Goal: Task Accomplishment & Management: Use online tool/utility

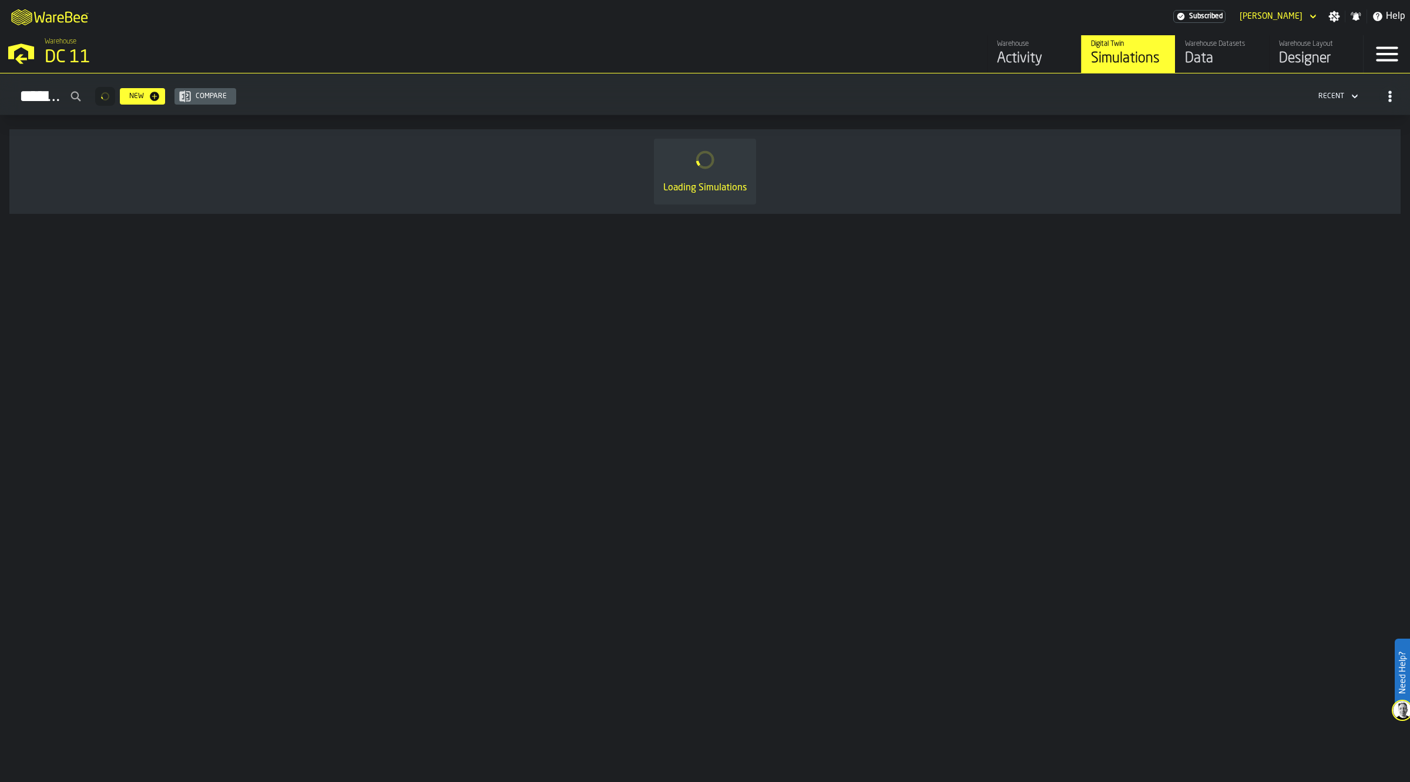
click at [1199, 53] on div "Data" at bounding box center [1222, 58] width 75 height 19
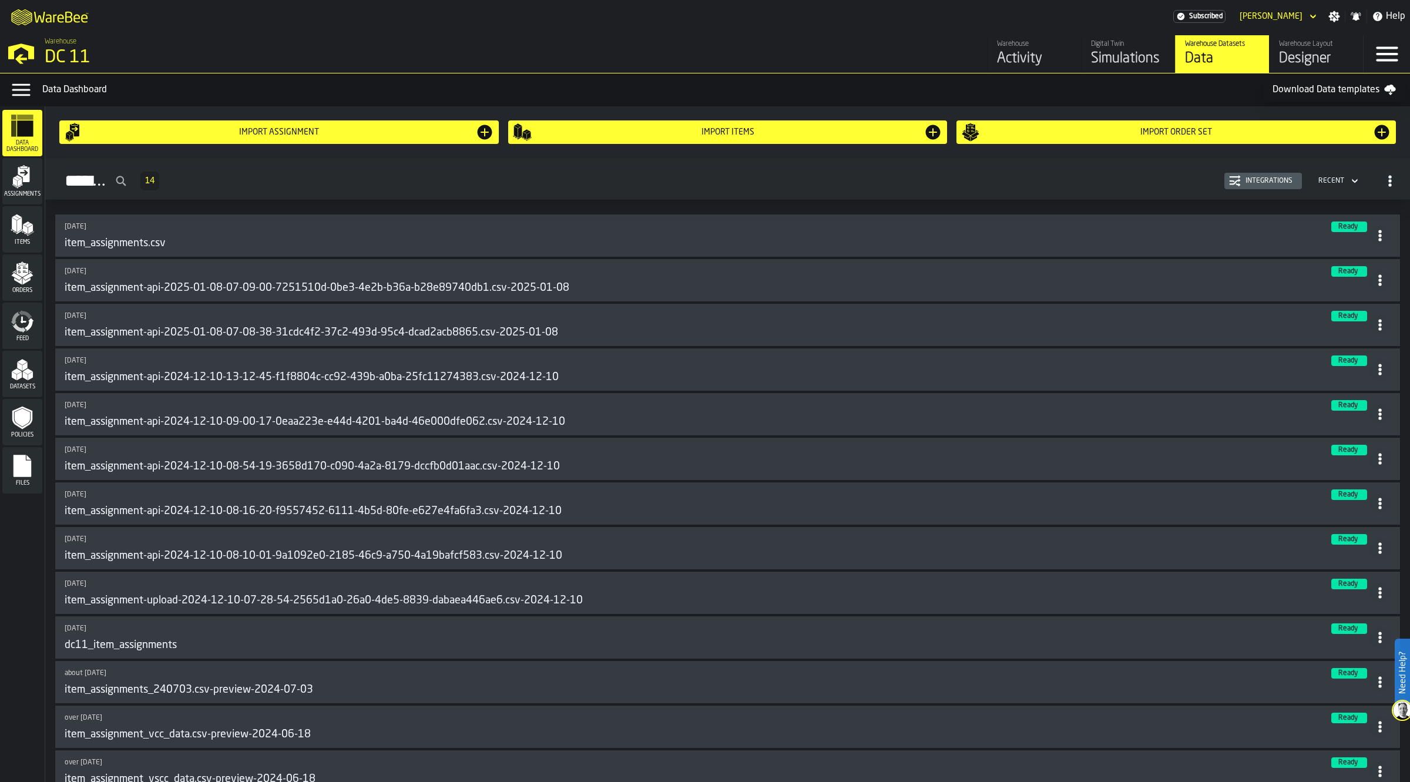
click at [16, 279] on polygon "menu Orders" at bounding box center [18, 281] width 8 height 7
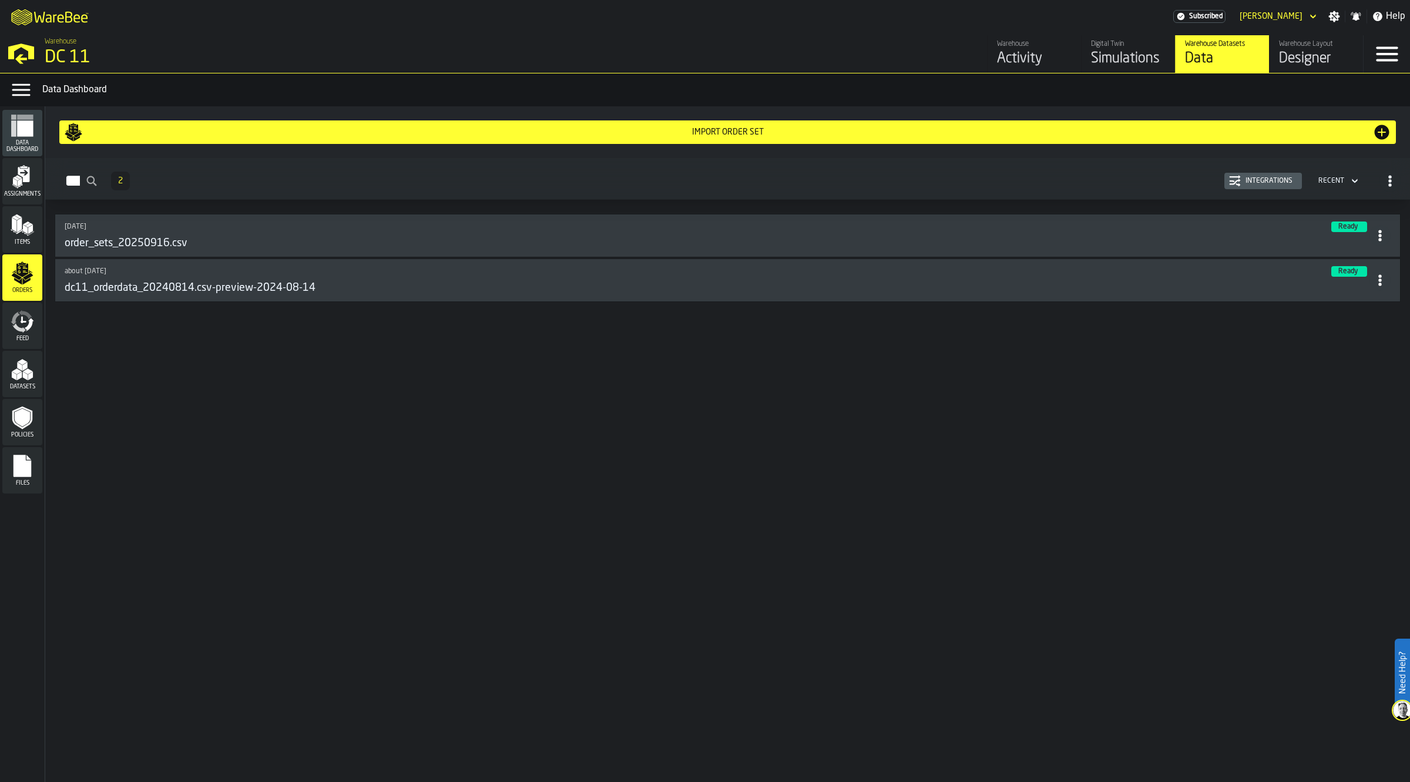
click at [189, 233] on div "[DATE] Ready order_sets_20250916.csv" at bounding box center [717, 235] width 1305 height 28
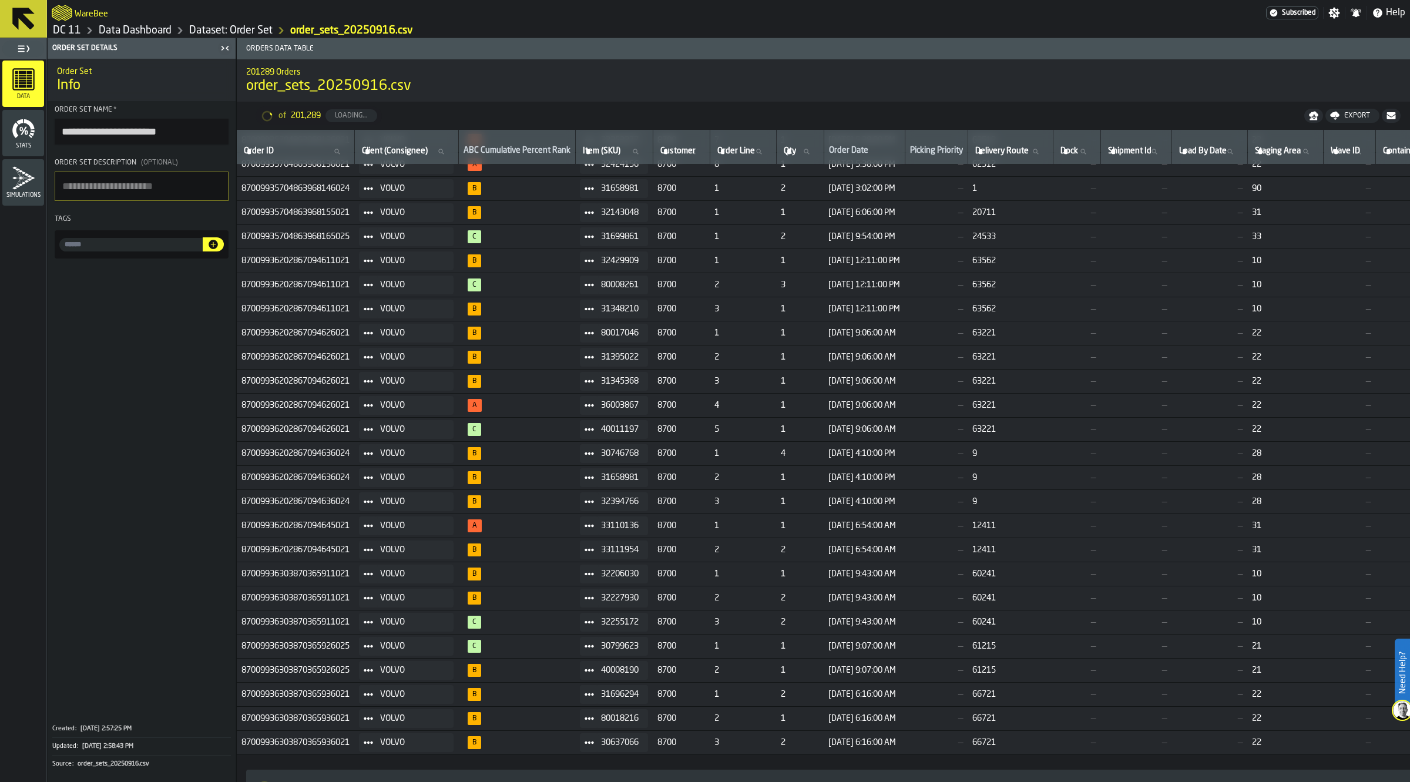
scroll to position [6606, 0]
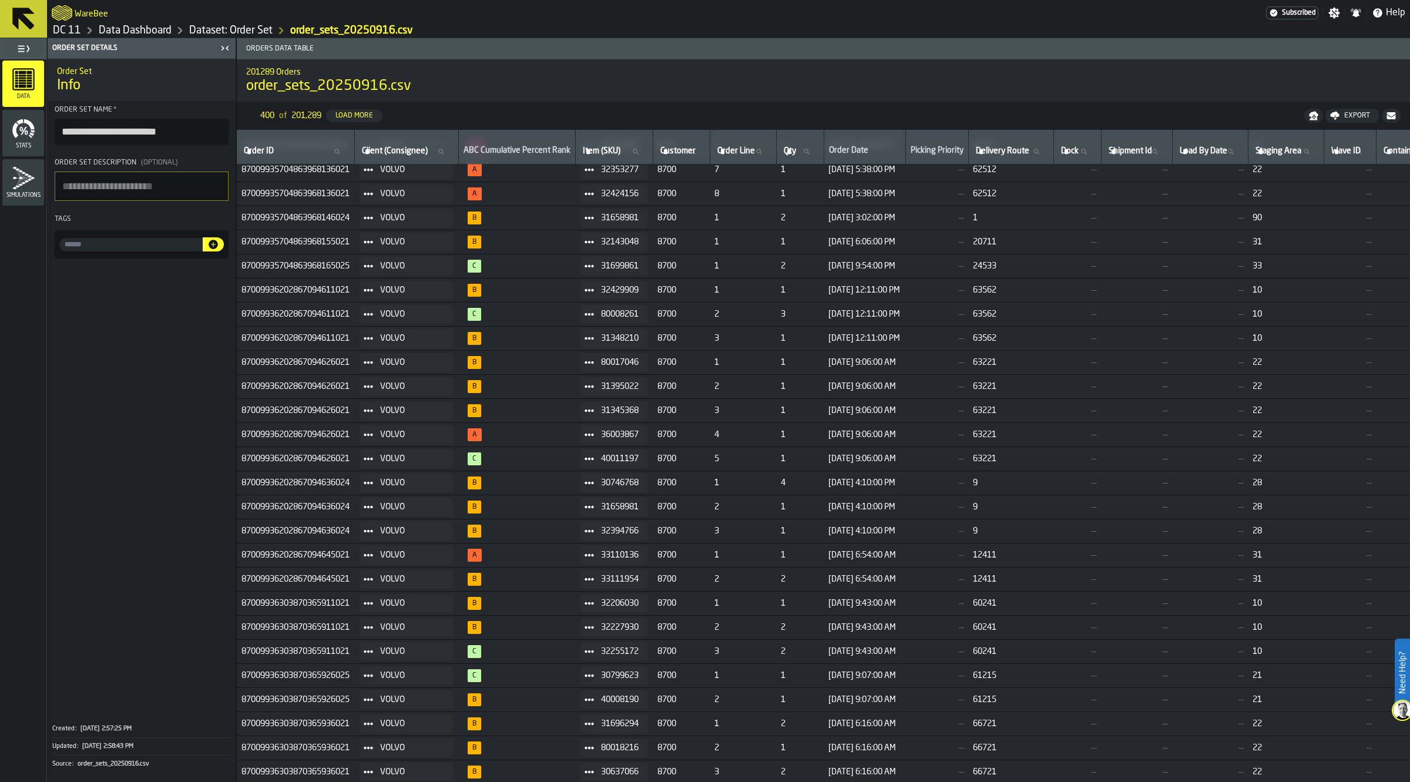
click at [314, 528] on span "87009936202867094636024" at bounding box center [295, 530] width 108 height 9
click at [340, 153] on icon at bounding box center [336, 151] width 7 height 7
click at [344, 153] on input "Order ID Order ID" at bounding box center [295, 151] width 108 height 15
type input "*"
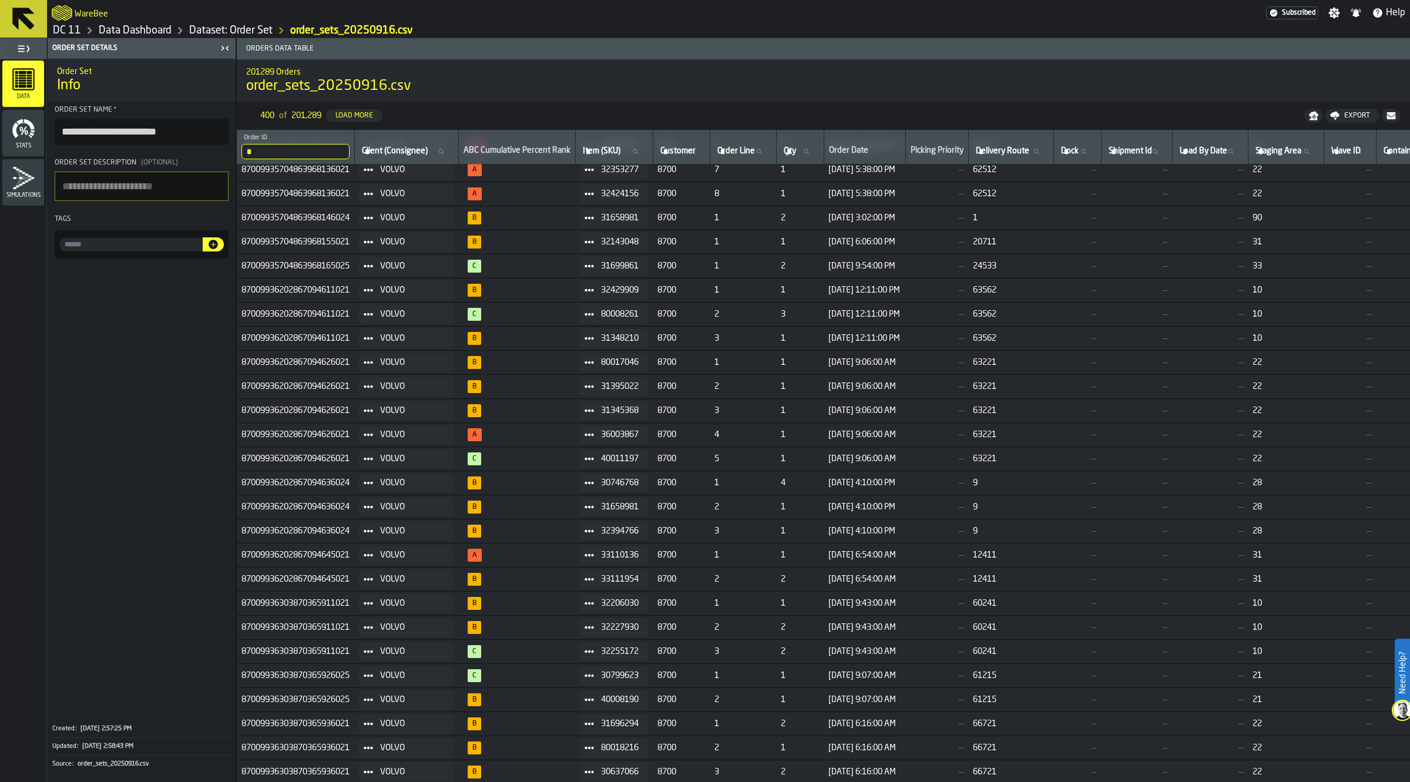
drag, startPoint x: 247, startPoint y: 156, endPoint x: 219, endPoint y: 156, distance: 28.8
click at [219, 156] on main "**********" at bounding box center [705, 410] width 1410 height 744
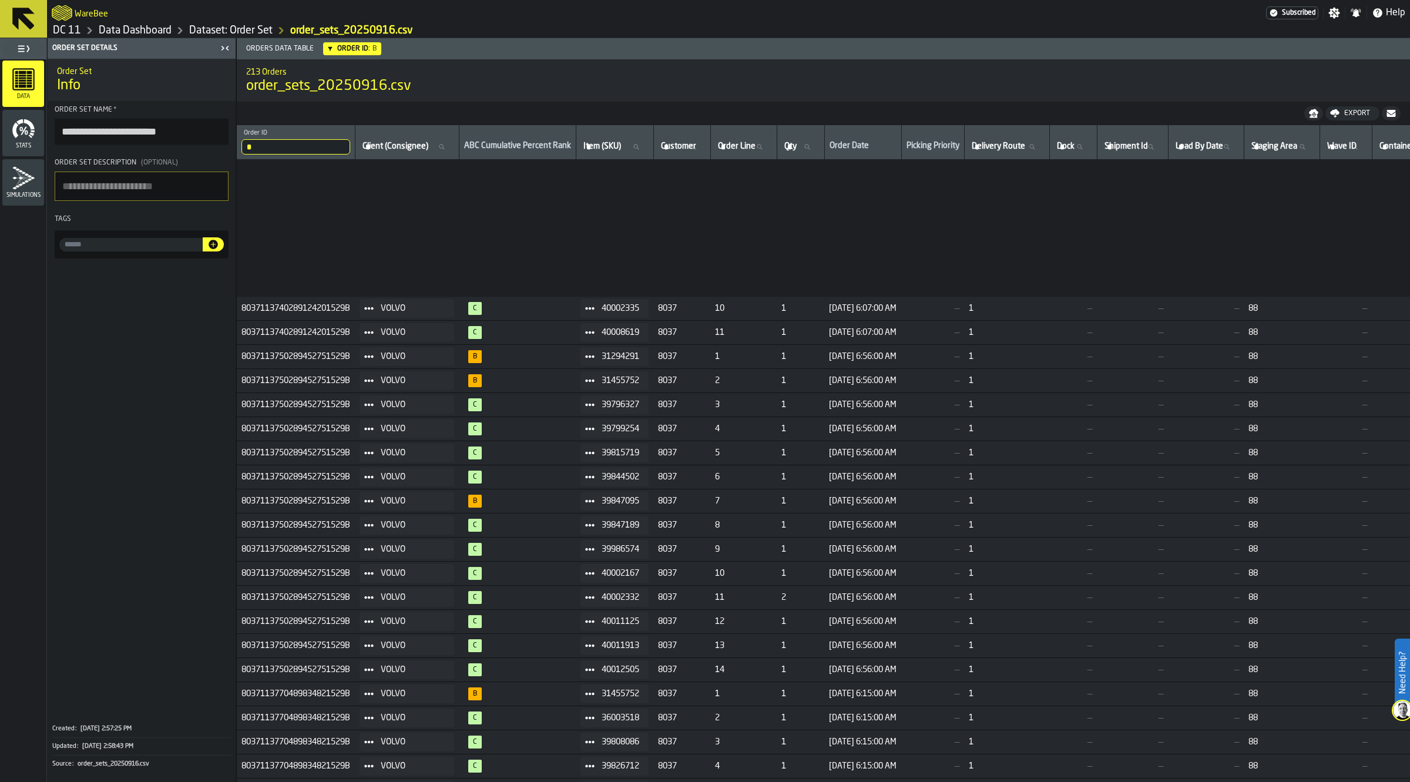
scroll to position [3825, 0]
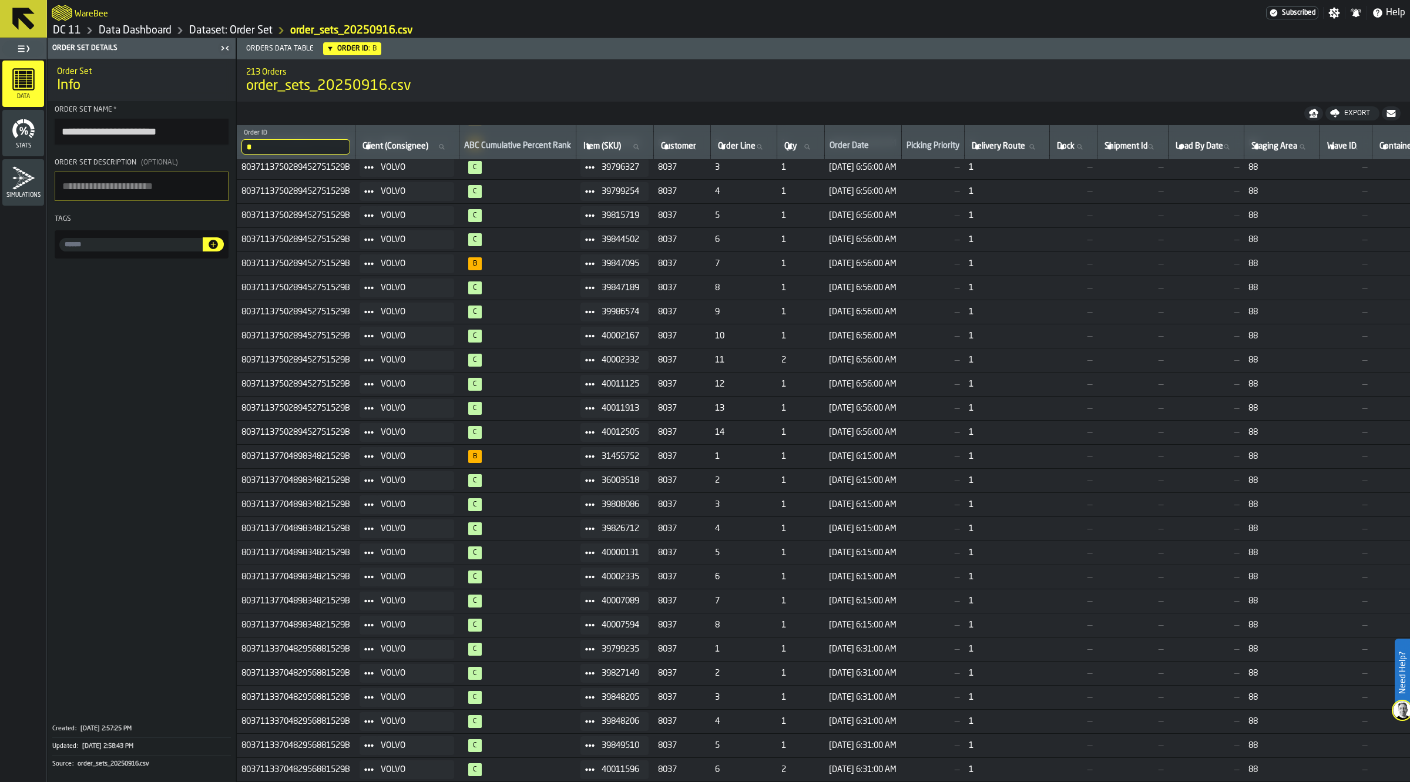
drag, startPoint x: 273, startPoint y: 147, endPoint x: 227, endPoint y: 148, distance: 45.8
click at [227, 148] on main "**********" at bounding box center [705, 410] width 1410 height 744
click at [322, 500] on span "8037113770489834821529B" at bounding box center [295, 504] width 109 height 9
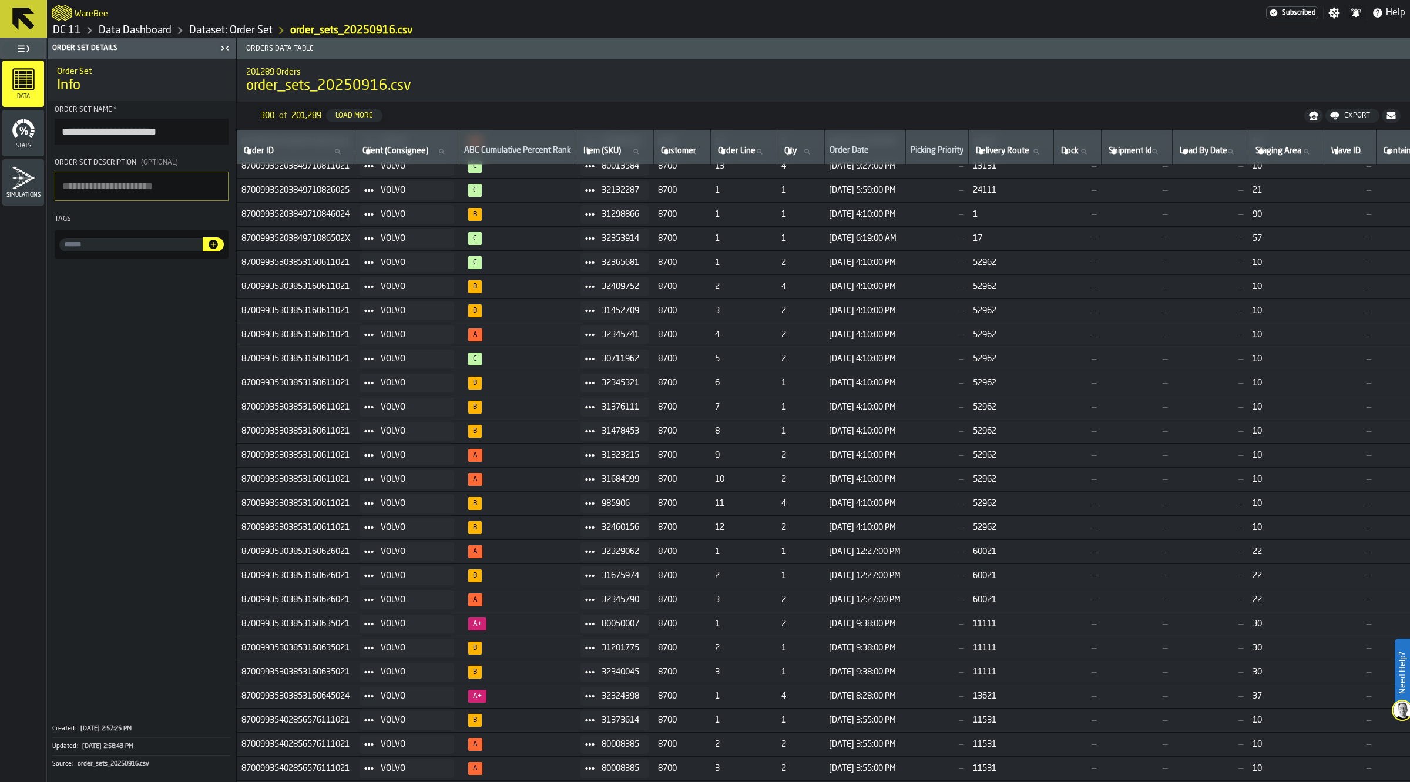
click at [321, 479] on span "87009935303853160611021" at bounding box center [295, 479] width 109 height 9
copy span "87009935303853160611021"
click at [340, 150] on icon at bounding box center [337, 151] width 7 height 7
click at [340, 150] on input "Order ID Order ID" at bounding box center [295, 151] width 109 height 15
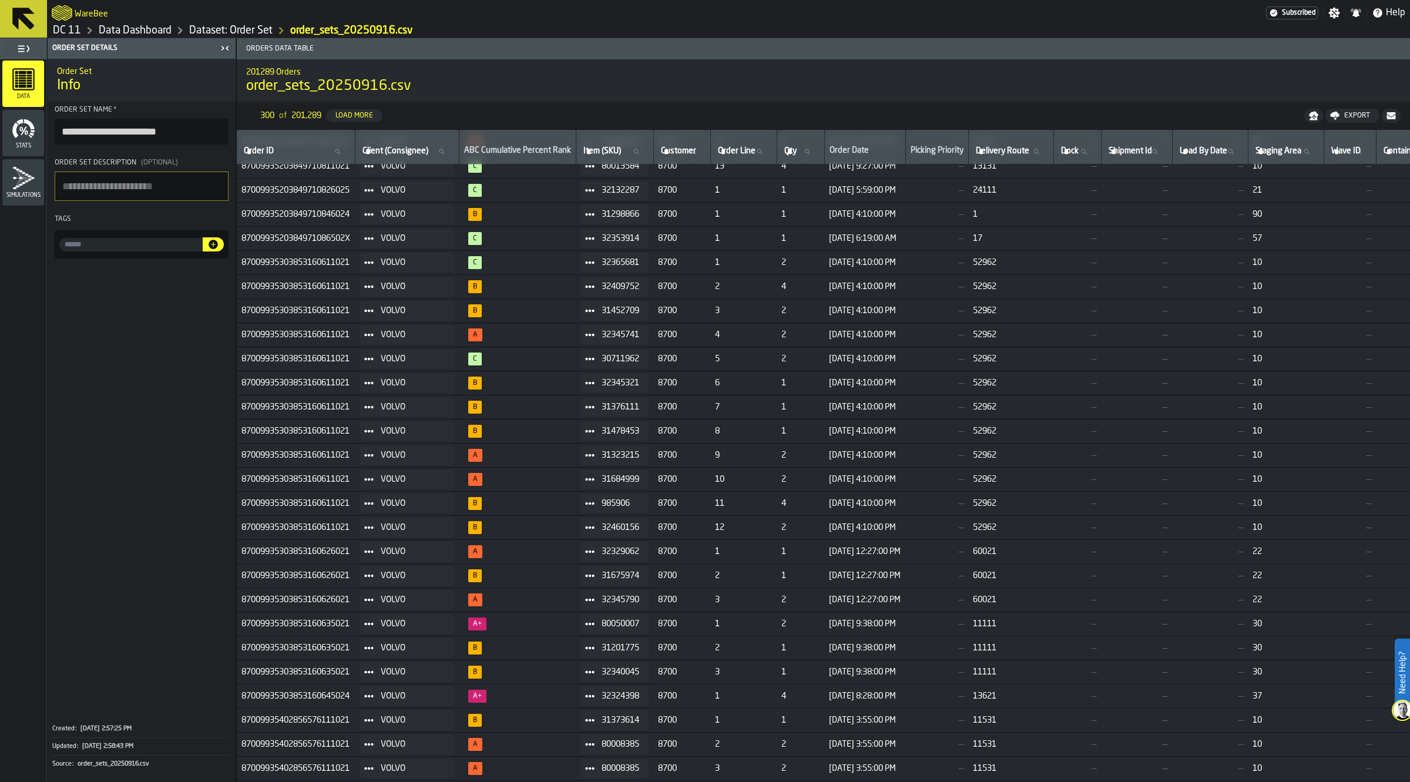
paste input "**********"
type input "**********"
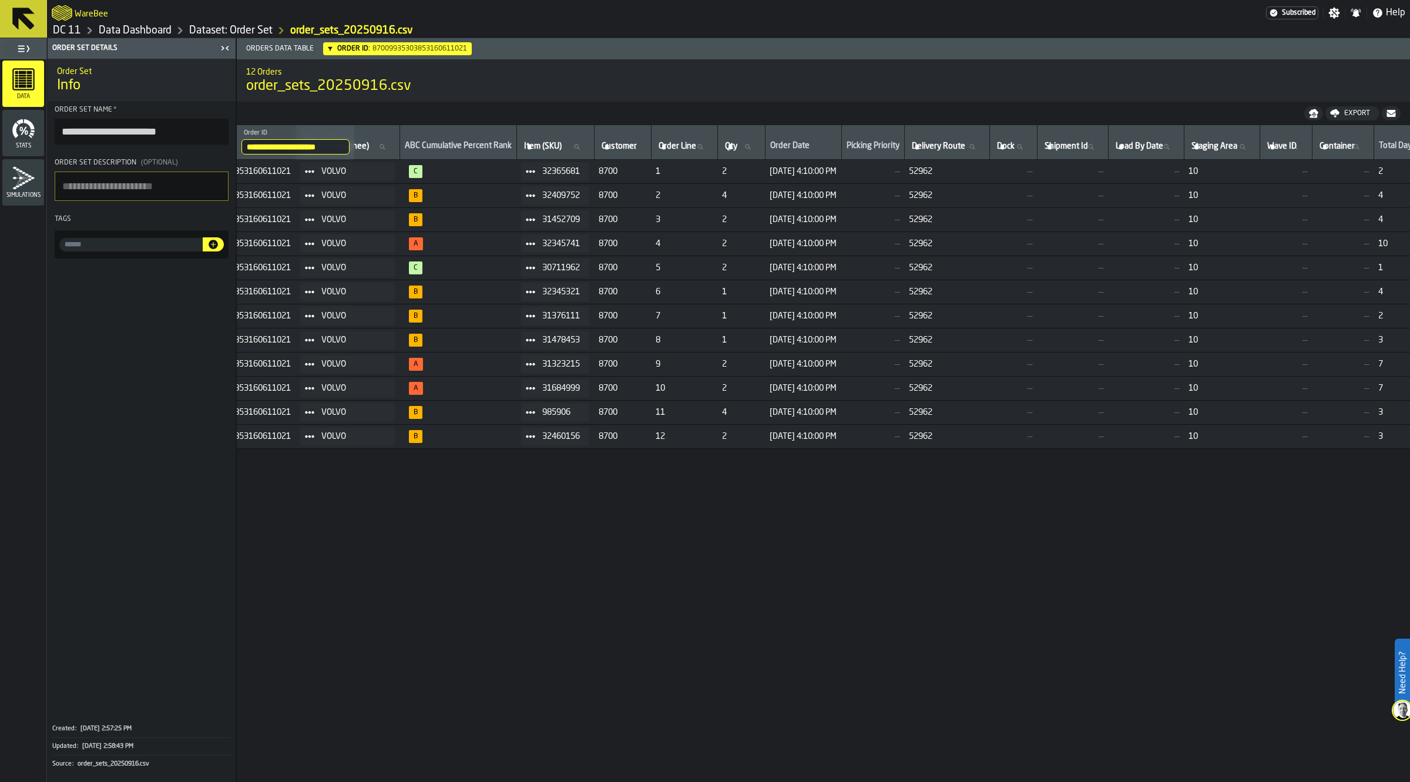
scroll to position [0, 0]
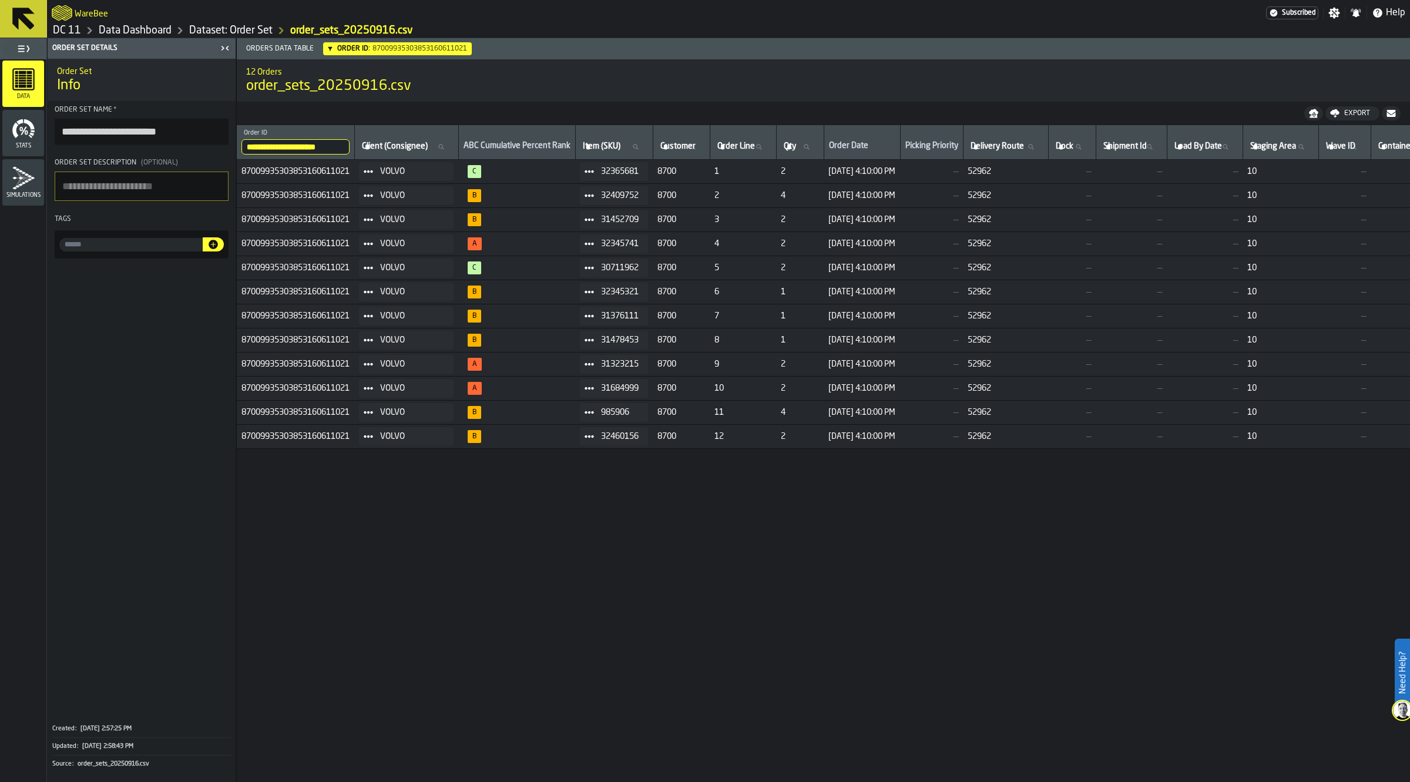
click at [251, 26] on link "Dataset: Order Set" at bounding box center [230, 30] width 83 height 13
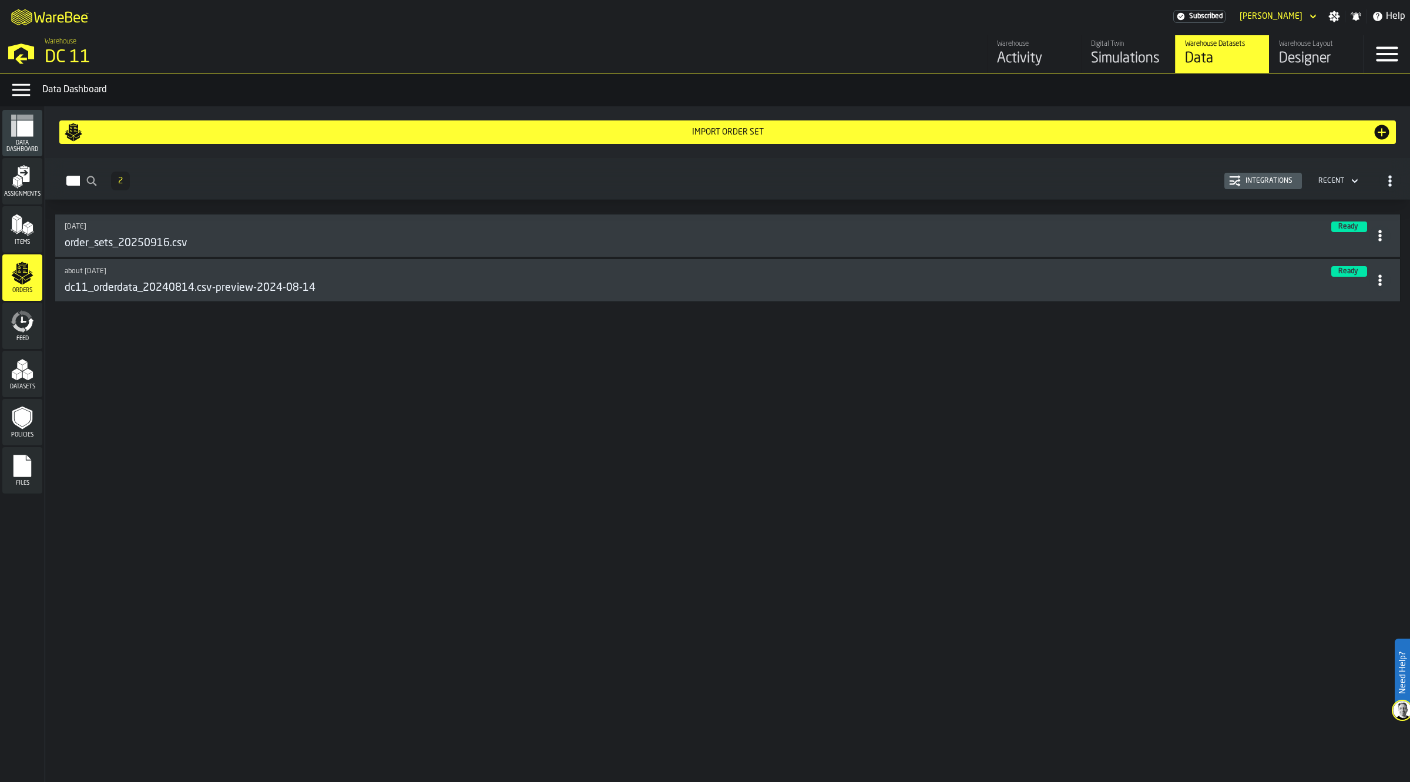
click at [1034, 126] on div "Import Order Set" at bounding box center [727, 132] width 1327 height 19
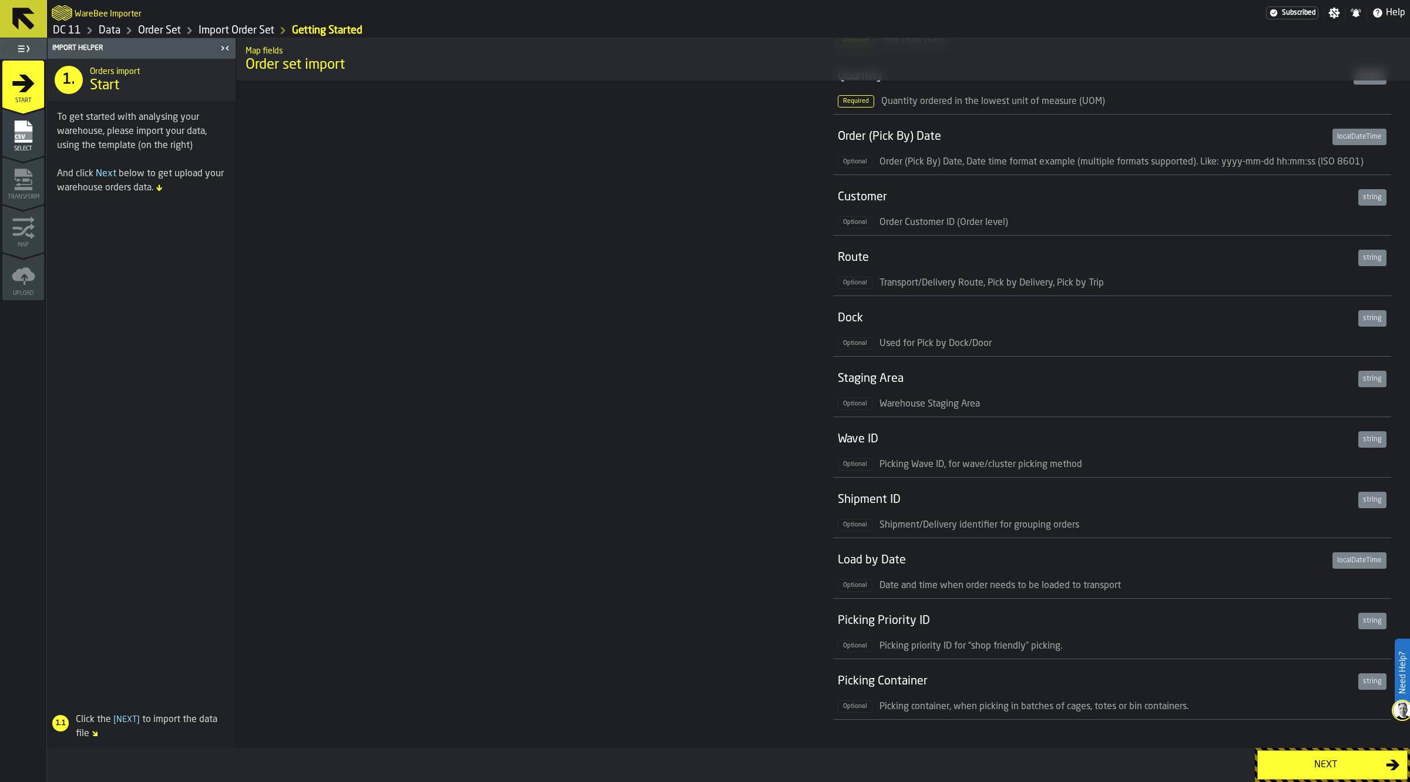
scroll to position [301, 0]
click at [257, 31] on link "Import Order Set" at bounding box center [237, 30] width 76 height 13
click at [1318, 765] on div "Next" at bounding box center [1325, 765] width 121 height 14
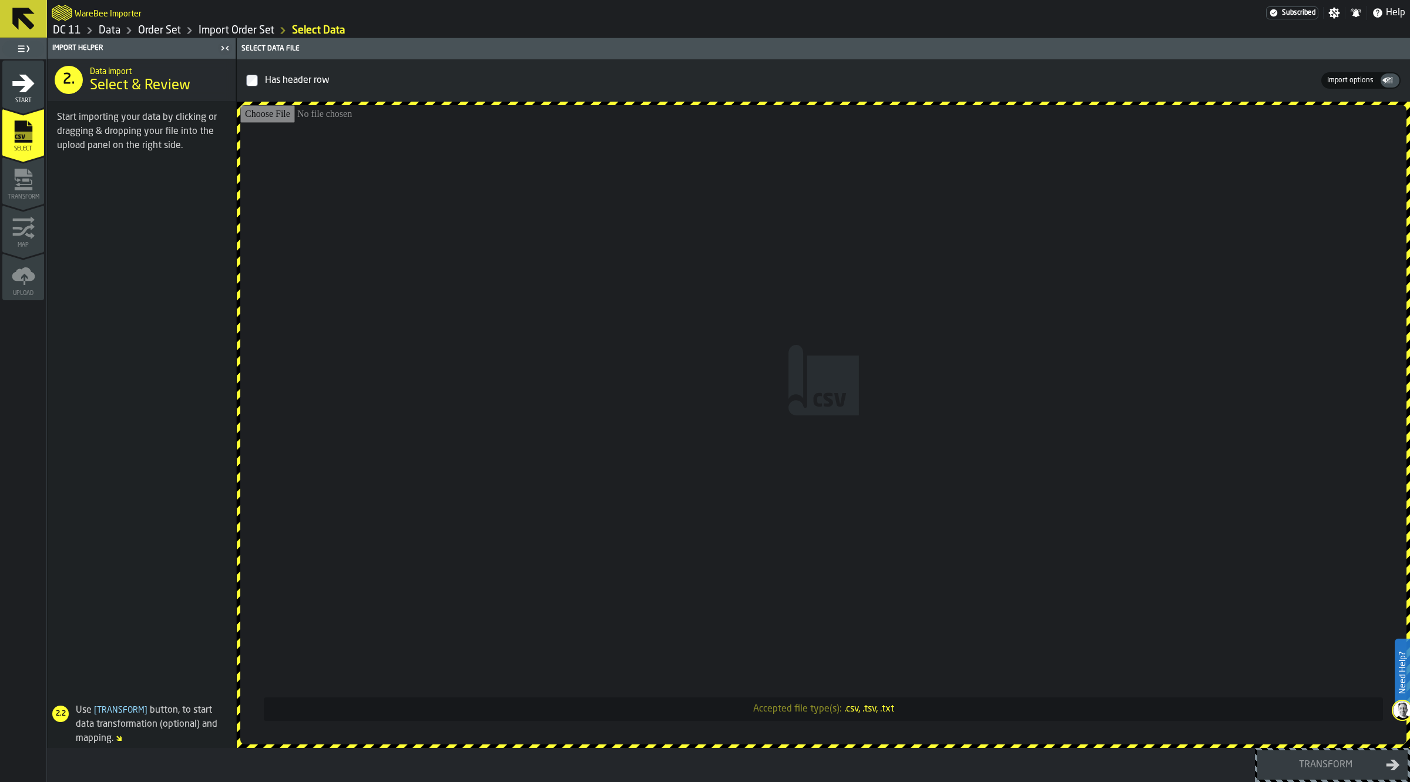
click at [965, 256] on input "Accepted file type(s): .csv, .tsv, .txt" at bounding box center [823, 424] width 1166 height 639
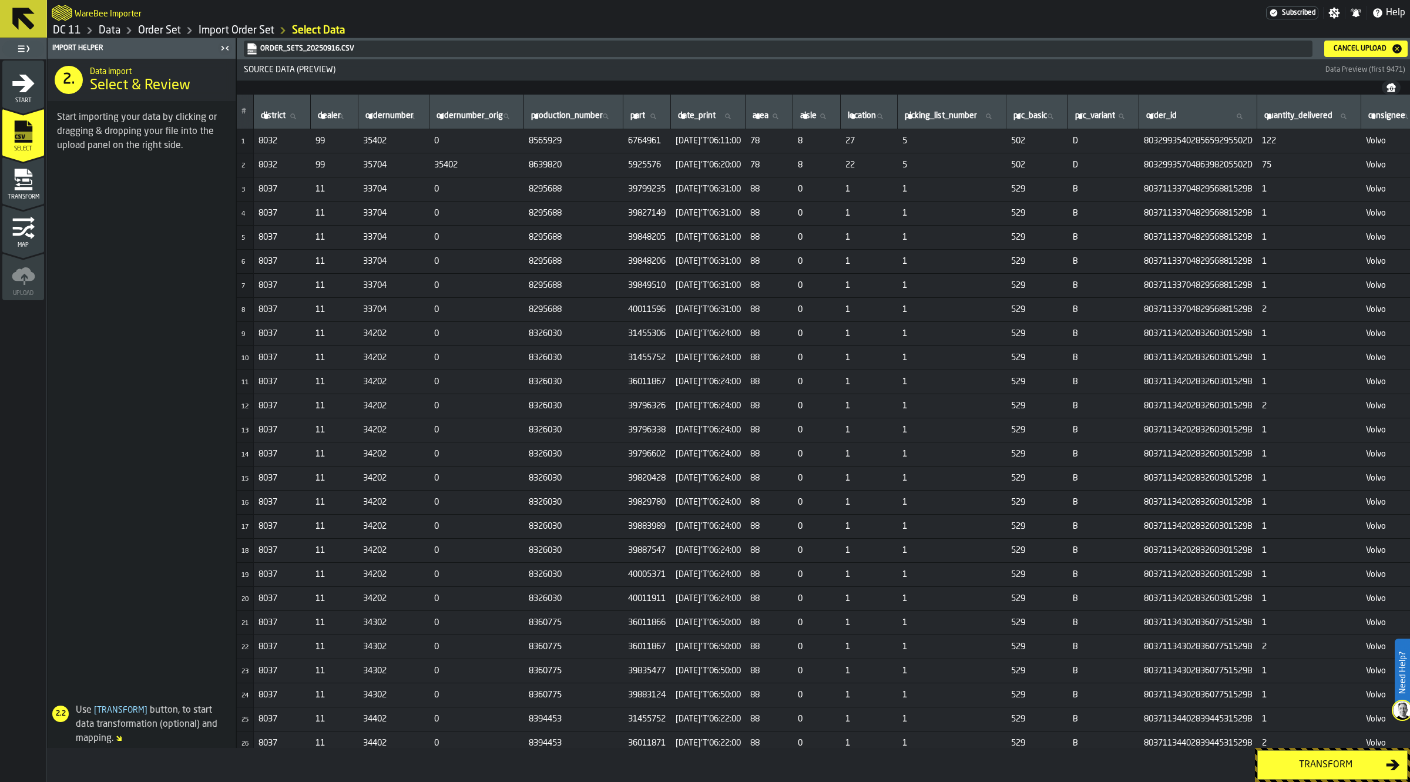
click at [1299, 758] on div "Transform" at bounding box center [1325, 765] width 121 height 14
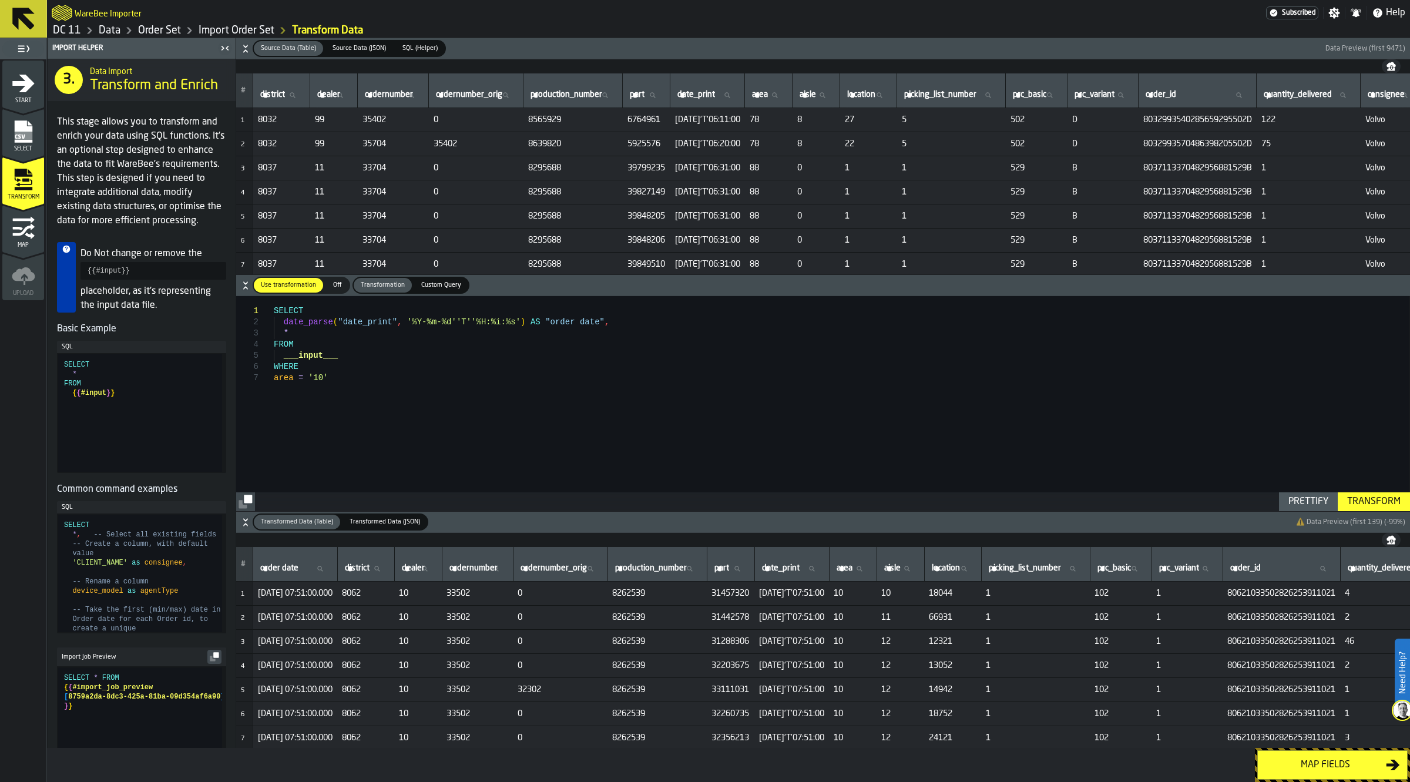
scroll to position [0, 0]
drag, startPoint x: 338, startPoint y: 378, endPoint x: 238, endPoint y: 357, distance: 102.0
click at [274, 357] on div "SELECT date_parse ( "date_print" , '%Y-%m-%d''T''%H:%i:%s' ) AS "order date" , …" at bounding box center [841, 403] width 1135 height 214
click at [338, 385] on div "SELECT date_parse ( "date_print" , '%Y-%m-%d''T''%H:%i:%s' ) AS "order date" , …" at bounding box center [841, 403] width 1135 height 214
click at [298, 378] on div "SELECT date_parse ( "date_print" , '%Y-%m-%d''T''%H:%i:%s' ) AS "order date" , …" at bounding box center [841, 403] width 1135 height 214
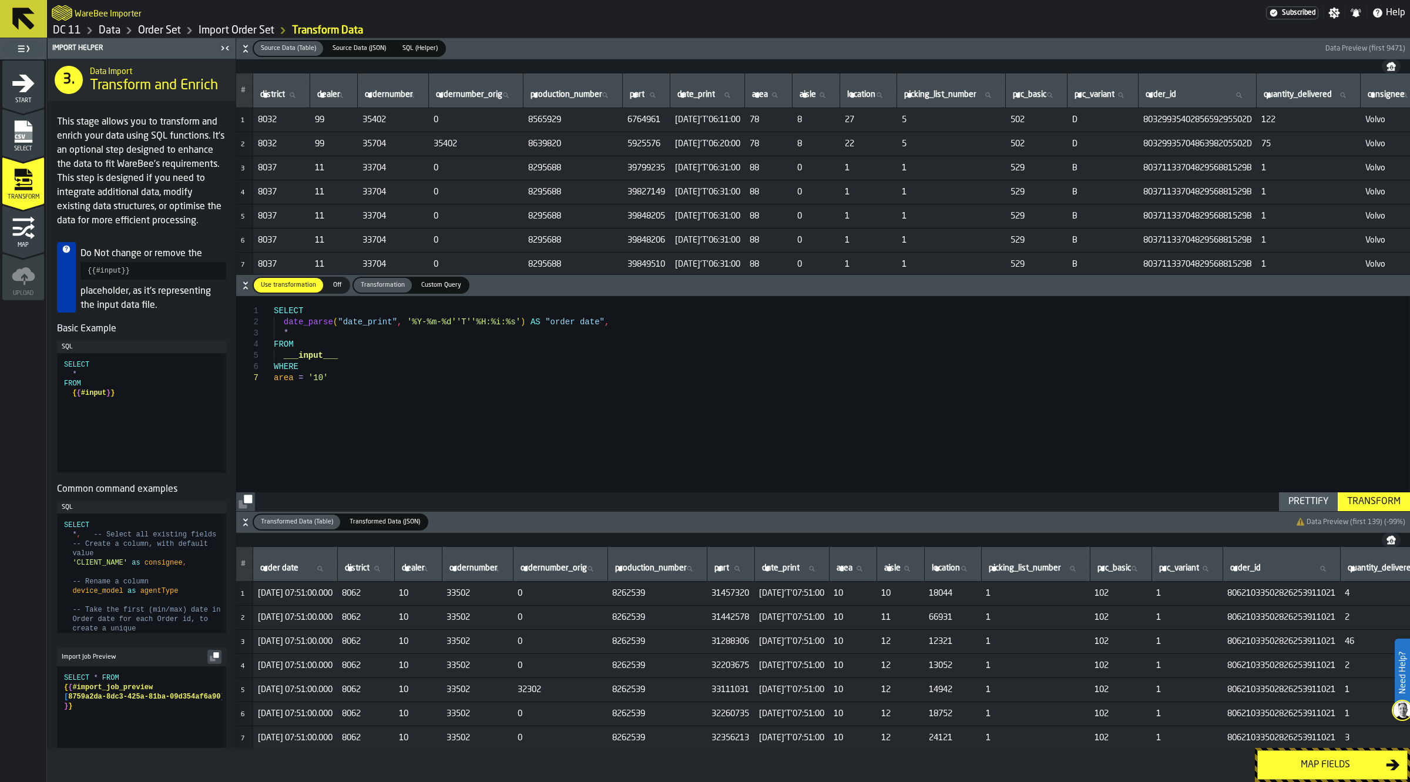
click at [301, 380] on div "SELECT date_parse ( "date_print" , '%Y-%m-%d''T''%H:%i:%s' ) AS "order date" , …" at bounding box center [841, 403] width 1135 height 214
click at [359, 374] on div "SELECT date_parse ( "date_print" , '%Y-%m-%d''T''%H:%i:%s' ) AS "order date" , …" at bounding box center [841, 403] width 1135 height 214
click at [321, 377] on div "SELECT date_parse ( "date_print" , '%Y-%m-%d''T''%H:%i:%s' ) AS "order date" , …" at bounding box center [841, 403] width 1135 height 214
click at [1376, 500] on div "Transform" at bounding box center [1373, 502] width 63 height 14
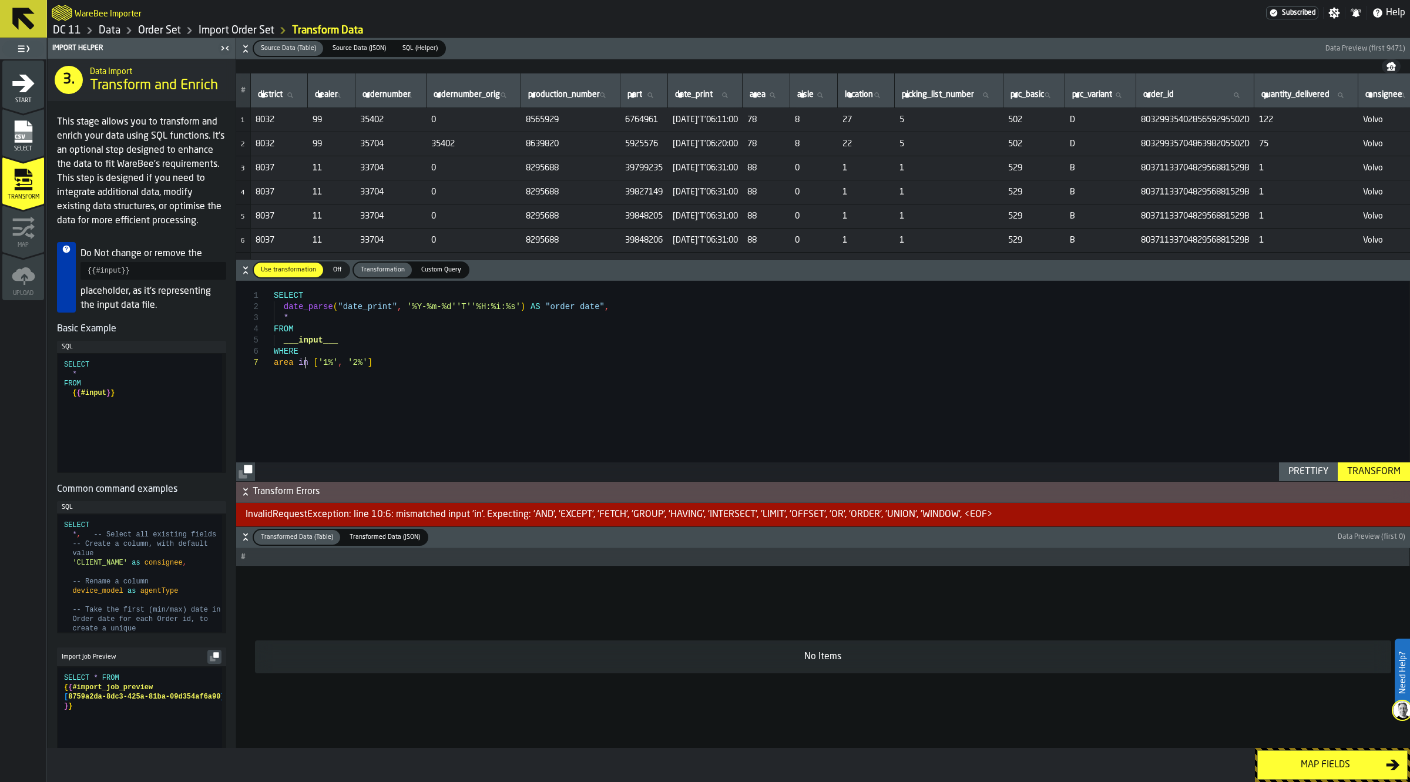
click at [306, 360] on div "SELECT date_parse ( "date_print" , '%Y-%m-%d''T''%H:%i:%s' ) AS "order date" , …" at bounding box center [841, 381] width 1135 height 200
click at [1367, 470] on div "Transform" at bounding box center [1373, 472] width 63 height 14
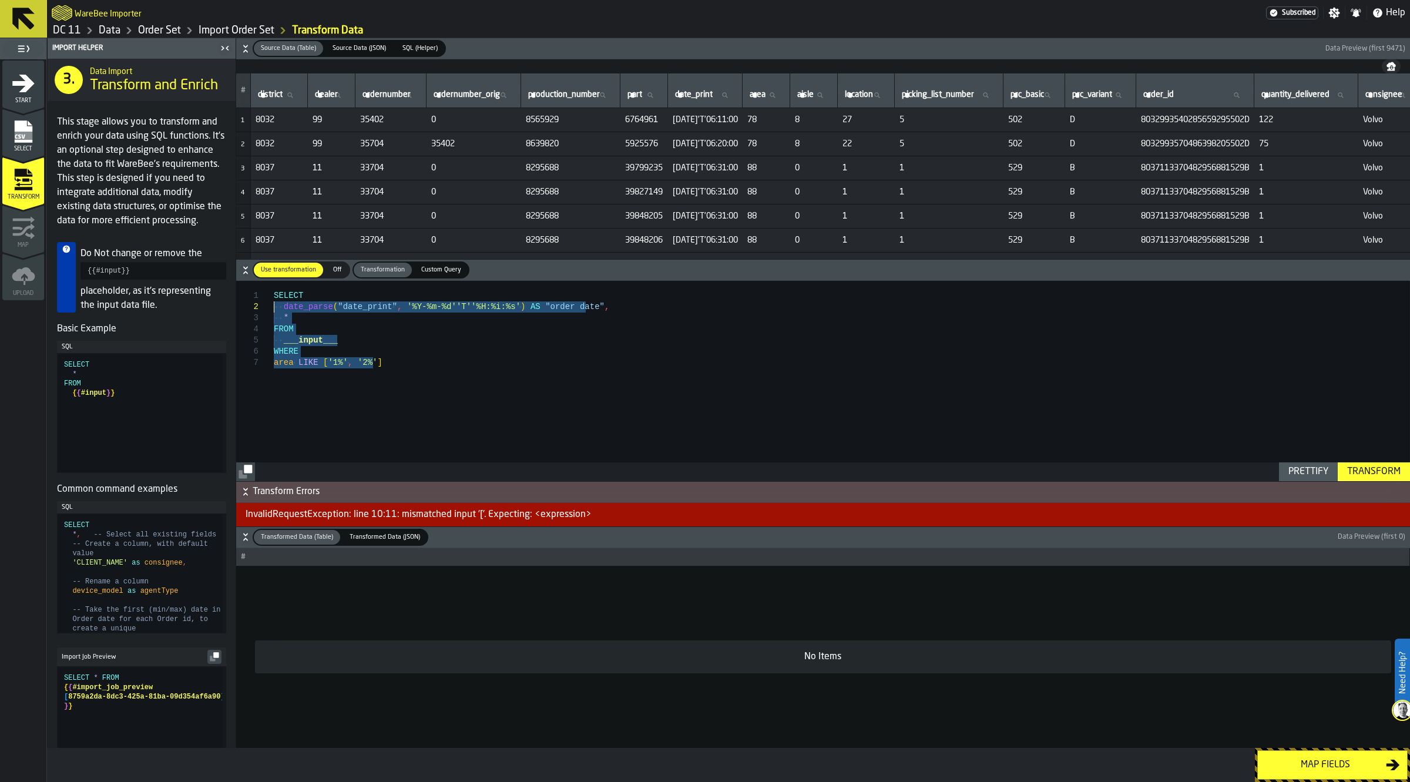
drag, startPoint x: 399, startPoint y: 363, endPoint x: 110, endPoint y: 305, distance: 295.3
click at [274, 306] on div "SELECT date_parse ( "date_print" , '%Y-%m-%d''T''%H:%i:%s' ) AS "order date" , …" at bounding box center [841, 381] width 1135 height 200
click at [421, 389] on div "SELECT d" at bounding box center [841, 381] width 1135 height 200
click at [417, 387] on div "SELECT date_parse ( "date_print" , '%Y-%m-%d''T''%H:%i:%s' ) AS "order date" , …" at bounding box center [841, 381] width 1135 height 200
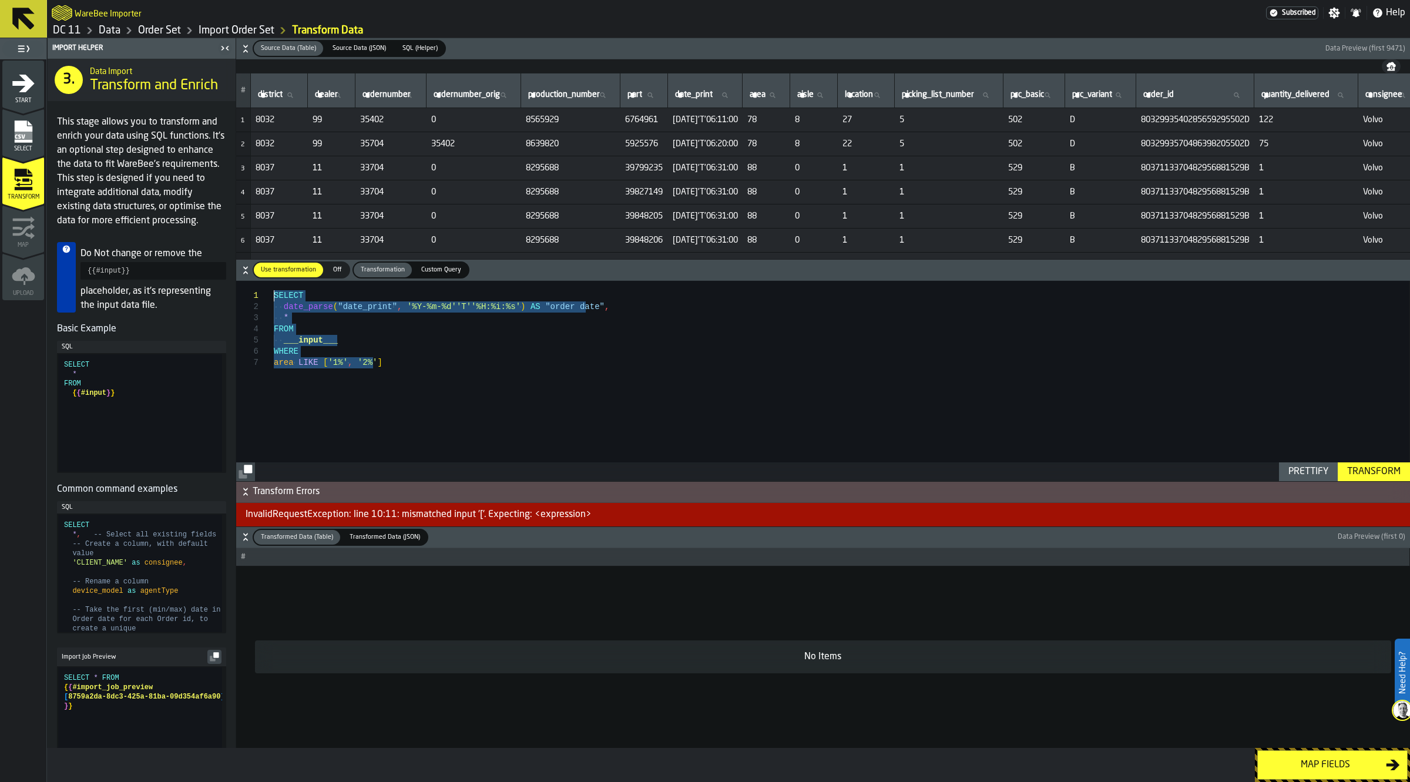
drag, startPoint x: 397, startPoint y: 363, endPoint x: 218, endPoint y: 281, distance: 197.1
click at [274, 281] on div "SELECT date_parse ( "date_print" , '%Y-%m-%d''T''%H:%i:%s' ) AS "order date" , …" at bounding box center [841, 381] width 1135 height 200
click at [389, 375] on div "SELECT date_parse ( "date_print" , '%Y-%m-%d''T''%H:%i:%s' ) AS "order date" , …" at bounding box center [841, 381] width 1135 height 200
click at [383, 359] on div "SELECT date_parse ( "date_print" , '%Y-%m-%d''T''%H:%i:%s' ) AS "order date" , …" at bounding box center [841, 381] width 1135 height 200
drag, startPoint x: 395, startPoint y: 360, endPoint x: 262, endPoint y: 361, distance: 132.8
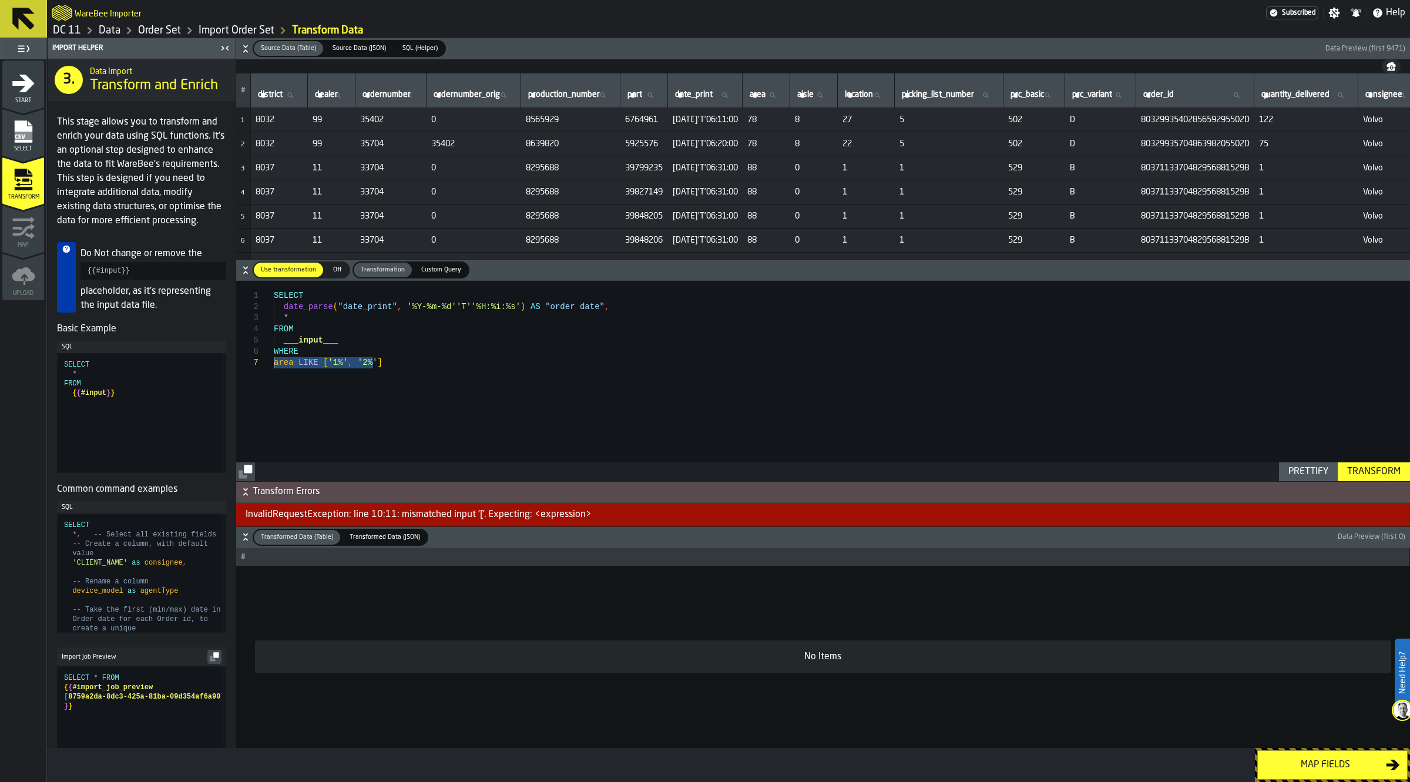
click at [274, 361] on div "SELECT date_parse ( "date_print" , '%Y-%m-%d''T''%H:%i:%s' ) AS "order date" , …" at bounding box center [841, 381] width 1135 height 200
click at [1363, 467] on div "Transform" at bounding box center [1373, 472] width 63 height 14
drag, startPoint x: 304, startPoint y: 350, endPoint x: 233, endPoint y: 348, distance: 71.7
click at [274, 348] on div "SELECT date_parse ( "date_print" , '%Y-%m-%d''T''%H:%i:%s' ) AS "order date" , …" at bounding box center [841, 381] width 1135 height 200
click at [1385, 471] on div "Transform" at bounding box center [1373, 472] width 63 height 14
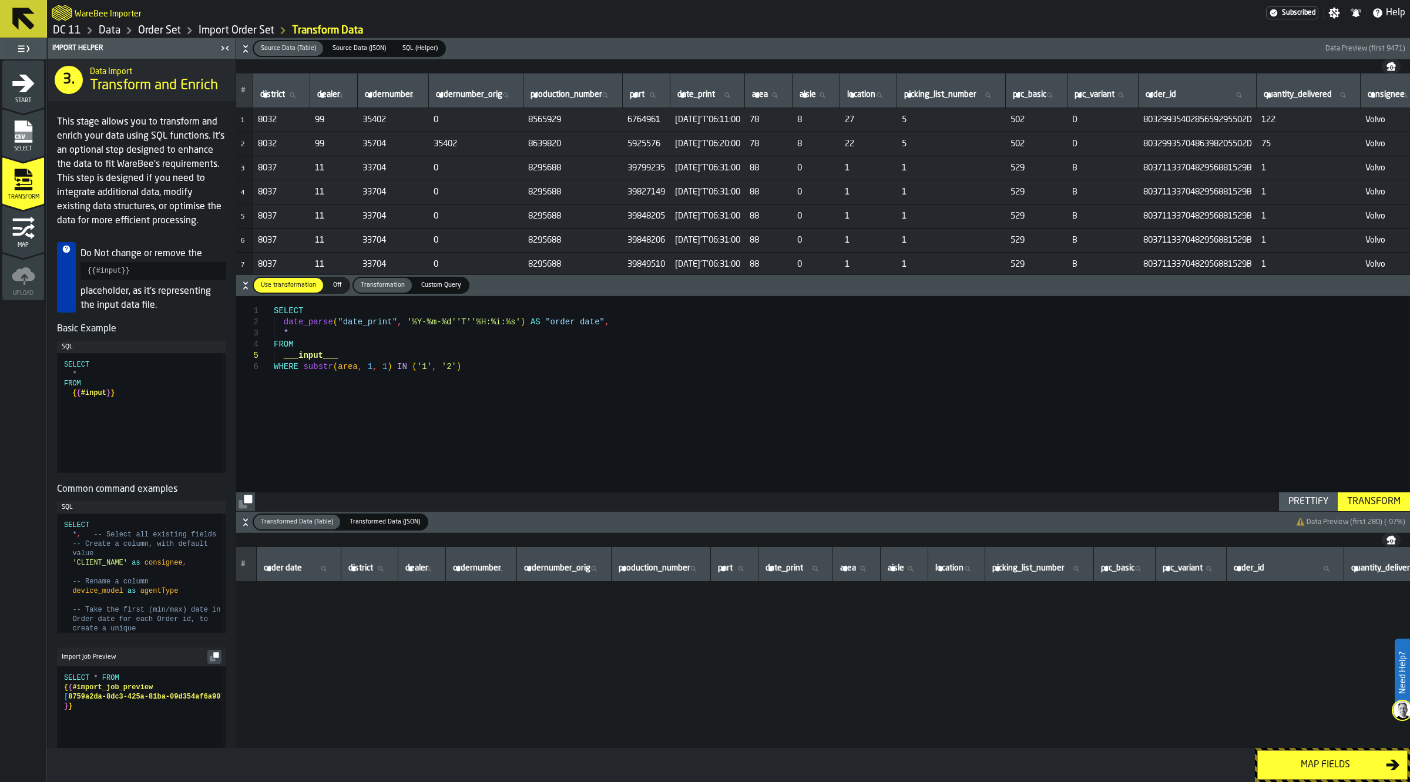
scroll to position [6431, 0]
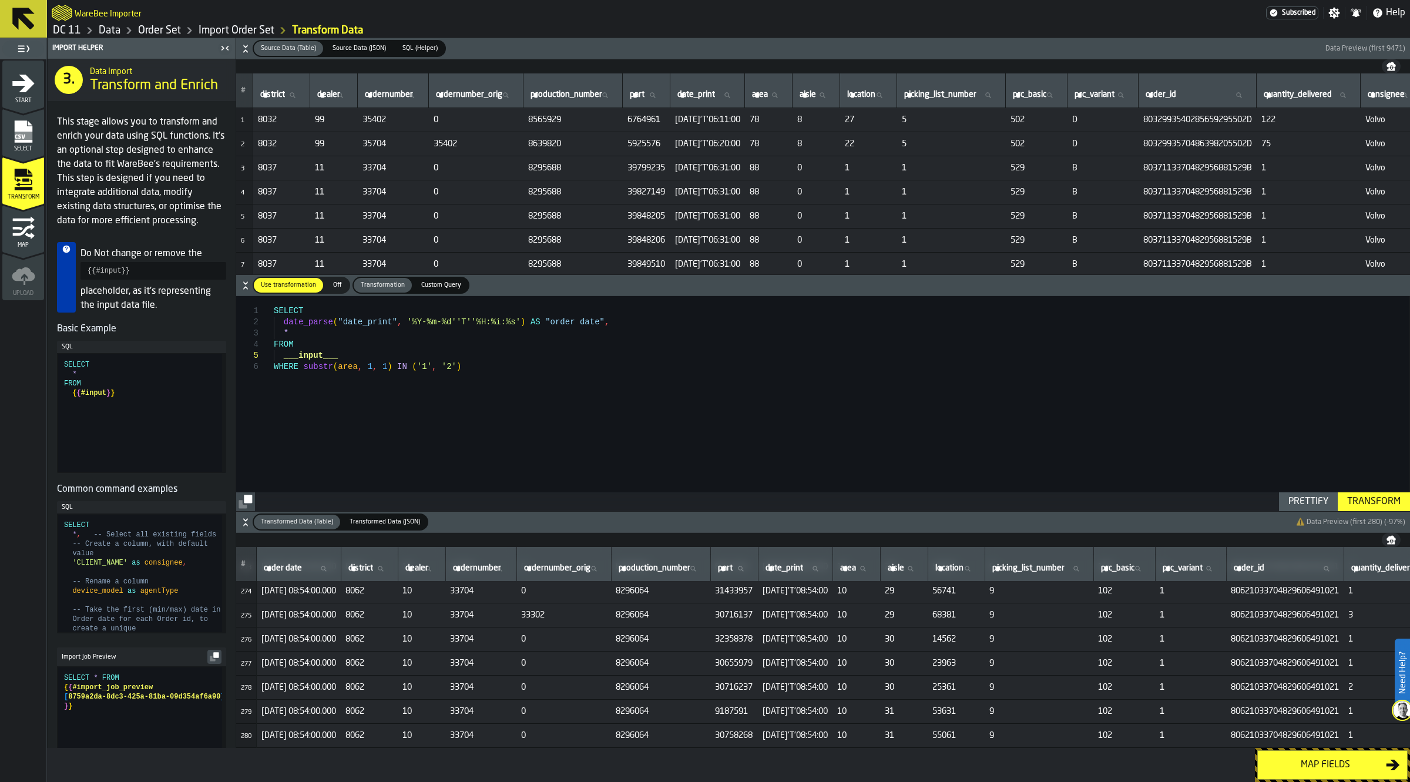
click at [379, 366] on div "SELECT date_parse ( "date_print" , '%Y-%m-%d''T''%H:%i:%s' ) AS "order date" , …" at bounding box center [841, 403] width 1135 height 214
click at [452, 365] on div "SELECT date_parse ( "date_print" , '%Y-%m-%d''T''%H:%i:%s' ) AS "order date" , …" at bounding box center [841, 403] width 1135 height 214
click at [1363, 502] on div "Transform" at bounding box center [1373, 502] width 63 height 14
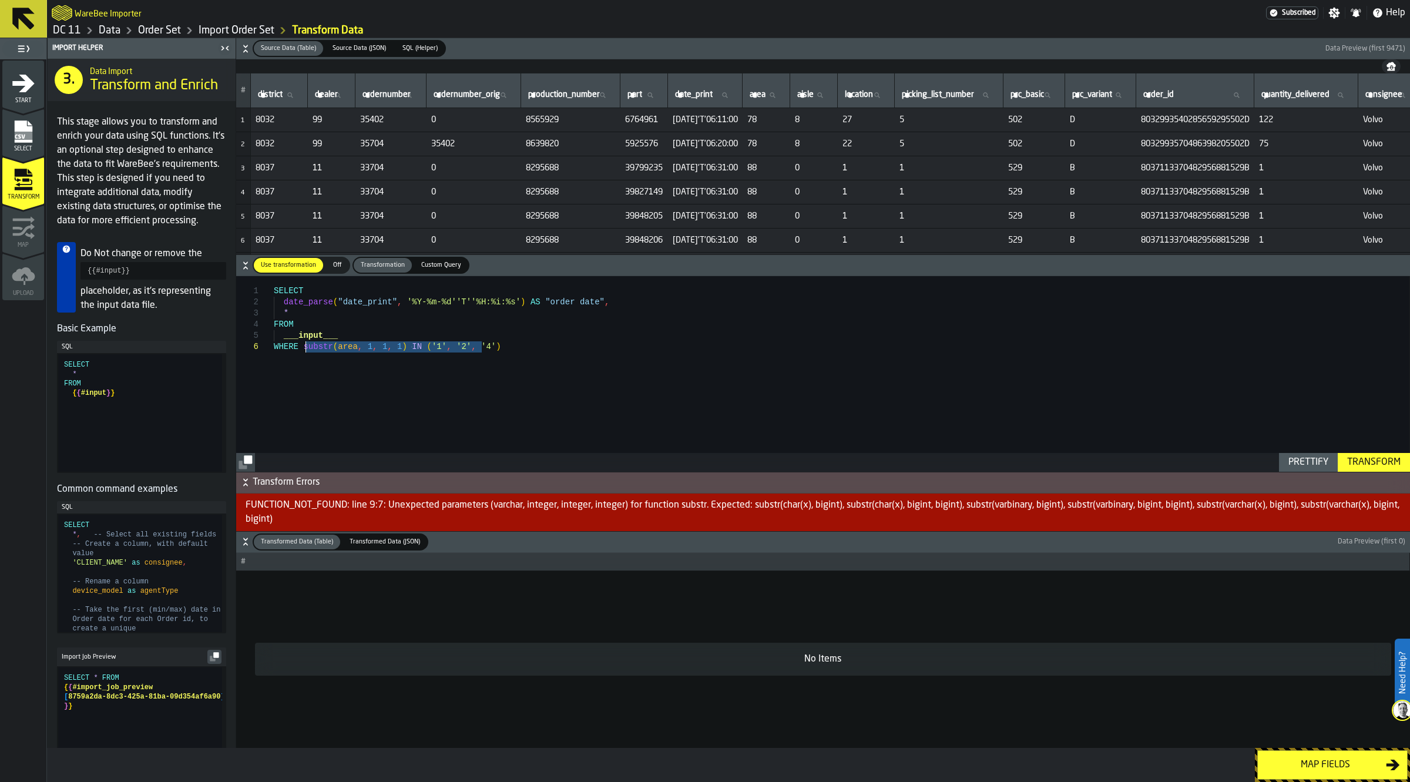
drag, startPoint x: 489, startPoint y: 344, endPoint x: 300, endPoint y: 348, distance: 189.2
click at [1372, 462] on div "Transform" at bounding box center [1373, 462] width 63 height 14
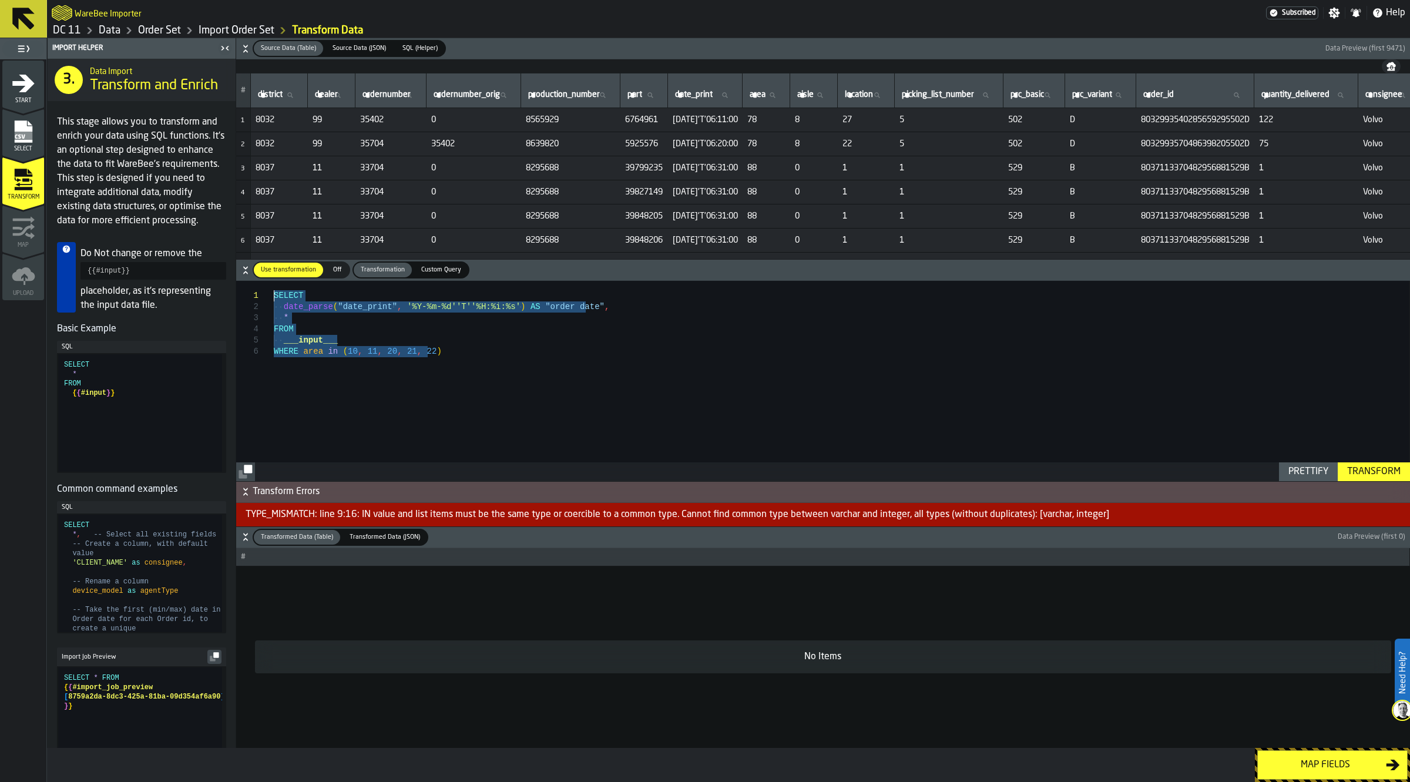
drag, startPoint x: 387, startPoint y: 340, endPoint x: 101, endPoint y: 285, distance: 290.6
click at [274, 285] on div "SELECT date_parse ( "date_print" , '%Y-%m-%d''T''%H:%i:%s' ) AS "order date" , …" at bounding box center [841, 381] width 1135 height 200
click at [488, 392] on div "SELECT date_parse ( "date_print" , '%Y-%m-%d''T''%H:%i:%s' ) AS "order date" , …" at bounding box center [841, 381] width 1135 height 200
click at [1359, 469] on div "Transform" at bounding box center [1373, 472] width 63 height 14
click at [448, 363] on div "SELECT date_parse ( "date_print" , '%Y-%m-%dT%H:%i:%s' ) AS "order date" , * FR…" at bounding box center [841, 381] width 1135 height 200
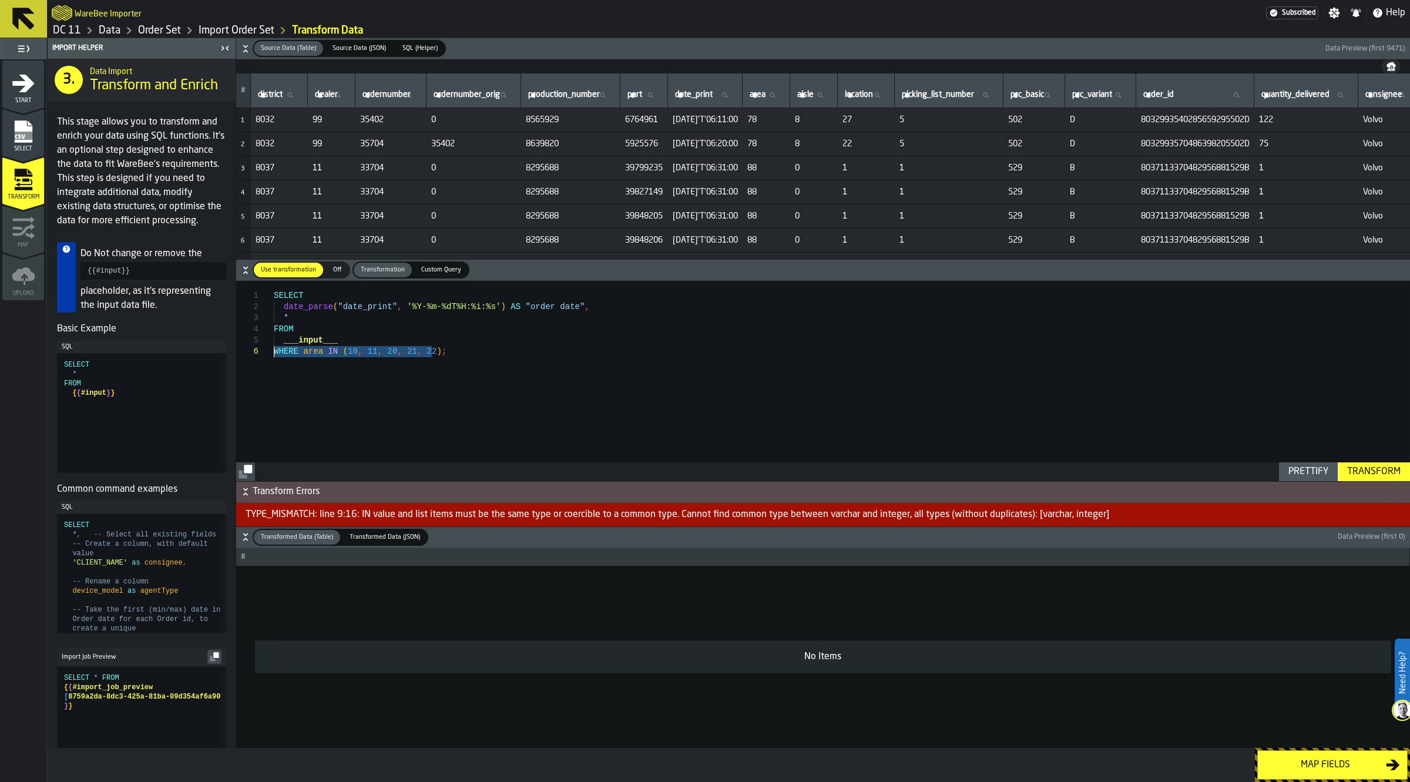
drag, startPoint x: 453, startPoint y: 354, endPoint x: 256, endPoint y: 358, distance: 196.8
click at [274, 358] on div "SELECT date_parse ( "date_print" , '%Y-%m-%dT%H:%i:%s' ) AS "order date" , * FR…" at bounding box center [841, 381] width 1135 height 200
click at [1369, 466] on div "Transform" at bounding box center [1373, 472] width 63 height 14
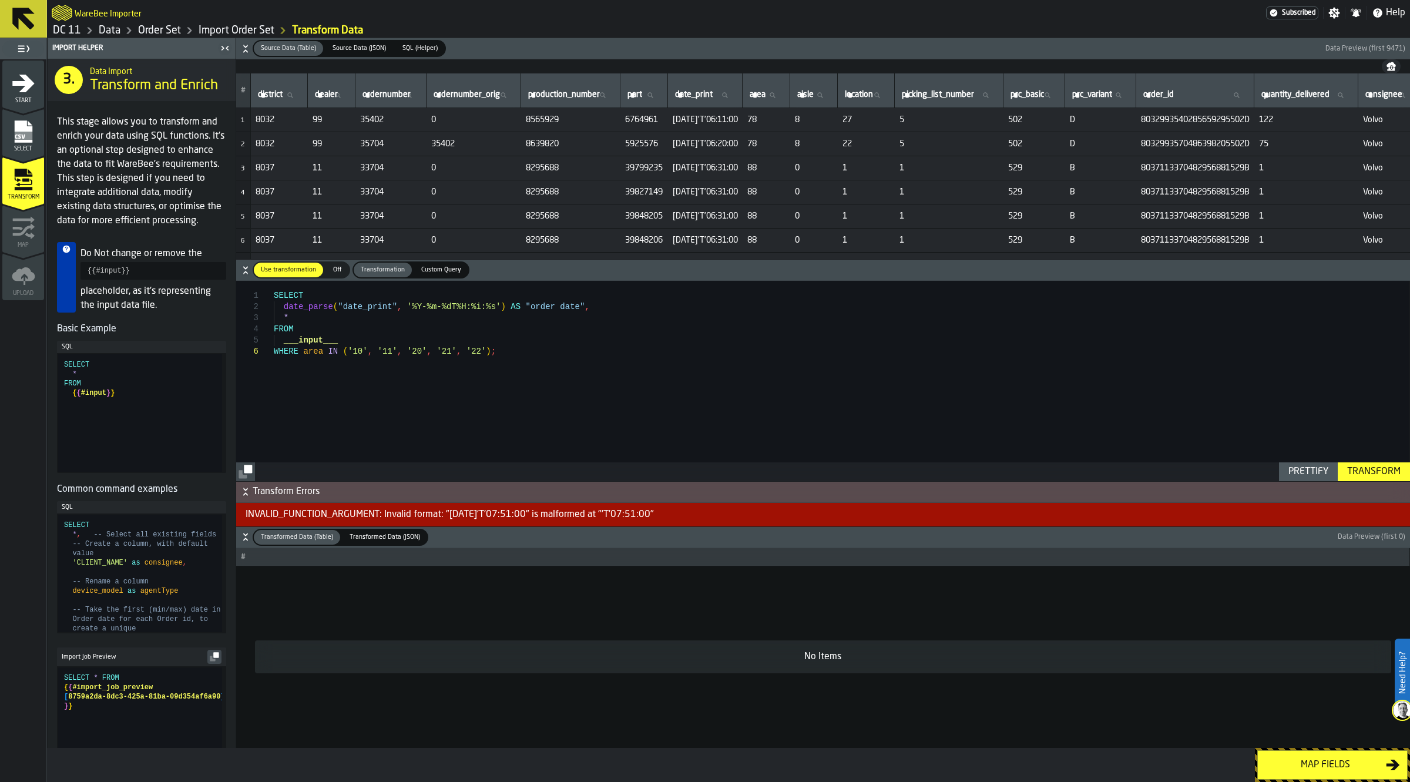
click at [671, 398] on div "SELECT date_parse ( "date_print" , '%Y-%m-%dT%H:%i:%s' ) AS "order date" , * FR…" at bounding box center [841, 381] width 1135 height 200
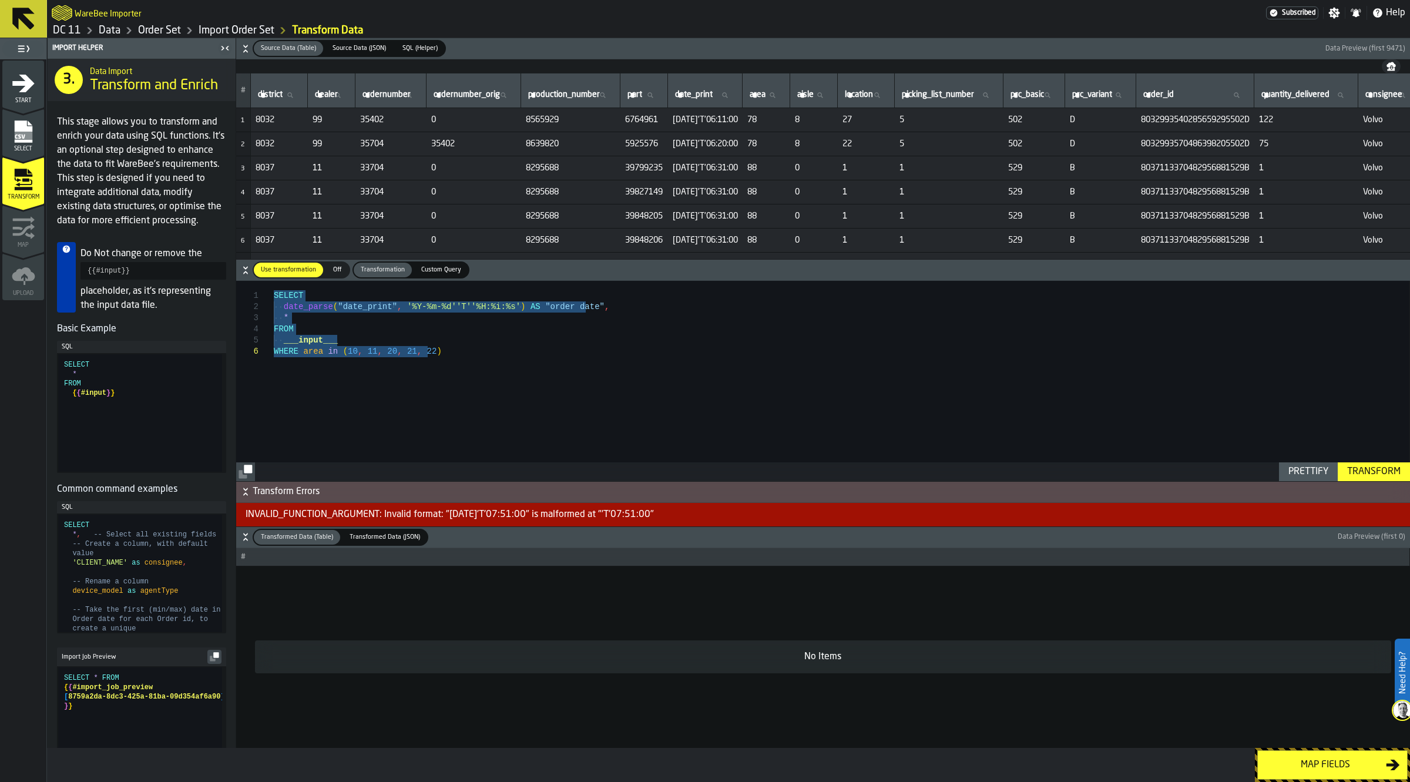
click at [518, 373] on div "SELECT date_parse ( "date_print" , '%Y-%m-%d''T''%H:%i:%s' ) AS "order date" , …" at bounding box center [841, 381] width 1135 height 200
drag, startPoint x: 408, startPoint y: 357, endPoint x: 217, endPoint y: 362, distance: 191.0
click at [274, 362] on div "SELECT date_parse ( "date_print" , '%Y-%m-%d''T''%H:%i:%s' ) AS "order date" , …" at bounding box center [841, 381] width 1135 height 200
type textarea "**********"
click at [1354, 471] on div "Transform" at bounding box center [1373, 472] width 63 height 14
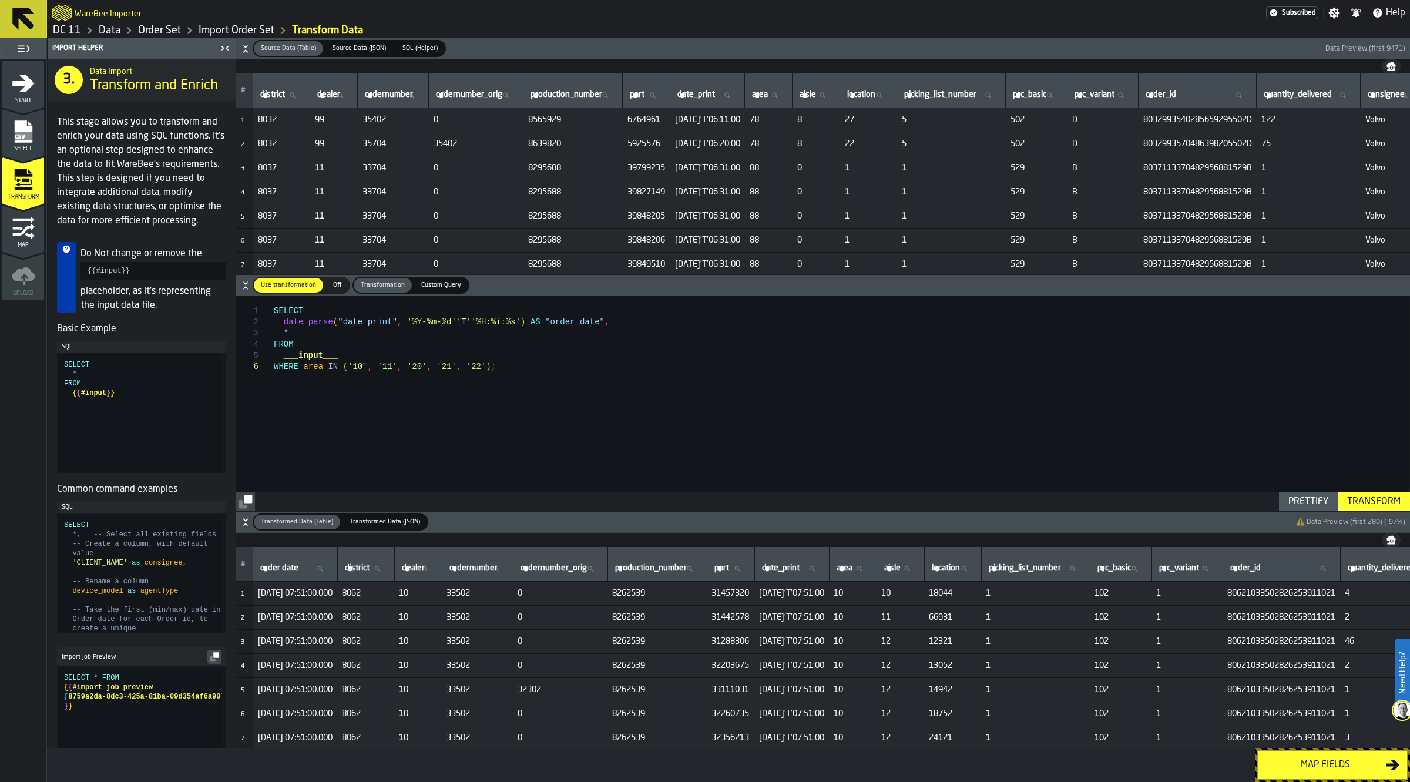
click at [815, 759] on div "Map fields" at bounding box center [728, 765] width 1363 height 34
click at [707, 658] on td "8262539" at bounding box center [656, 666] width 99 height 24
click at [382, 398] on div "SELECT date_parse ( "date_print" , '%Y-%m-%d''T''%H:%i:%s' ) AS "order date" , …" at bounding box center [841, 403] width 1135 height 214
click at [362, 397] on div "SELECT date_parse ( "date_print" , '%Y-%m-%d''T''%H:%i:%s' ) AS "order date" , …" at bounding box center [841, 403] width 1135 height 214
click at [624, 408] on div "SELECT date_parse ( "date_print" , '%Y-%m-%d''T''%H:%i:%s' ) AS "order date" , …" at bounding box center [841, 403] width 1135 height 214
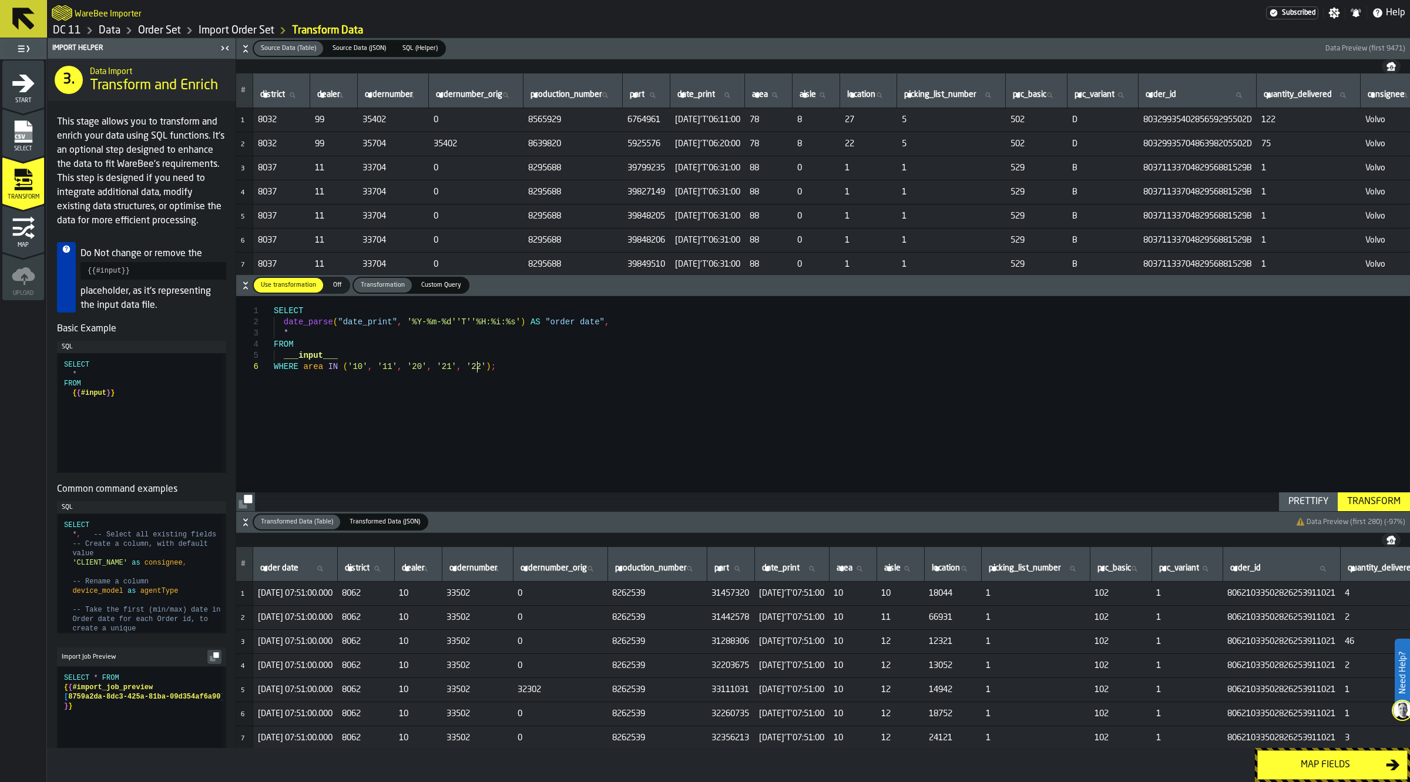
click at [1366, 509] on button "Transform" at bounding box center [1374, 501] width 72 height 19
click at [361, 364] on div "SELECT date_parse ( "date_print" , '%Y-%m-%d''T''%H:%i:%s' ) AS "order date" , …" at bounding box center [841, 403] width 1135 height 214
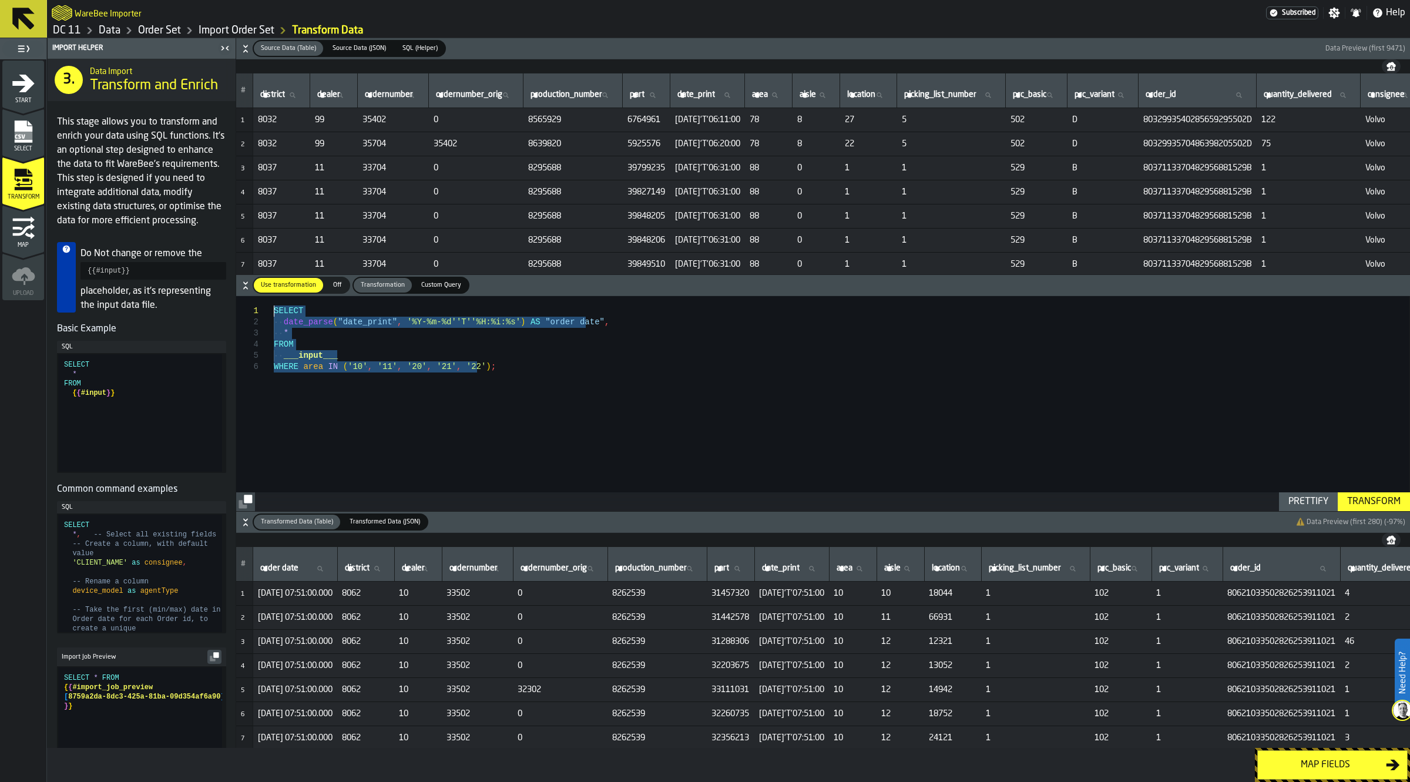
drag, startPoint x: 562, startPoint y: 377, endPoint x: 188, endPoint y: 278, distance: 386.4
click at [274, 296] on div "SELECT date_parse ( "date_print" , '%Y-%m-%d''T''%H:%i:%s' ) AS "order date" , …" at bounding box center [841, 403] width 1135 height 214
click at [429, 369] on div "SELECT date_parse ( "date_print" , '%Y-%m-%d''T''%H:%i:%s' ) AS "order date" , …" at bounding box center [841, 403] width 1135 height 214
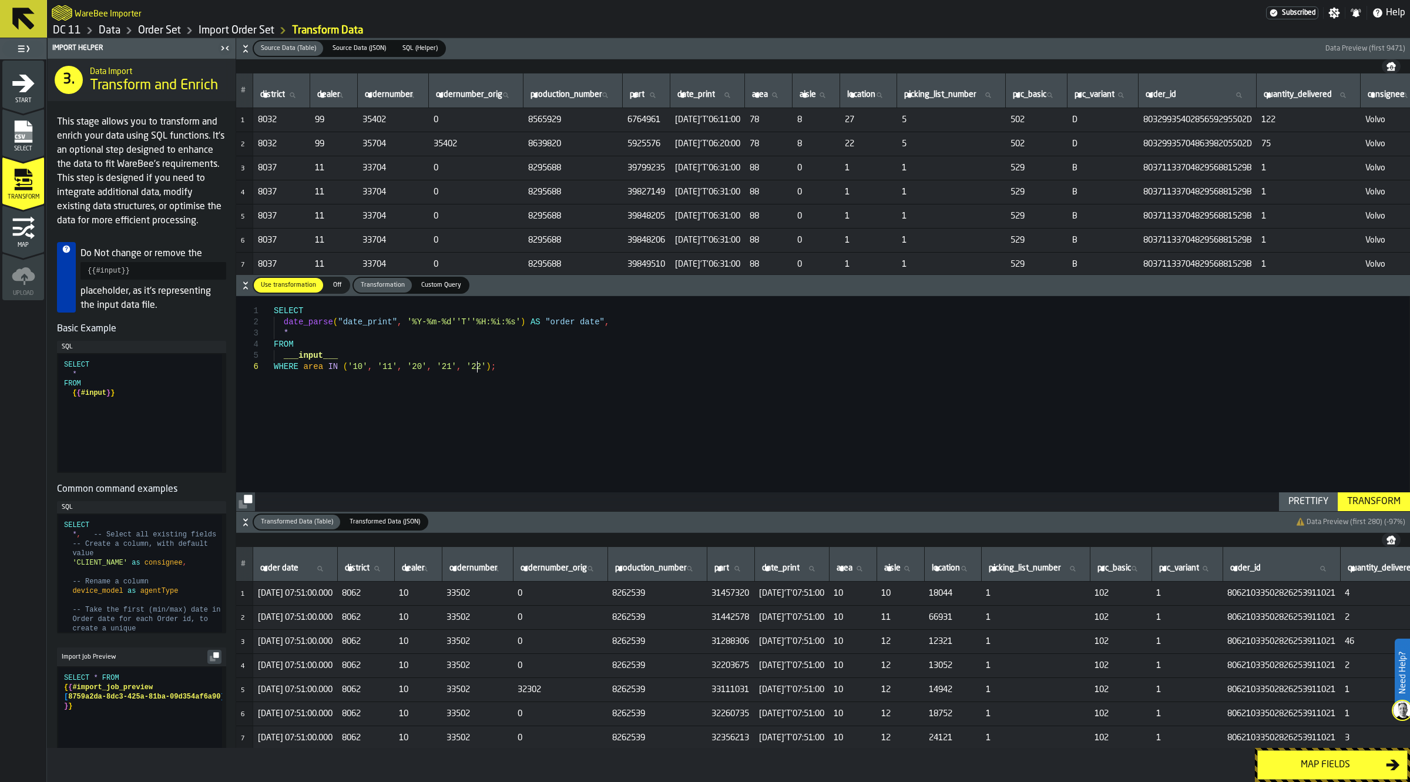
click at [486, 439] on div "SELECT date_parse ( "date_print" , '%Y-%m-%d''T''%H:%i:%s' ) AS "order date" , …" at bounding box center [841, 403] width 1135 height 214
click at [1288, 770] on div "Map fields" at bounding box center [1325, 765] width 121 height 14
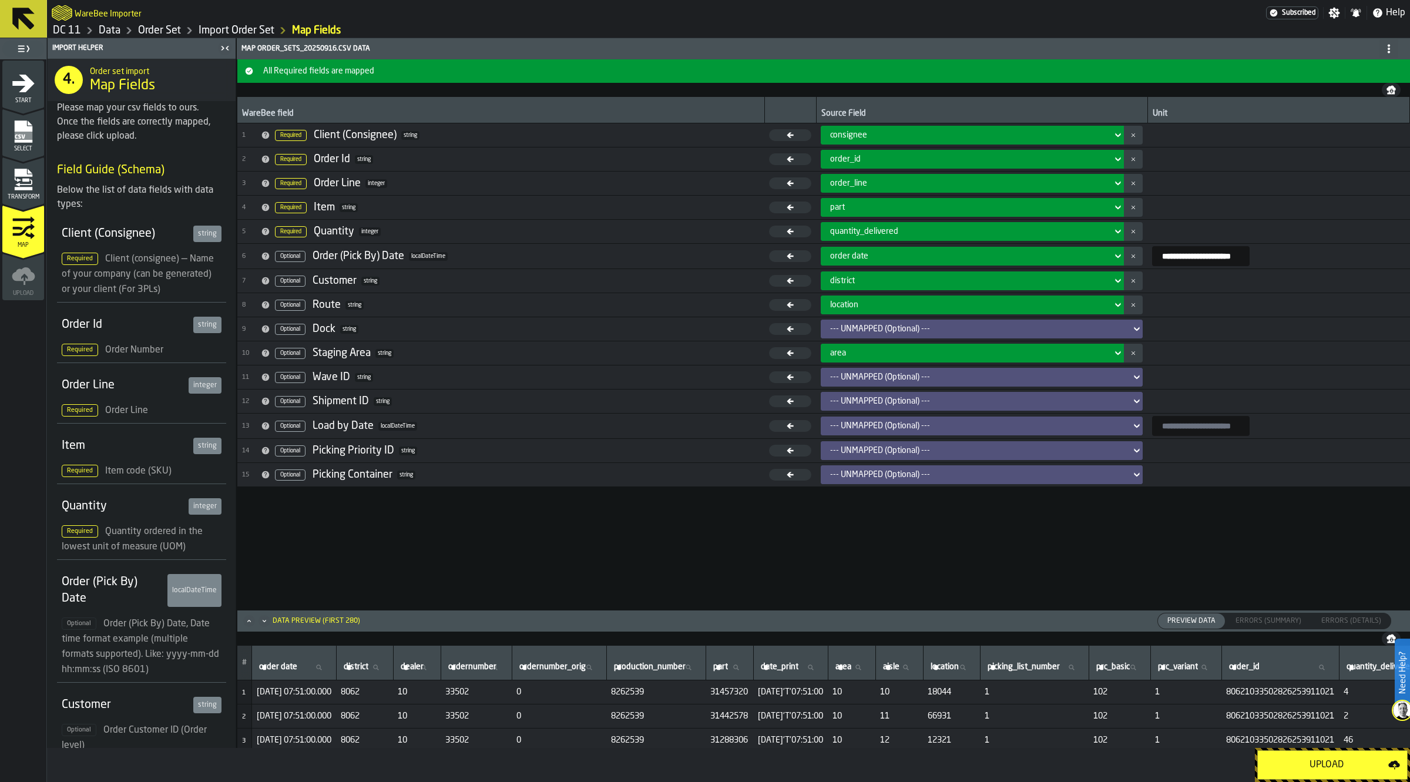
click at [854, 281] on div "district" at bounding box center [968, 280] width 277 height 9
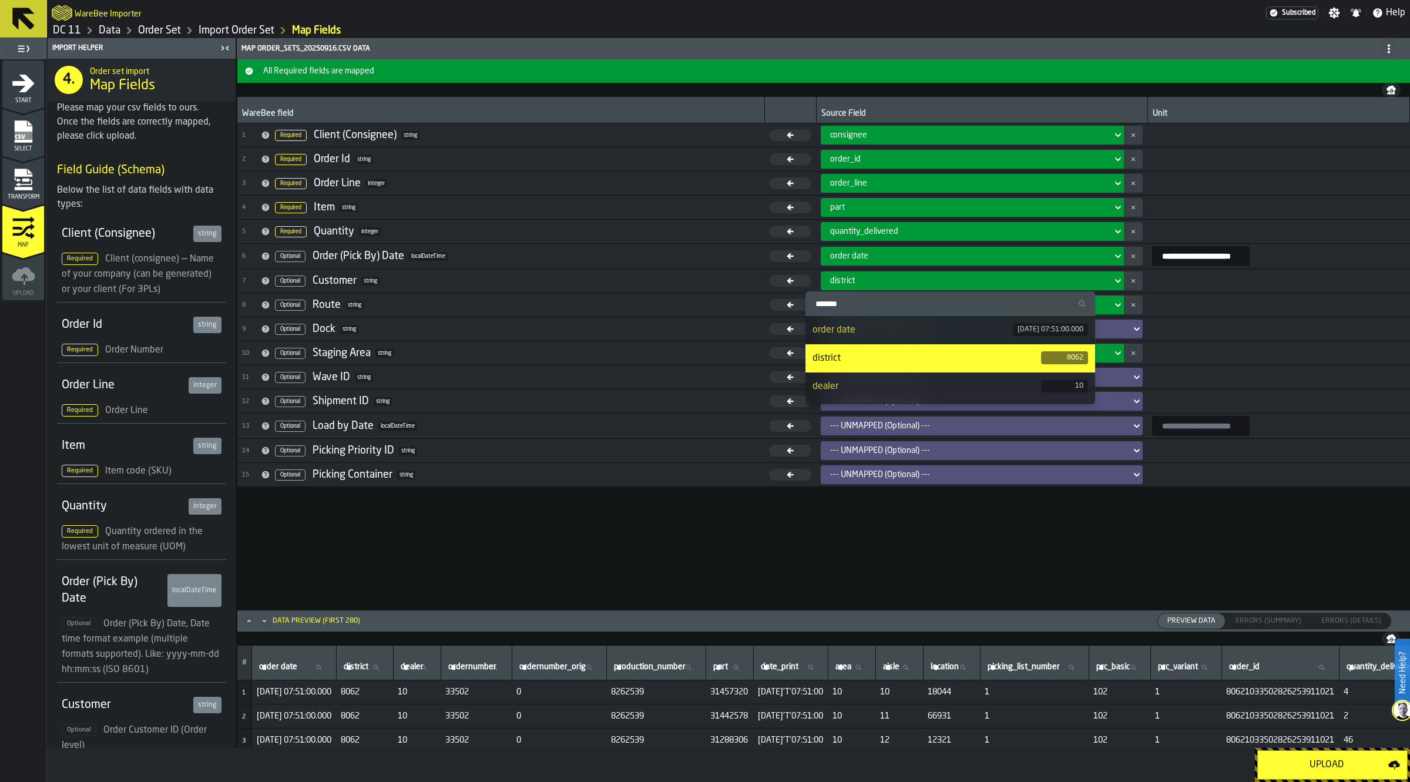
click at [854, 281] on div "district" at bounding box center [968, 280] width 277 height 9
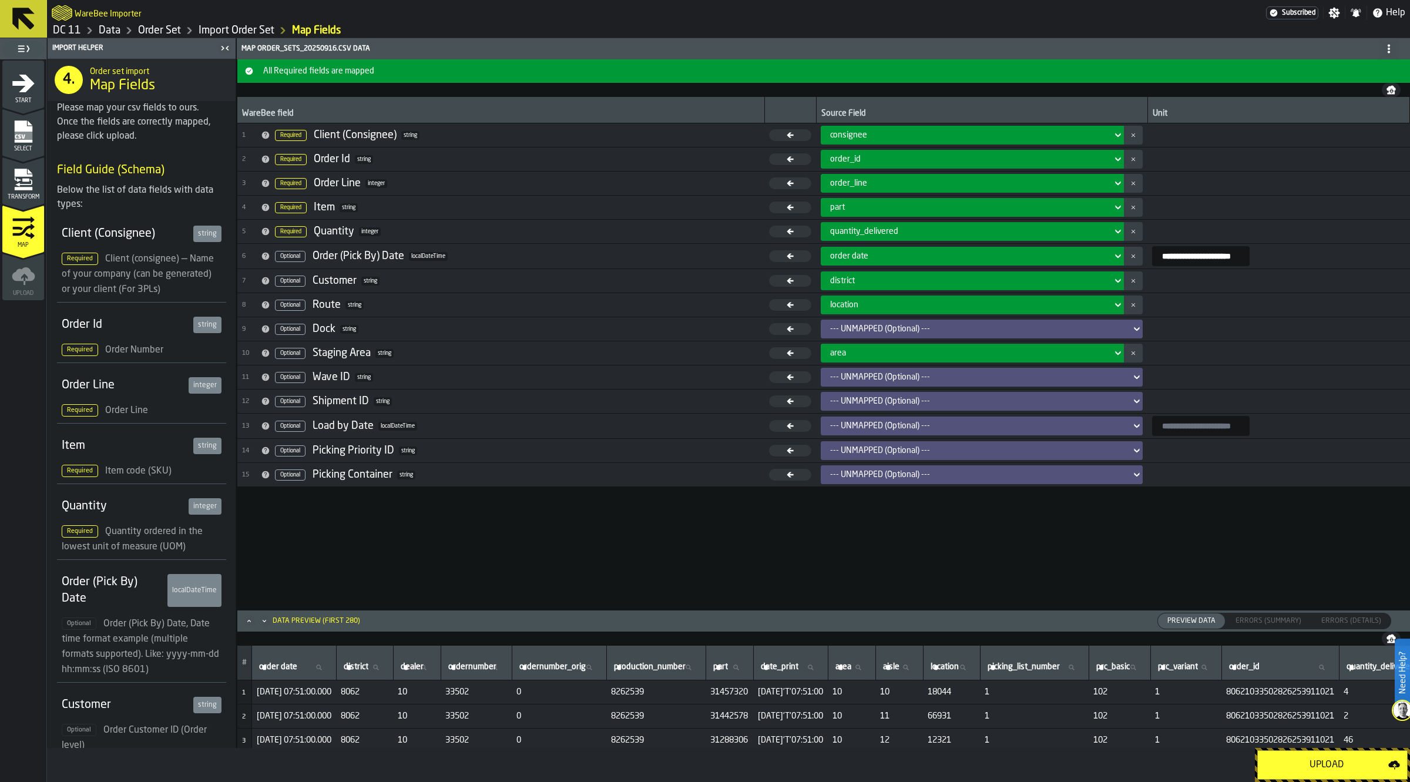
click at [101, 30] on link "Data" at bounding box center [110, 30] width 22 height 13
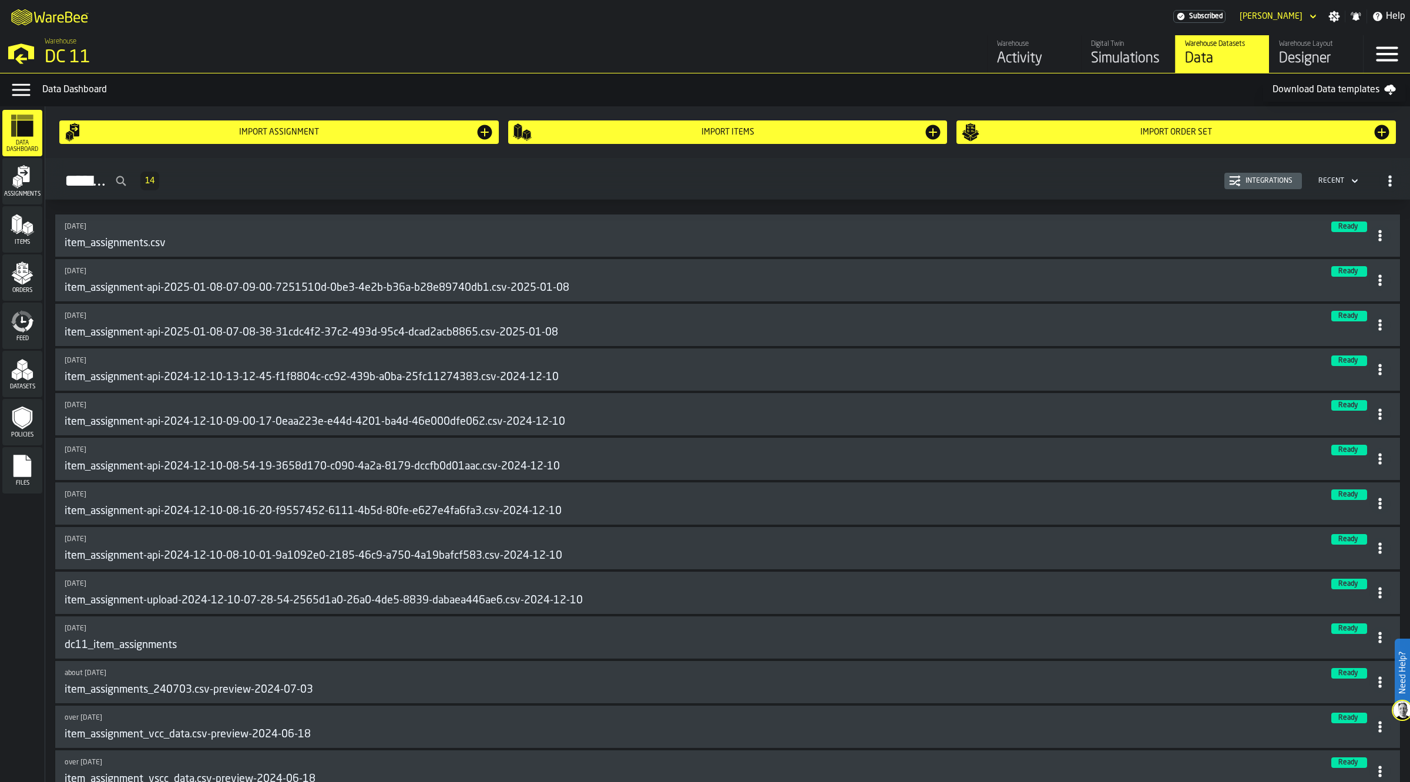
click at [1119, 57] on div "Simulations" at bounding box center [1128, 58] width 75 height 19
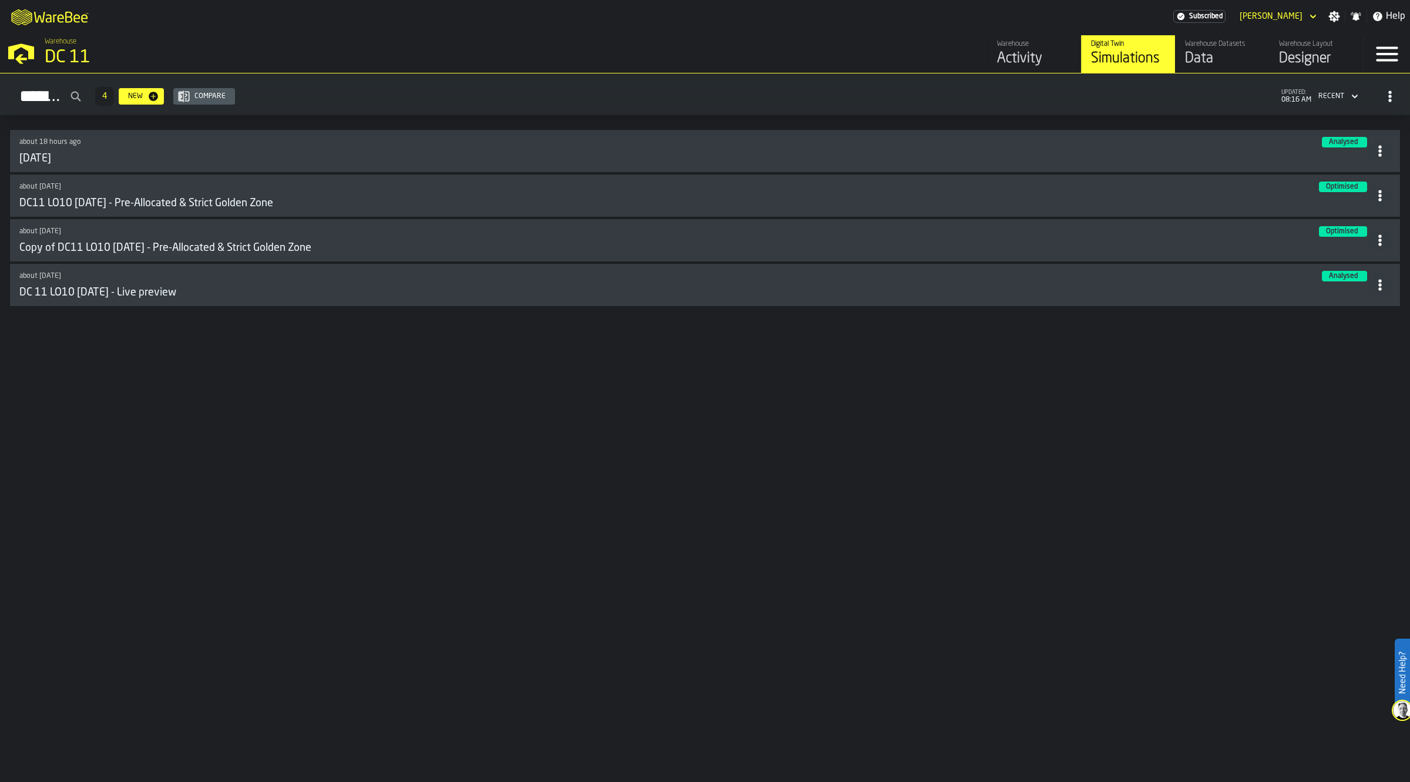
click at [160, 160] on div "[DATE]" at bounding box center [694, 158] width 1350 height 13
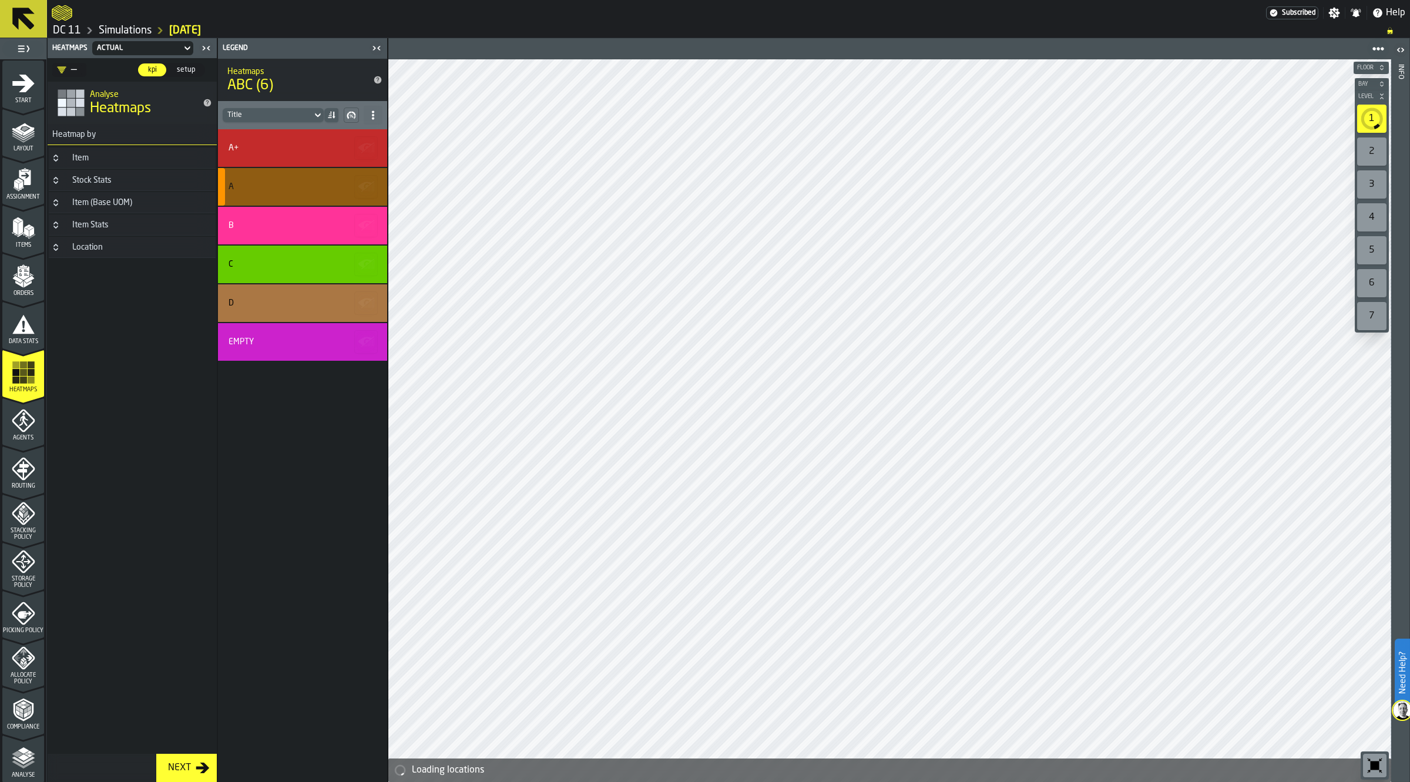
click at [286, 204] on div "A" at bounding box center [302, 187] width 169 height 38
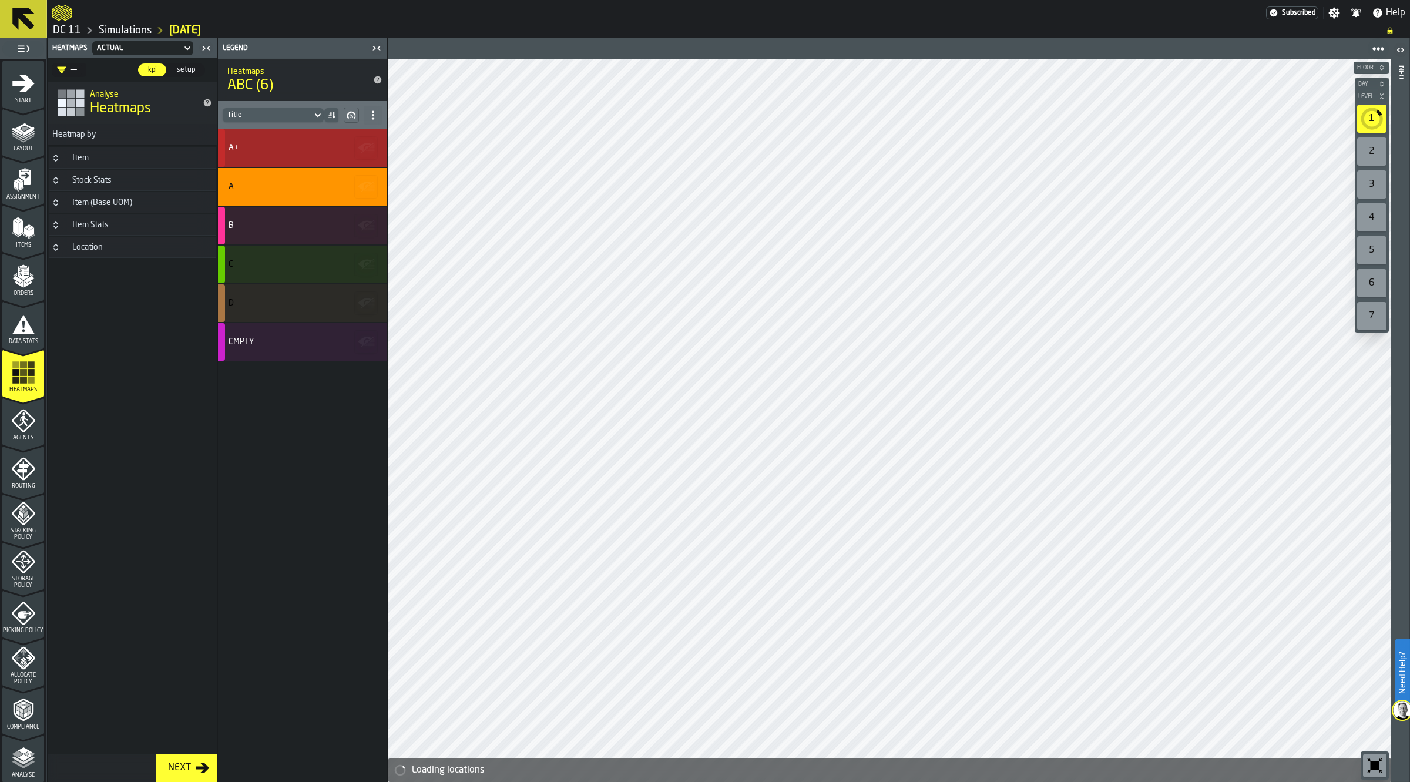
click at [279, 147] on div "A+" at bounding box center [301, 147] width 145 height 9
click at [254, 197] on div "A" at bounding box center [302, 187] width 169 height 38
click at [219, 150] on div "button-" at bounding box center [221, 148] width 7 height 38
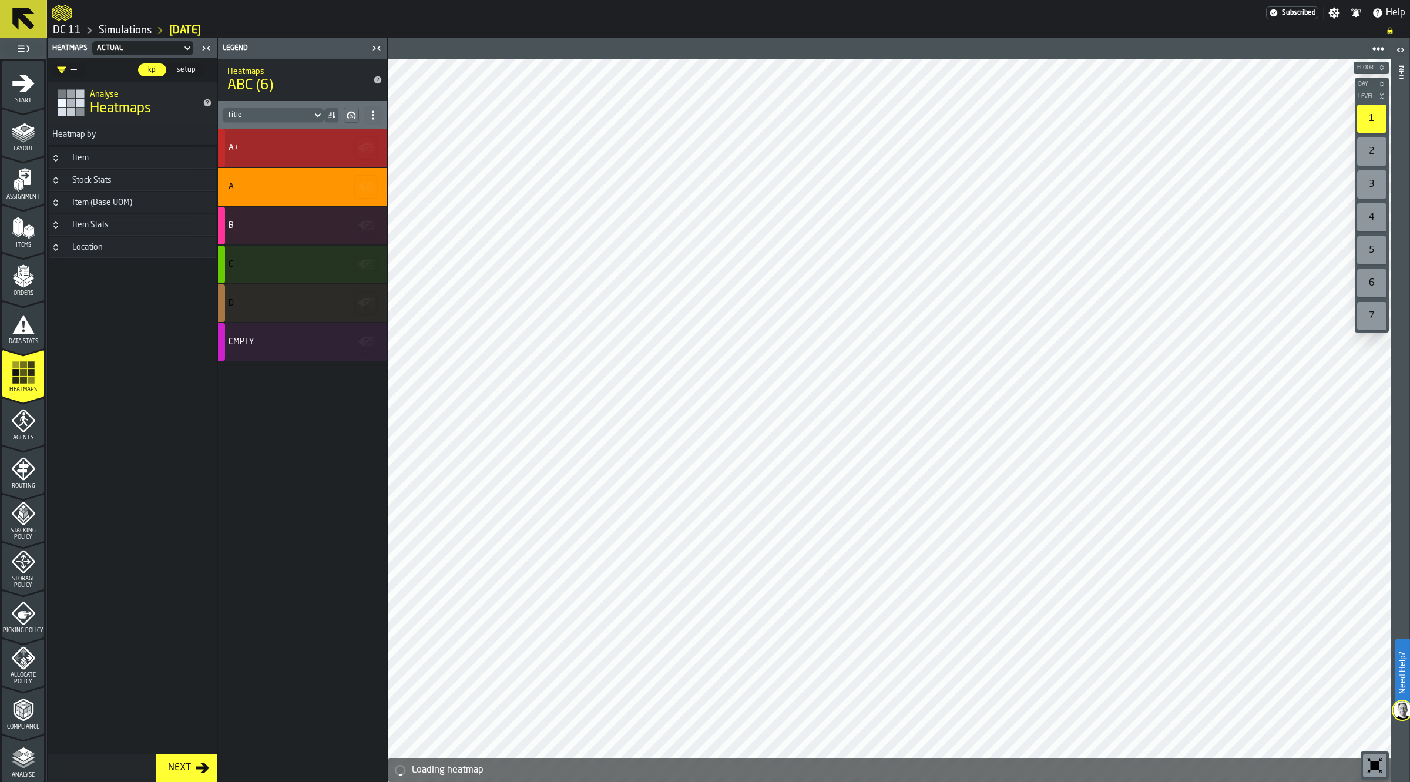
click at [274, 145] on div "A+" at bounding box center [301, 147] width 145 height 9
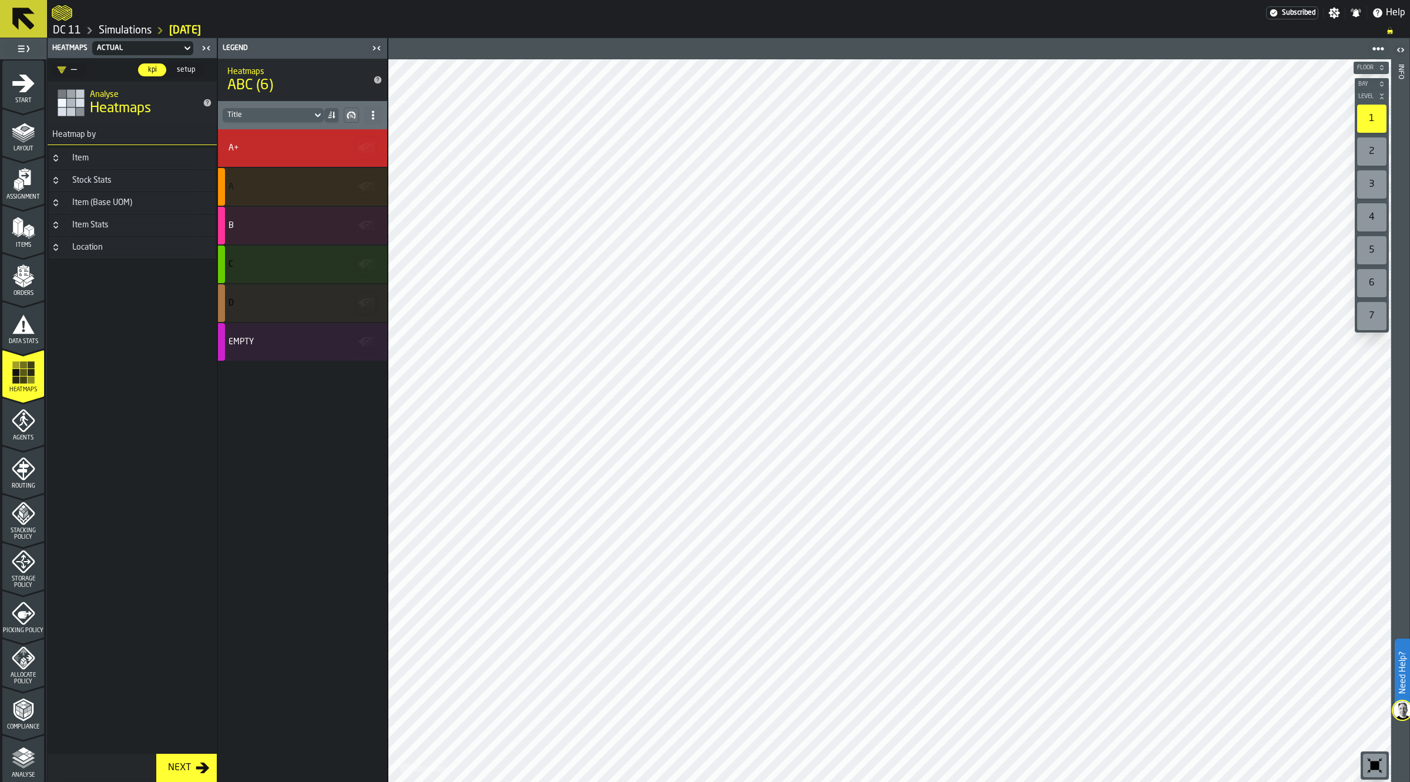
click at [116, 203] on div "Item (Base UOM)" at bounding box center [102, 202] width 74 height 9
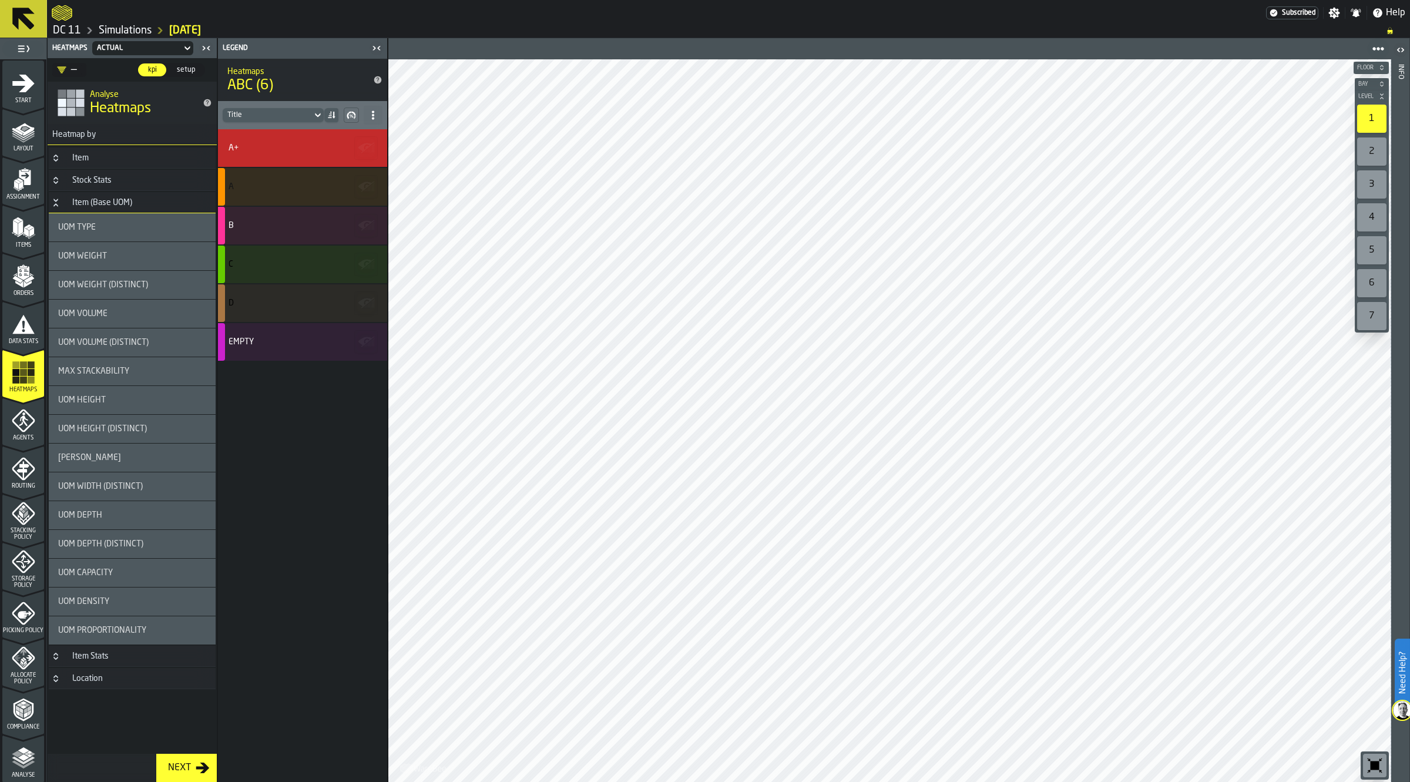
click at [116, 201] on div "Item (Base UOM)" at bounding box center [102, 202] width 74 height 9
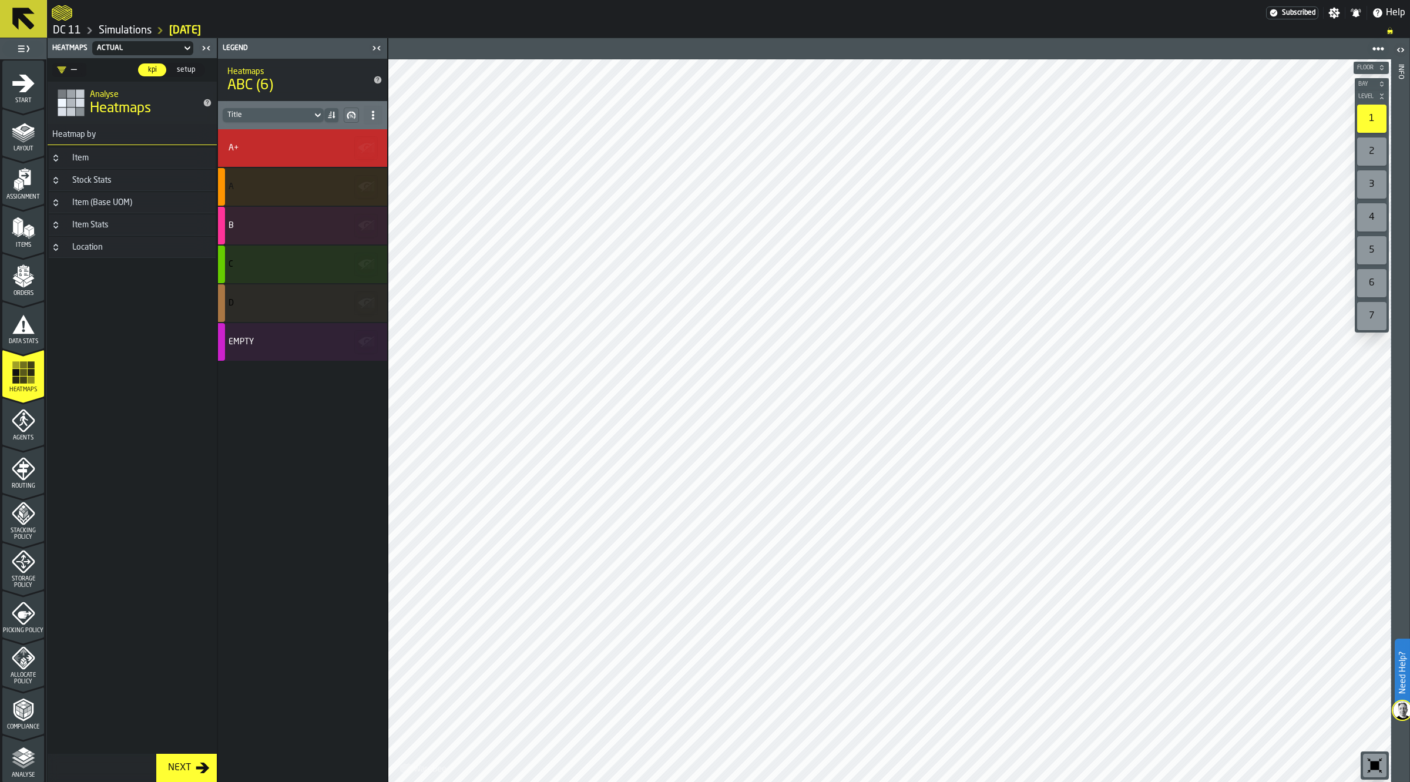
click at [117, 182] on div "Stock Stats" at bounding box center [91, 180] width 53 height 9
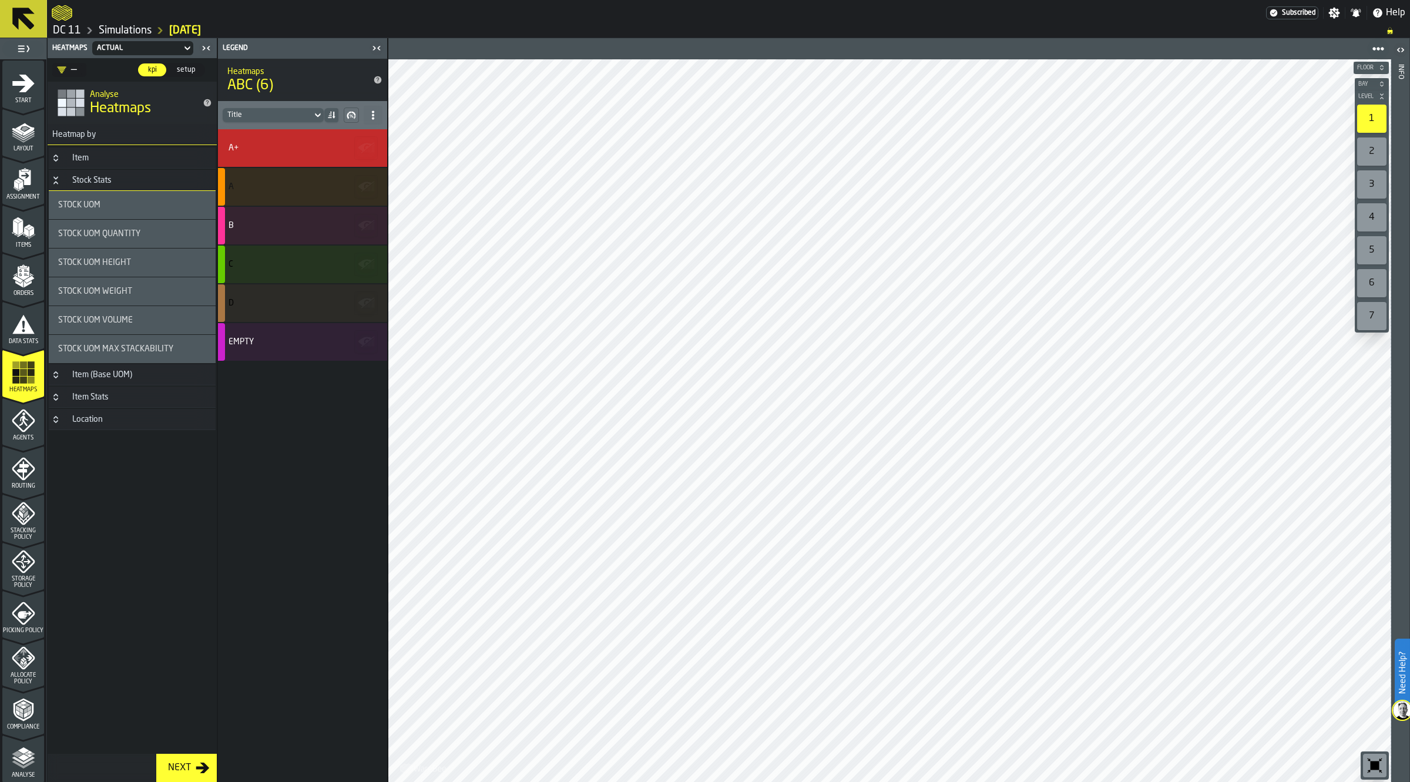
click at [117, 182] on div "Stock Stats" at bounding box center [91, 180] width 53 height 9
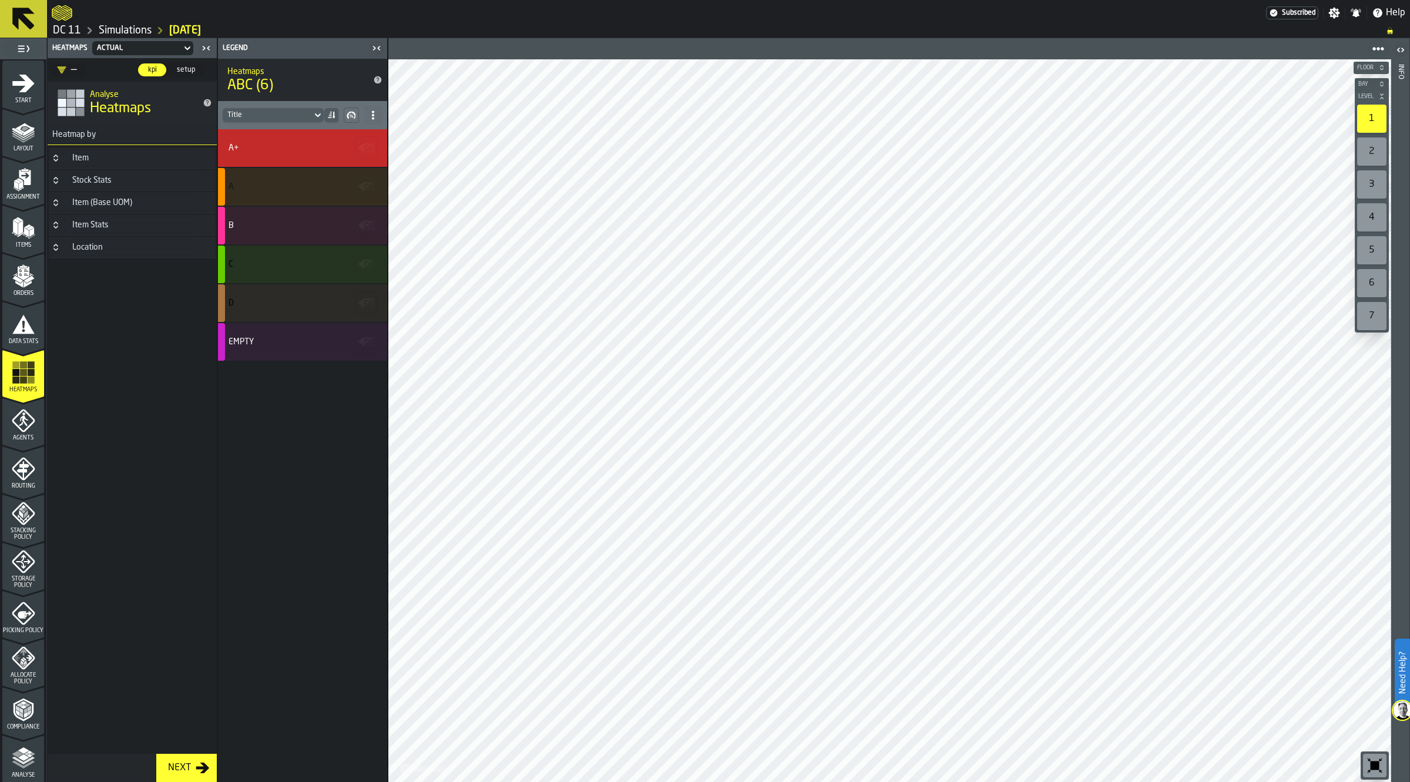
click at [115, 228] on div "Item Stats" at bounding box center [90, 224] width 51 height 9
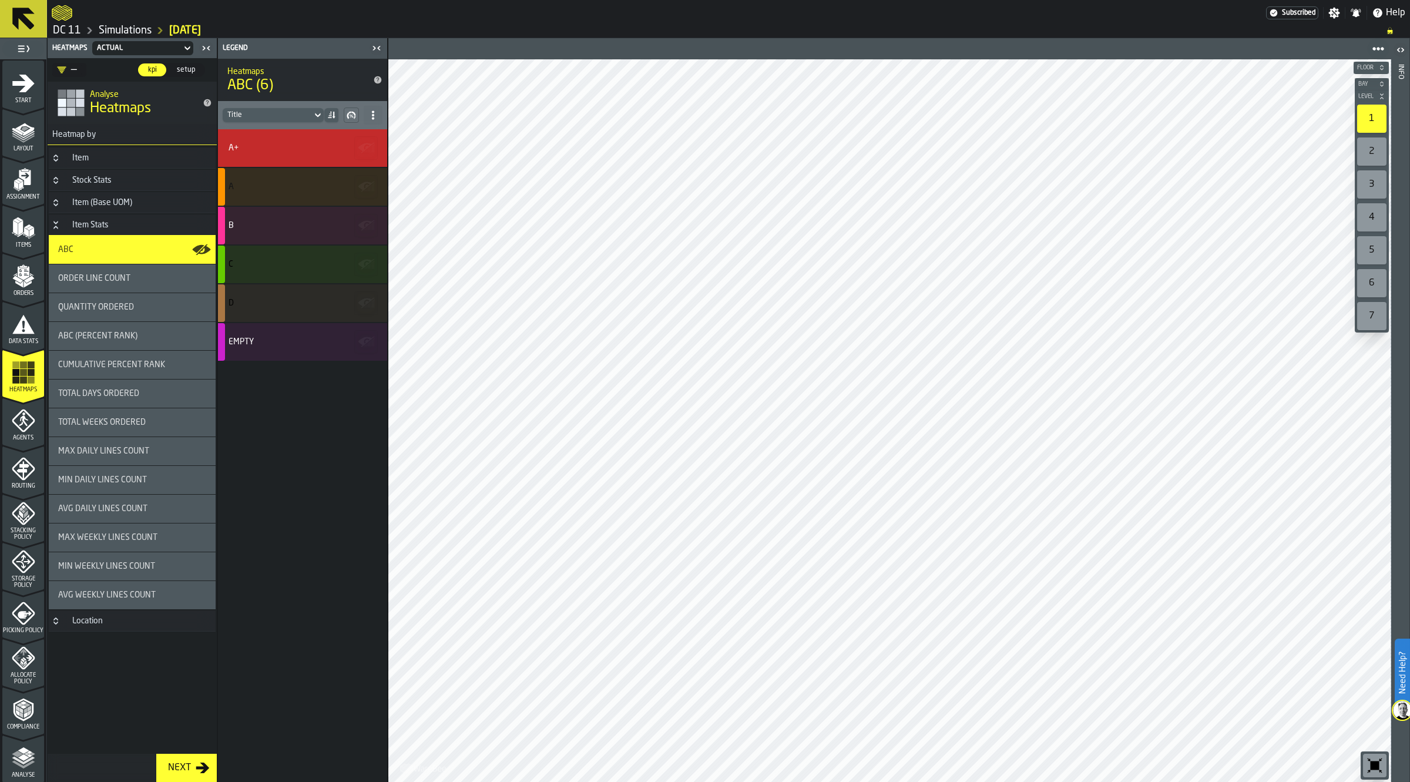
click at [115, 256] on div "ABC" at bounding box center [132, 250] width 167 height 28
click at [105, 223] on div "Item Stats" at bounding box center [90, 224] width 51 height 9
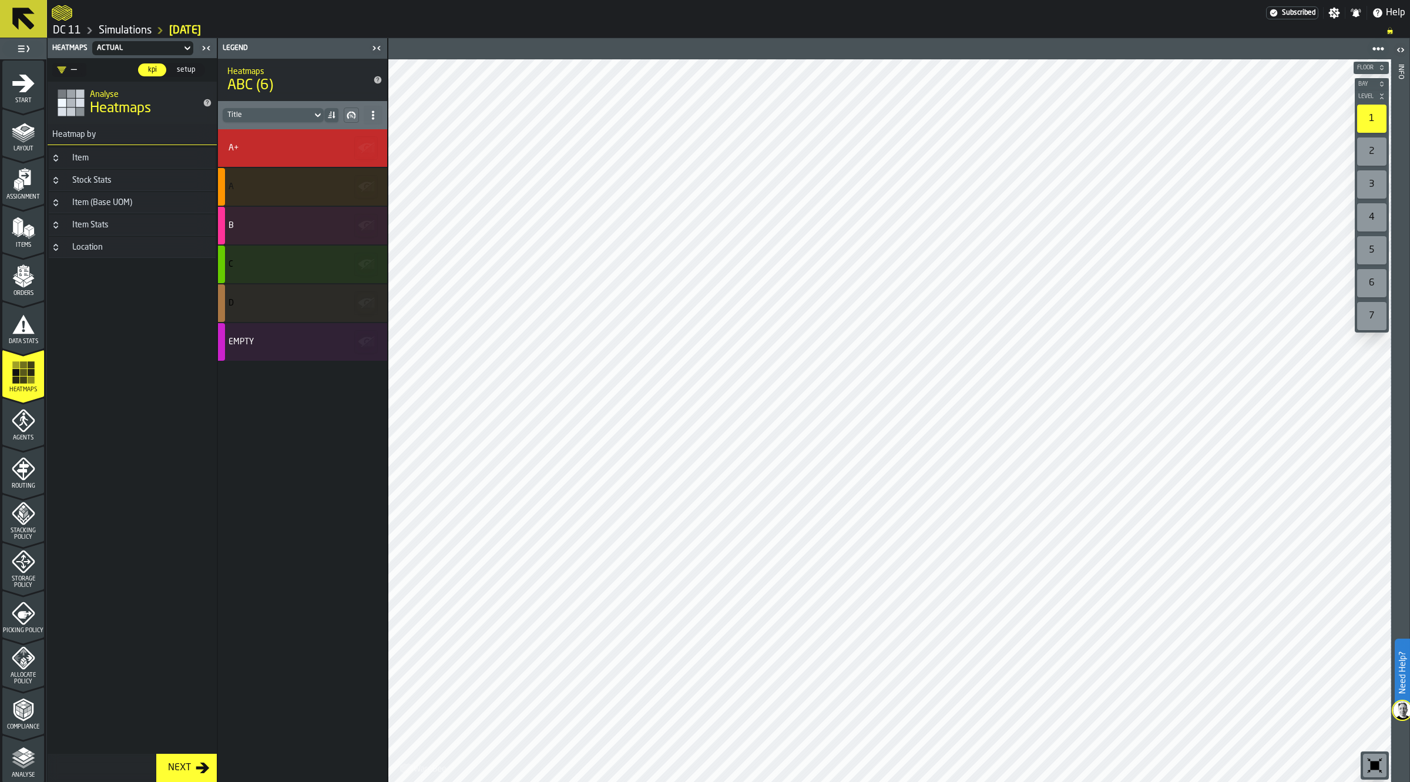
click at [176, 65] on span "setup" at bounding box center [186, 70] width 28 height 11
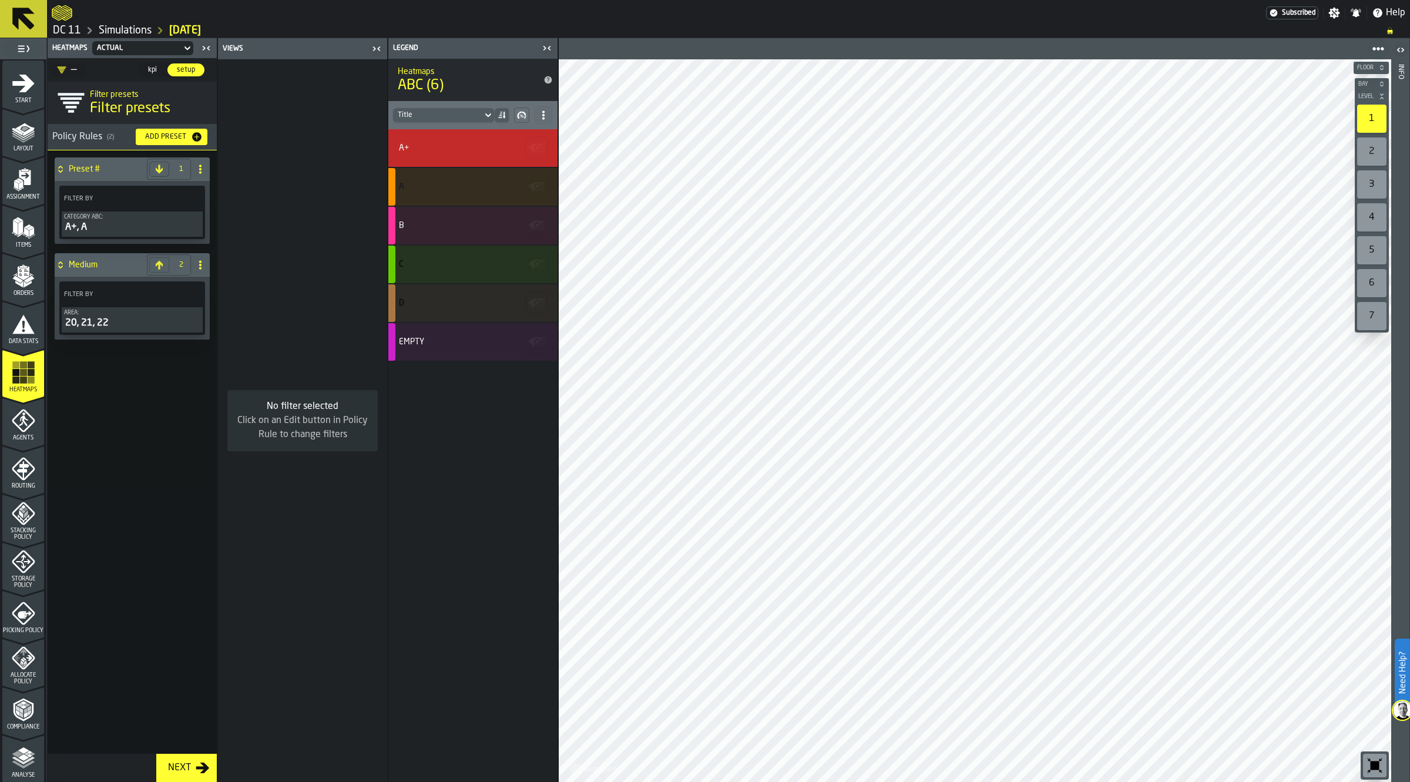
click at [118, 230] on div "A+, A" at bounding box center [132, 227] width 136 height 14
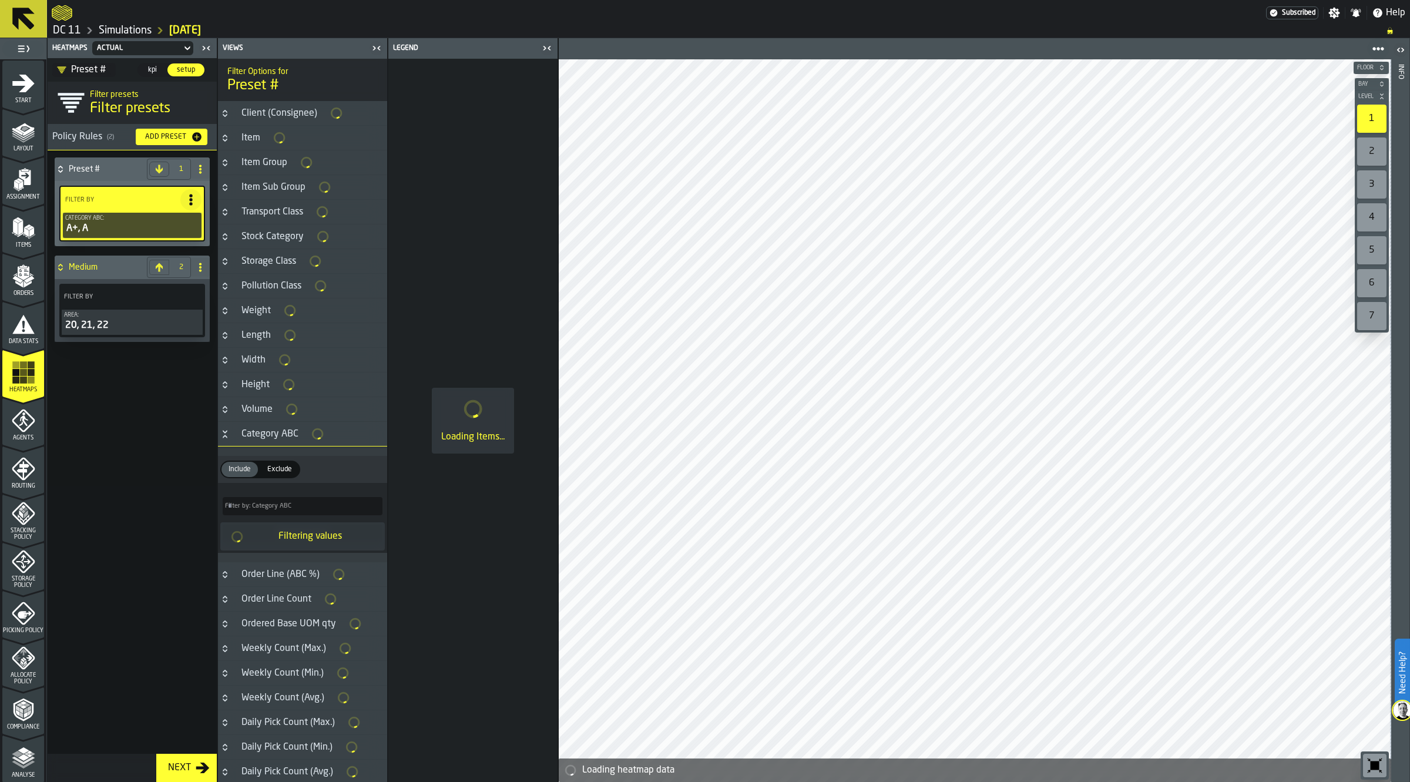
click at [551, 51] on icon "button-toggle-Close me" at bounding box center [547, 48] width 14 height 14
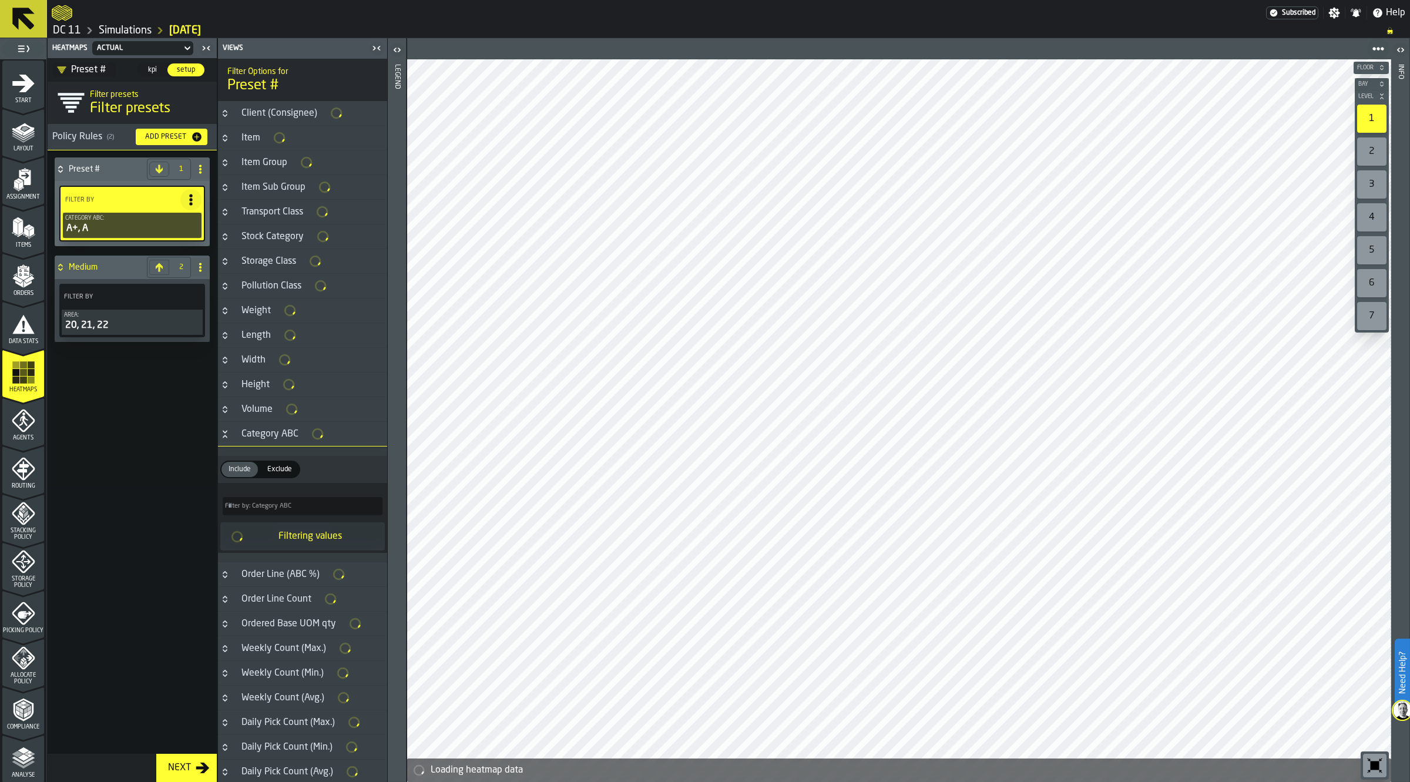
click at [377, 47] on icon "button-toggle-Close me" at bounding box center [376, 48] width 14 height 14
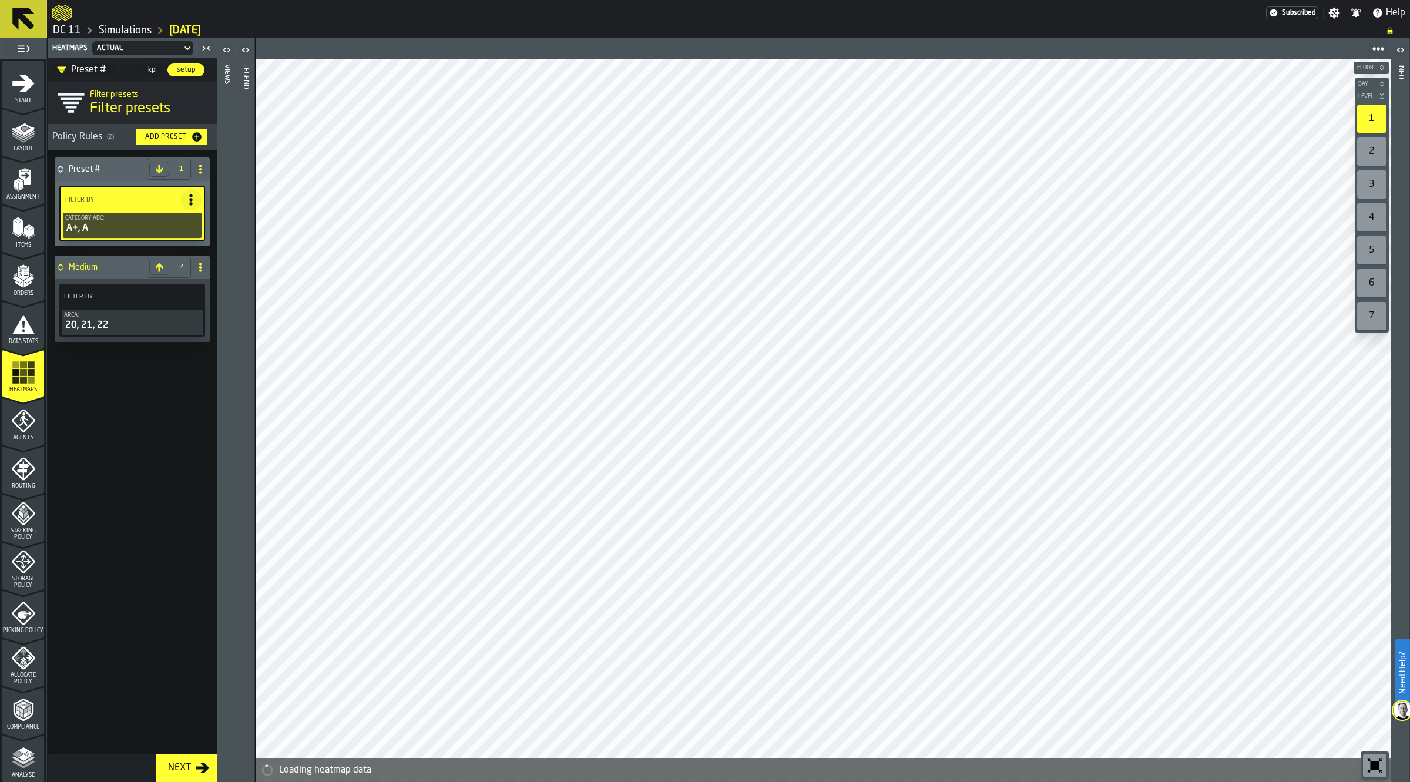
click at [1366, 764] on icon "button-toolbar-undefined" at bounding box center [1374, 765] width 19 height 19
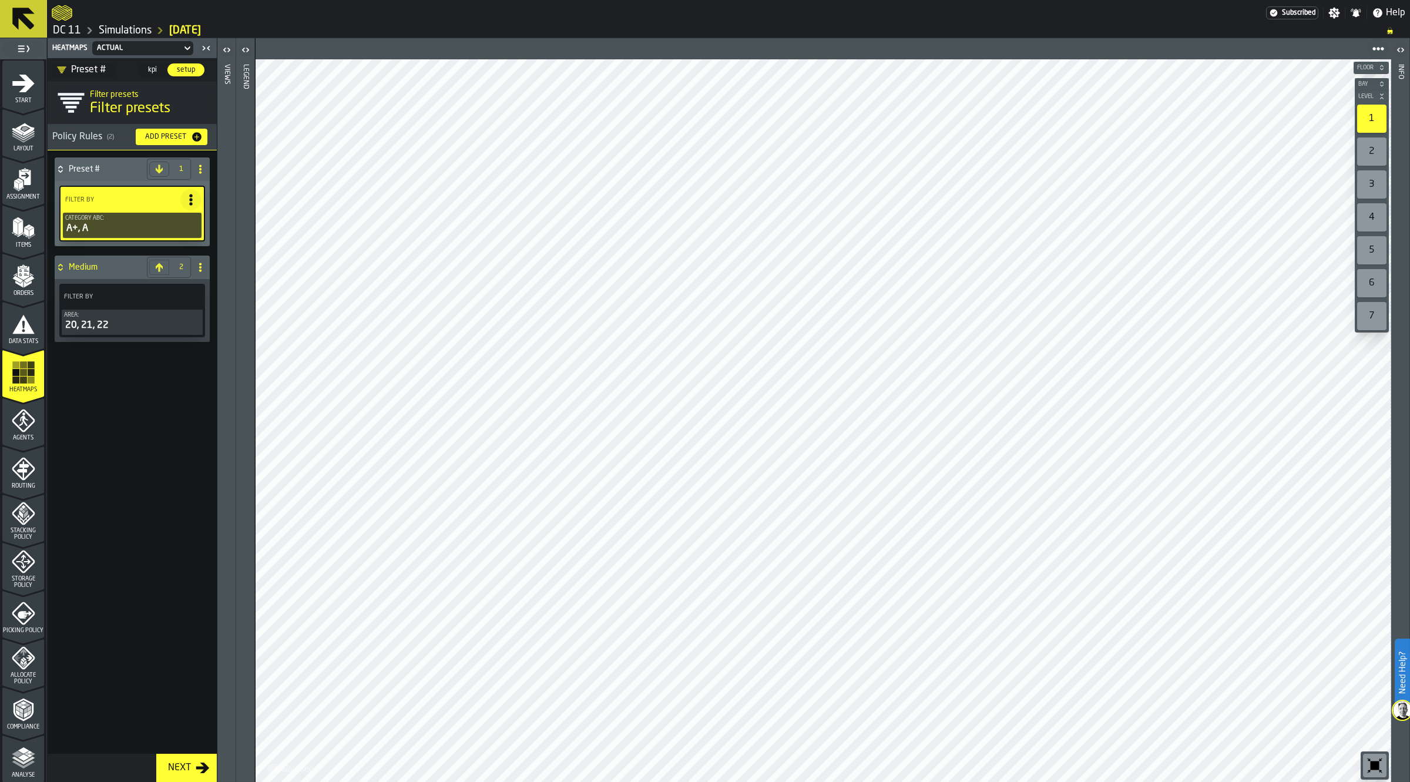
click at [243, 49] on icon "button-toggle-Open" at bounding box center [242, 50] width 3 height 4
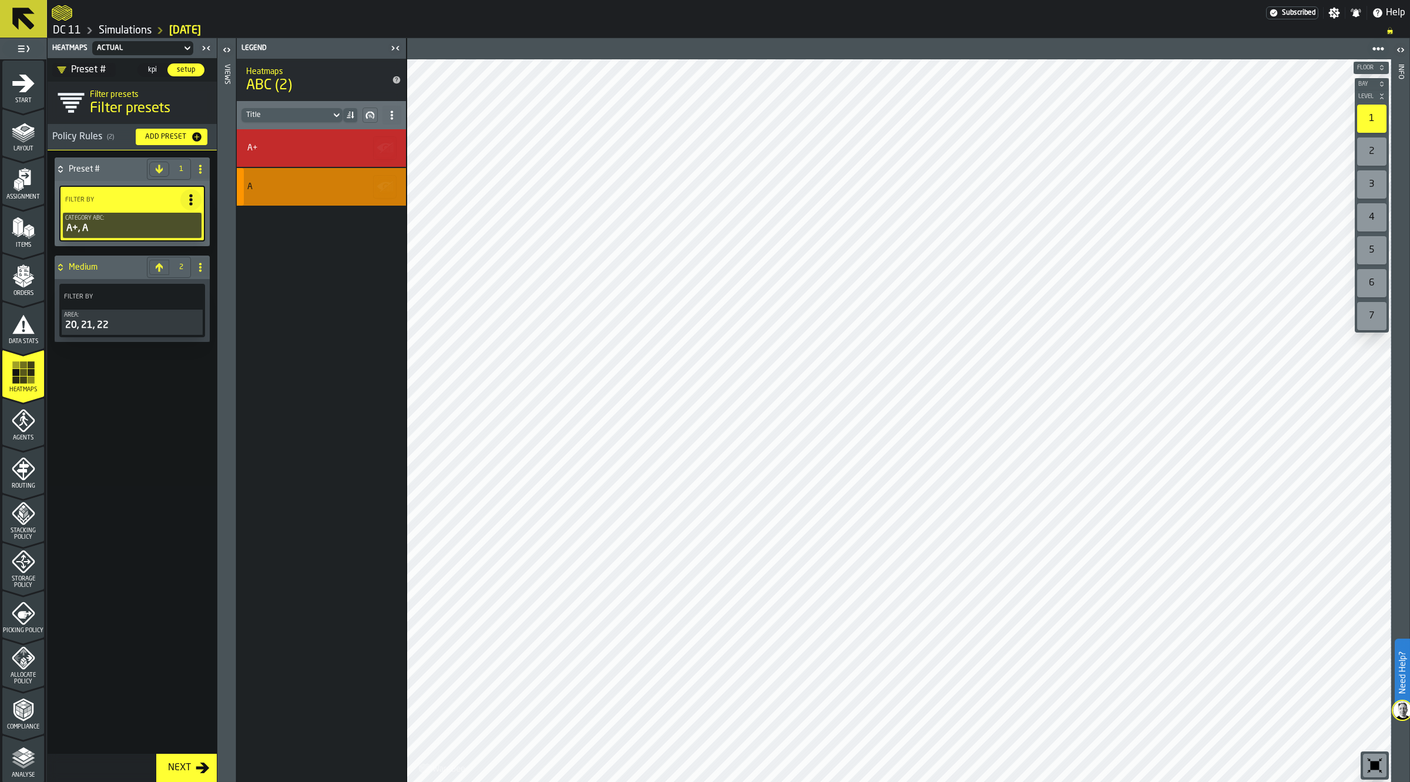
click at [291, 192] on div "A" at bounding box center [321, 187] width 169 height 38
click at [397, 43] on icon "button-toggle-Close me" at bounding box center [395, 48] width 14 height 14
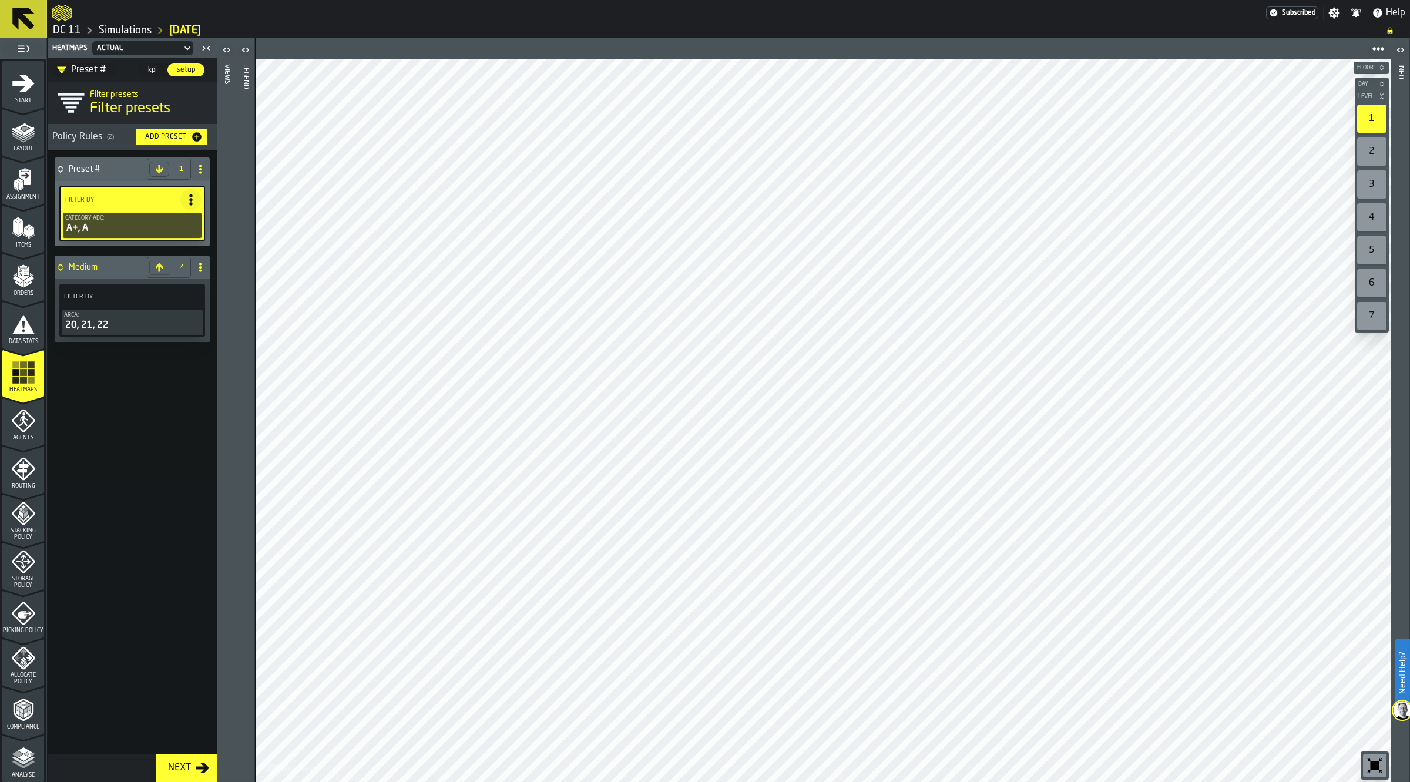
click at [1368, 765] on icon "button-toolbar-undefined" at bounding box center [1374, 765] width 19 height 19
click at [26, 425] on icon "menu Agents" at bounding box center [23, 420] width 23 height 23
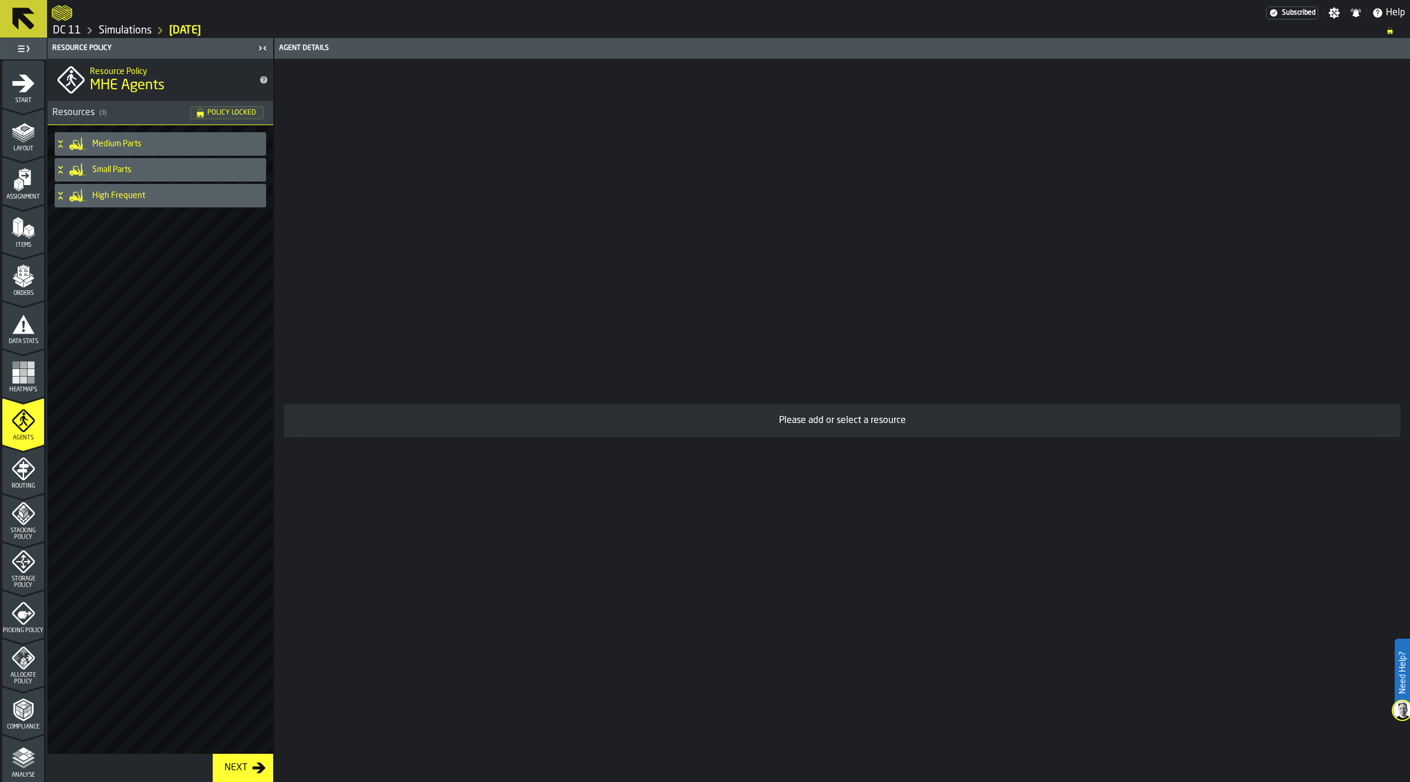
click at [159, 142] on h4 "Medium Parts" at bounding box center [176, 143] width 169 height 9
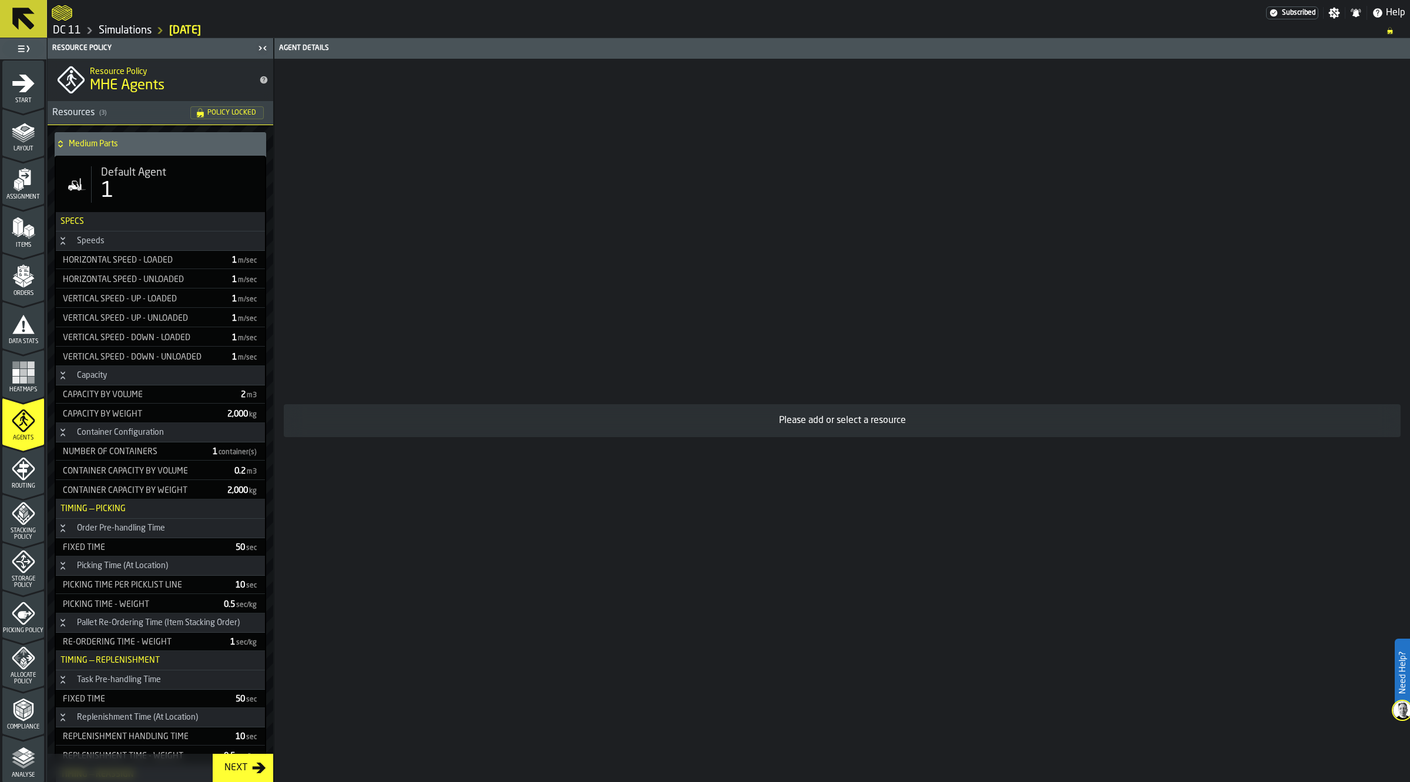
click at [147, 172] on span "Default Agent" at bounding box center [133, 172] width 65 height 13
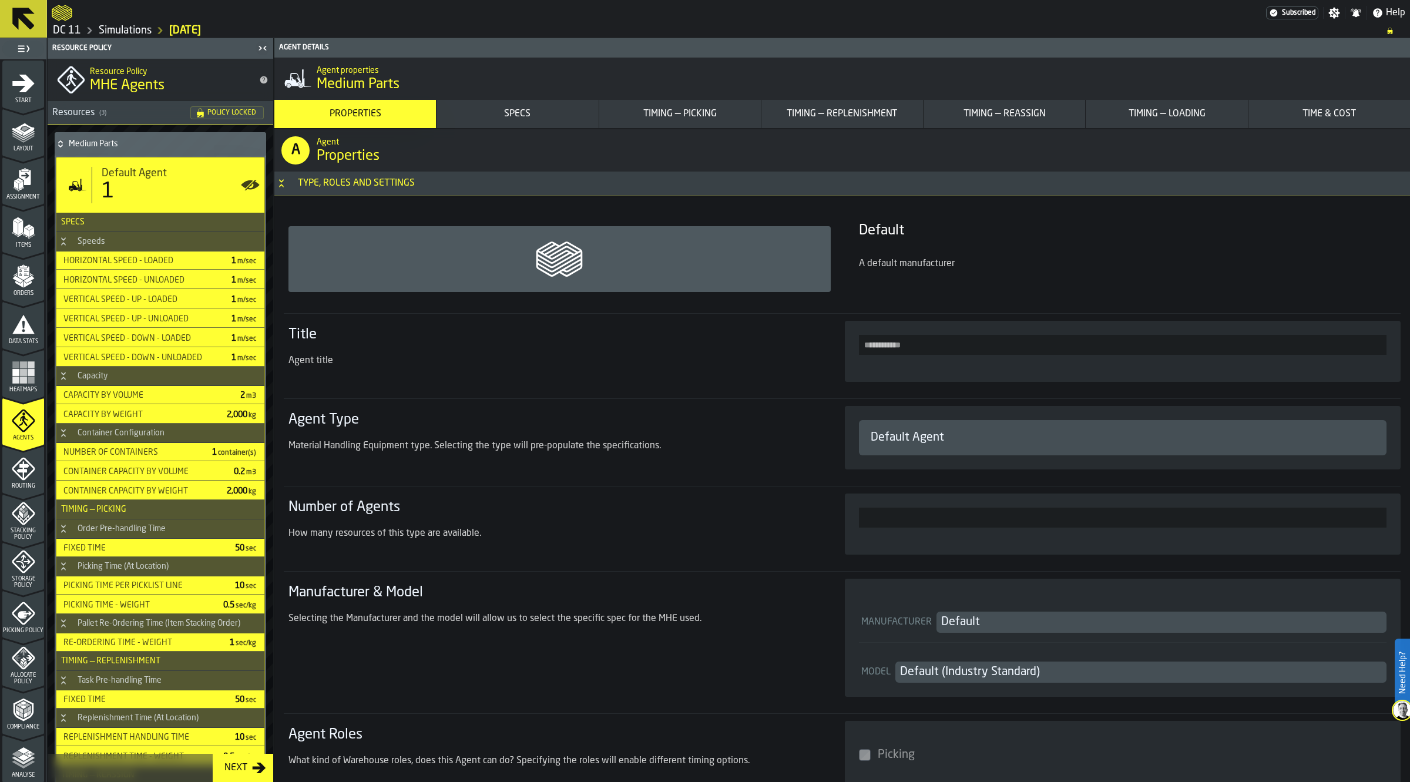
click at [123, 29] on link "Simulations" at bounding box center [125, 30] width 53 height 13
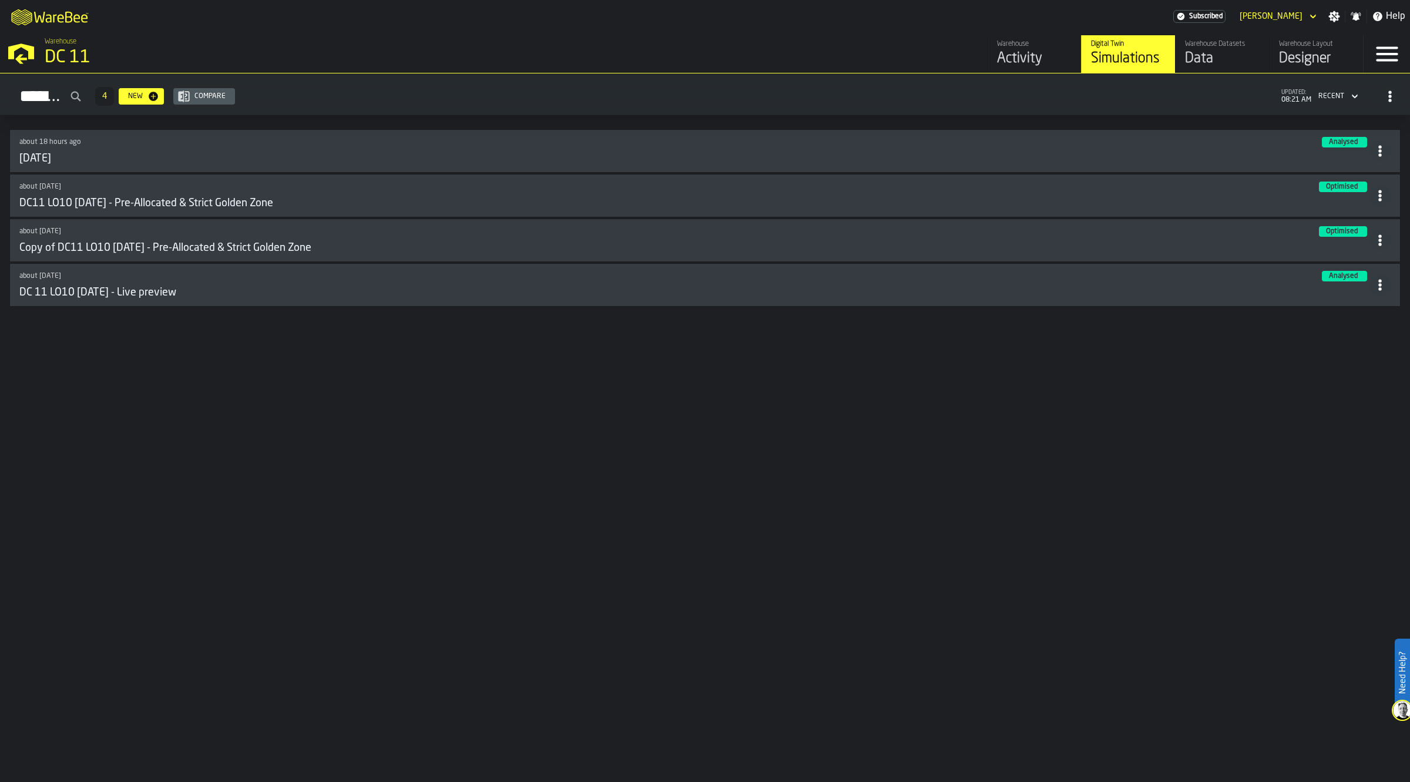
click at [1379, 154] on circle at bounding box center [1379, 154] width 3 height 3
click at [1362, 233] on div "Duplicate" at bounding box center [1352, 232] width 61 height 14
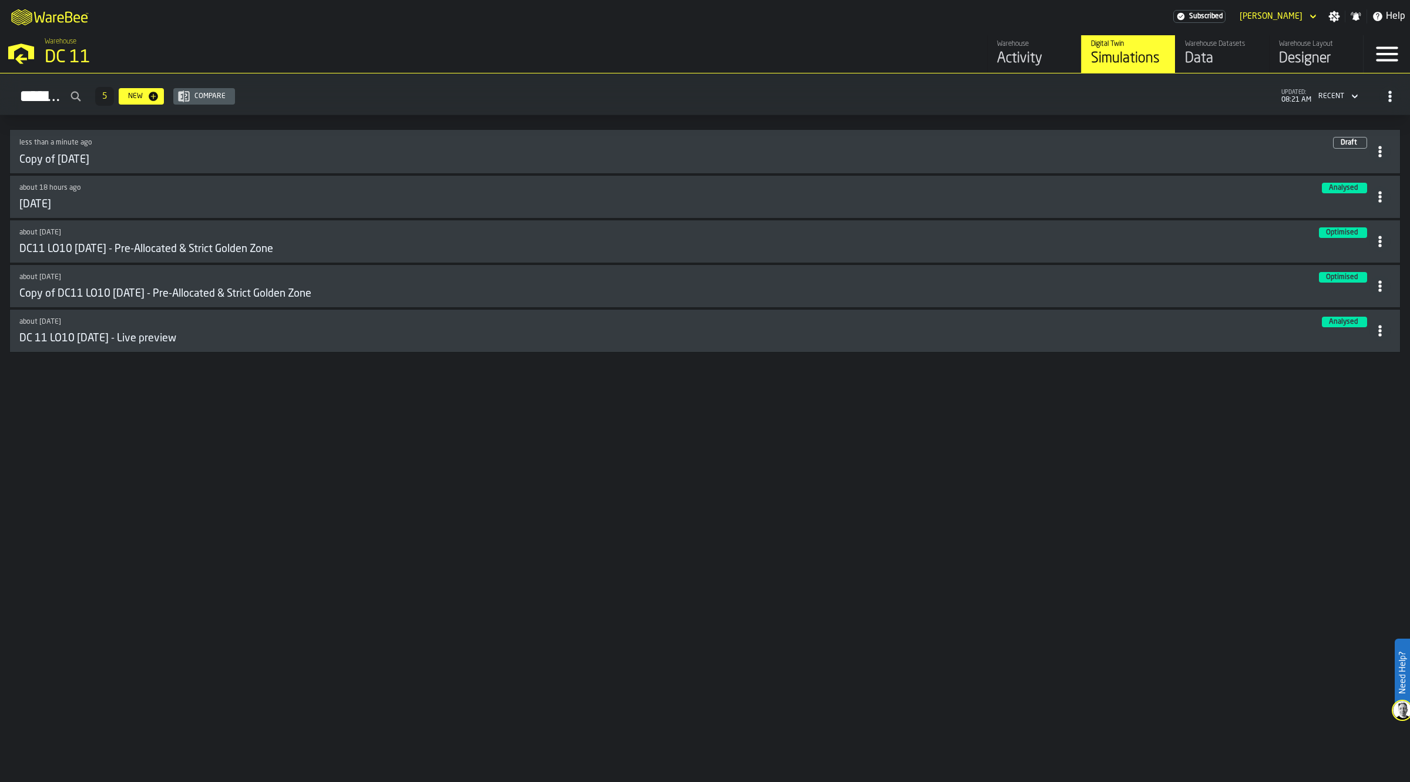
click at [226, 166] on div "Copy of [DATE]" at bounding box center [694, 159] width 1350 height 13
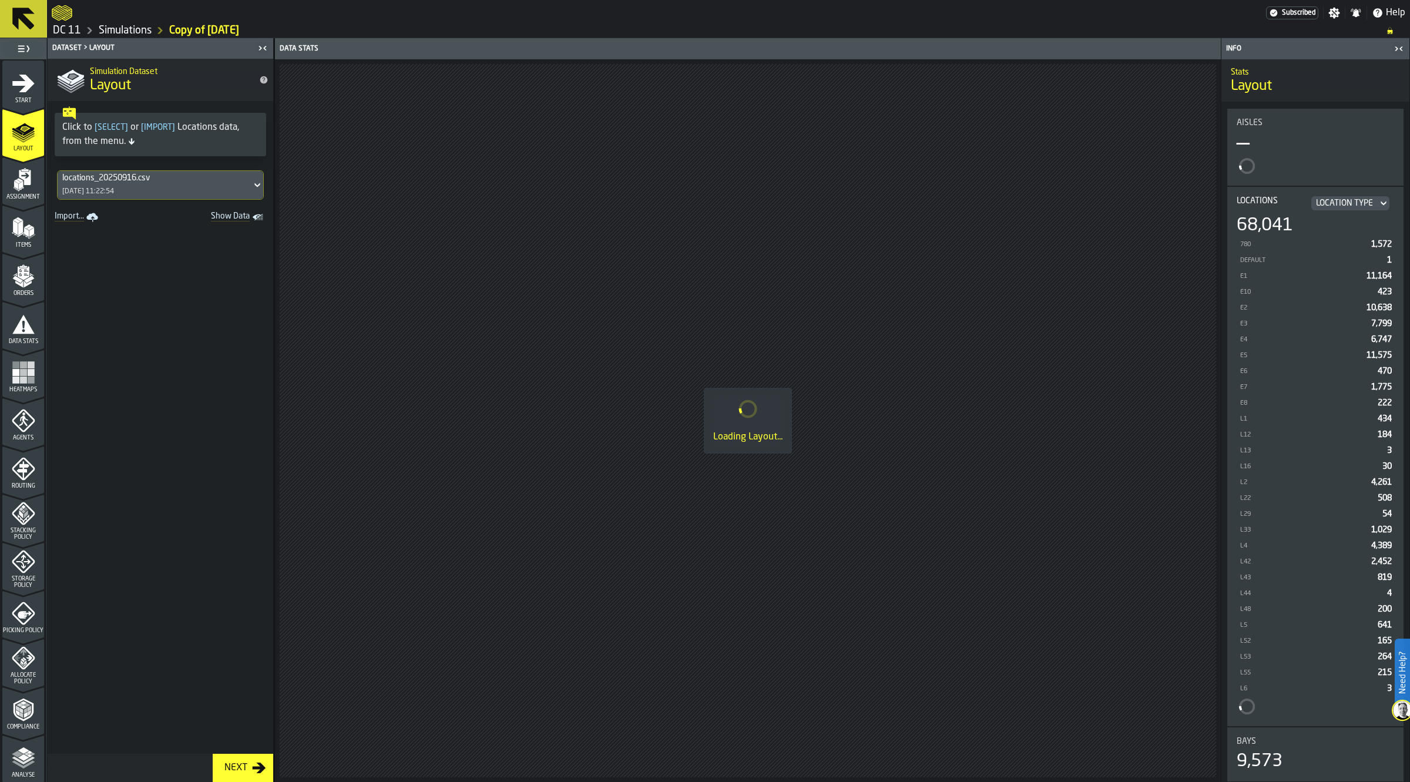
click at [22, 82] on icon "menu Start" at bounding box center [23, 83] width 22 height 18
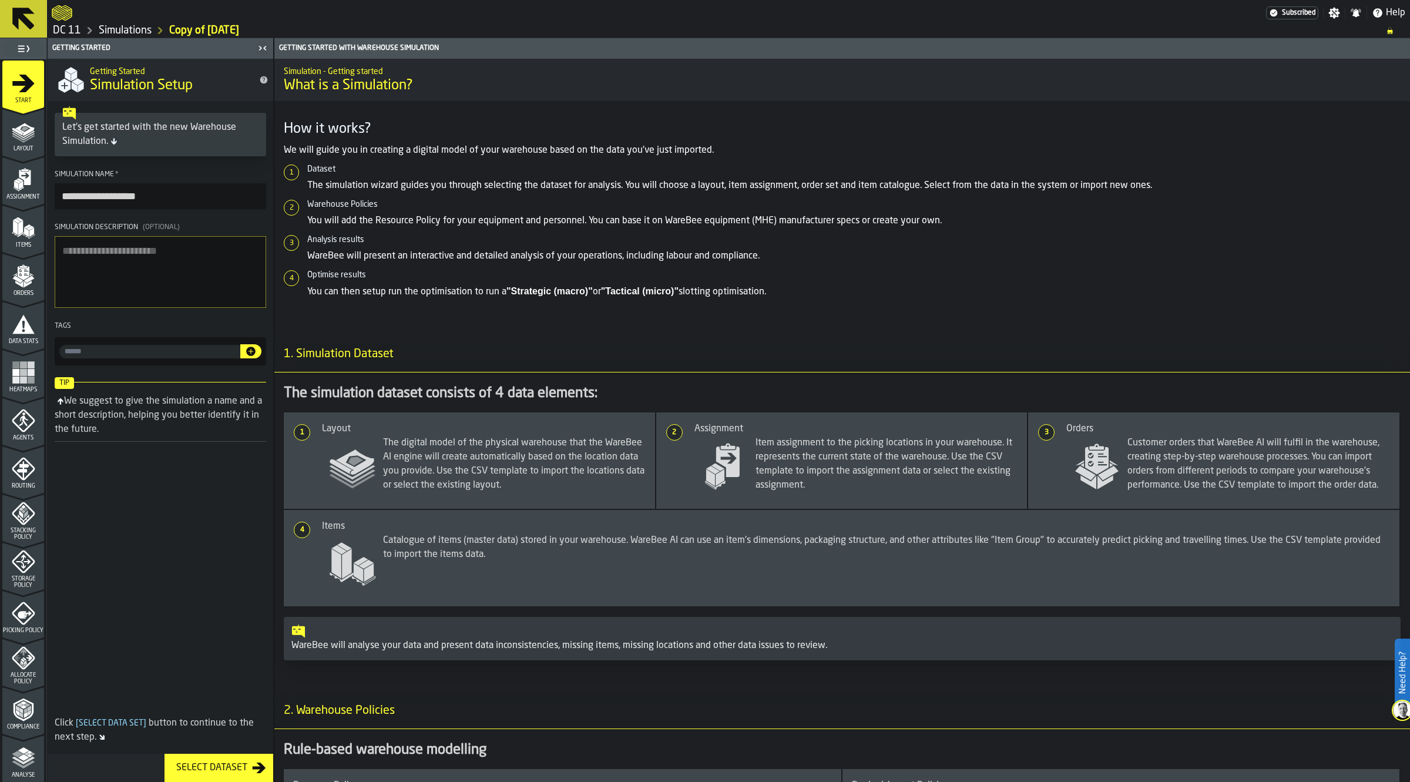
drag, startPoint x: 97, startPoint y: 194, endPoint x: 6, endPoint y: 195, distance: 91.1
click at [6, 195] on aside "**********" at bounding box center [137, 410] width 274 height 744
drag, startPoint x: 166, startPoint y: 189, endPoint x: 165, endPoint y: 197, distance: 8.3
click at [166, 191] on input "**********" at bounding box center [160, 196] width 211 height 26
type input "**********"
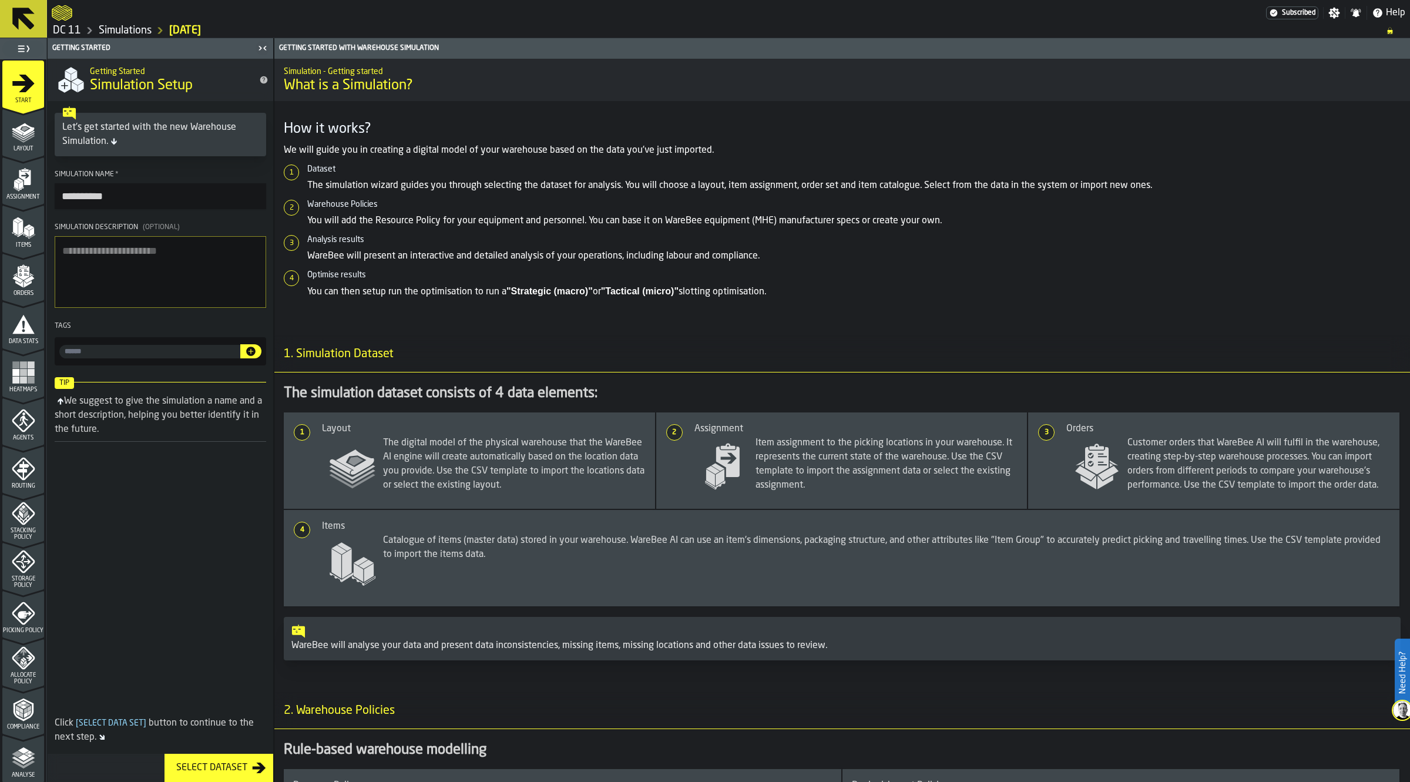
click at [11, 166] on div "Assignment" at bounding box center [23, 180] width 42 height 39
click at [13, 134] on polygon "menu Layout" at bounding box center [23, 136] width 23 height 7
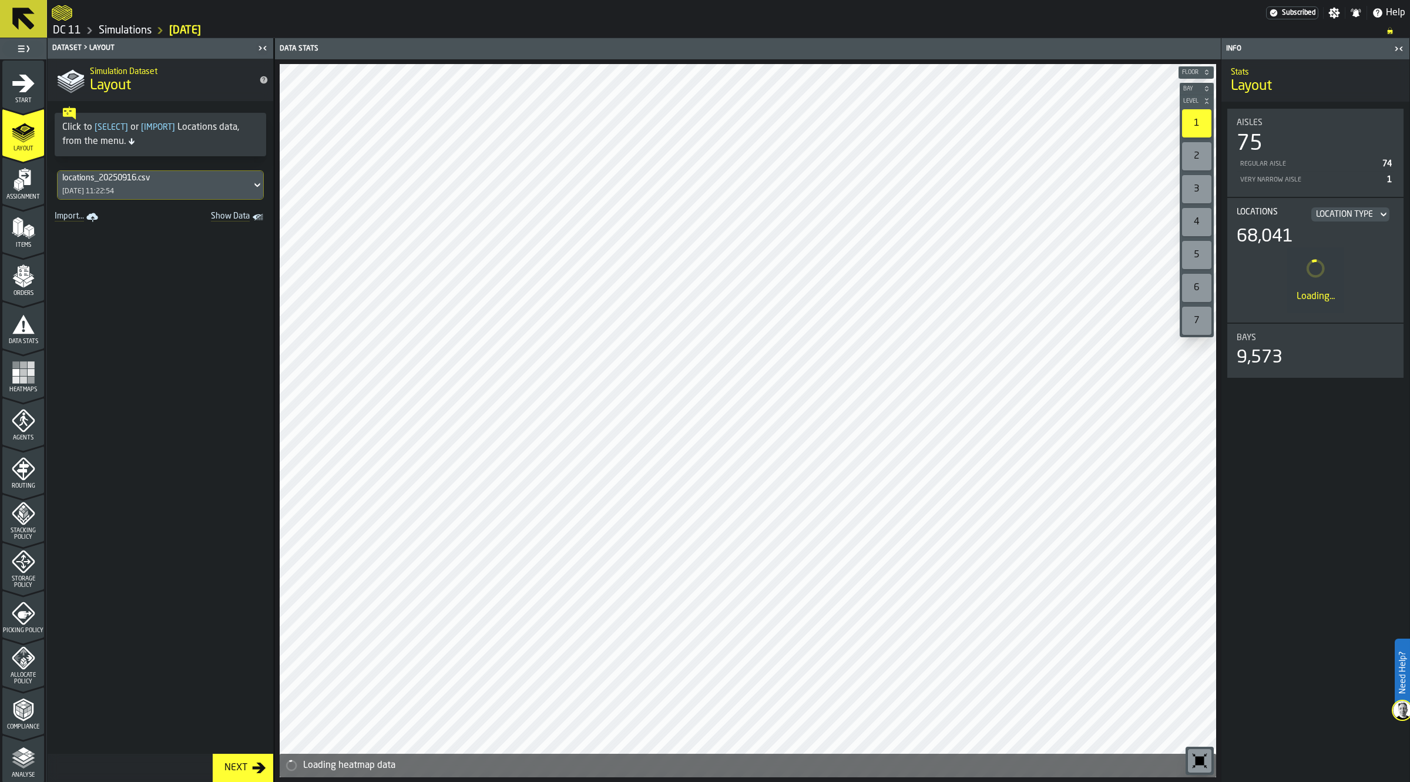
click at [22, 425] on icon "menu Agents" at bounding box center [23, 420] width 23 height 23
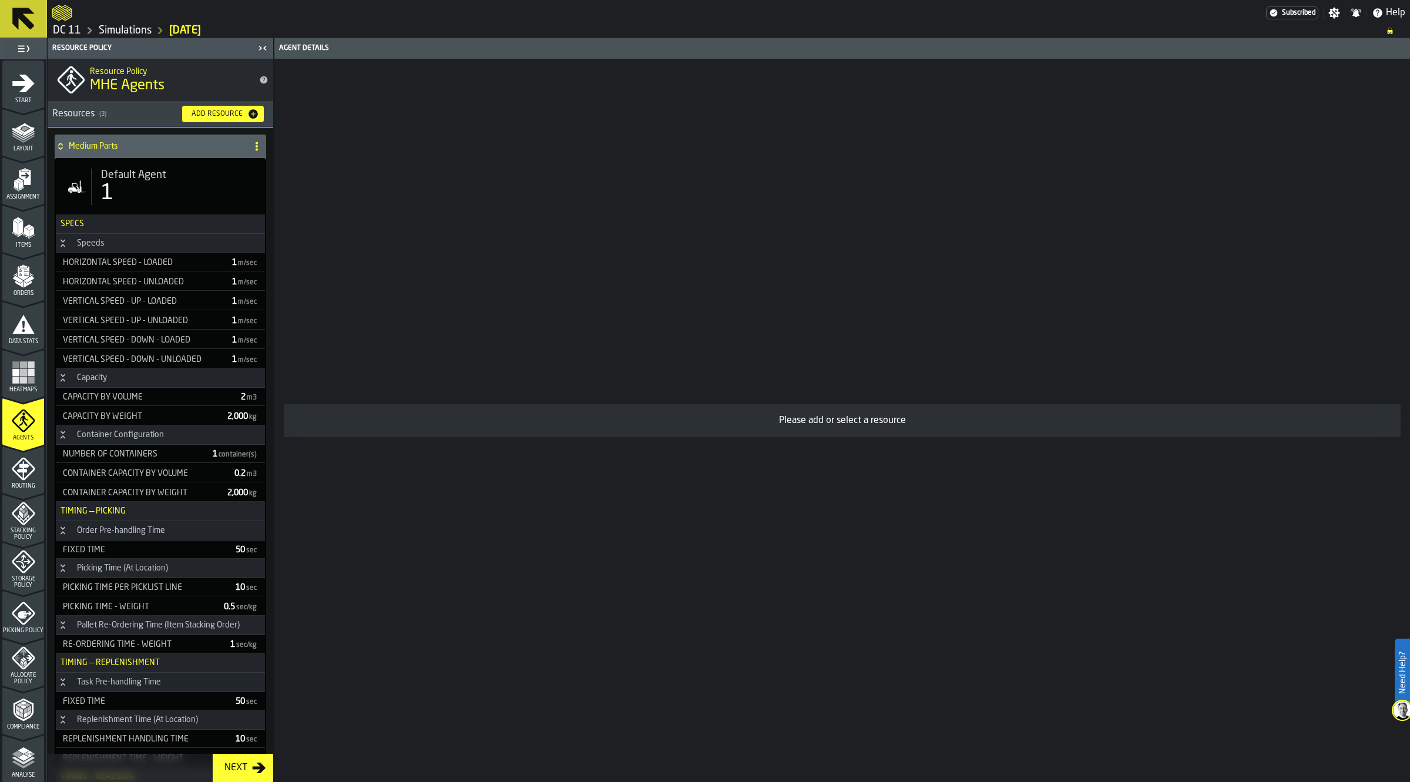
click at [134, 152] on div "Medium Parts" at bounding box center [149, 146] width 188 height 23
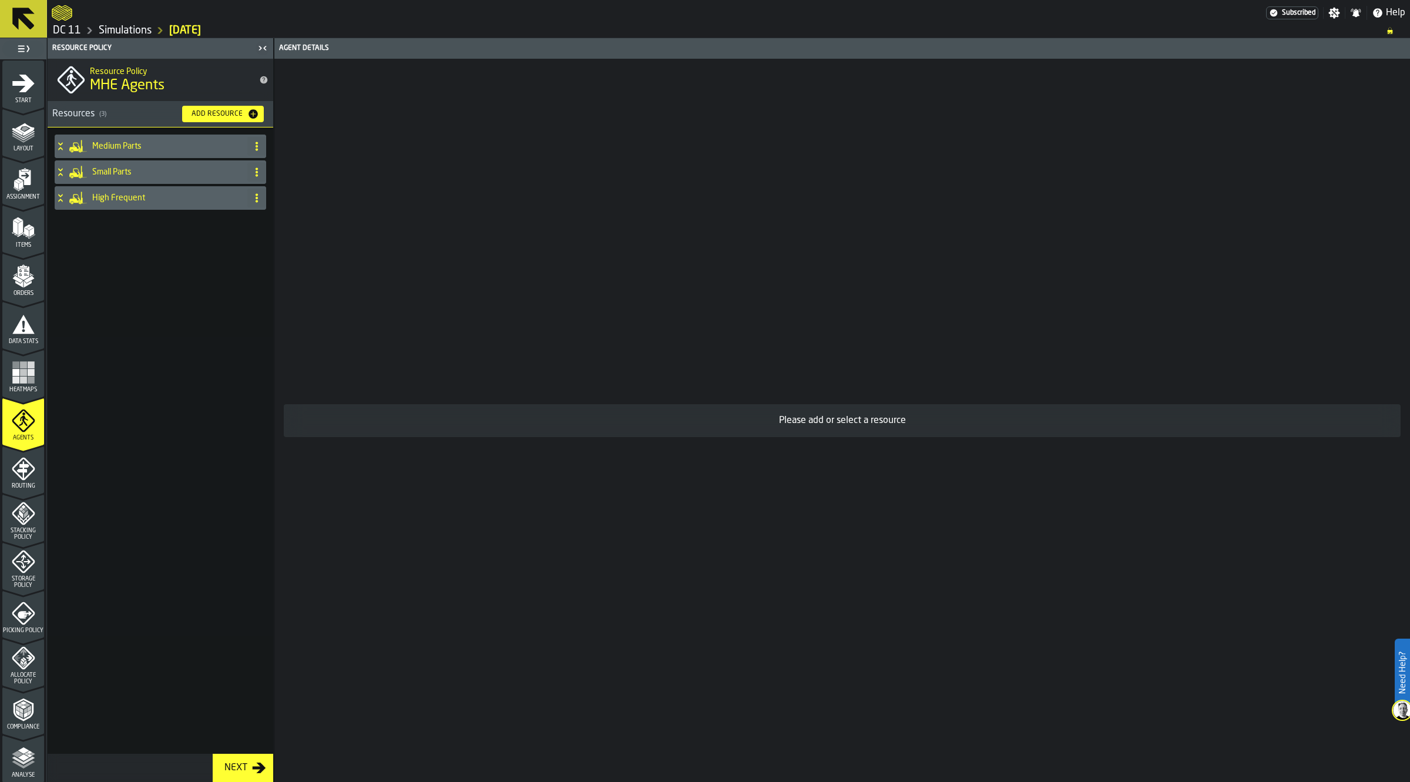
click at [133, 143] on h4 "Medium Parts" at bounding box center [167, 146] width 150 height 9
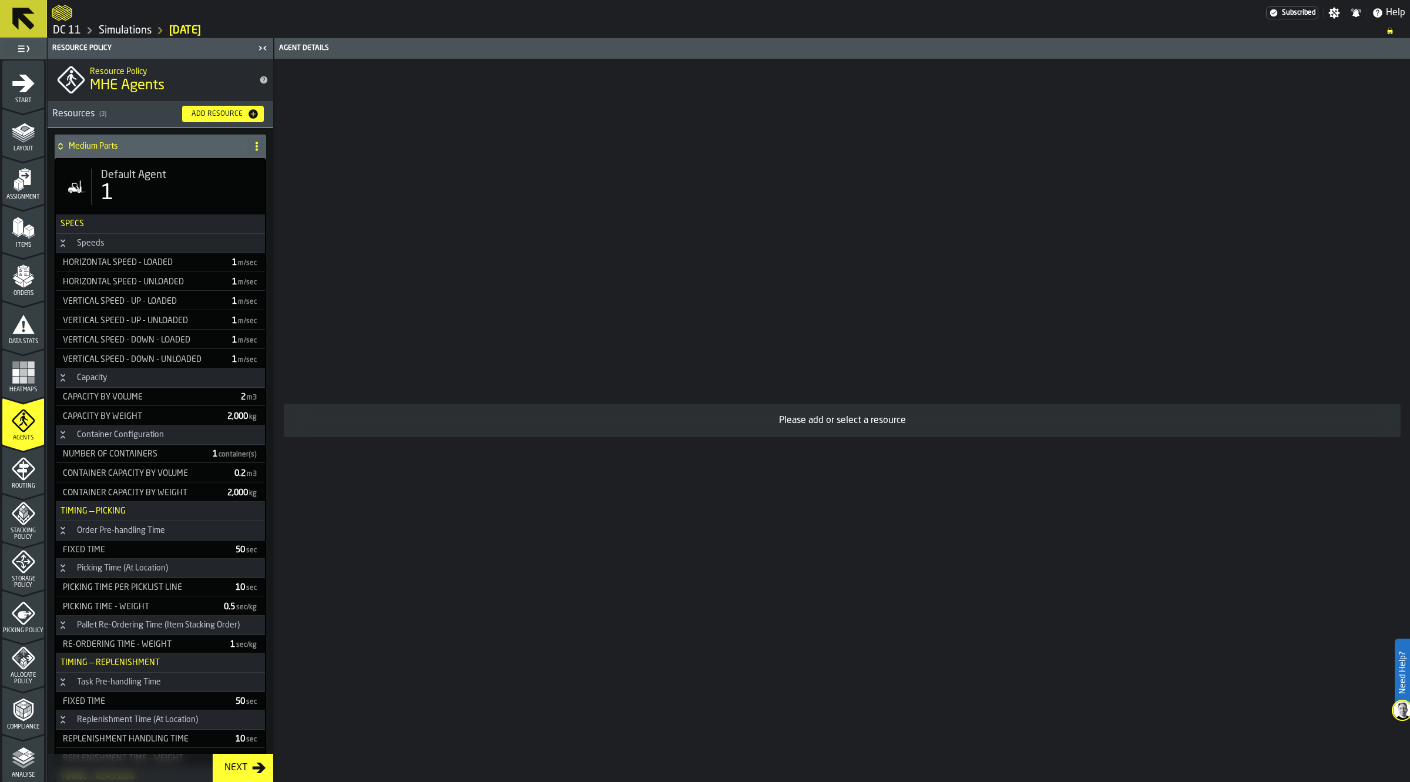
click at [130, 156] on div "Medium Parts" at bounding box center [149, 146] width 188 height 23
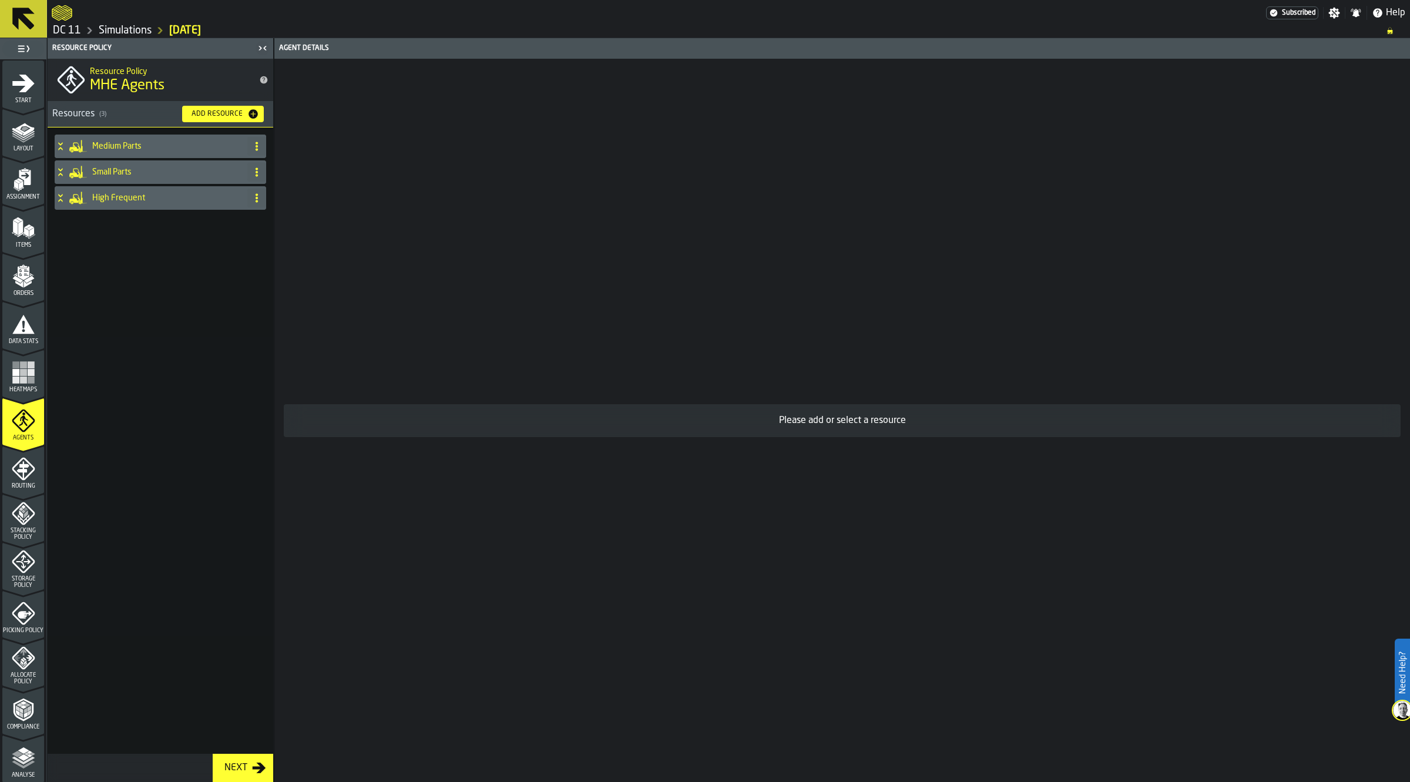
click at [147, 198] on h4 "High Frequent" at bounding box center [167, 197] width 150 height 9
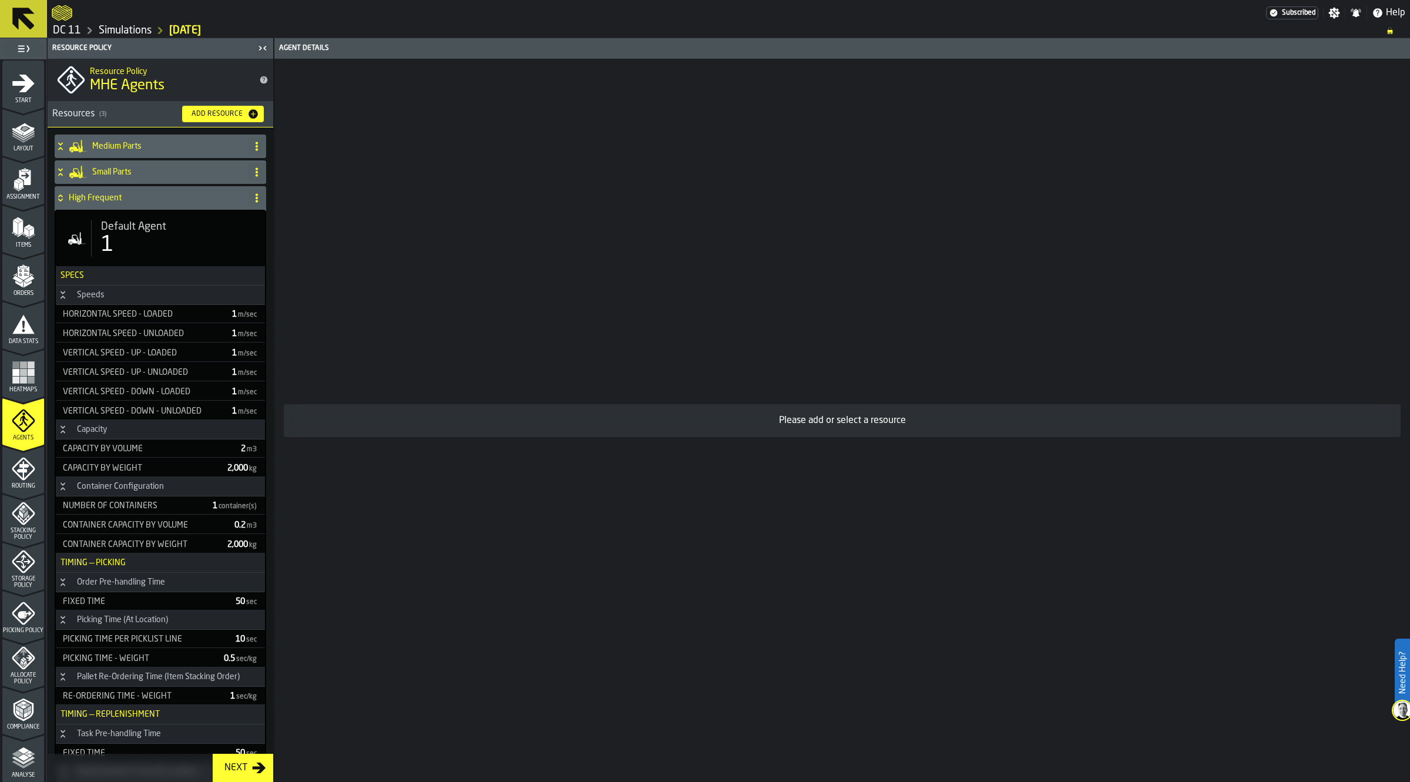
click at [130, 243] on div "1" at bounding box center [178, 244] width 154 height 23
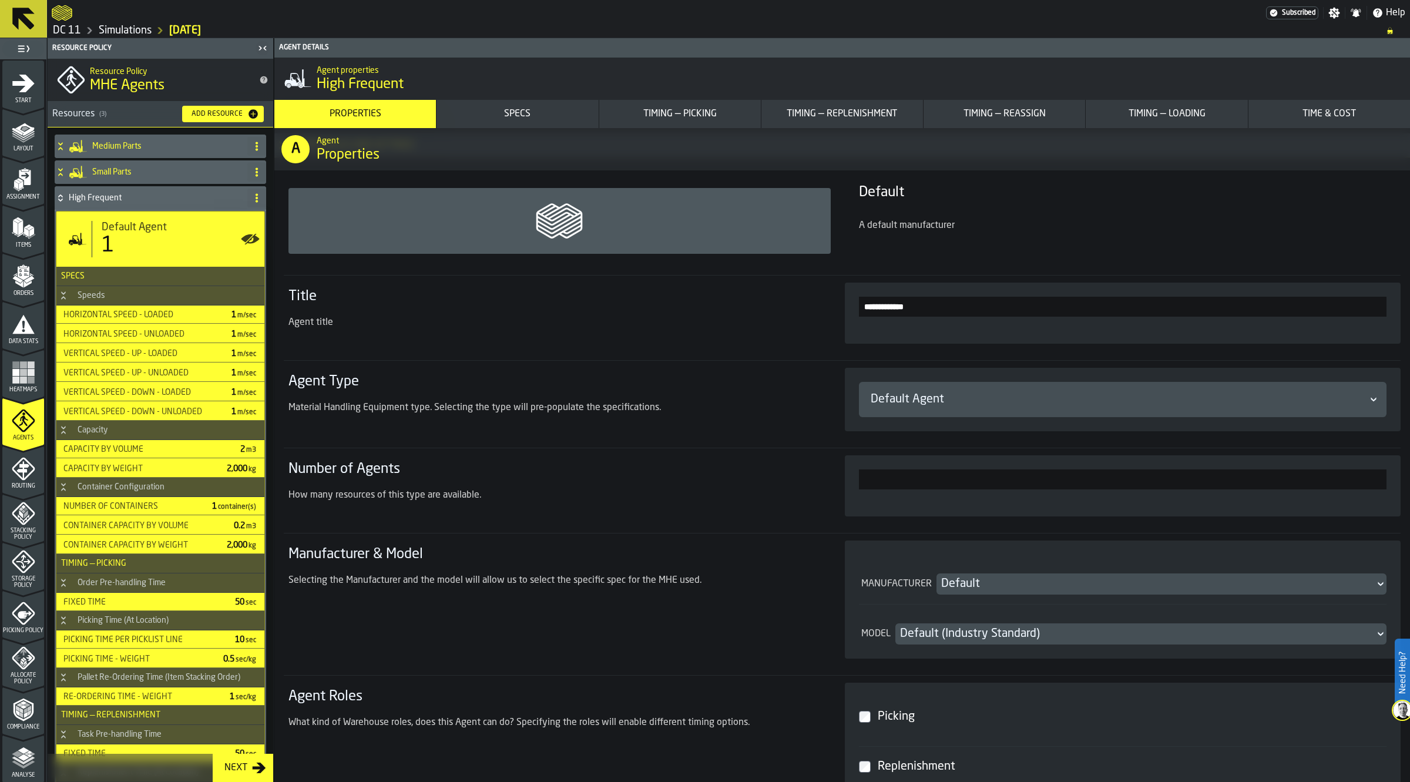
scroll to position [73, 0]
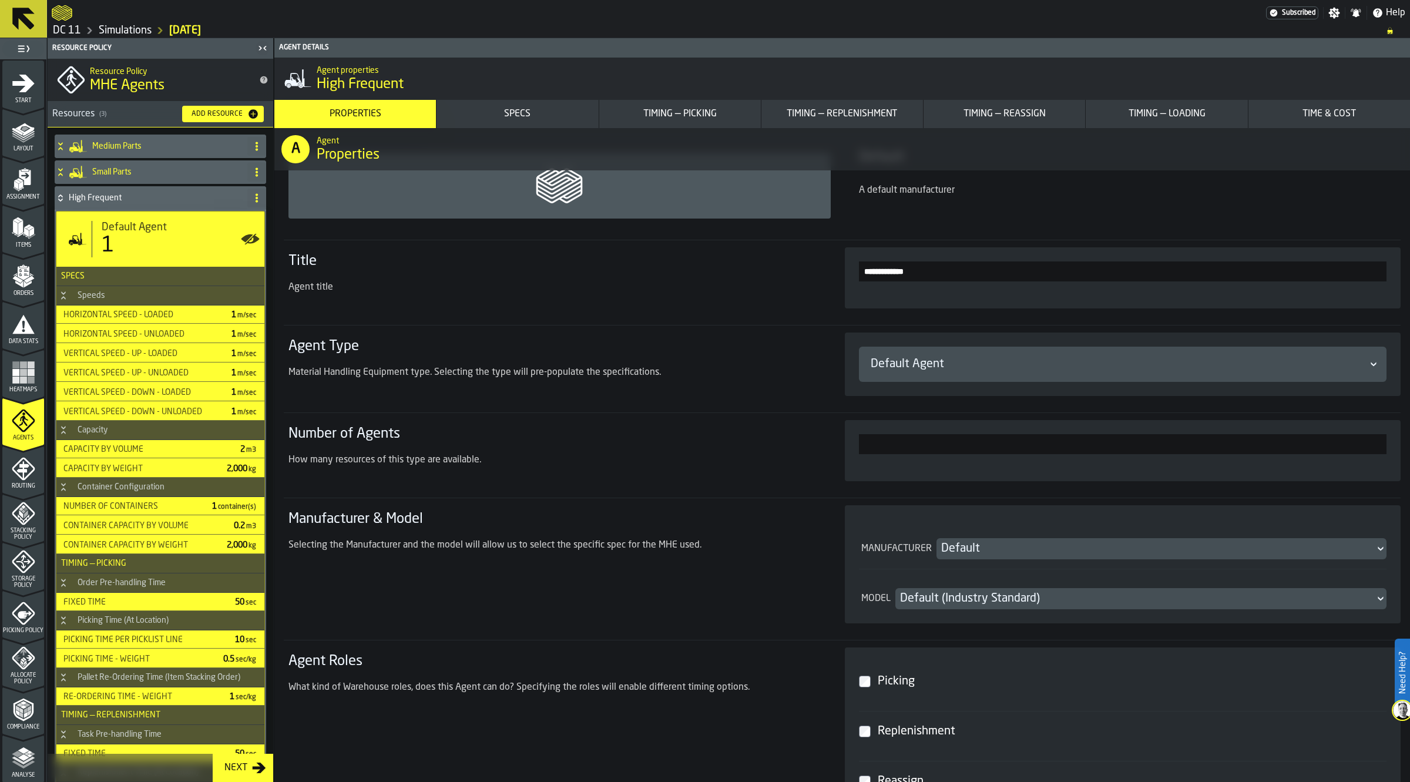
click at [871, 445] on input "*" at bounding box center [1123, 444] width 528 height 20
type input "*"
click at [768, 477] on div "Number of Agents How many resources of this type are available." at bounding box center [552, 450] width 537 height 61
click at [116, 197] on h4 "High Frequent" at bounding box center [156, 197] width 174 height 9
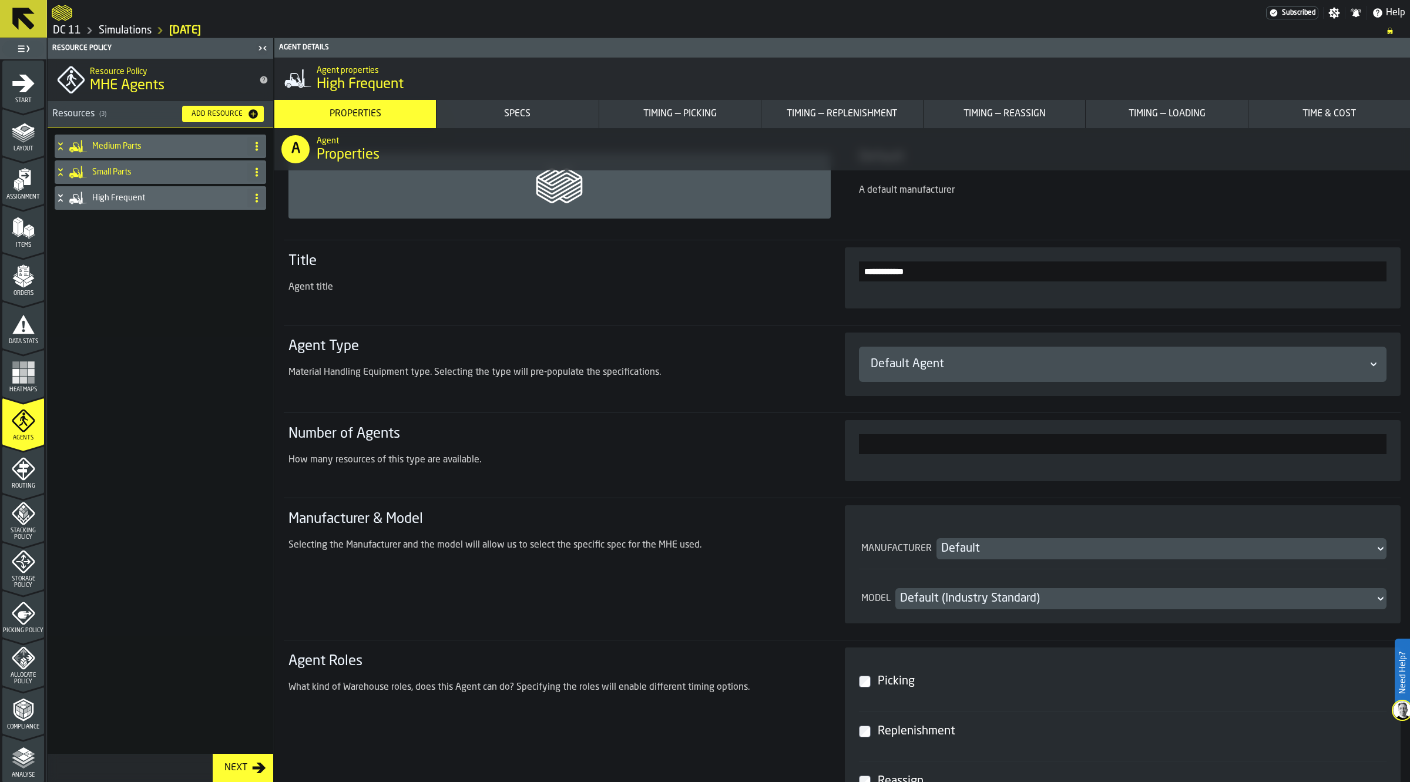
click at [129, 171] on h4 "Small Parts" at bounding box center [167, 171] width 150 height 9
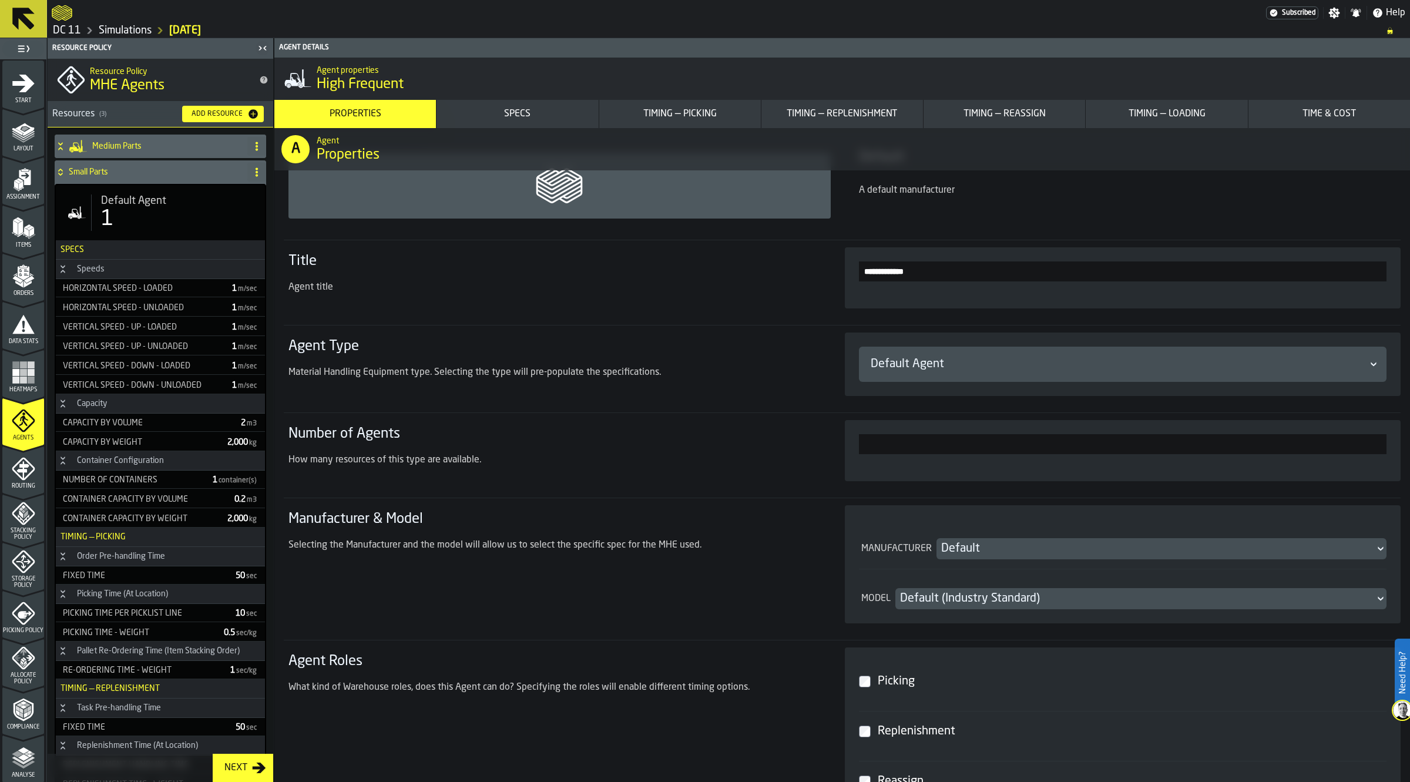
click at [157, 204] on span "Default Agent" at bounding box center [133, 200] width 65 height 13
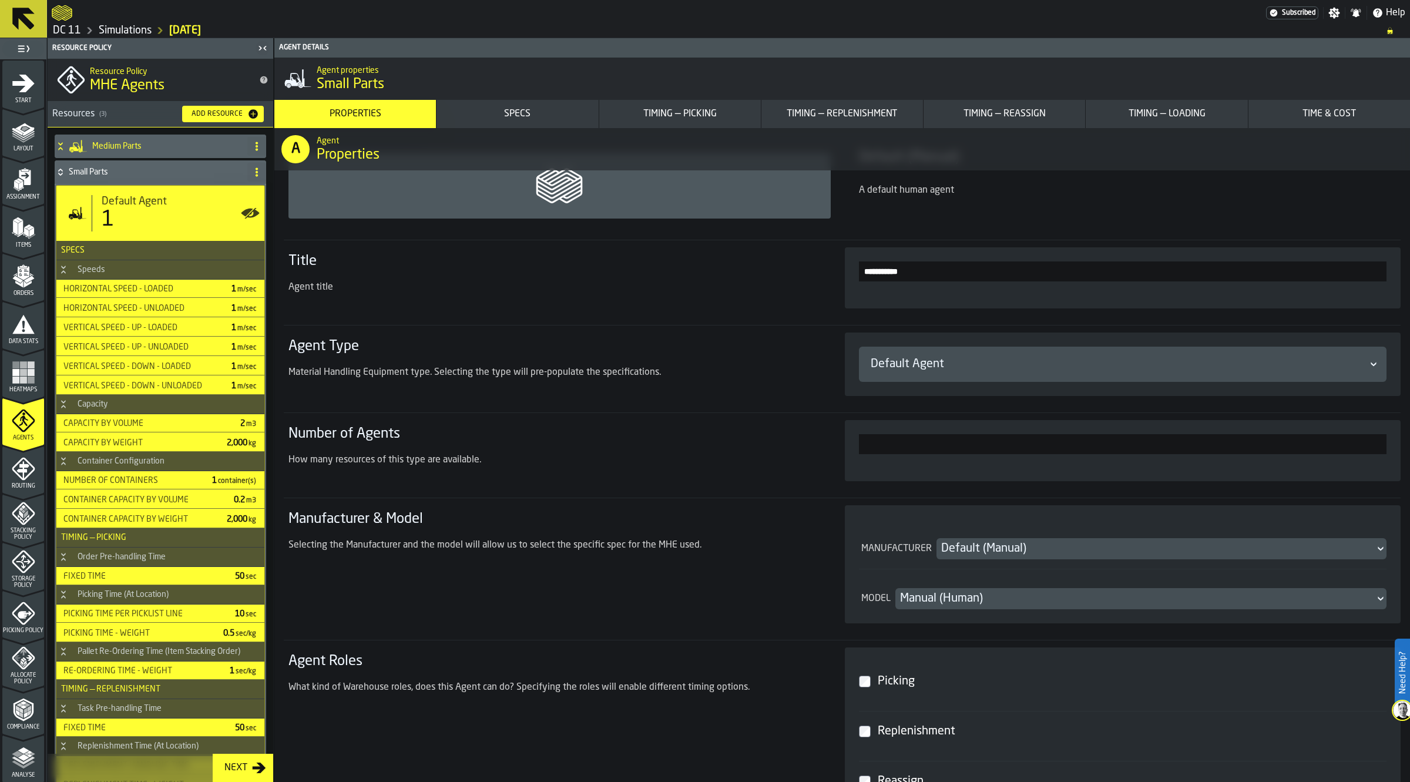
drag, startPoint x: 1390, startPoint y: 439, endPoint x: 1449, endPoint y: 441, distance: 59.4
click at [1409, 441] on html "Need Help? Subscribed Settings Notifications Help DC 11 Simulations [DATE] 1 St…" at bounding box center [705, 391] width 1410 height 782
type input "*"
click at [142, 145] on h4 "Medium Parts" at bounding box center [167, 146] width 150 height 9
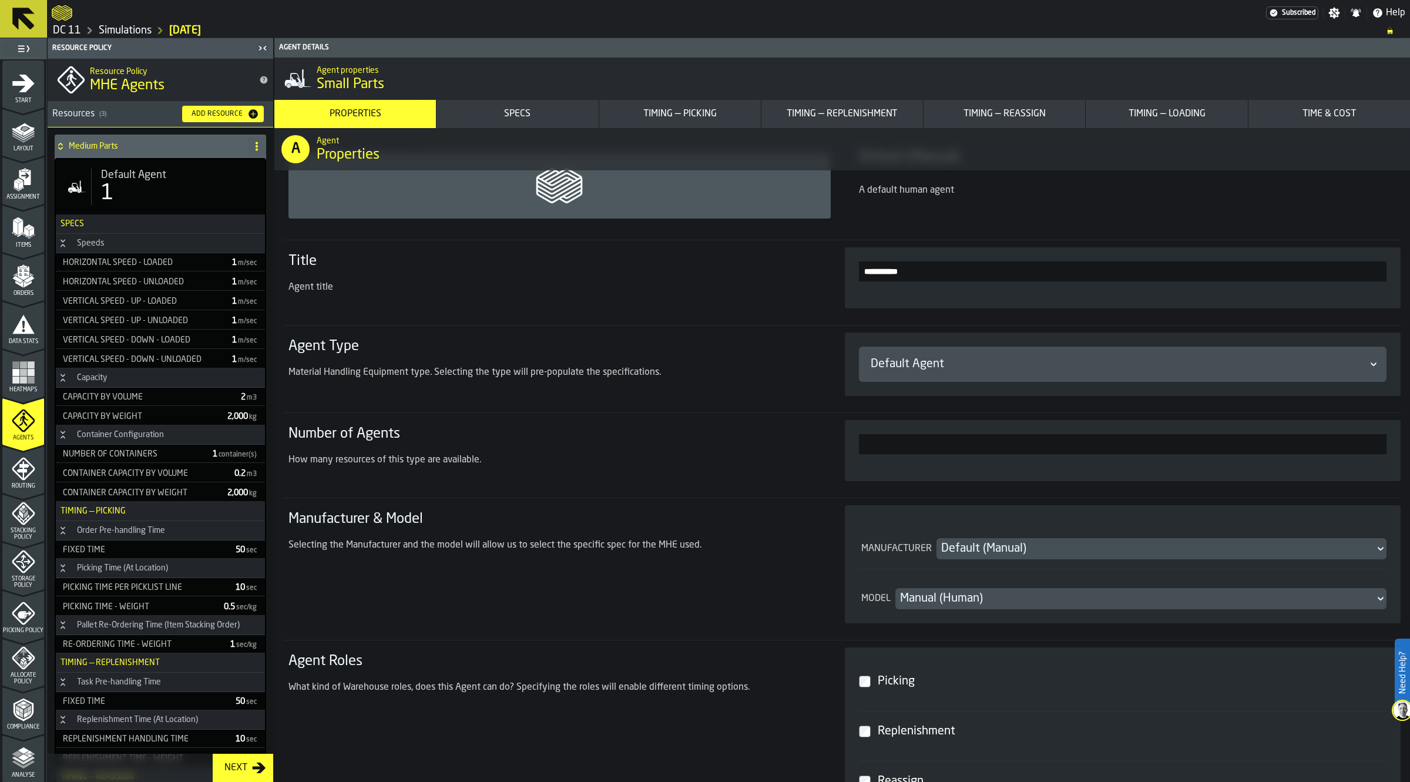
click at [164, 184] on div "1" at bounding box center [178, 193] width 154 height 23
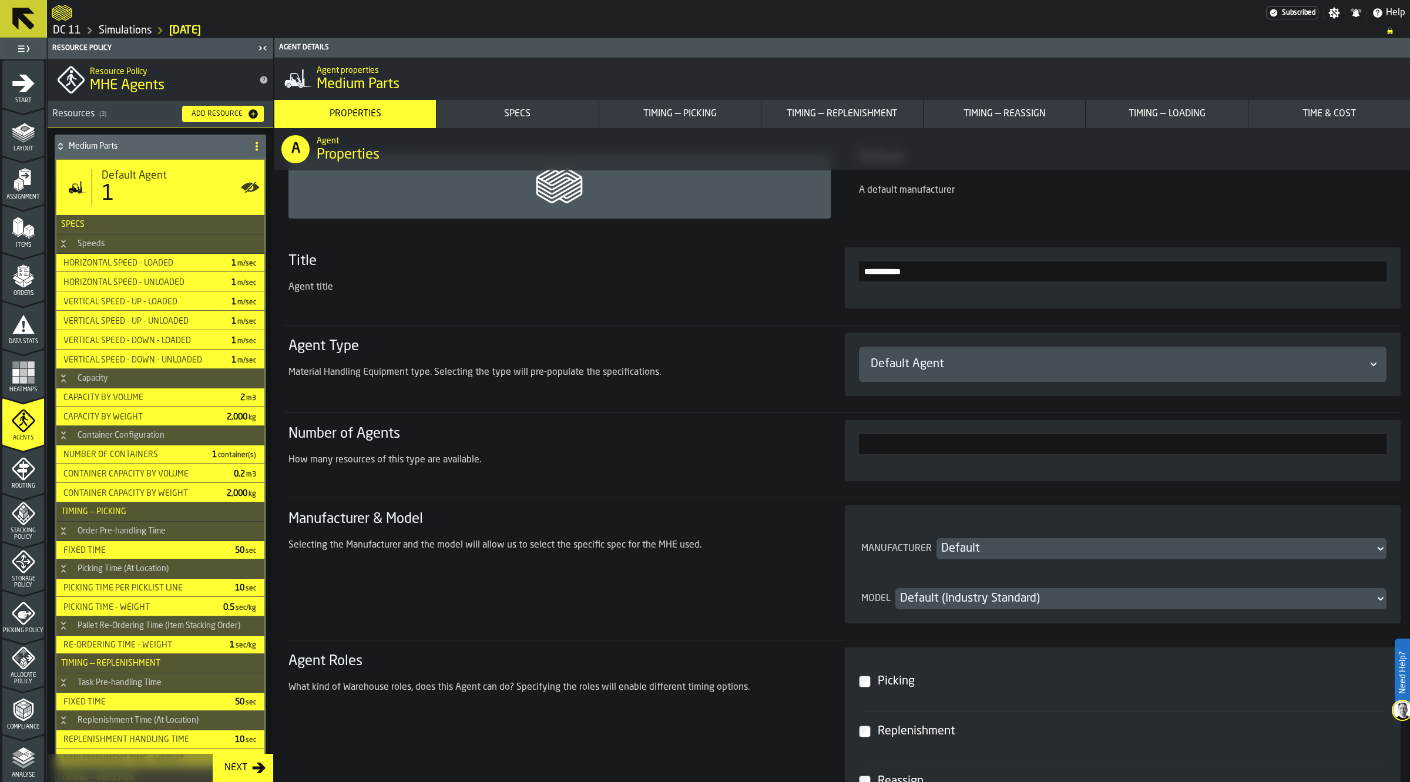
drag, startPoint x: 1338, startPoint y: 442, endPoint x: 1423, endPoint y: 442, distance: 84.6
click at [1409, 442] on html "Need Help? Subscribed Settings Notifications Help DC 11 Simulations [DATE] 1 St…" at bounding box center [705, 391] width 1410 height 782
type input "**"
click at [143, 150] on h4 "Medium Parts" at bounding box center [156, 146] width 174 height 9
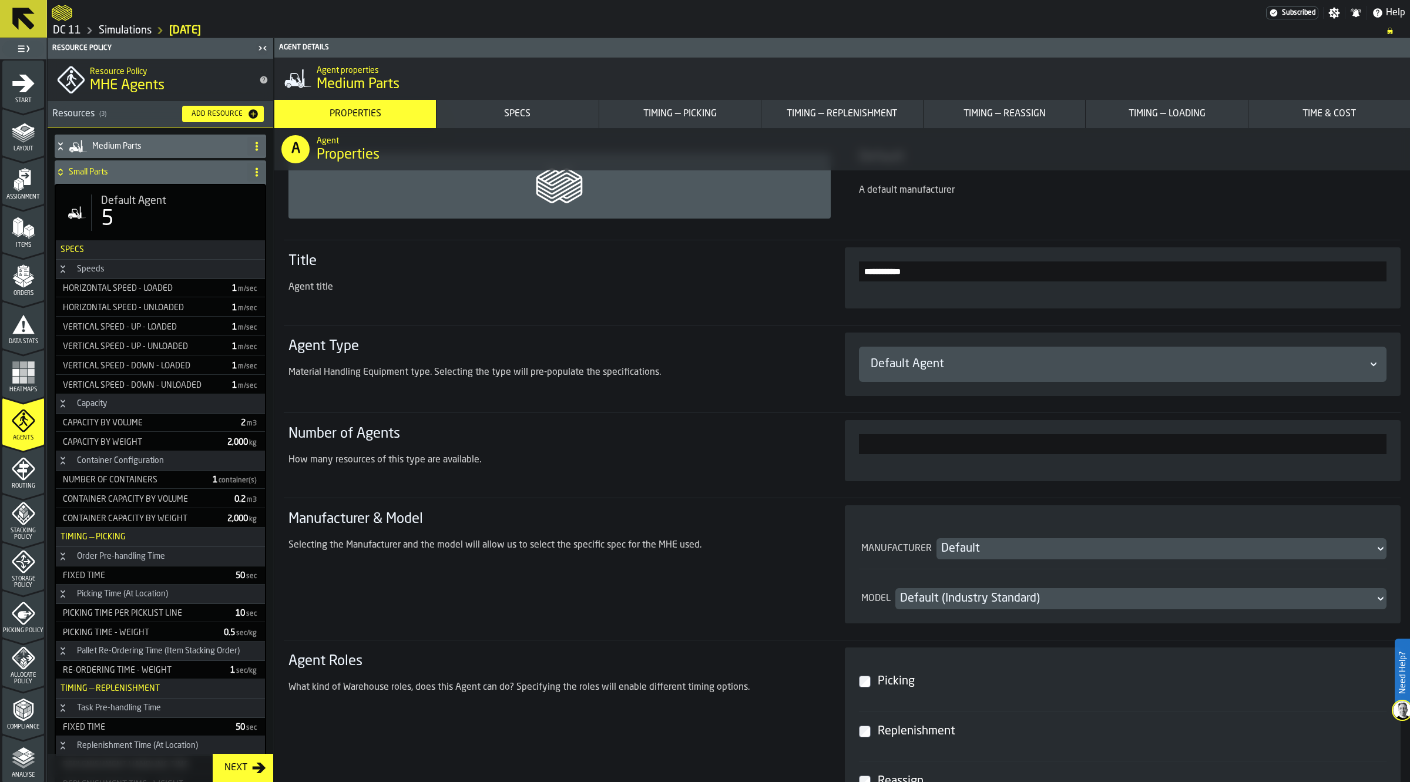
click at [86, 165] on div "Small Parts" at bounding box center [149, 171] width 188 height 23
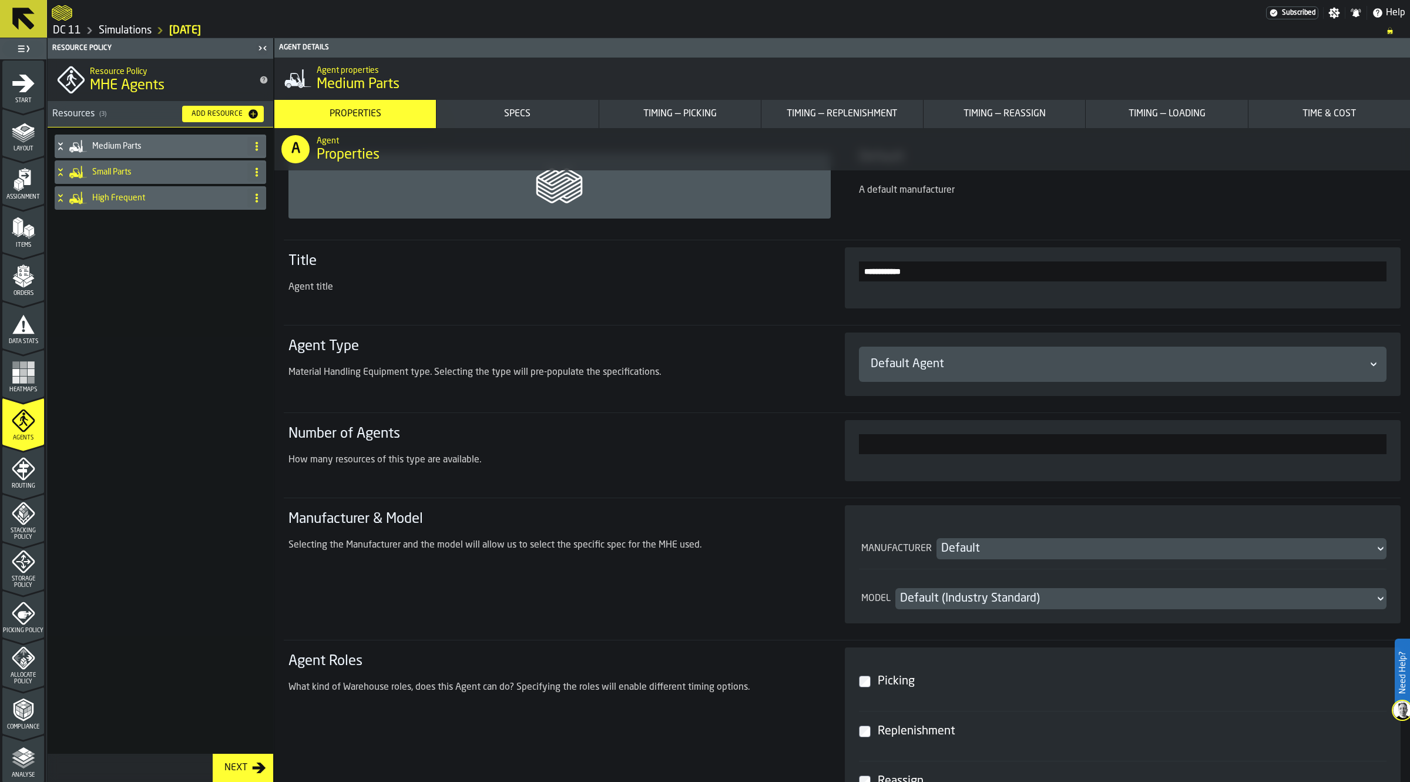
click at [197, 289] on div "Medium Parts Small Parts High Frequent" at bounding box center [161, 440] width 226 height 626
click at [166, 149] on h4 "Medium Parts" at bounding box center [167, 146] width 150 height 9
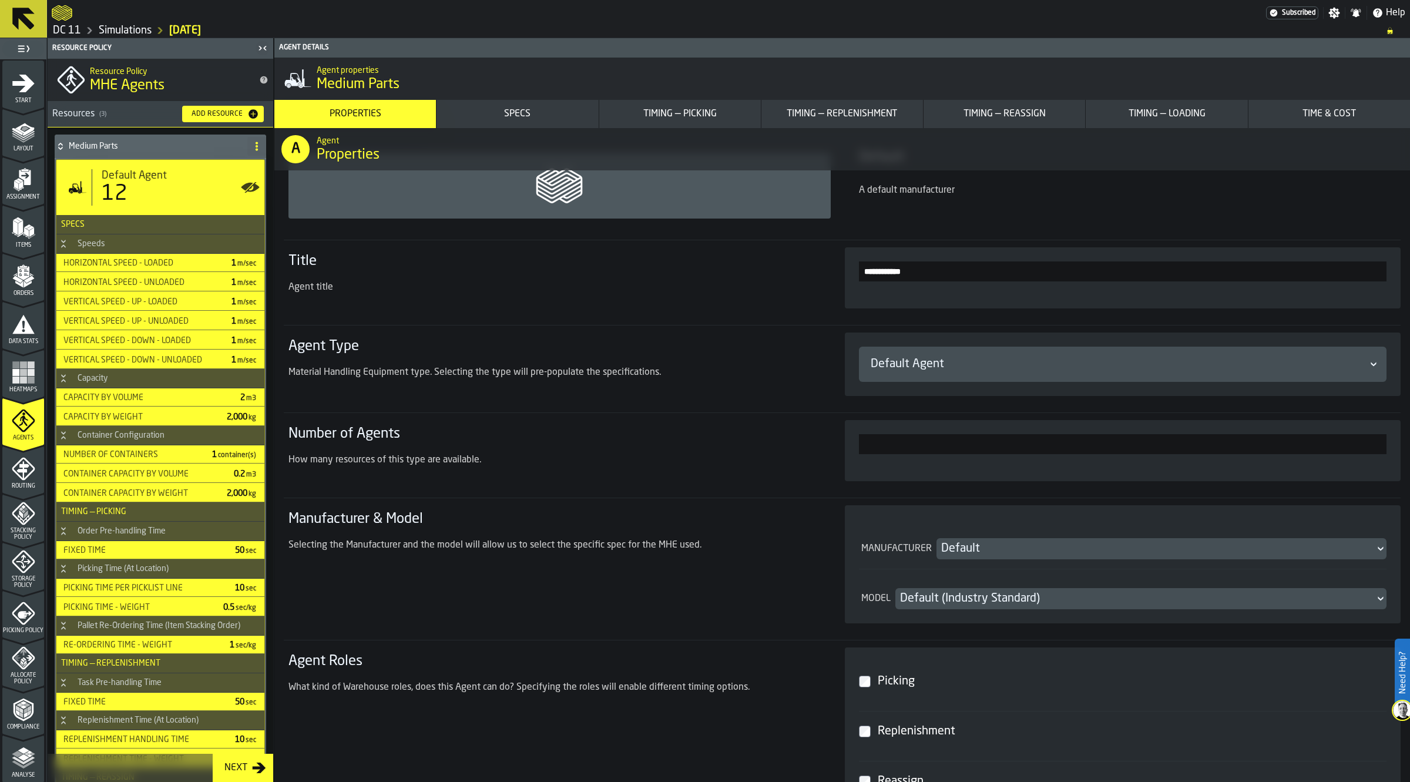
click at [750, 452] on div "Number of Agents How many resources of this type are available." at bounding box center [552, 451] width 528 height 52
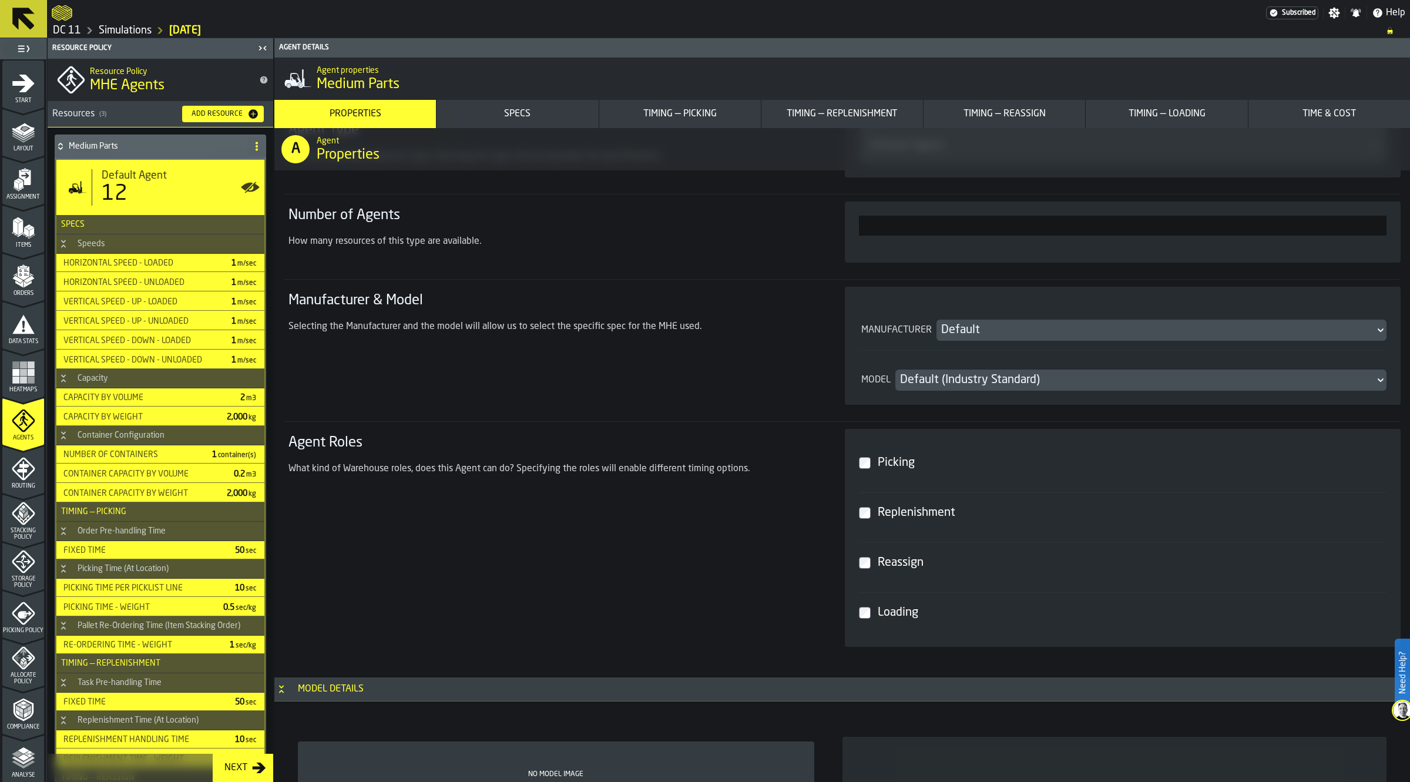
scroll to position [294, 0]
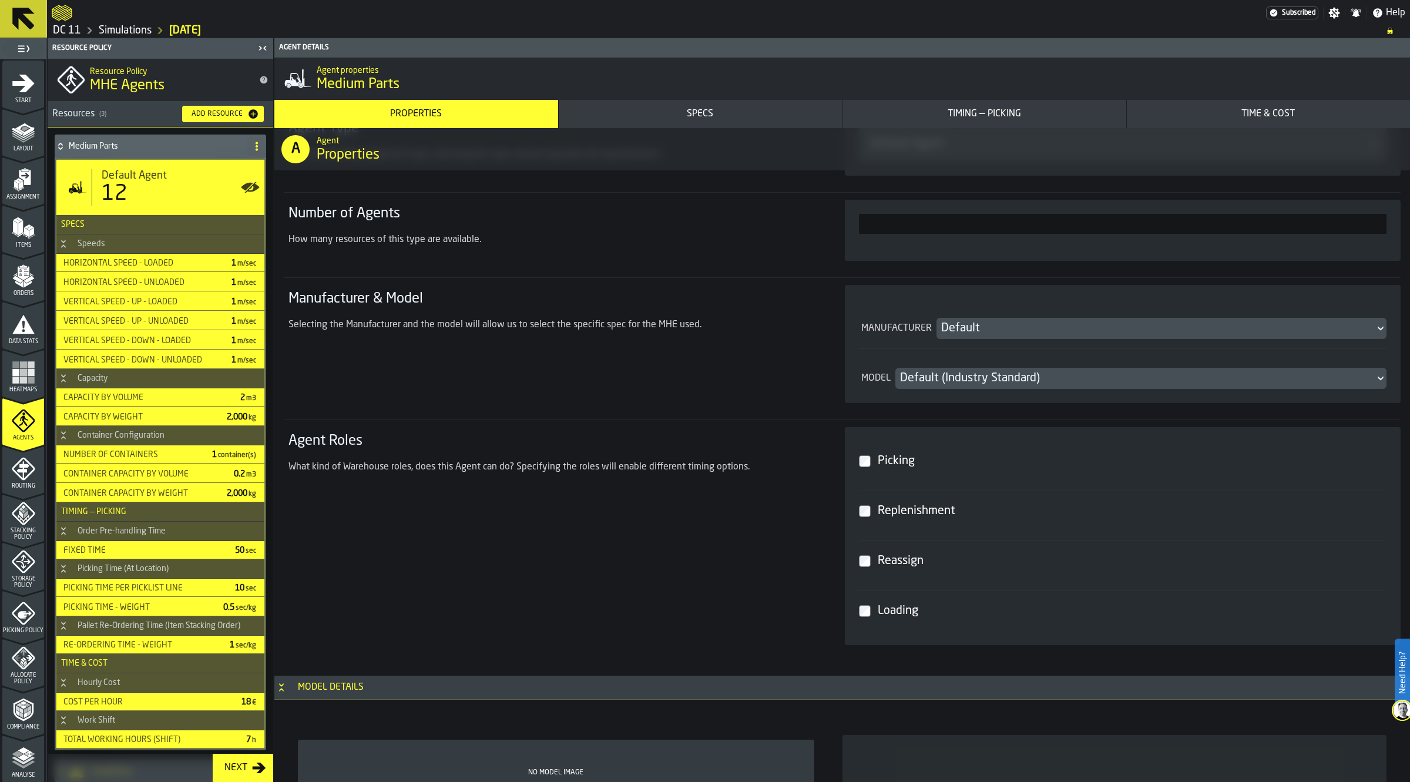
click at [156, 144] on h4 "Medium Parts" at bounding box center [156, 146] width 174 height 9
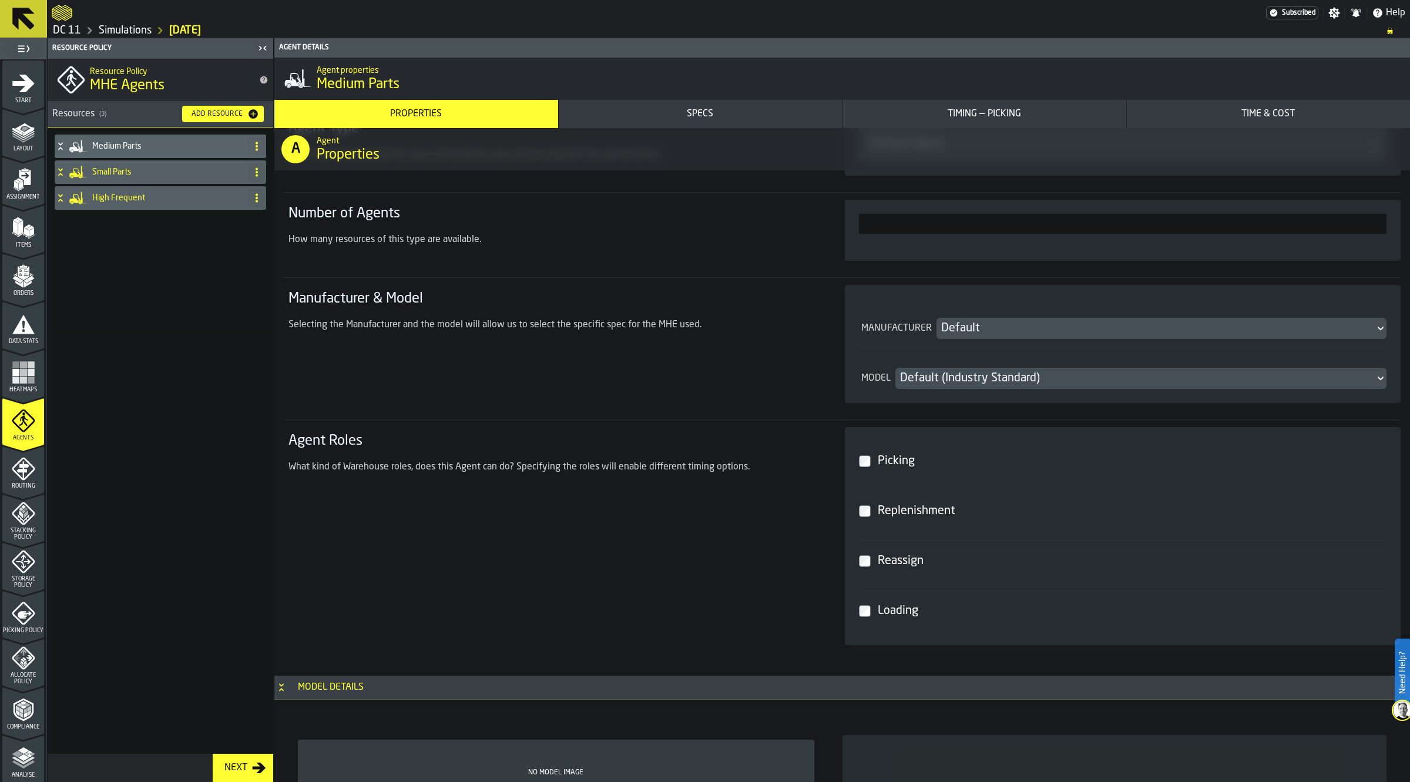
click at [151, 182] on div "Small Parts" at bounding box center [149, 171] width 188 height 23
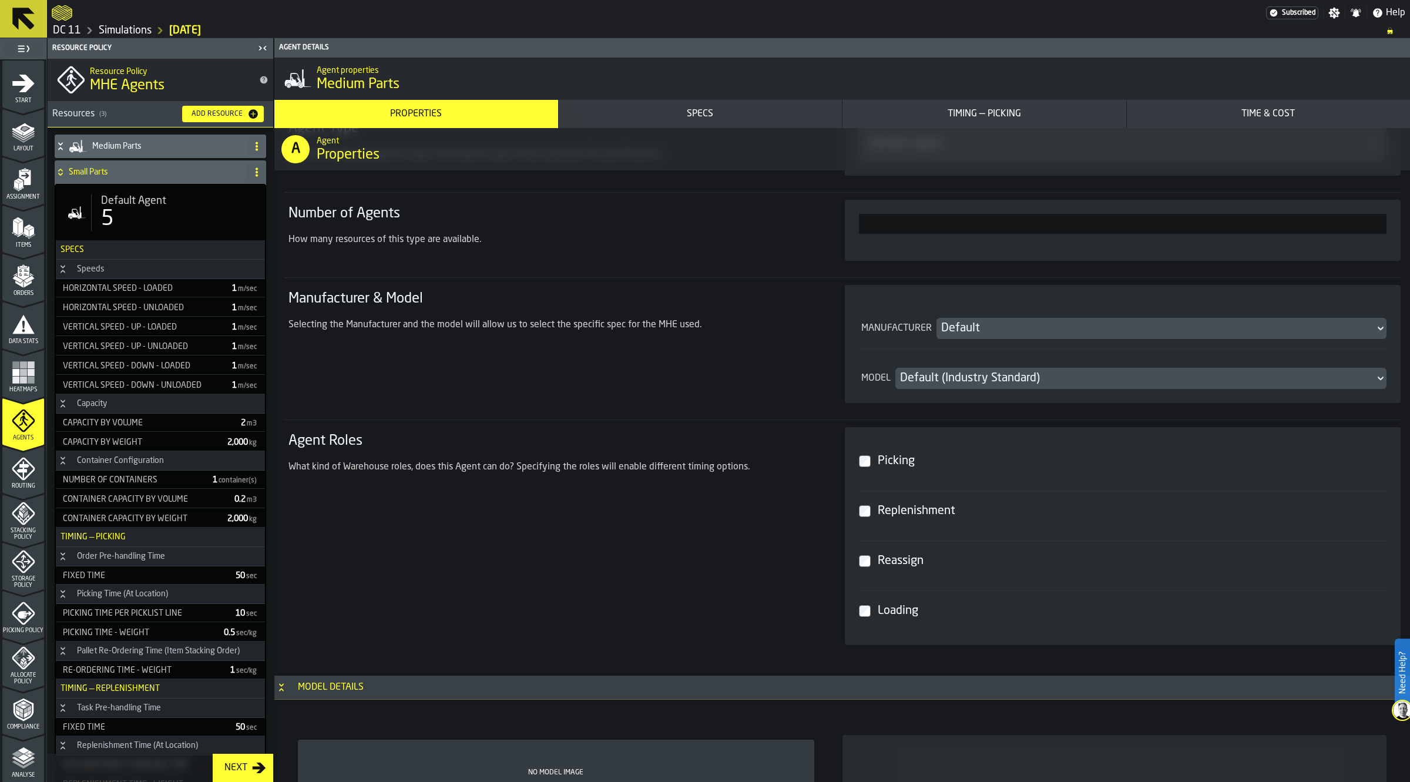
click at [141, 232] on div "Default Agent 5" at bounding box center [160, 212] width 209 height 55
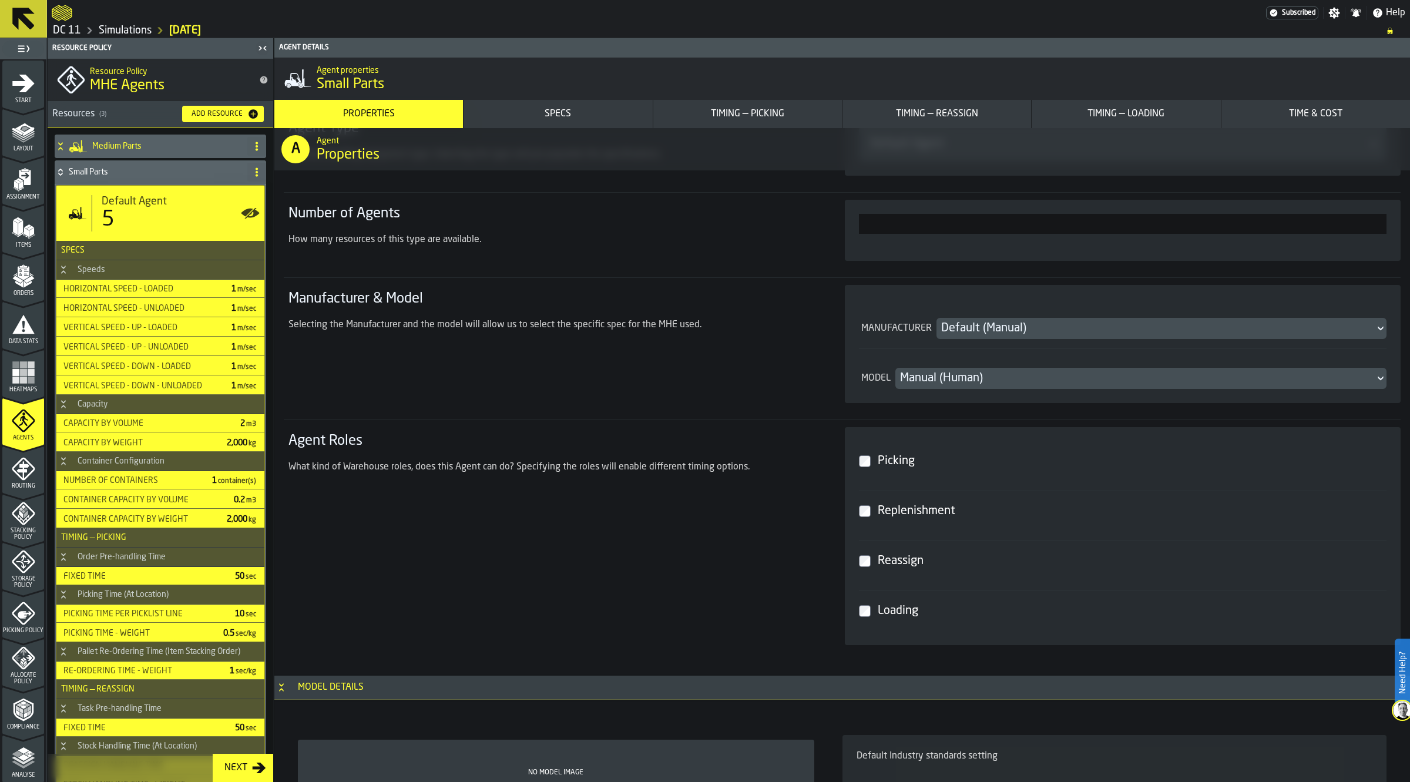
click at [871, 568] on label "Reassign" at bounding box center [1123, 560] width 528 height 41
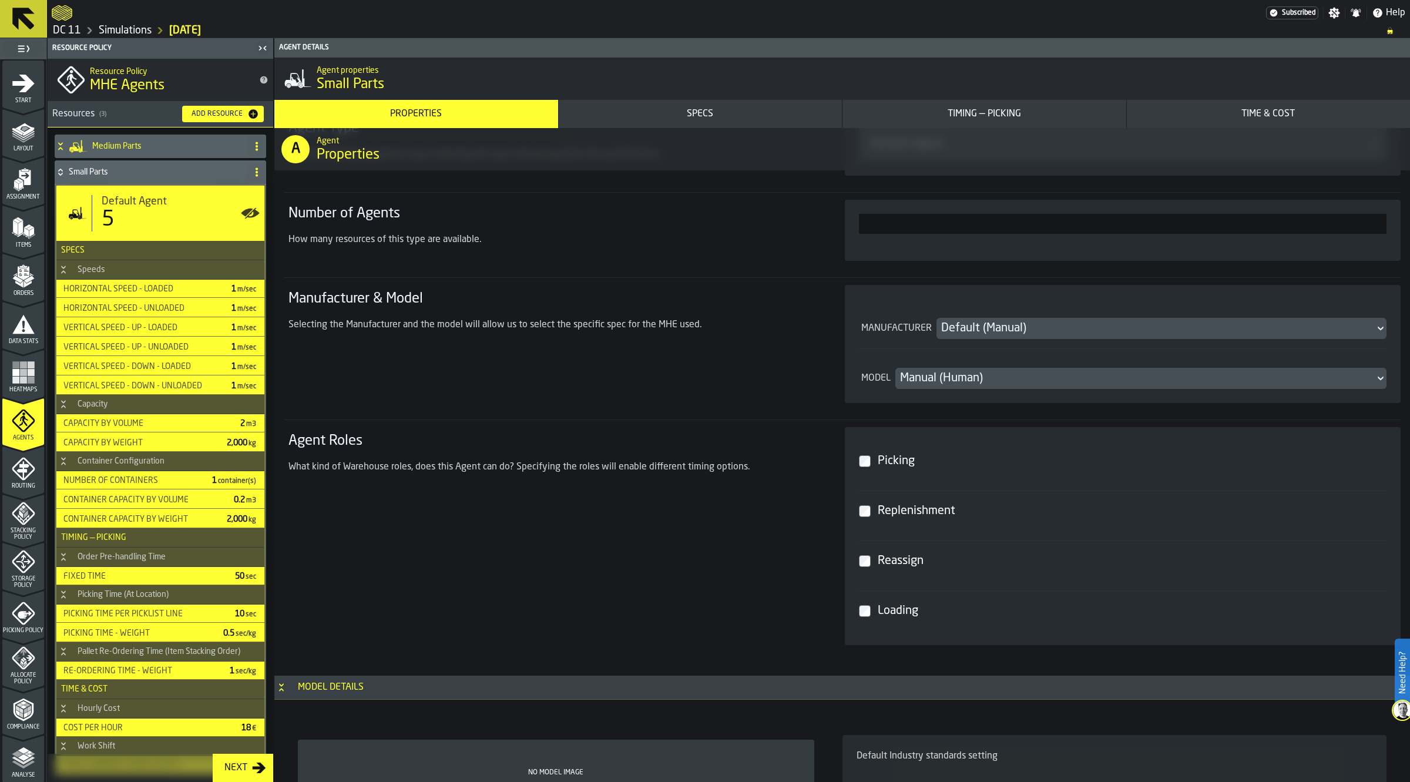
click at [172, 194] on div "Default Agent 5" at bounding box center [160, 213] width 208 height 55
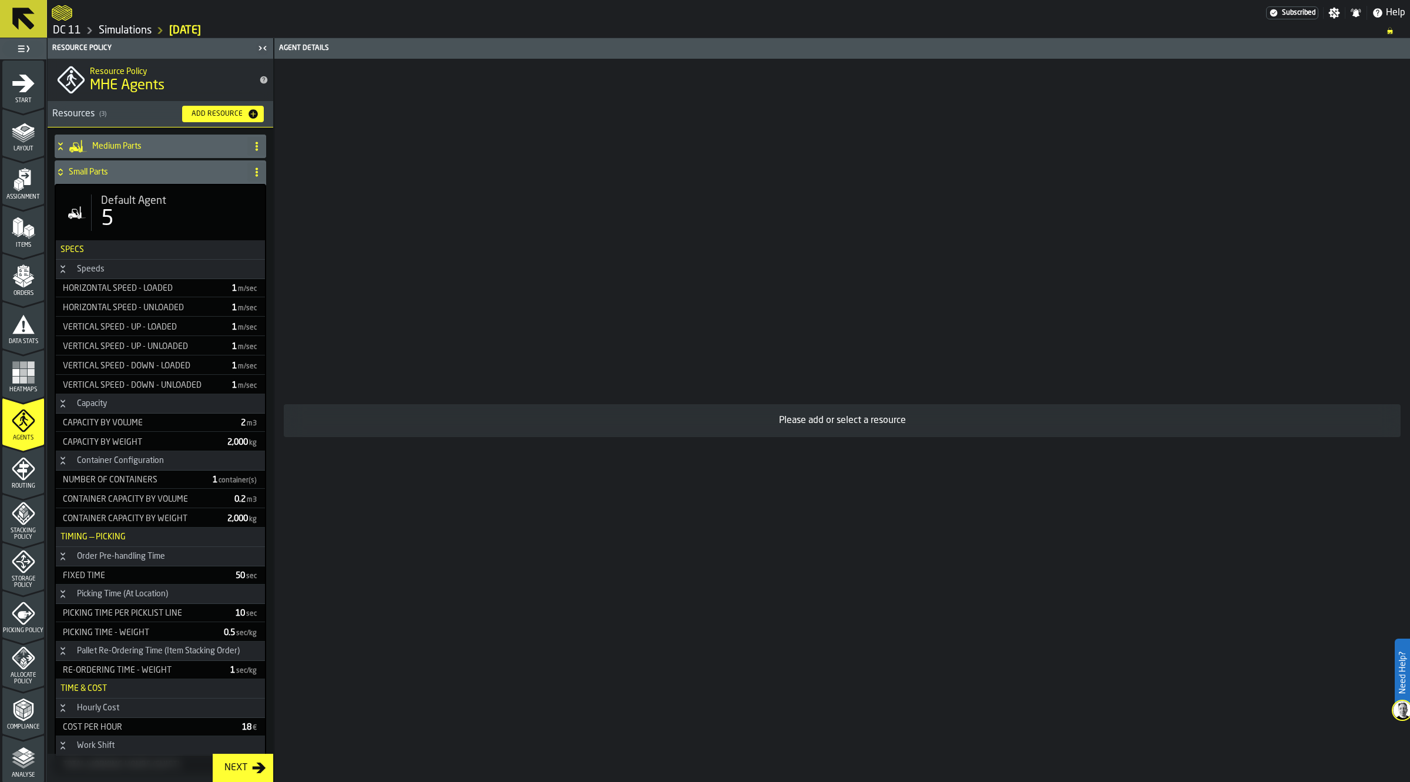
click at [125, 177] on h4 "Small Parts" at bounding box center [156, 171] width 174 height 9
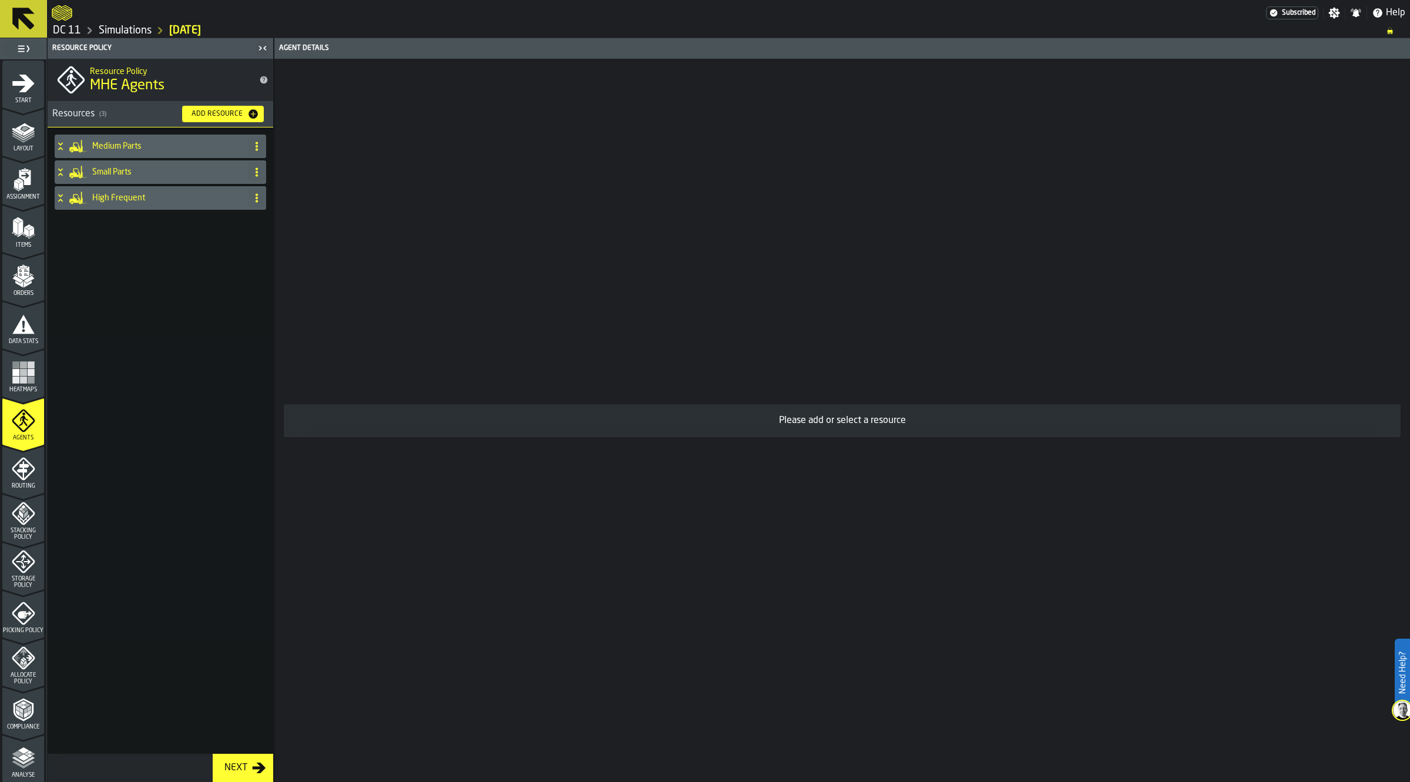
click at [125, 197] on h4 "High Frequent" at bounding box center [167, 197] width 150 height 9
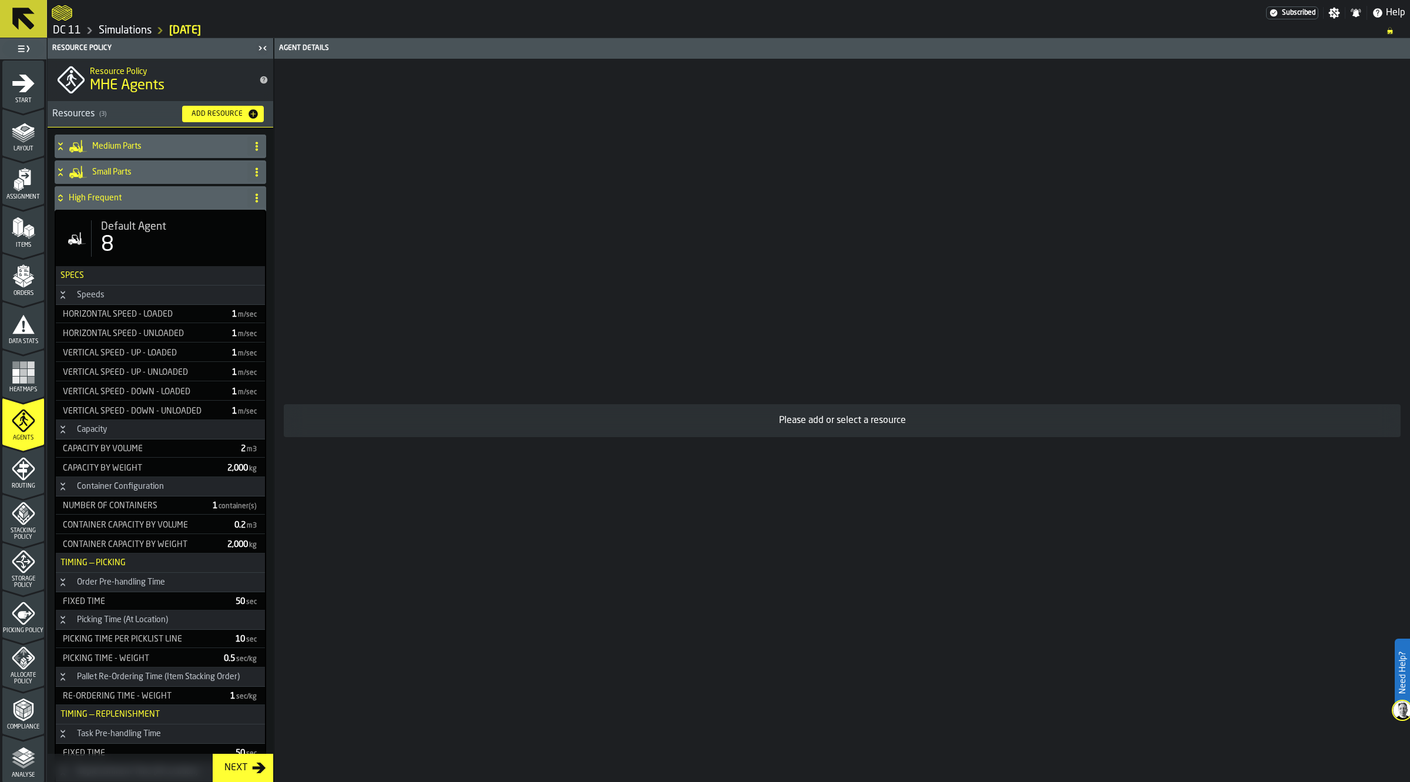
click at [164, 232] on span "Default Agent" at bounding box center [133, 226] width 65 height 13
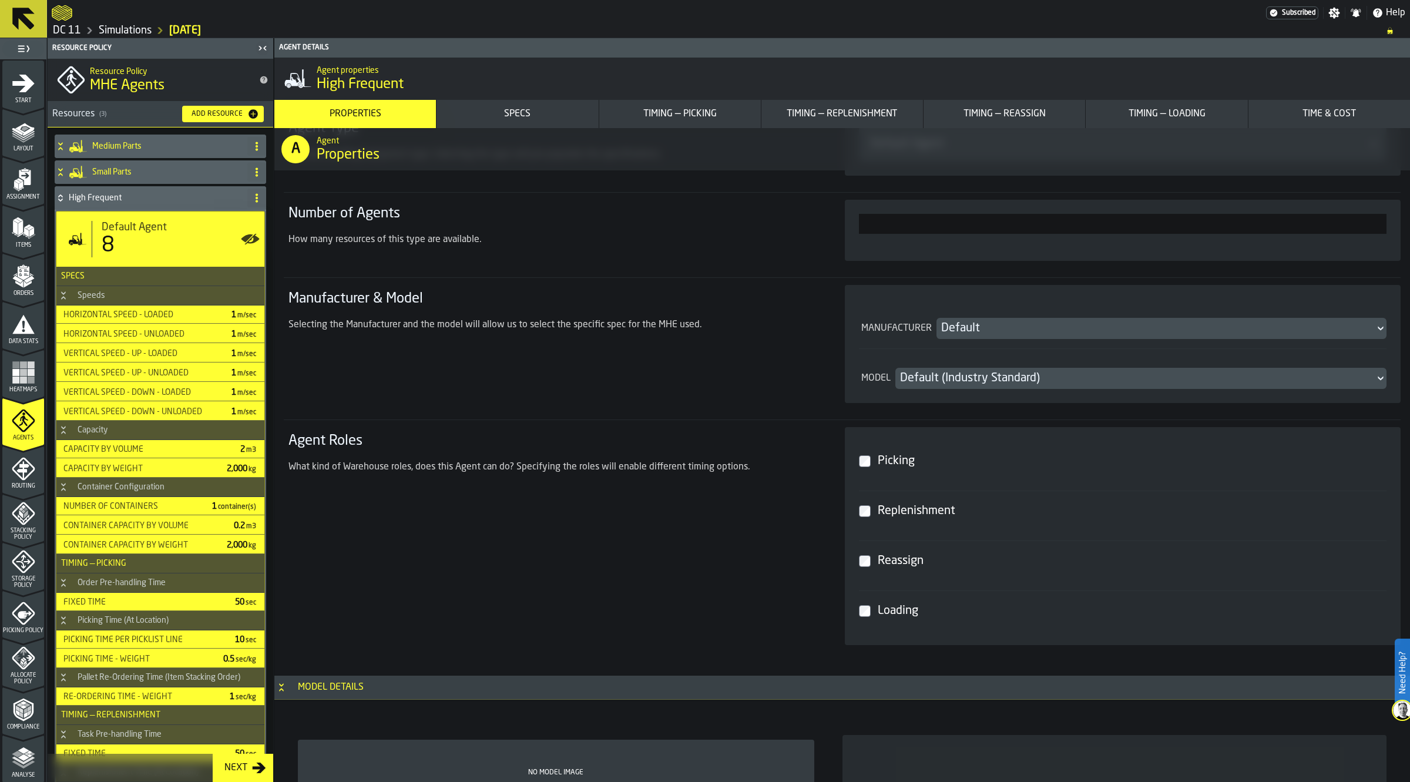
drag, startPoint x: 891, startPoint y: 518, endPoint x: 896, endPoint y: 536, distance: 18.4
click at [893, 518] on div "Replenishment" at bounding box center [1129, 510] width 509 height 21
click at [899, 553] on div "Reassign" at bounding box center [1129, 560] width 509 height 21
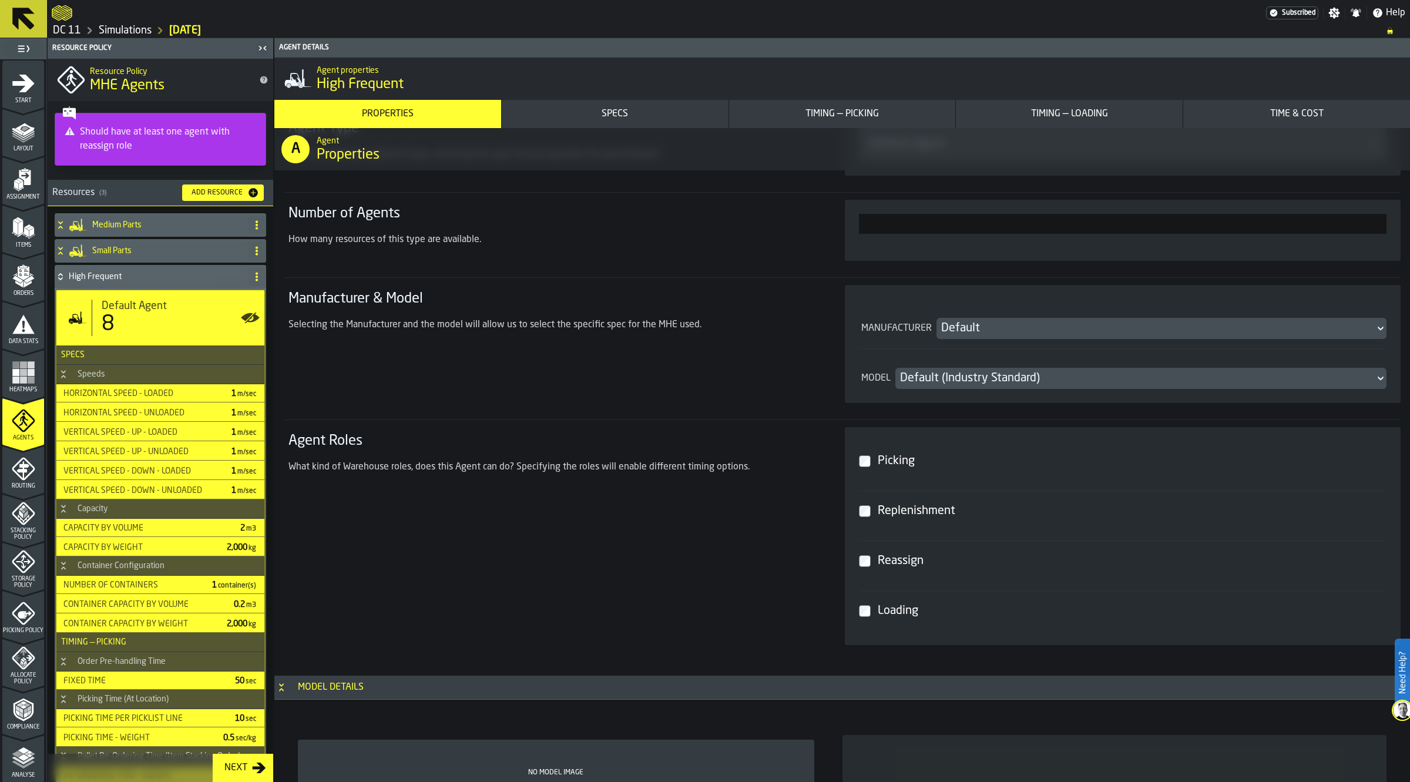
click at [899, 611] on div "Loading" at bounding box center [1129, 610] width 509 height 21
click at [127, 278] on h4 "High Frequent" at bounding box center [156, 276] width 174 height 9
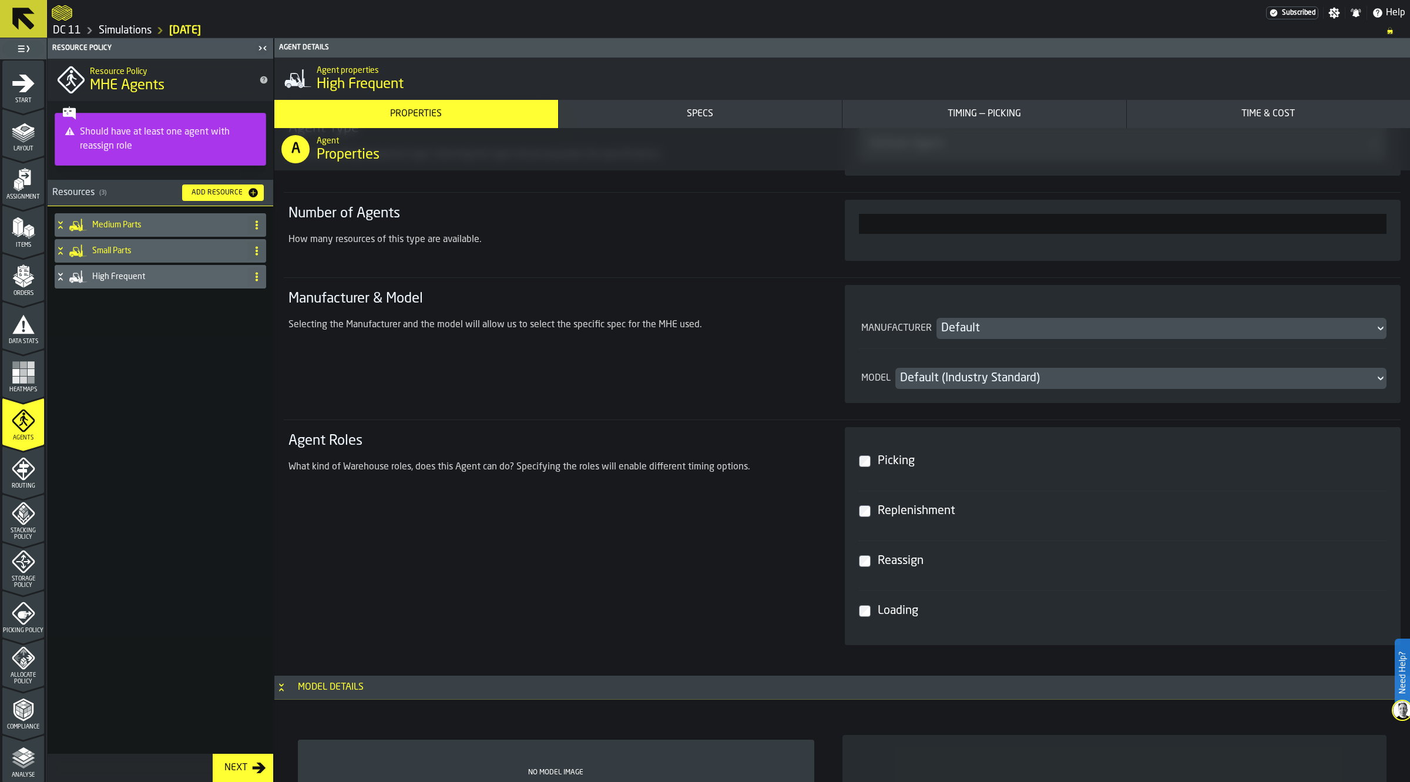
click at [169, 394] on div "Medium Parts Small Parts High Frequent" at bounding box center [161, 479] width 226 height 547
click at [210, 189] on div "Add Resource" at bounding box center [217, 193] width 61 height 8
type input "****"
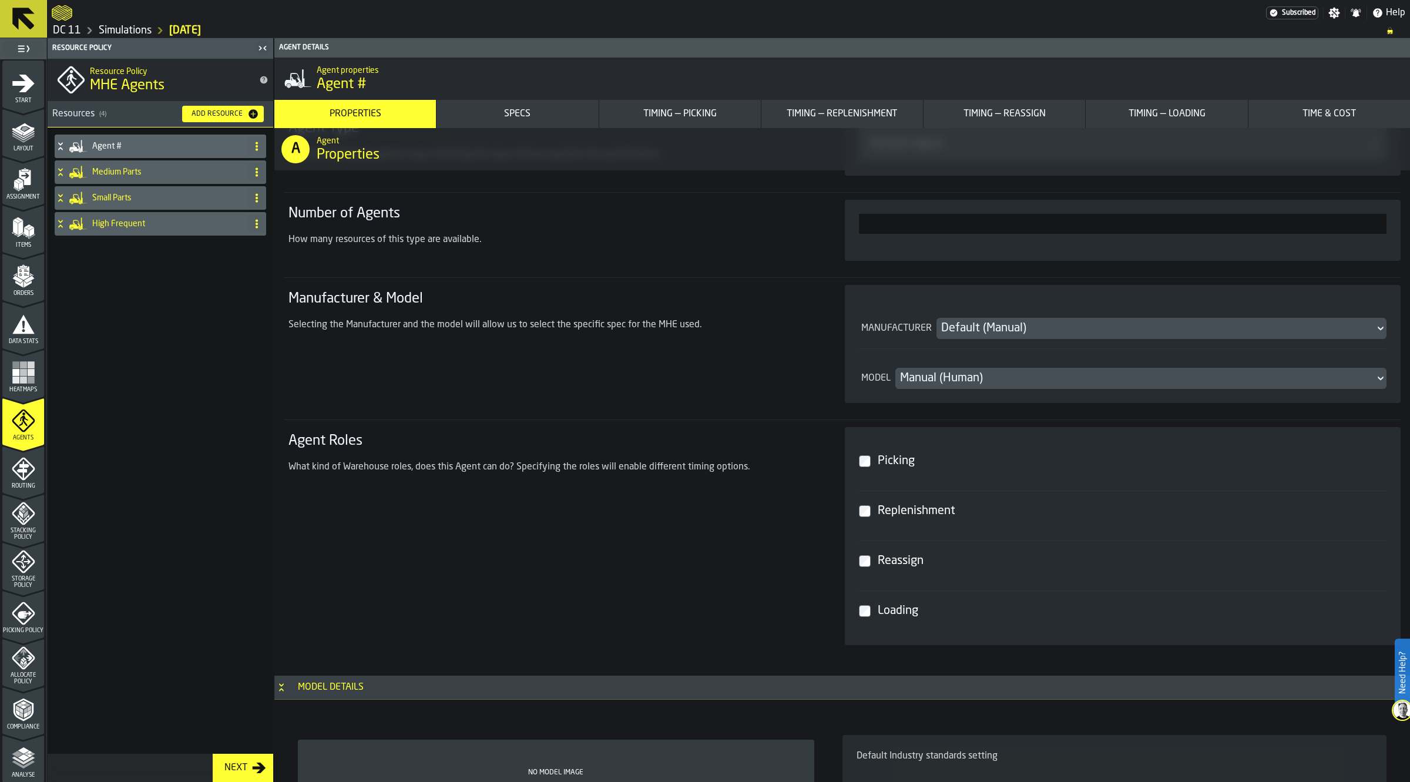
scroll to position [0, 0]
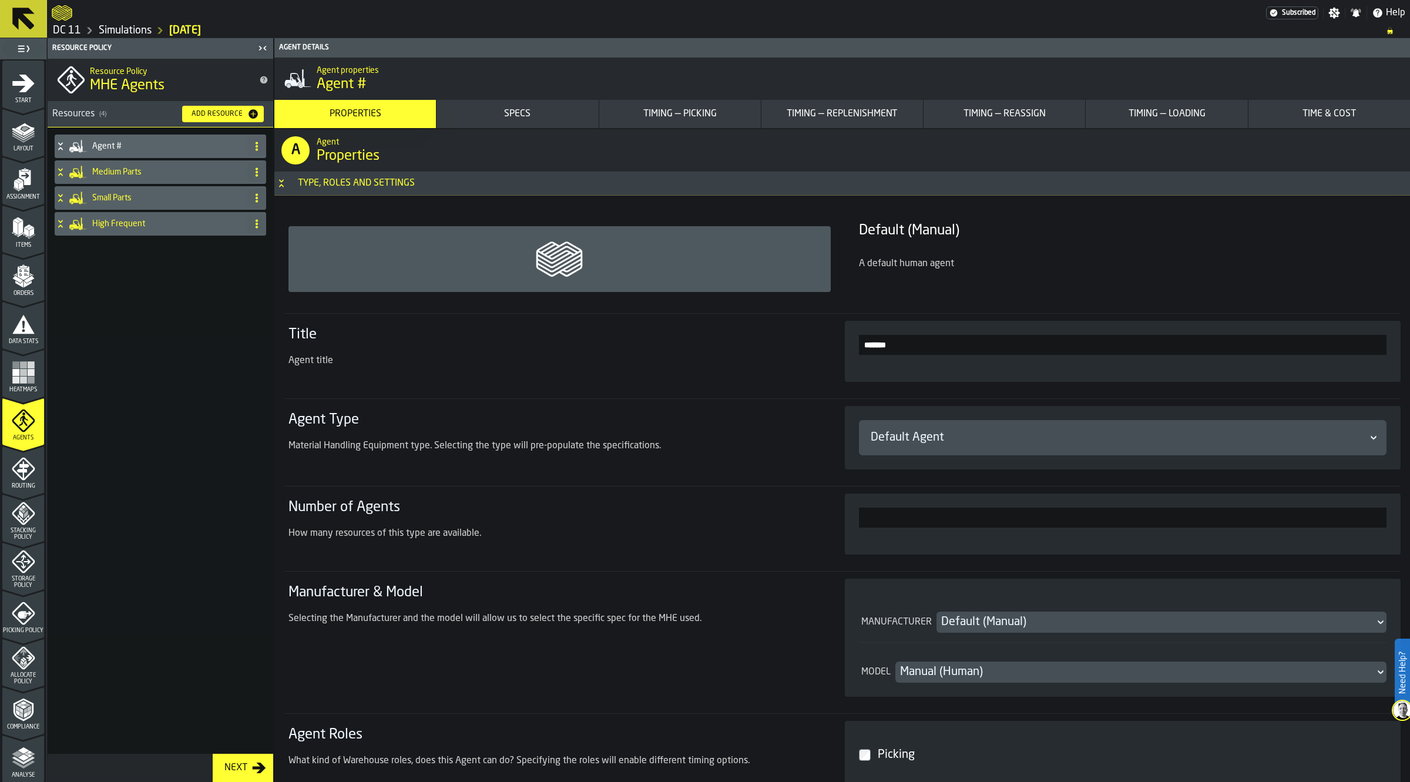
drag, startPoint x: 896, startPoint y: 345, endPoint x: 889, endPoint y: 342, distance: 8.2
click at [886, 344] on section "*******" at bounding box center [1123, 351] width 528 height 33
drag, startPoint x: 908, startPoint y: 342, endPoint x: 718, endPoint y: 350, distance: 189.9
click at [721, 350] on section "Title Agent title *******" at bounding box center [842, 351] width 1117 height 76
type input "**********"
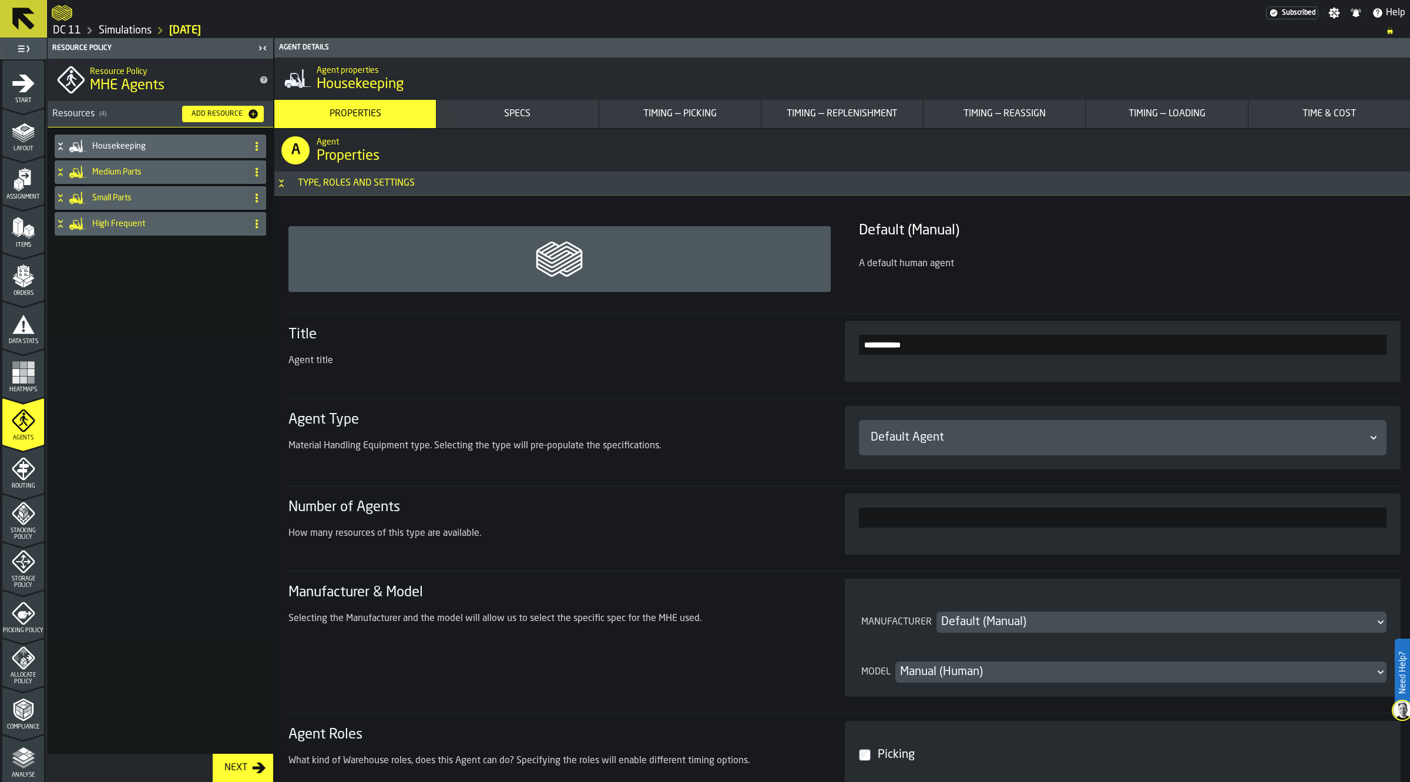
scroll to position [294, 0]
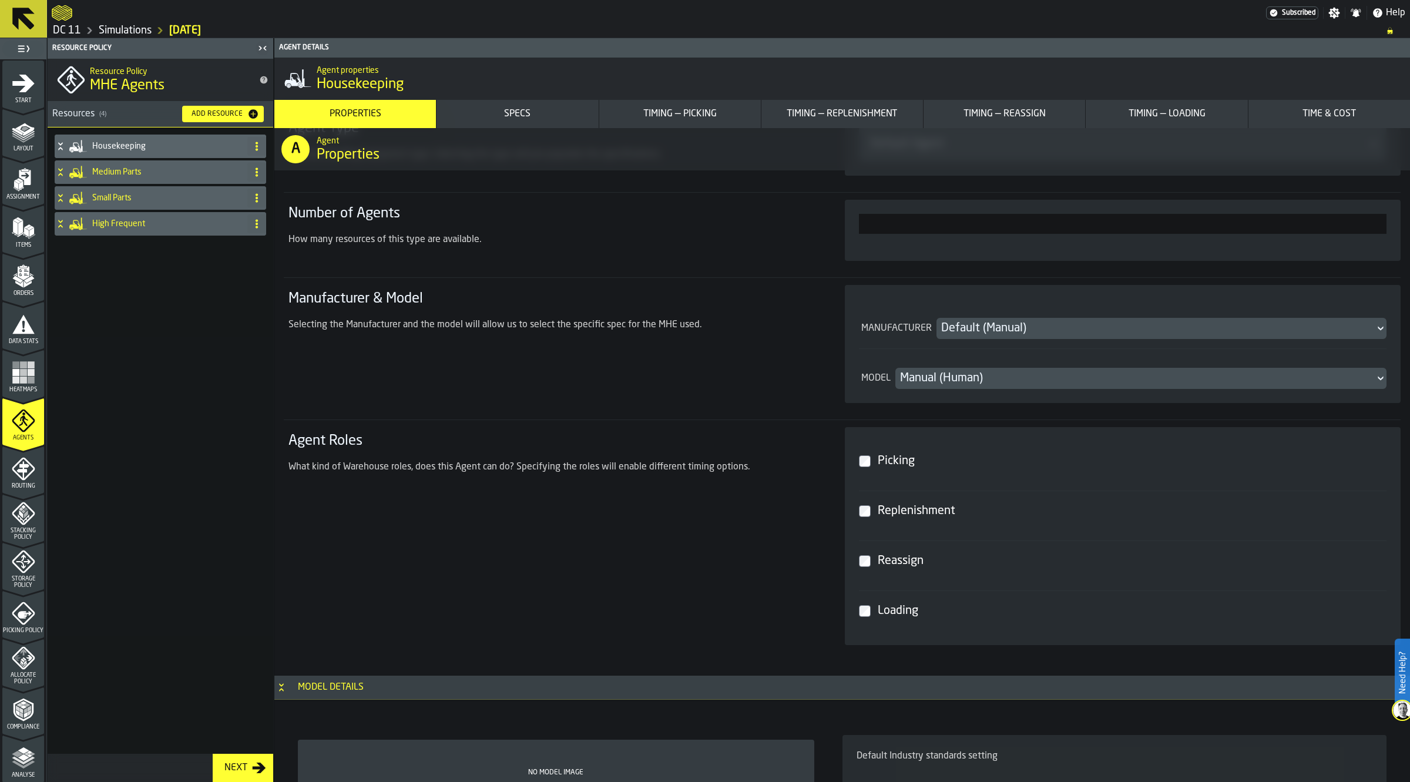
click at [908, 451] on div "Picking" at bounding box center [1129, 461] width 509 height 21
click at [911, 510] on div "Replenishment" at bounding box center [1129, 510] width 509 height 21
click at [912, 617] on div "Loading" at bounding box center [1129, 610] width 509 height 21
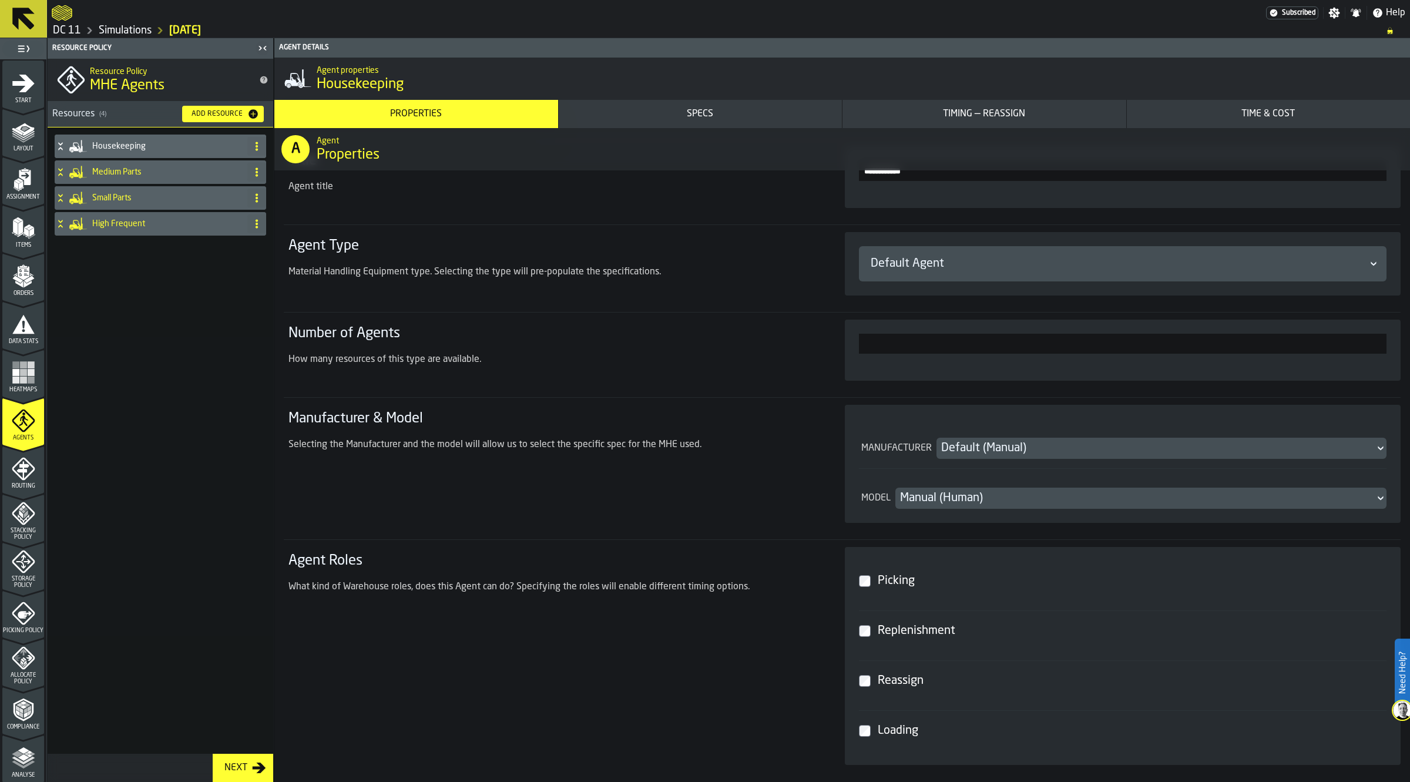
scroll to position [73, 0]
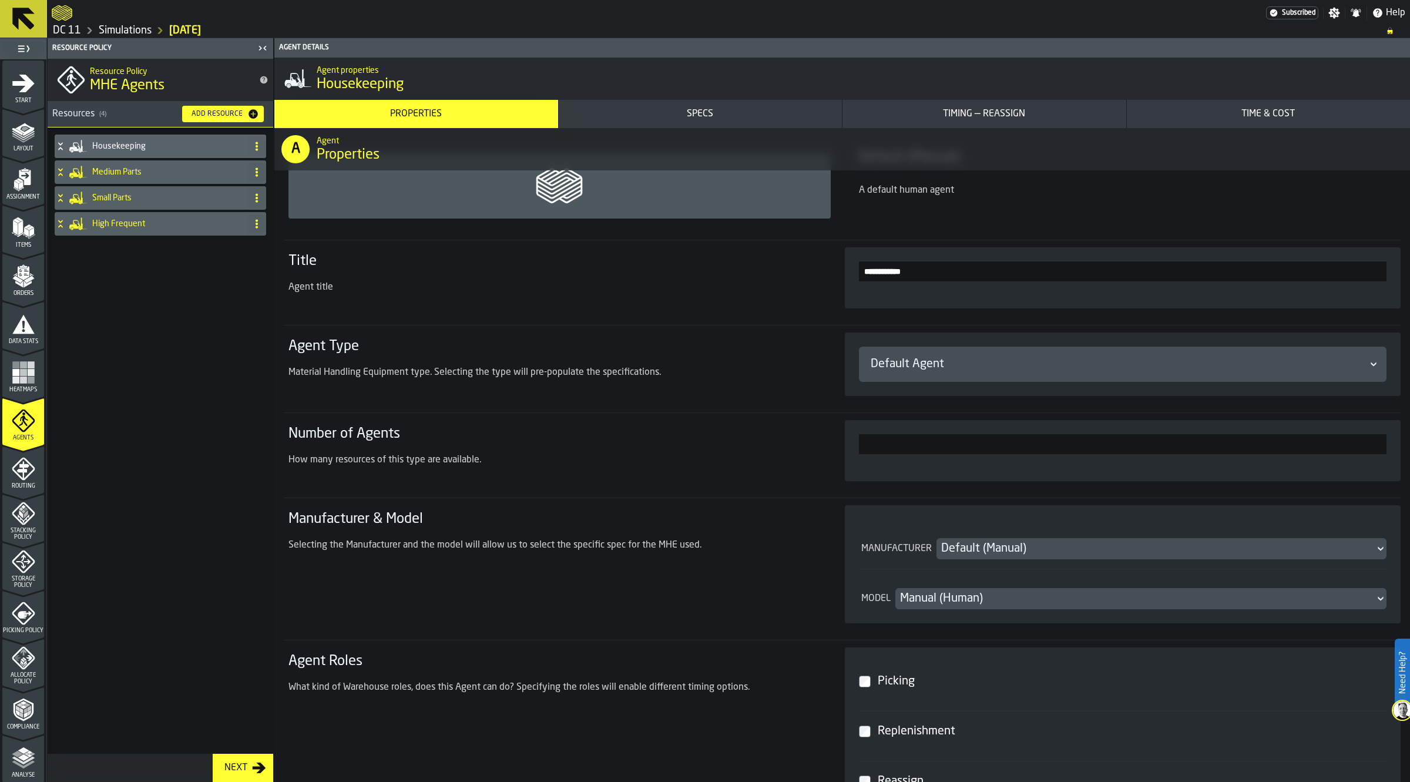
click at [916, 445] on input "*" at bounding box center [1123, 444] width 528 height 20
drag, startPoint x: 1336, startPoint y: 441, endPoint x: 1410, endPoint y: 442, distance: 74.0
click at [1409, 442] on html "**********" at bounding box center [705, 391] width 1410 height 782
click at [1261, 441] on input "*" at bounding box center [1123, 444] width 528 height 20
type input "*"
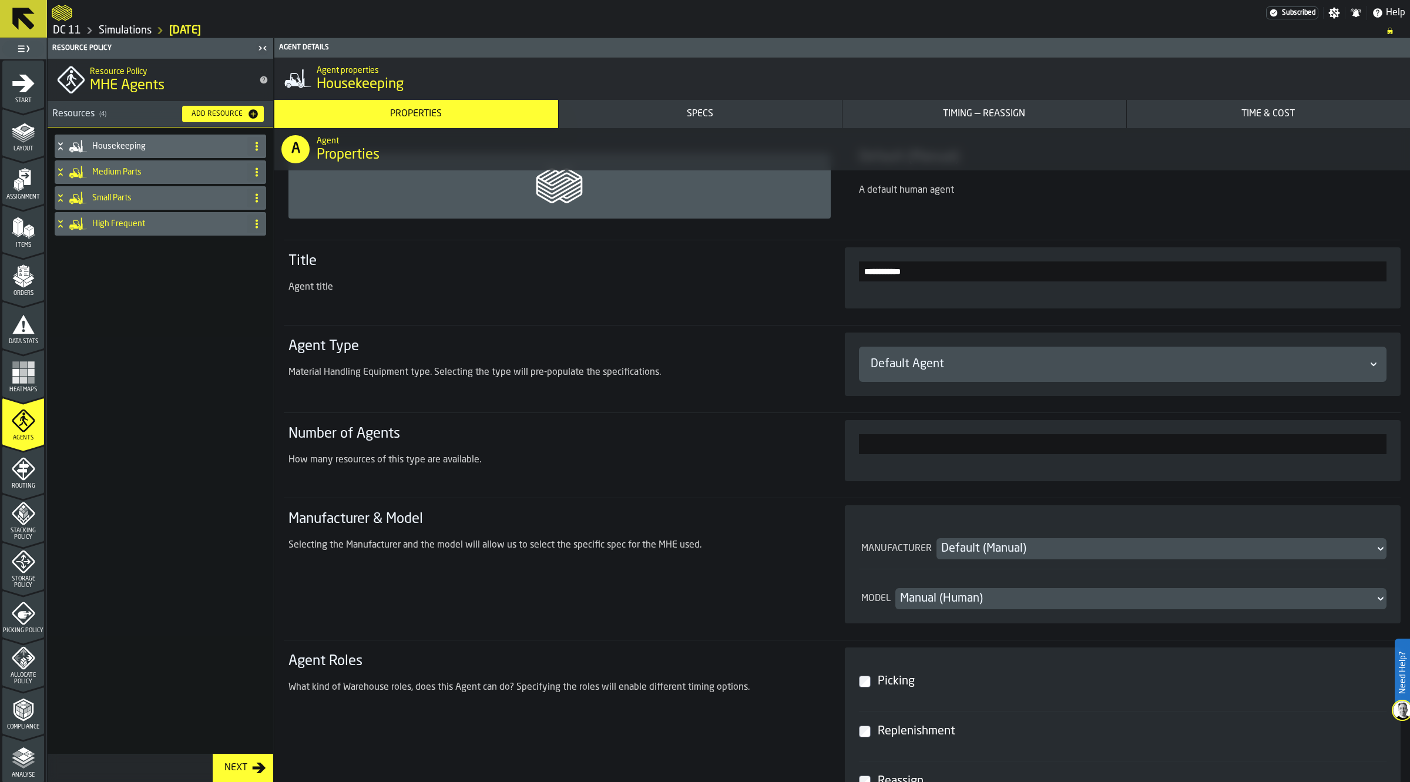
click at [203, 526] on div "Housekeeping Medium Parts Small Parts High Frequent" at bounding box center [161, 440] width 226 height 626
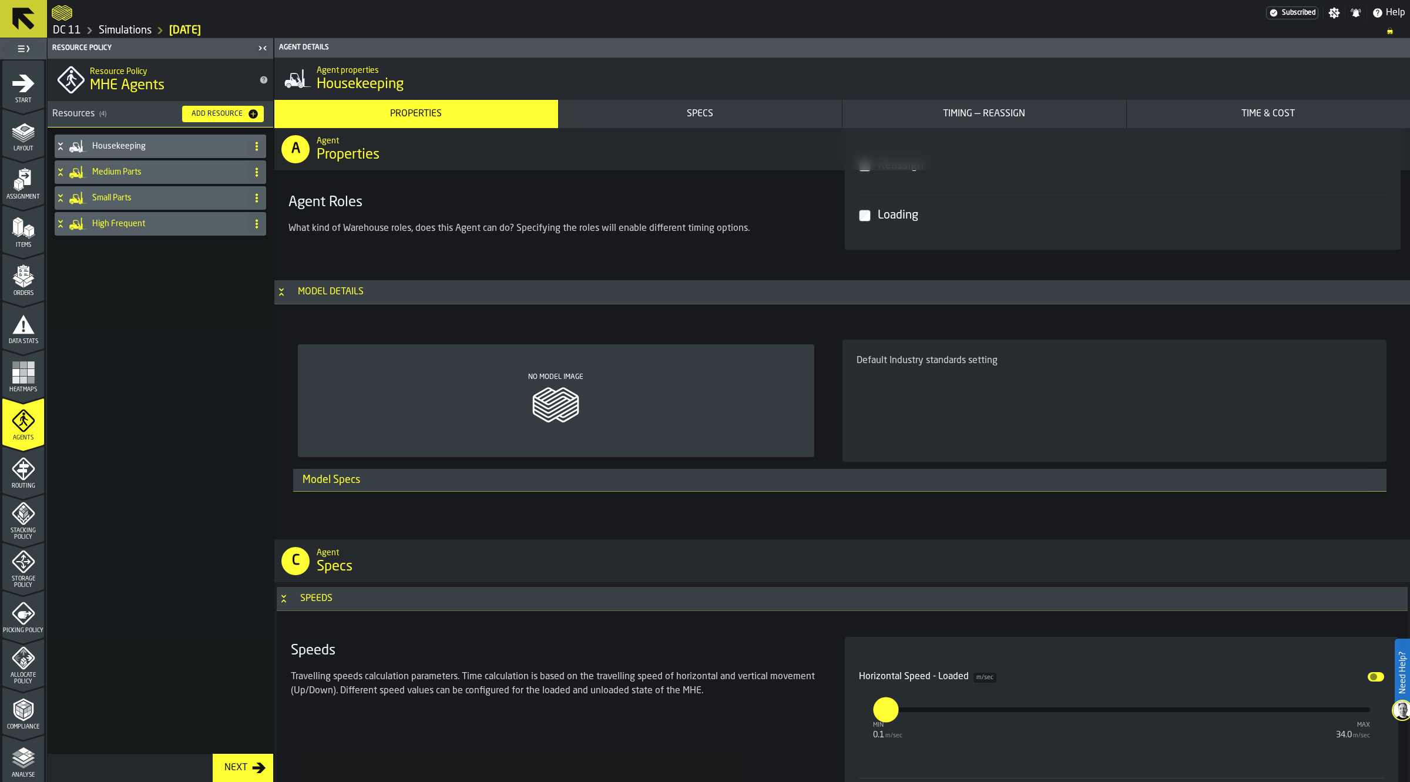
scroll to position [734, 0]
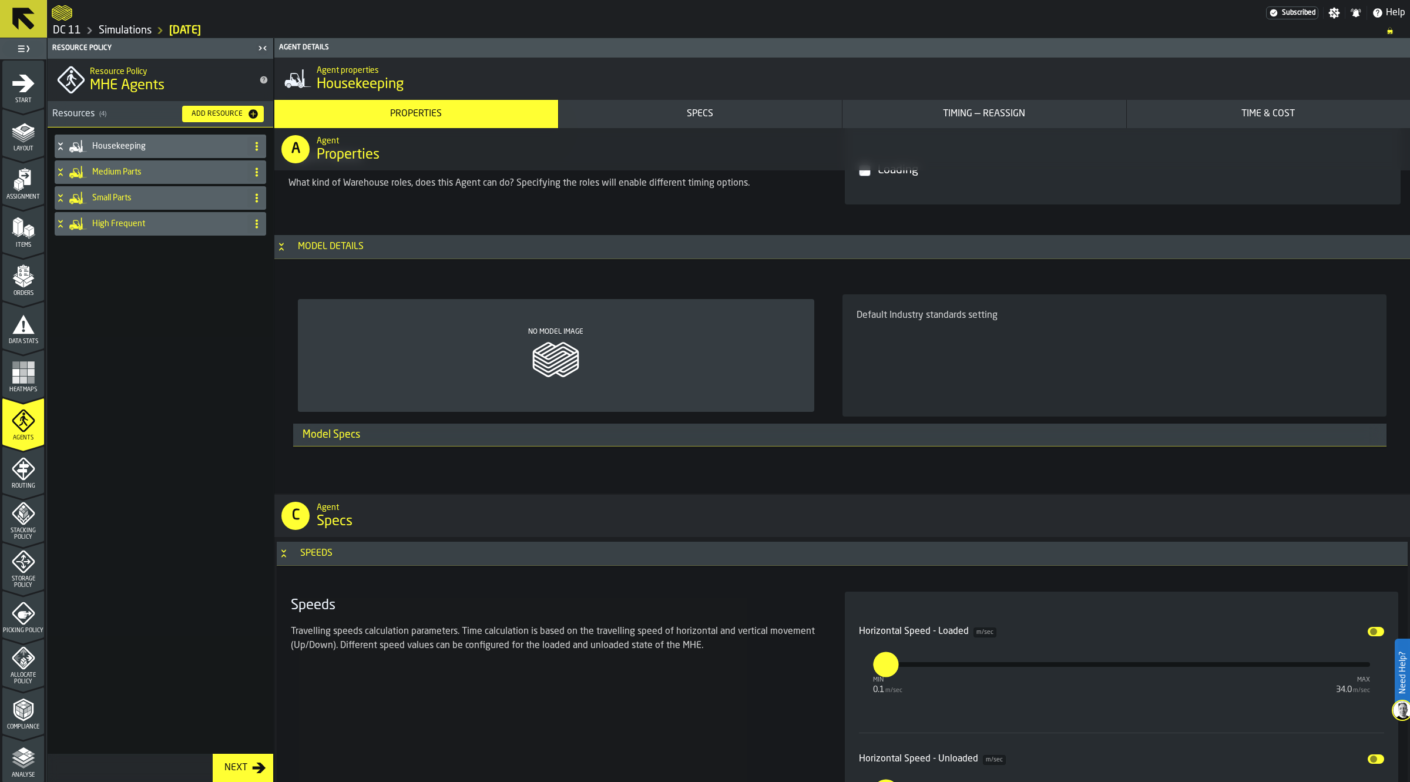
click at [916, 312] on div "Default Industry standards setting" at bounding box center [1114, 315] width 516 height 14
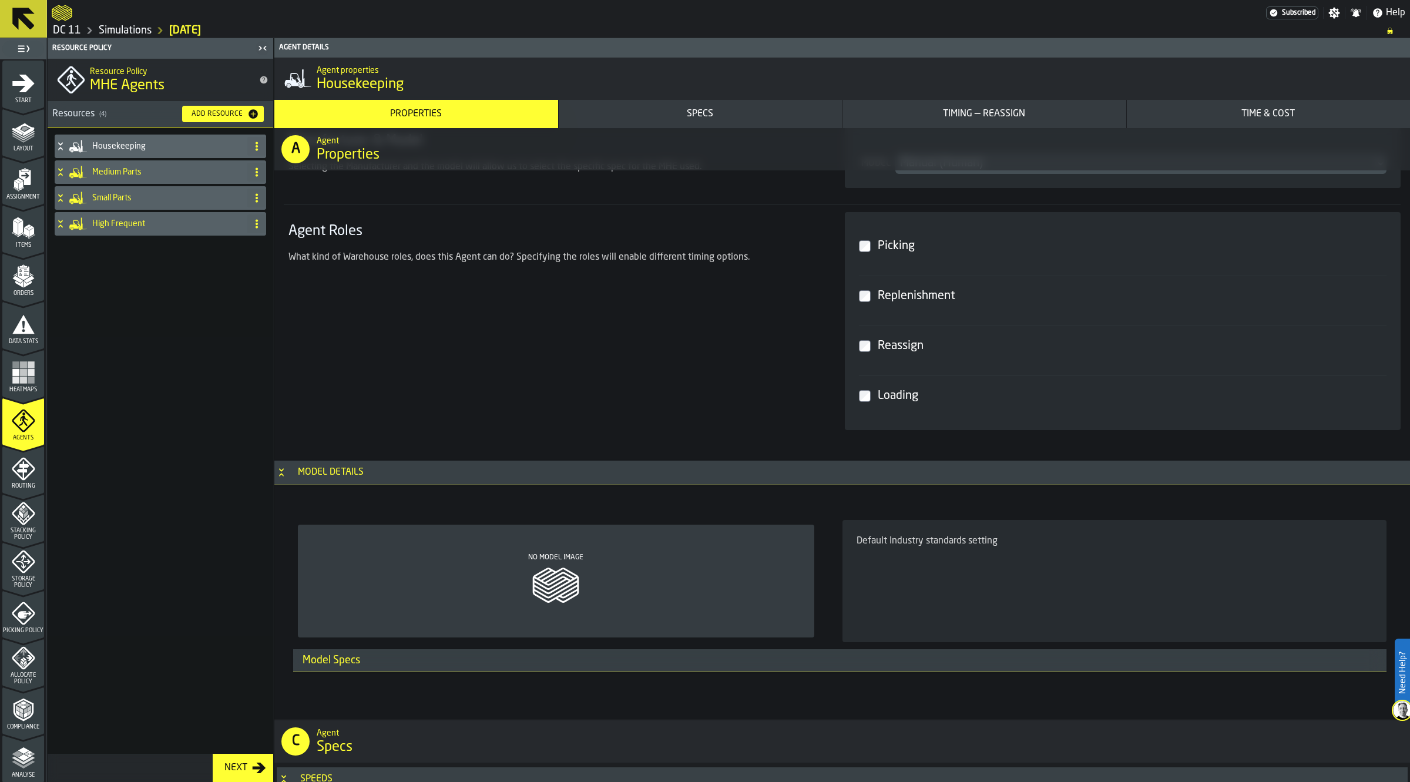
scroll to position [367, 0]
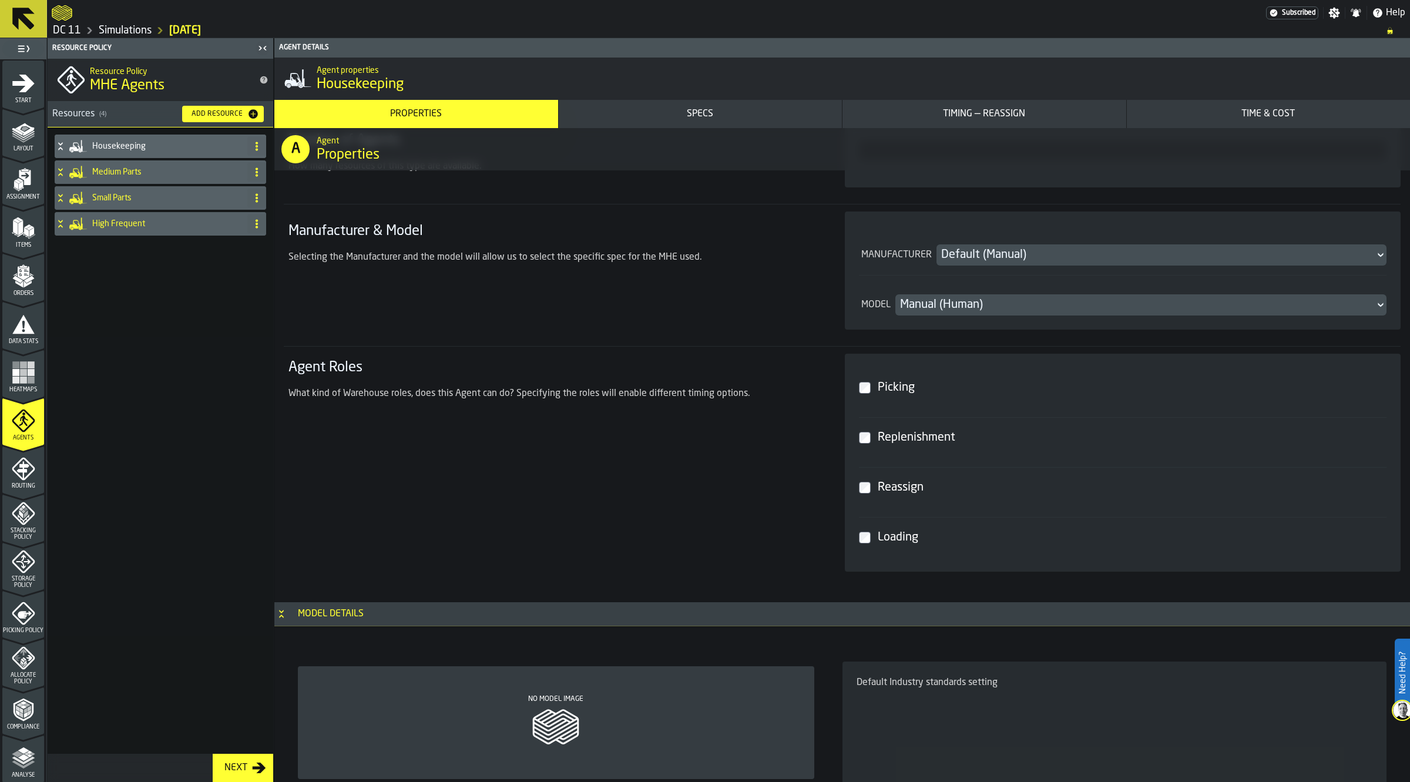
click at [1032, 256] on div "Default (Manual)" at bounding box center [1155, 255] width 429 height 16
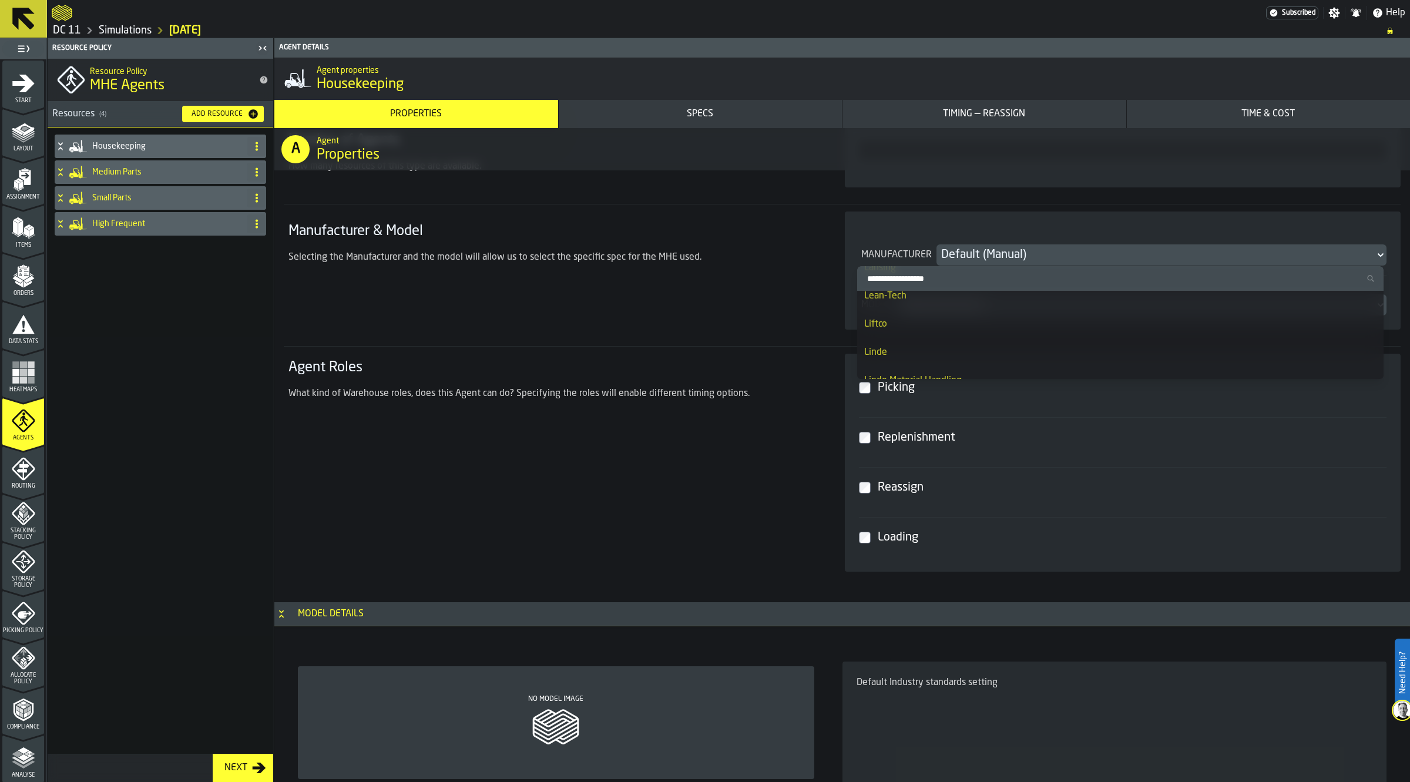
scroll to position [2056, 0]
click at [964, 300] on div "Linde Material Handling" at bounding box center [1120, 307] width 512 height 14
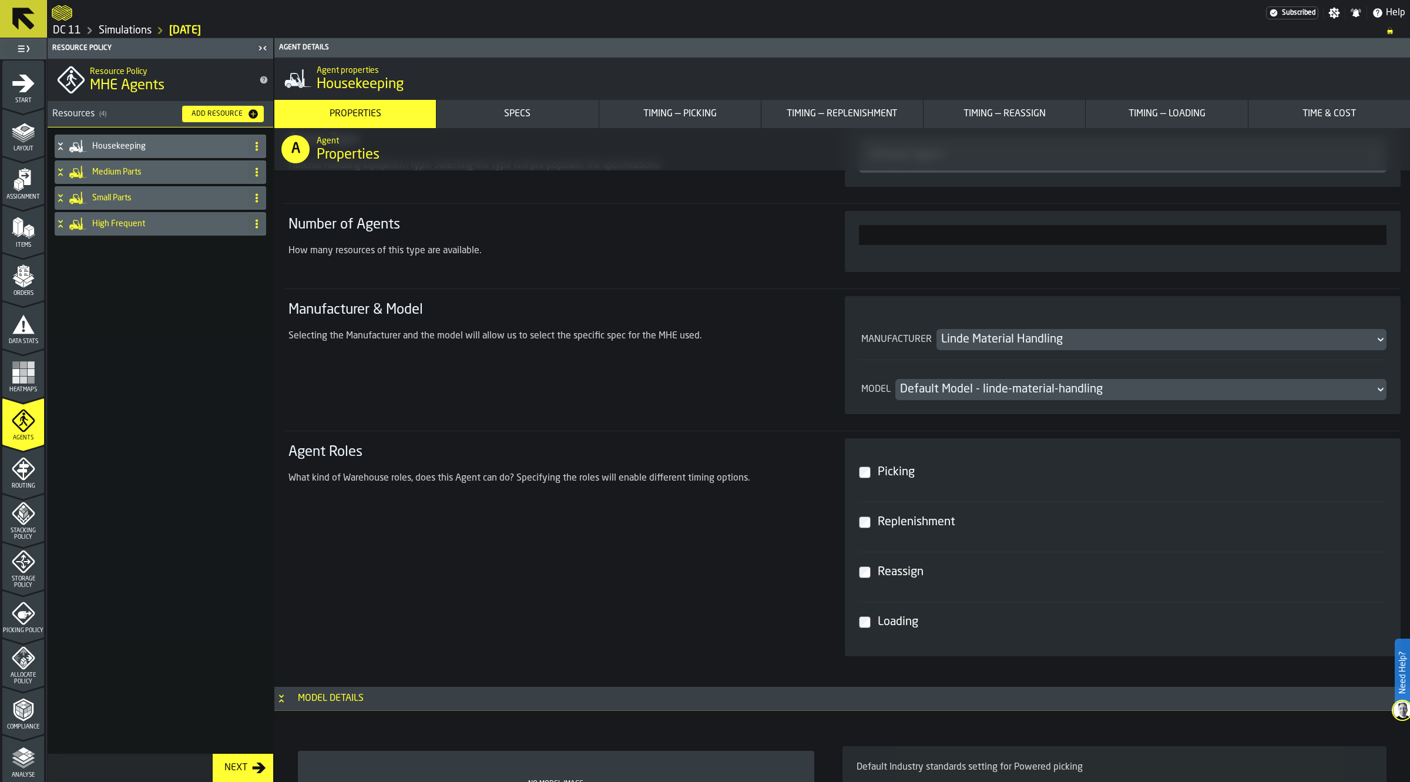
click at [1018, 388] on div "Default Model - linde-material-handling" at bounding box center [1135, 389] width 471 height 16
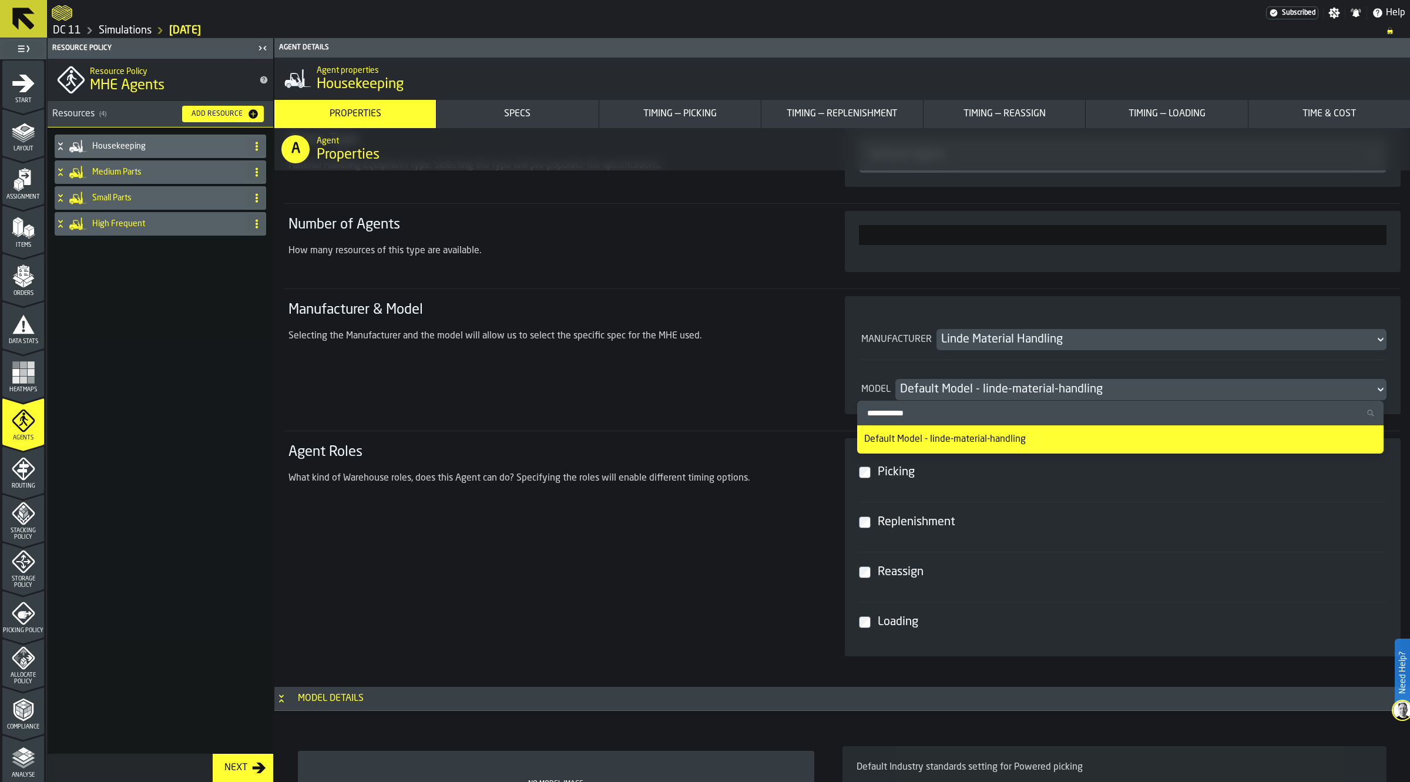
click at [1018, 388] on div "Default Model - linde-material-handling" at bounding box center [1135, 389] width 471 height 16
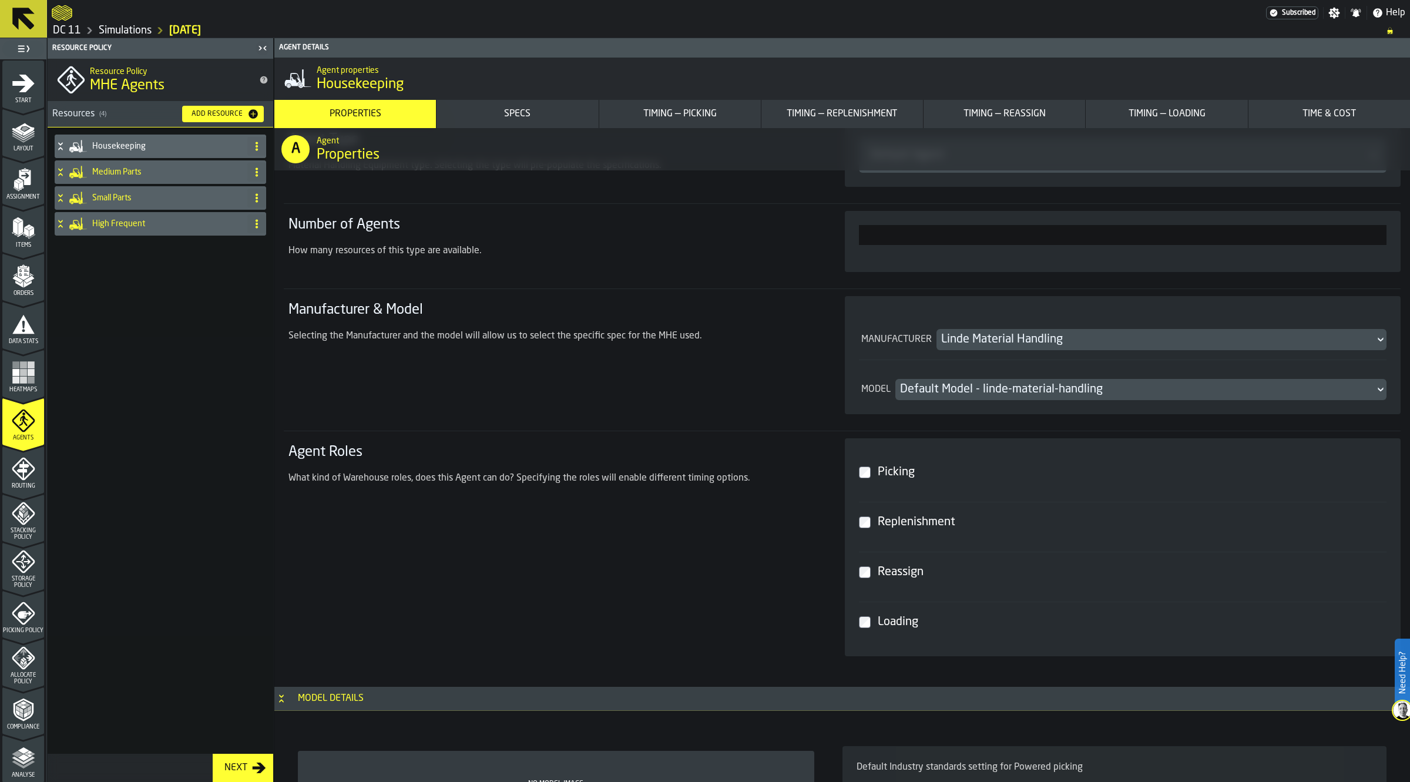
click at [1014, 340] on div "Linde Material Handling" at bounding box center [1155, 339] width 429 height 16
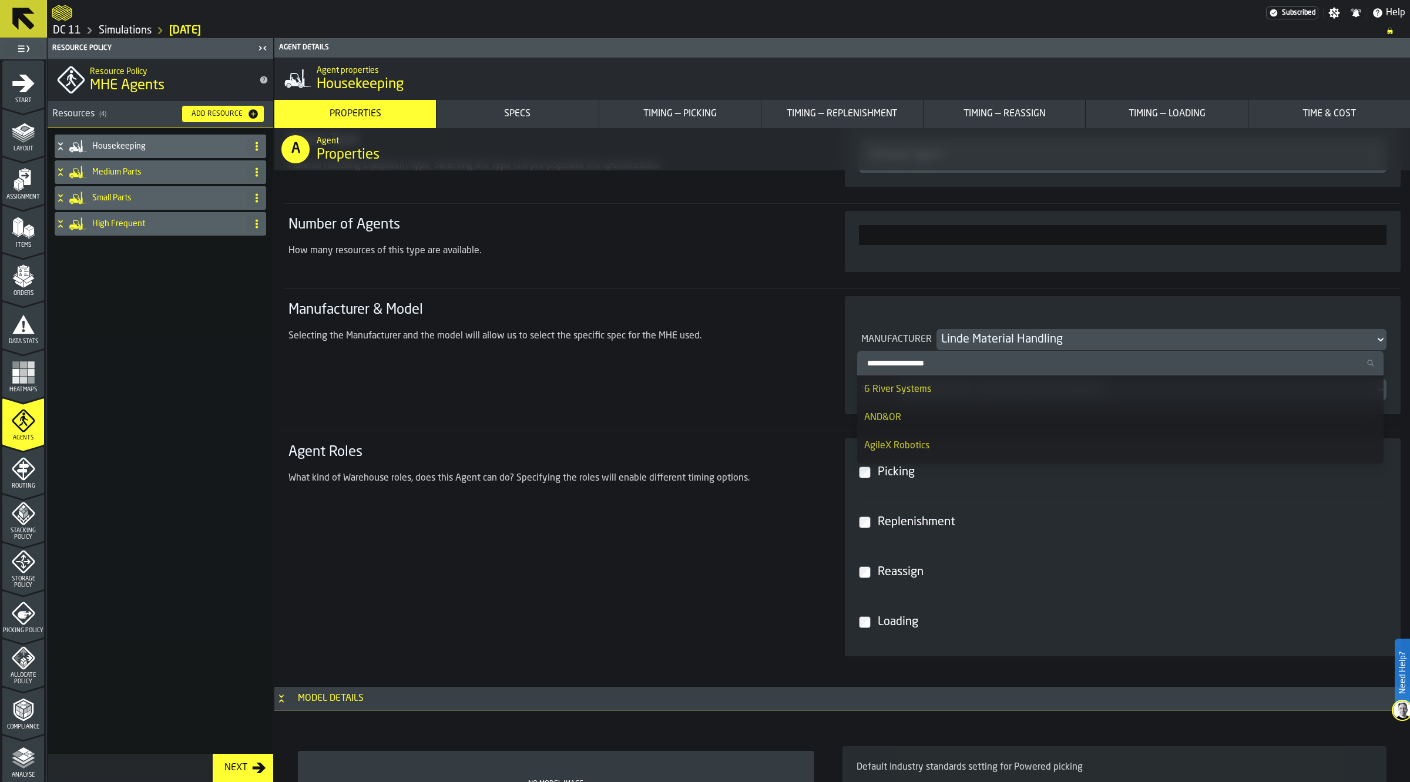
click at [670, 419] on section "Manufacturer & Model Selecting the Manufacturer and the model will allow us to …" at bounding box center [842, 354] width 1117 height 133
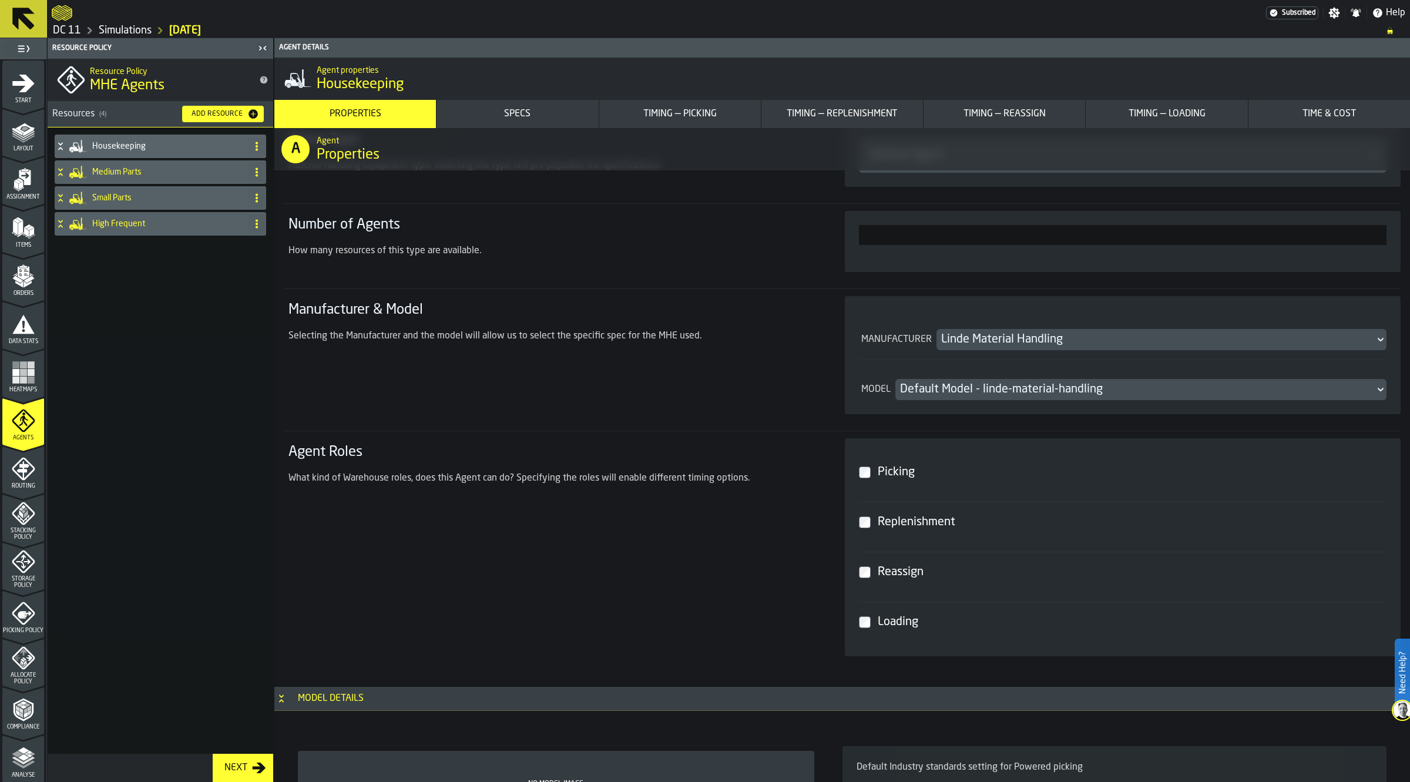
click at [1093, 397] on div "Default Model - linde-material-handling" at bounding box center [1135, 389] width 471 height 16
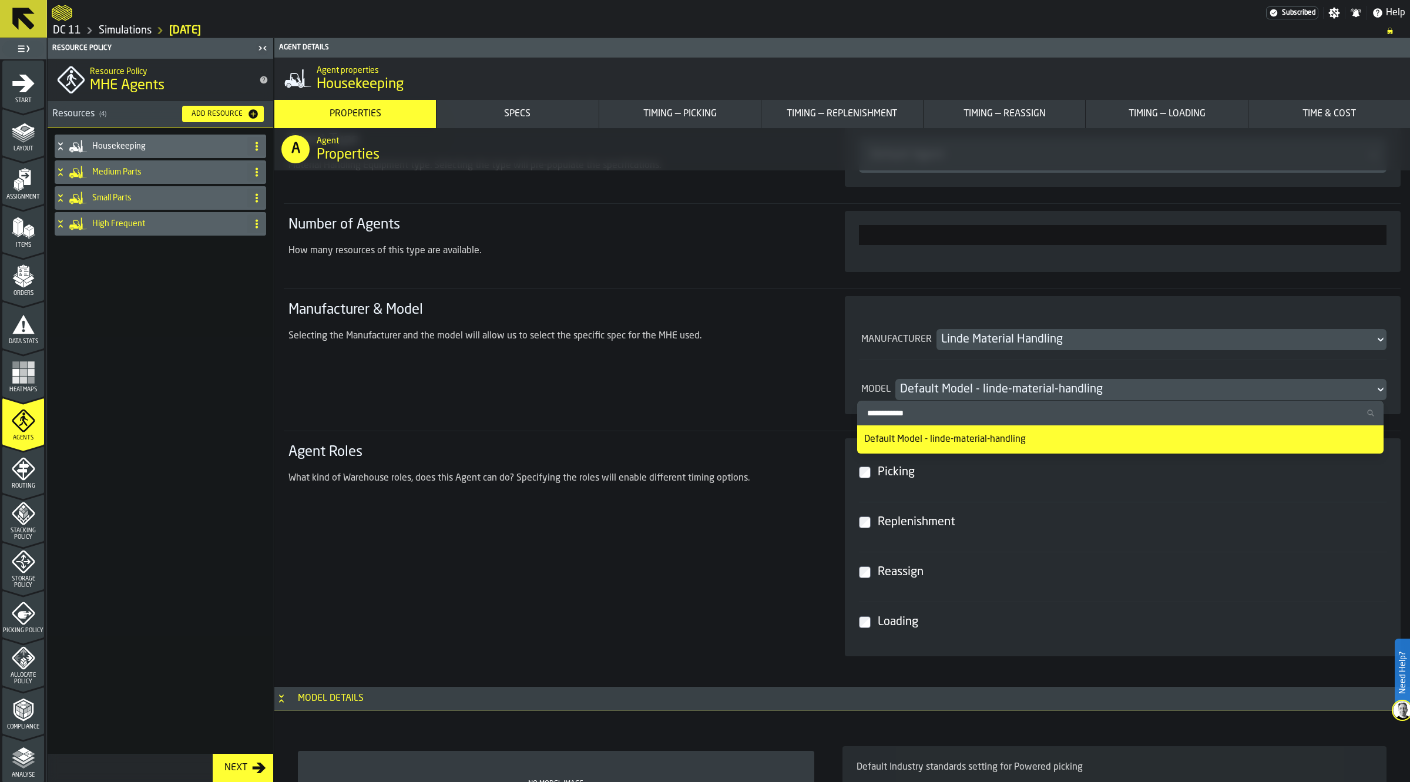
click at [1103, 392] on div "Default Model - linde-material-handling" at bounding box center [1135, 389] width 471 height 16
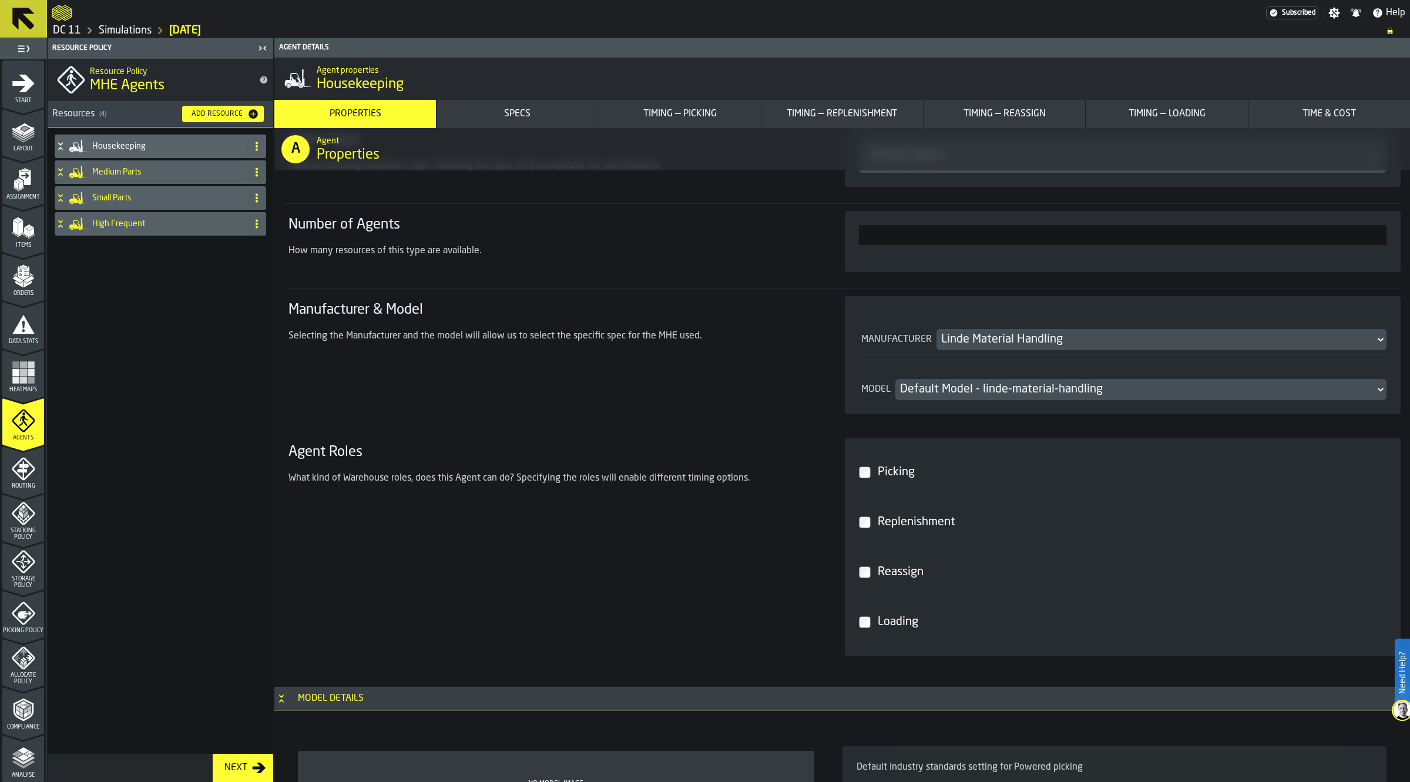
click at [1046, 333] on div "Linde Material Handling" at bounding box center [1155, 339] width 429 height 16
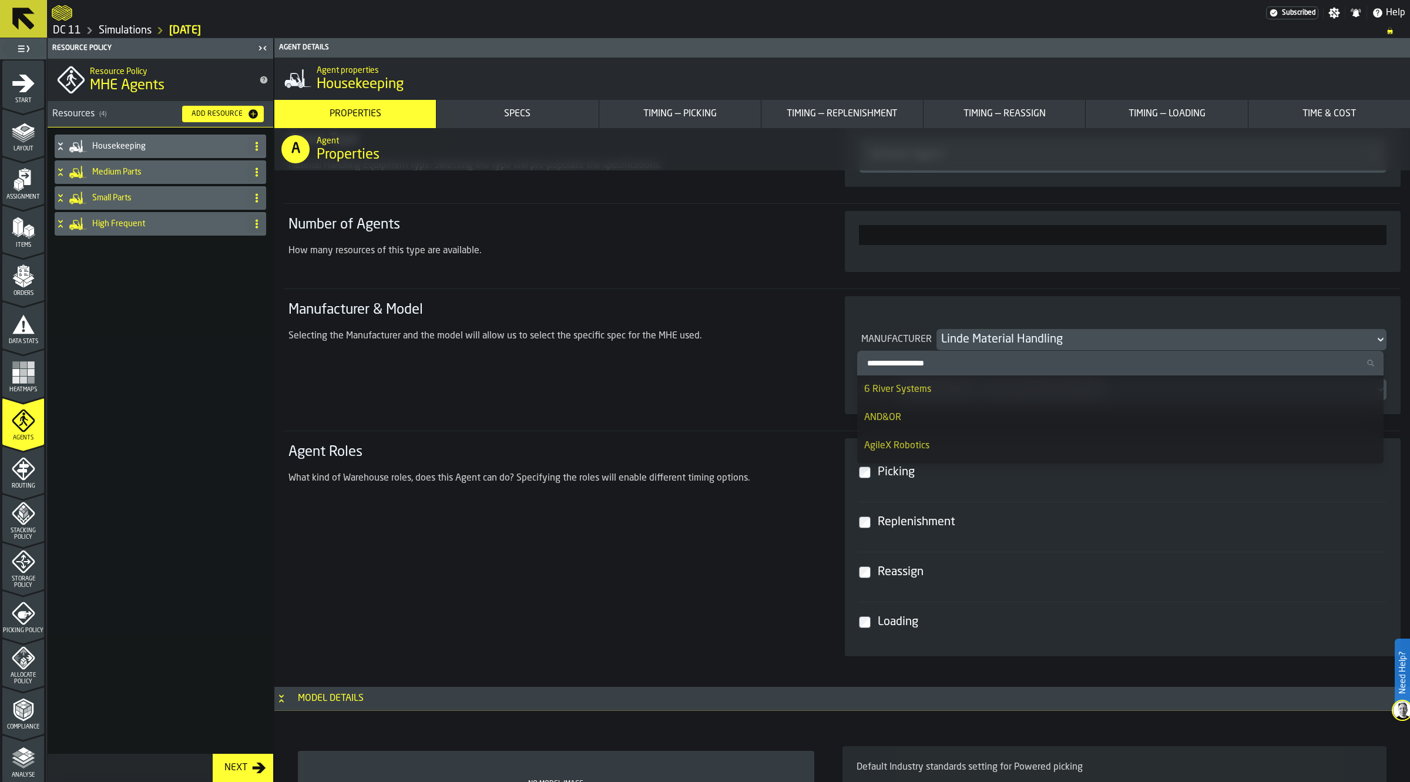
click at [988, 357] on input "Search Manufacturer" at bounding box center [1120, 362] width 517 height 15
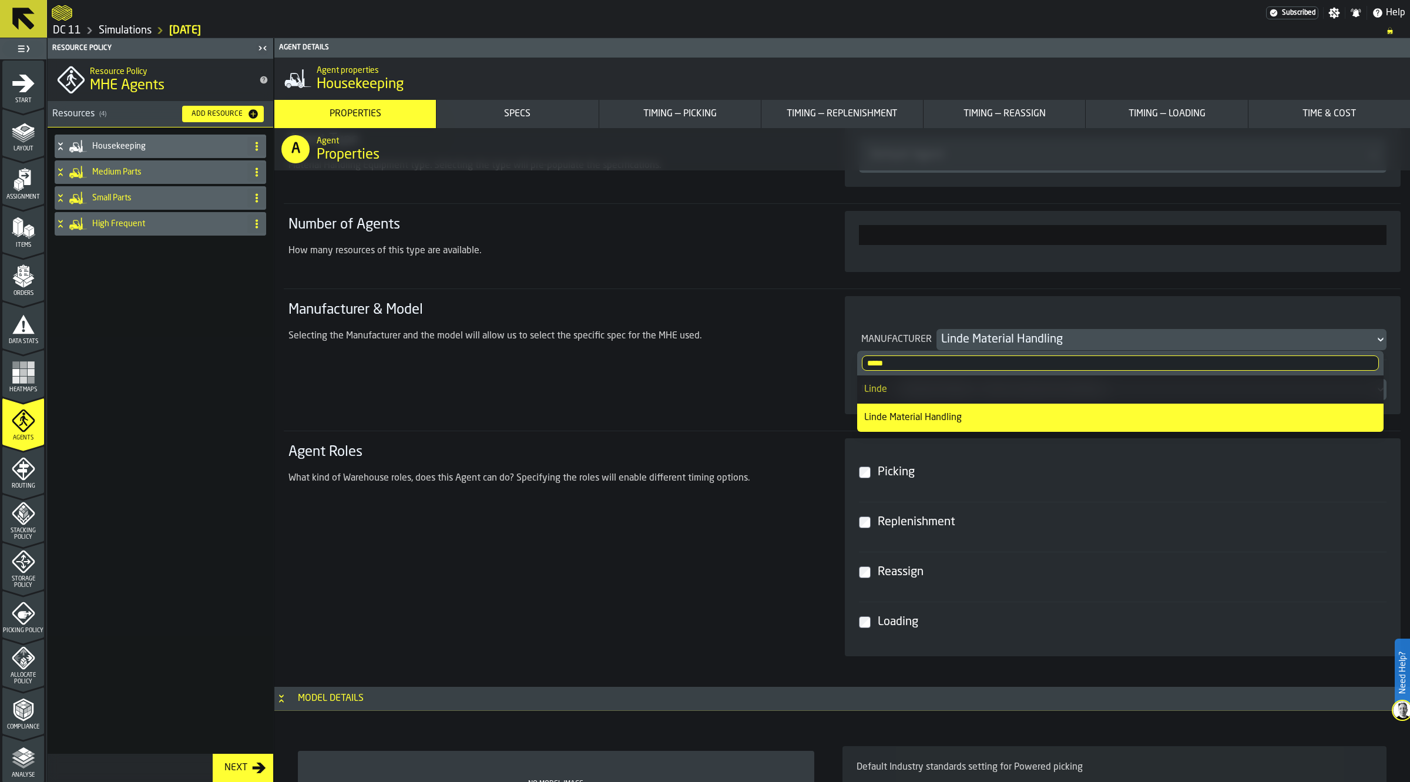
type input "*****"
click at [962, 386] on div "Linde" at bounding box center [1120, 389] width 512 height 14
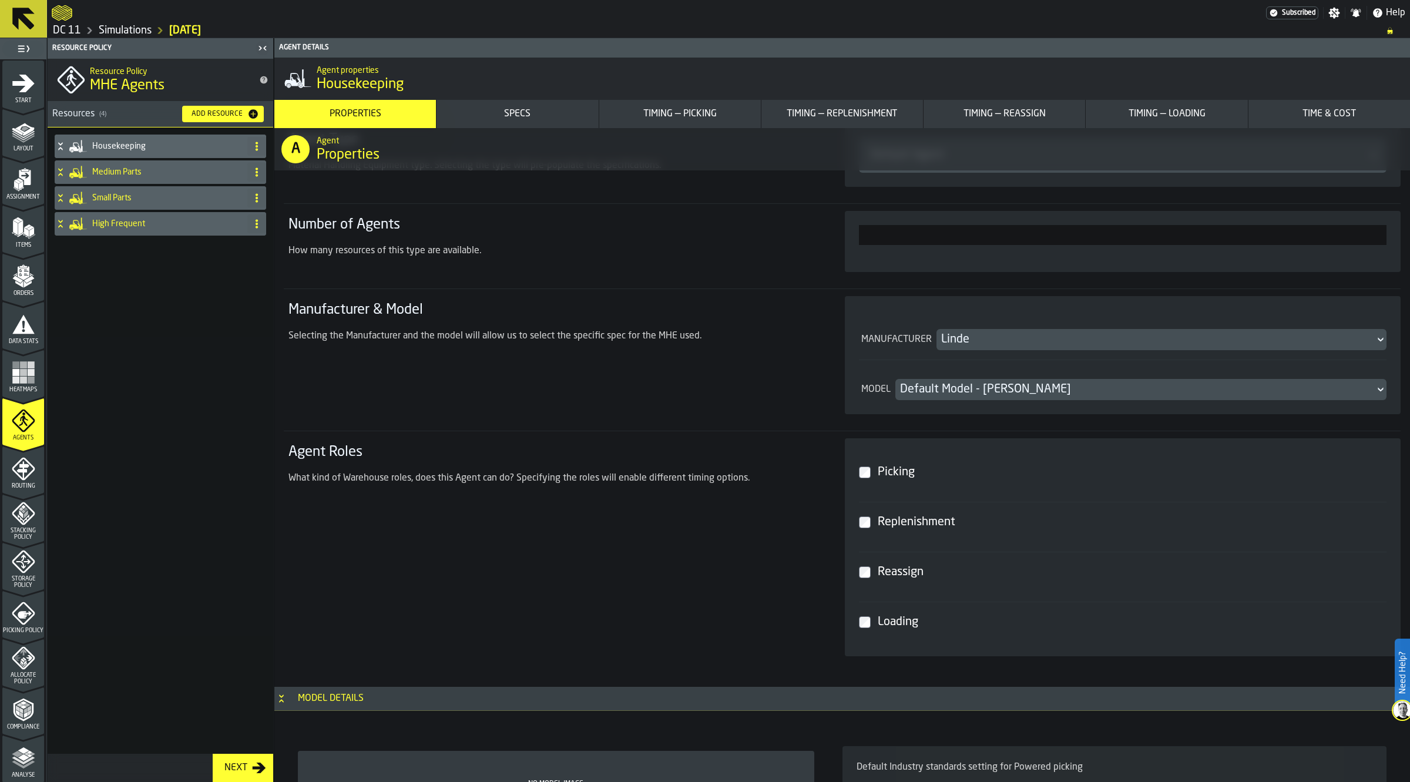
click at [962, 386] on div "Default Model - [PERSON_NAME]" at bounding box center [1135, 389] width 471 height 16
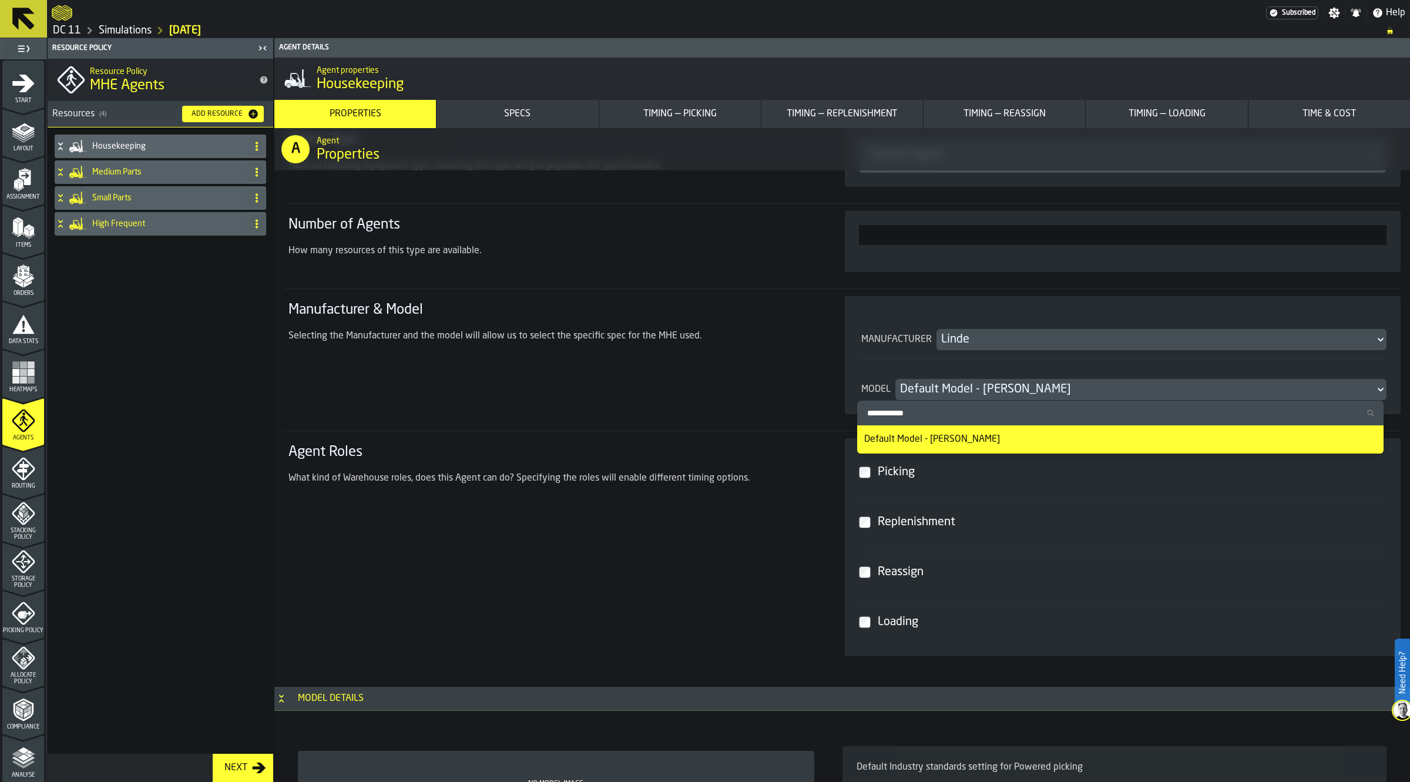
click at [962, 386] on div "Default Model - [PERSON_NAME]" at bounding box center [1135, 389] width 471 height 16
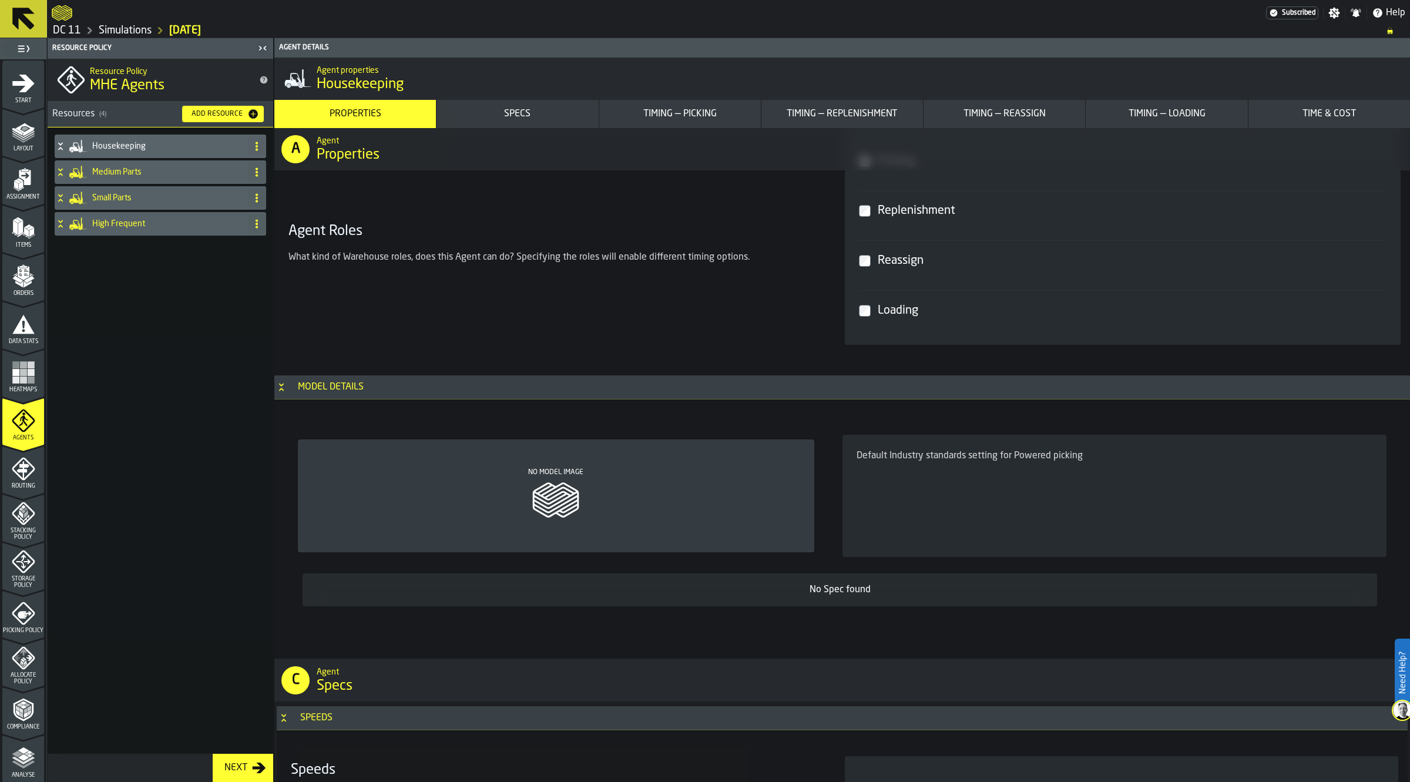
scroll to position [587, 0]
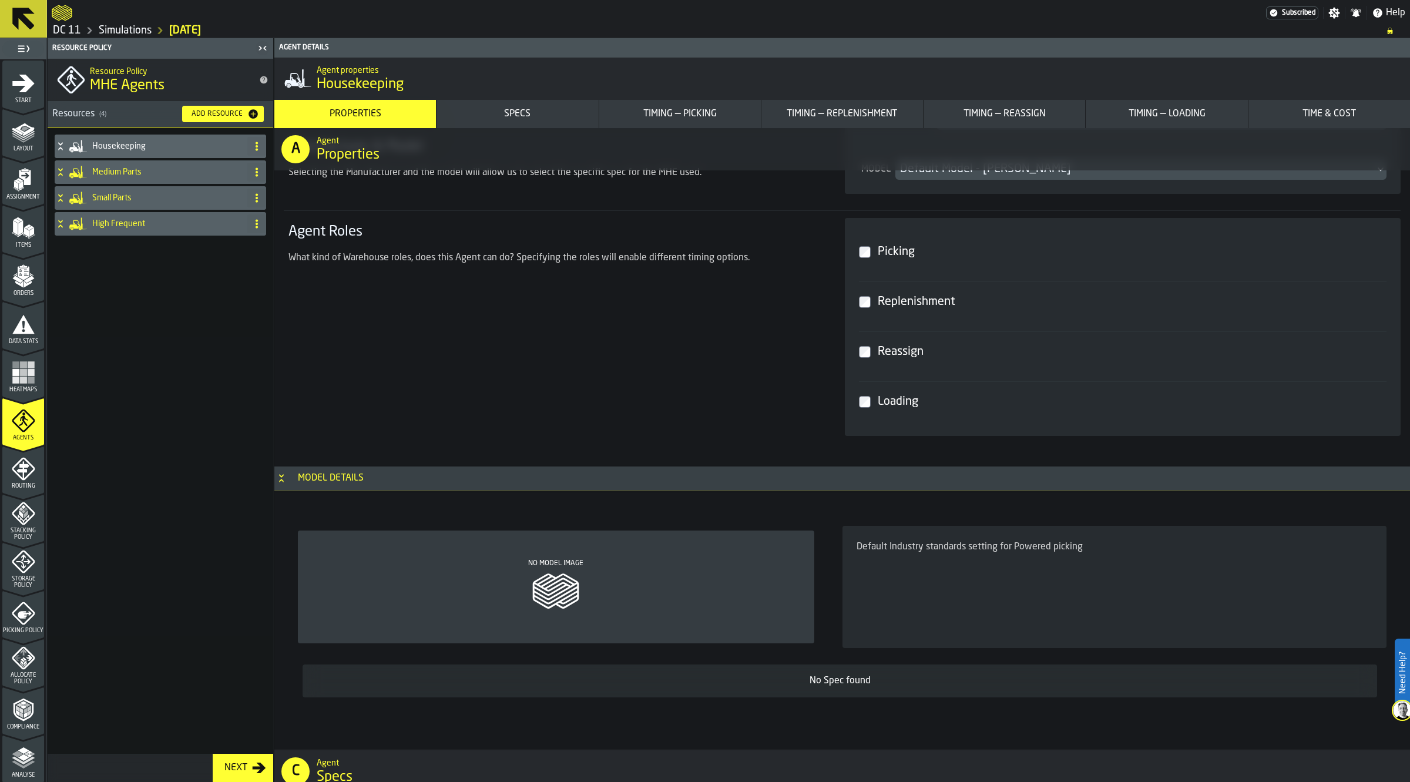
click at [891, 407] on div "Loading" at bounding box center [1129, 401] width 509 height 21
click at [914, 290] on label "Replenishment" at bounding box center [1123, 301] width 528 height 41
click at [897, 259] on div "Picking" at bounding box center [1129, 251] width 509 height 21
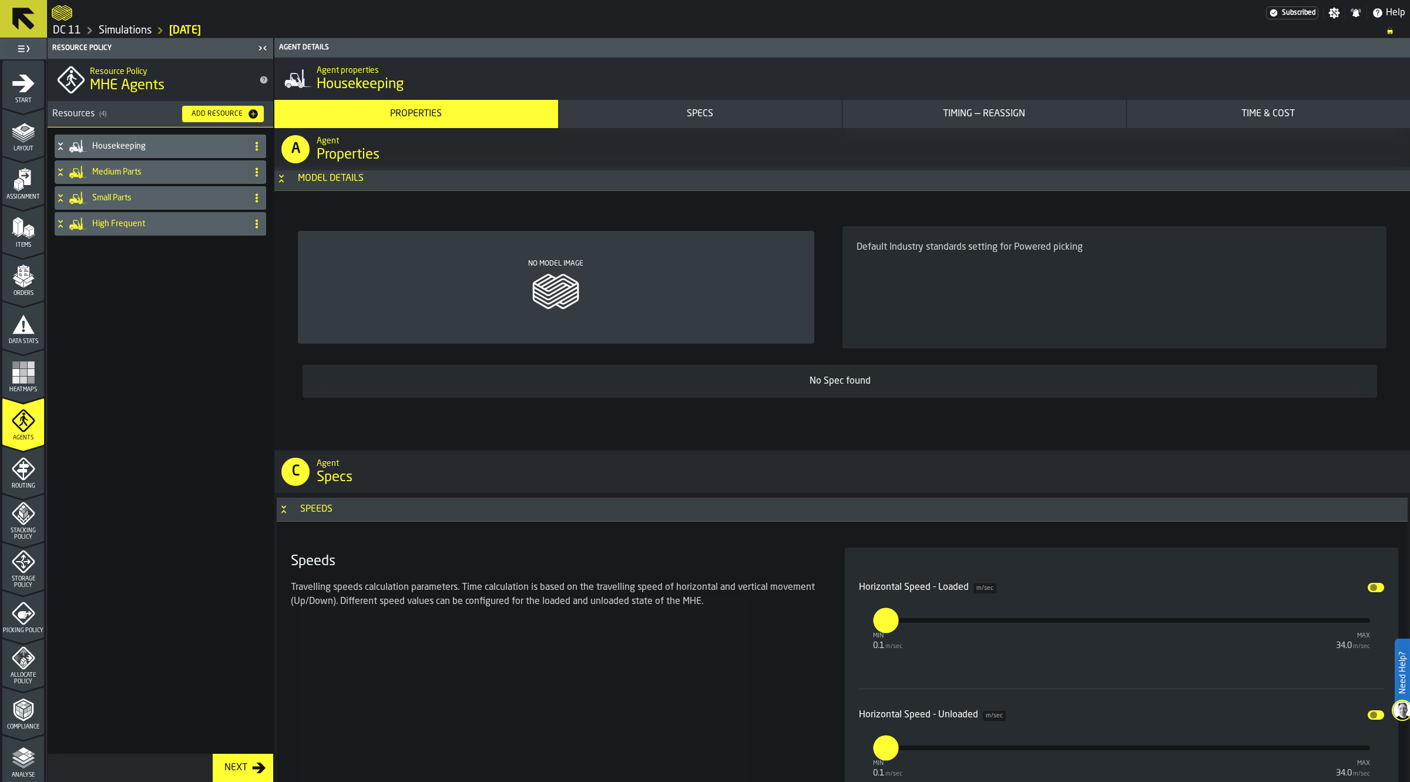
scroll to position [1175, 0]
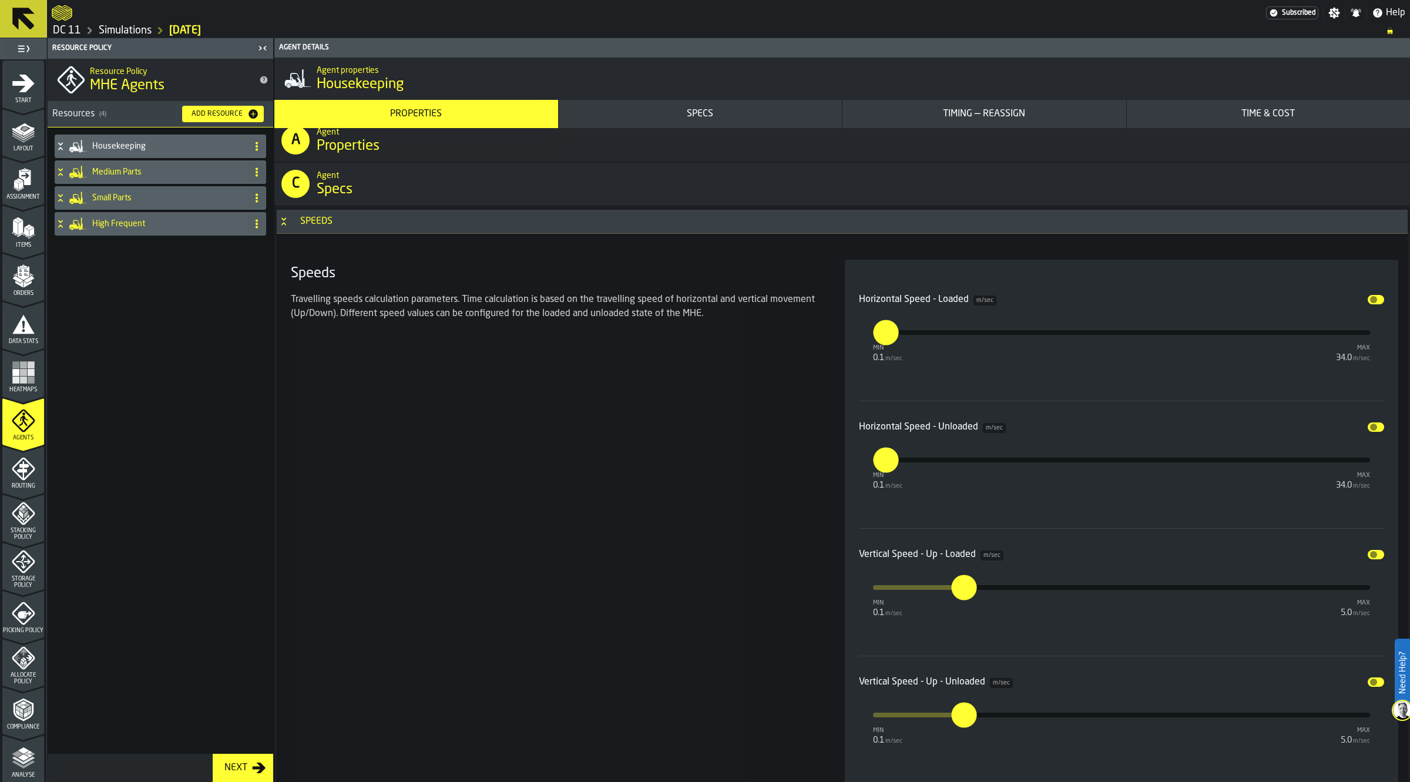
click at [352, 371] on div "Speeds Travelling speeds calculation parameters. Time calculation is based on t…" at bounding box center [553, 656] width 535 height 792
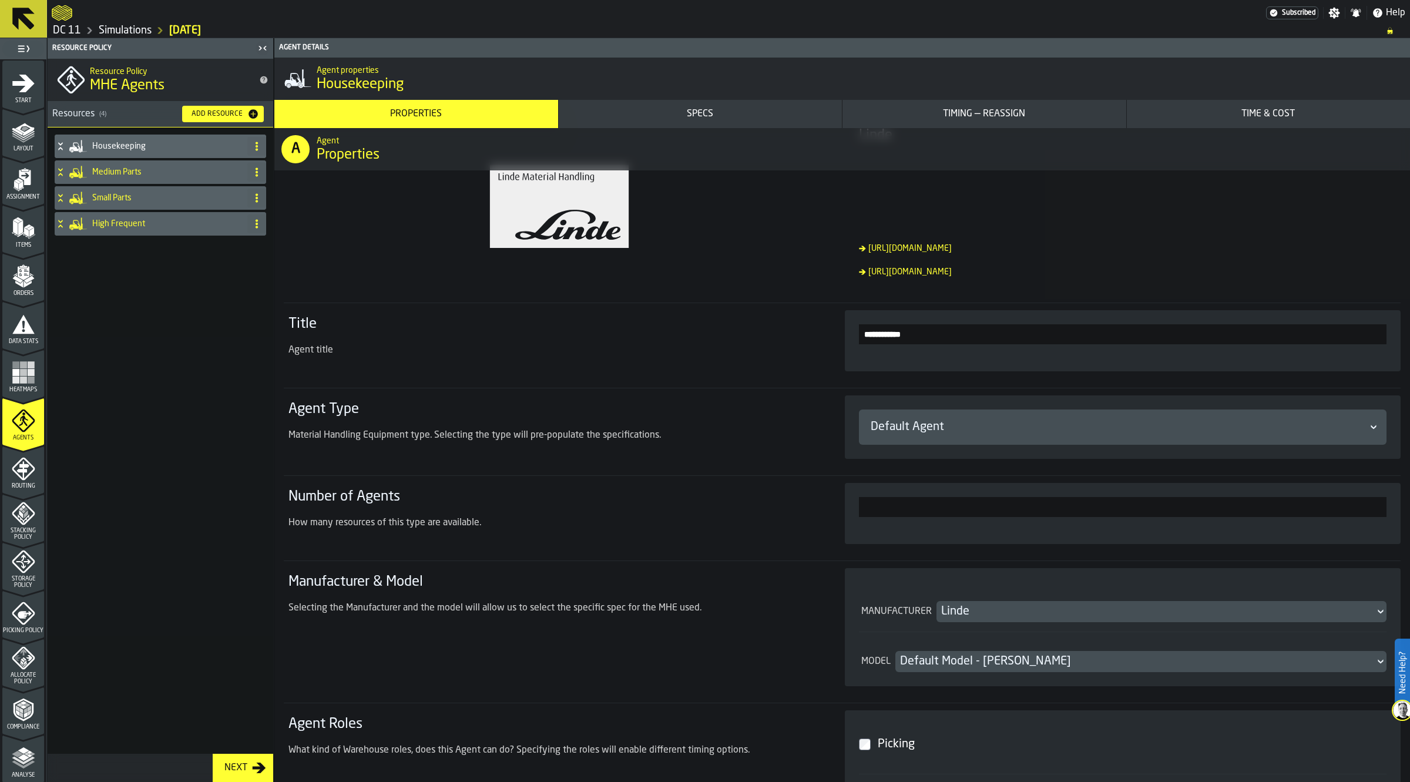
scroll to position [294, 0]
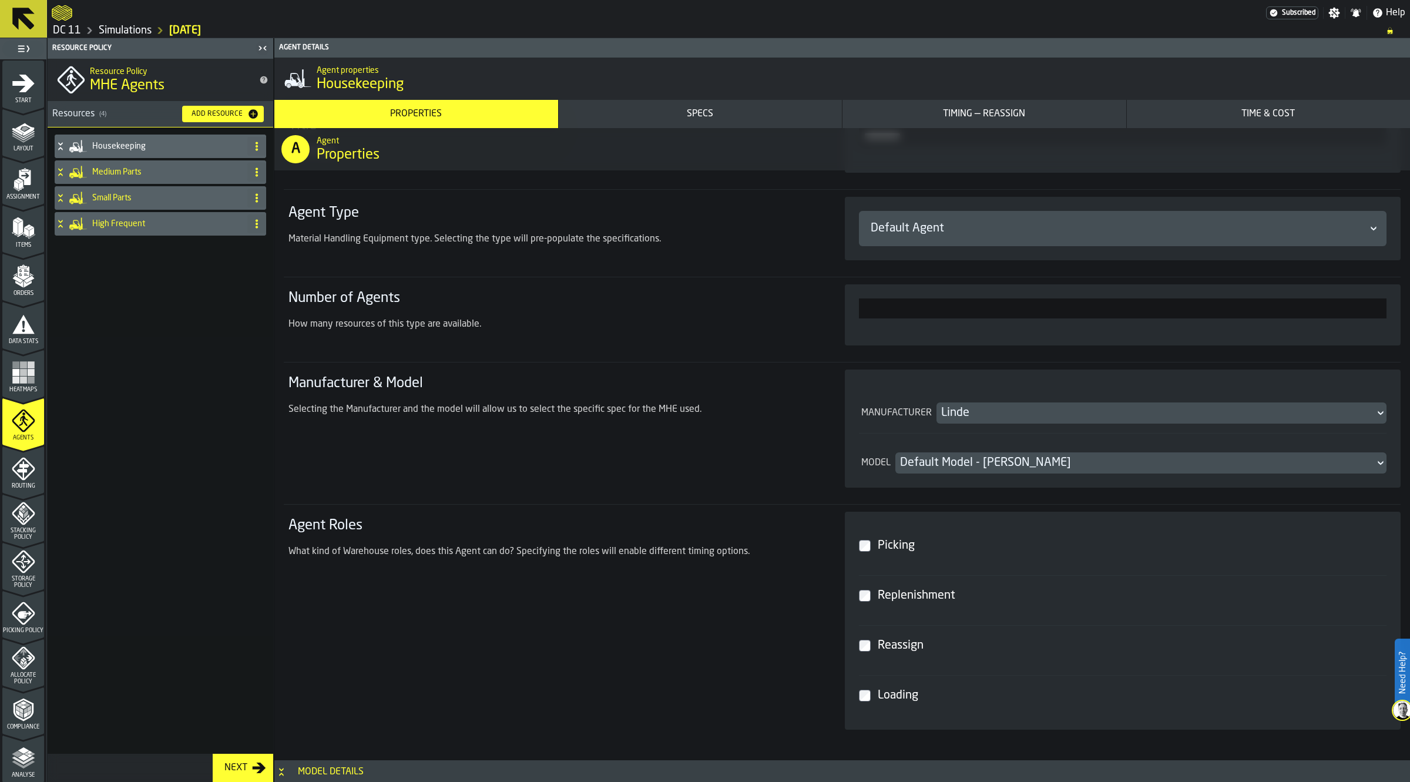
click at [973, 421] on div "Linde" at bounding box center [1155, 413] width 429 height 16
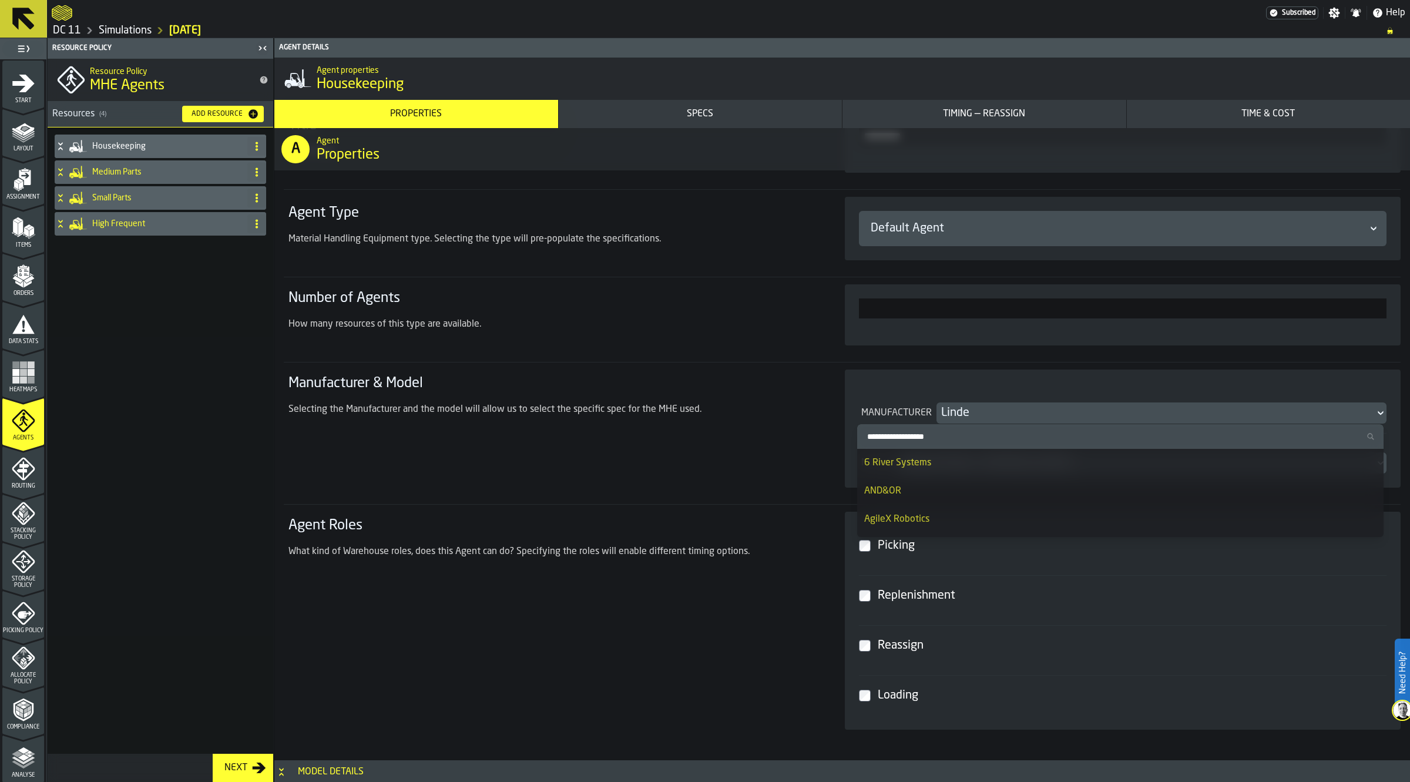
click at [970, 429] on input "Search Manufacturer" at bounding box center [1120, 436] width 517 height 15
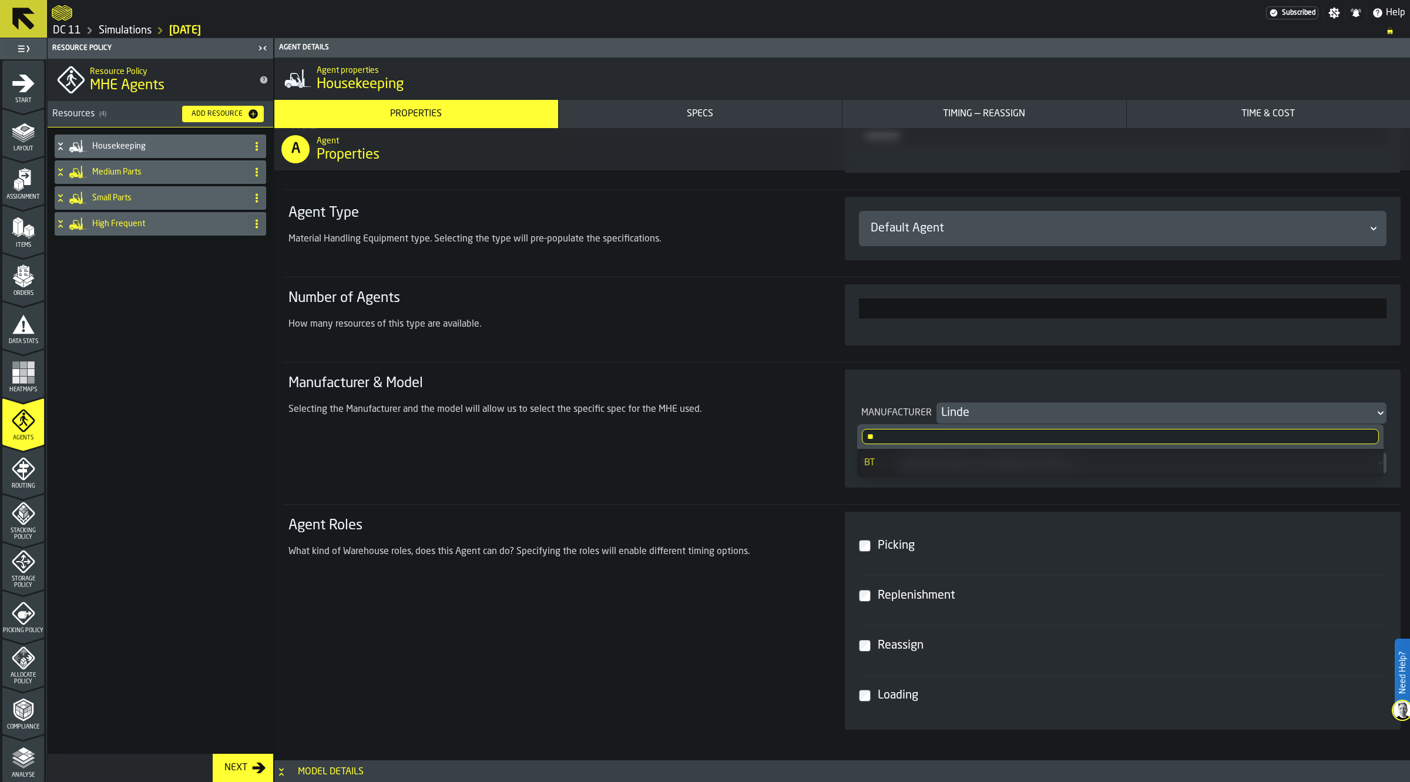
type input "**"
click at [949, 451] on li "BT" at bounding box center [1120, 463] width 526 height 28
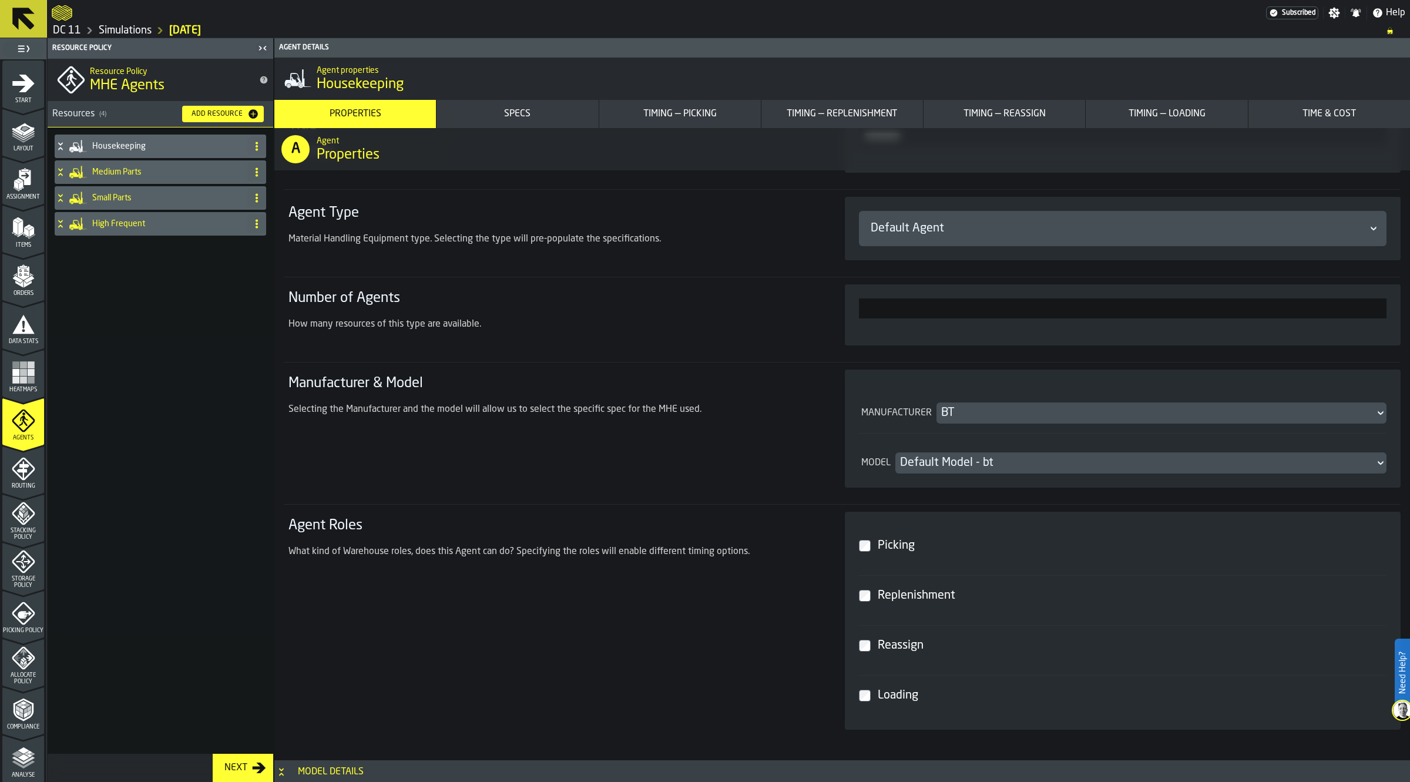
click at [963, 467] on div "Default Model - bt" at bounding box center [1135, 463] width 471 height 16
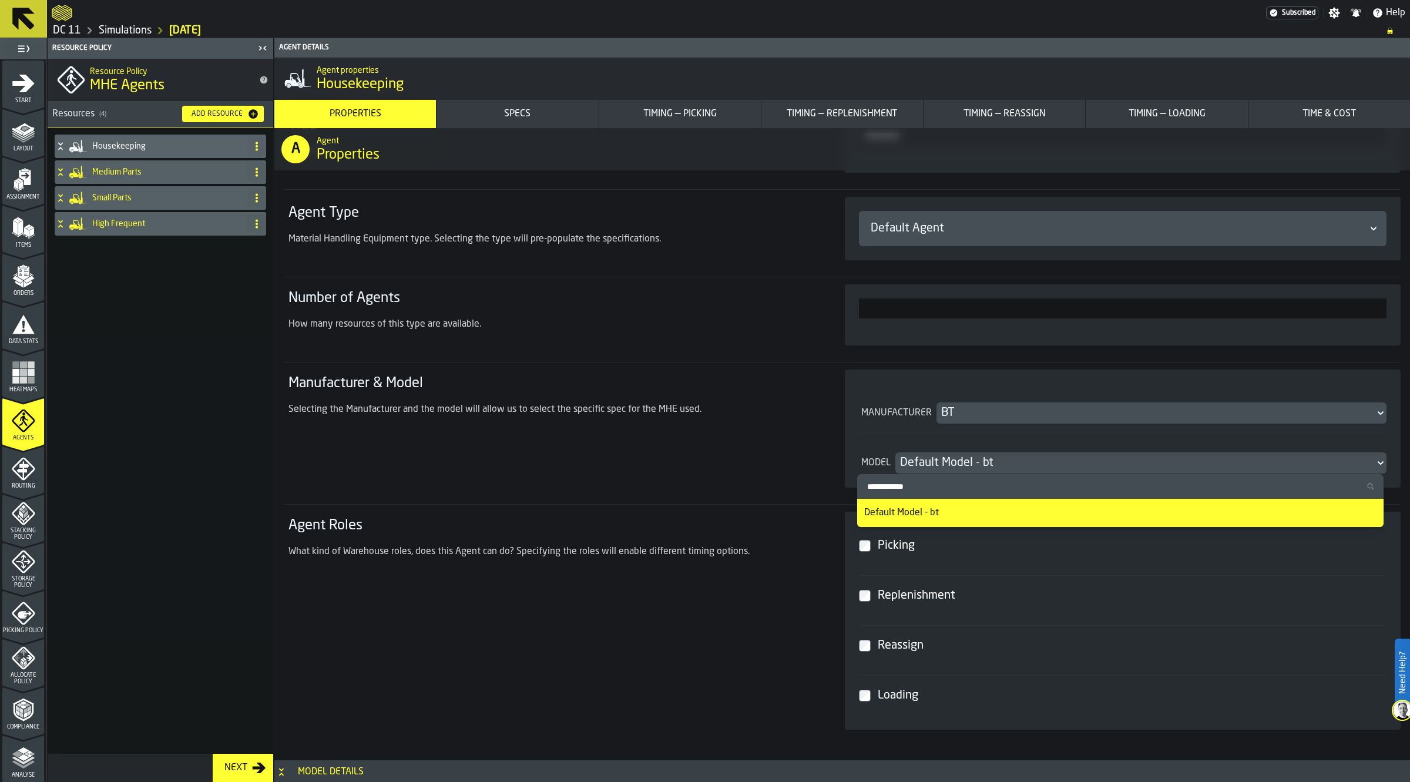
click at [708, 466] on div "Manufacturer & Model Selecting the Manufacturer and the model will allow us to …" at bounding box center [552, 428] width 537 height 118
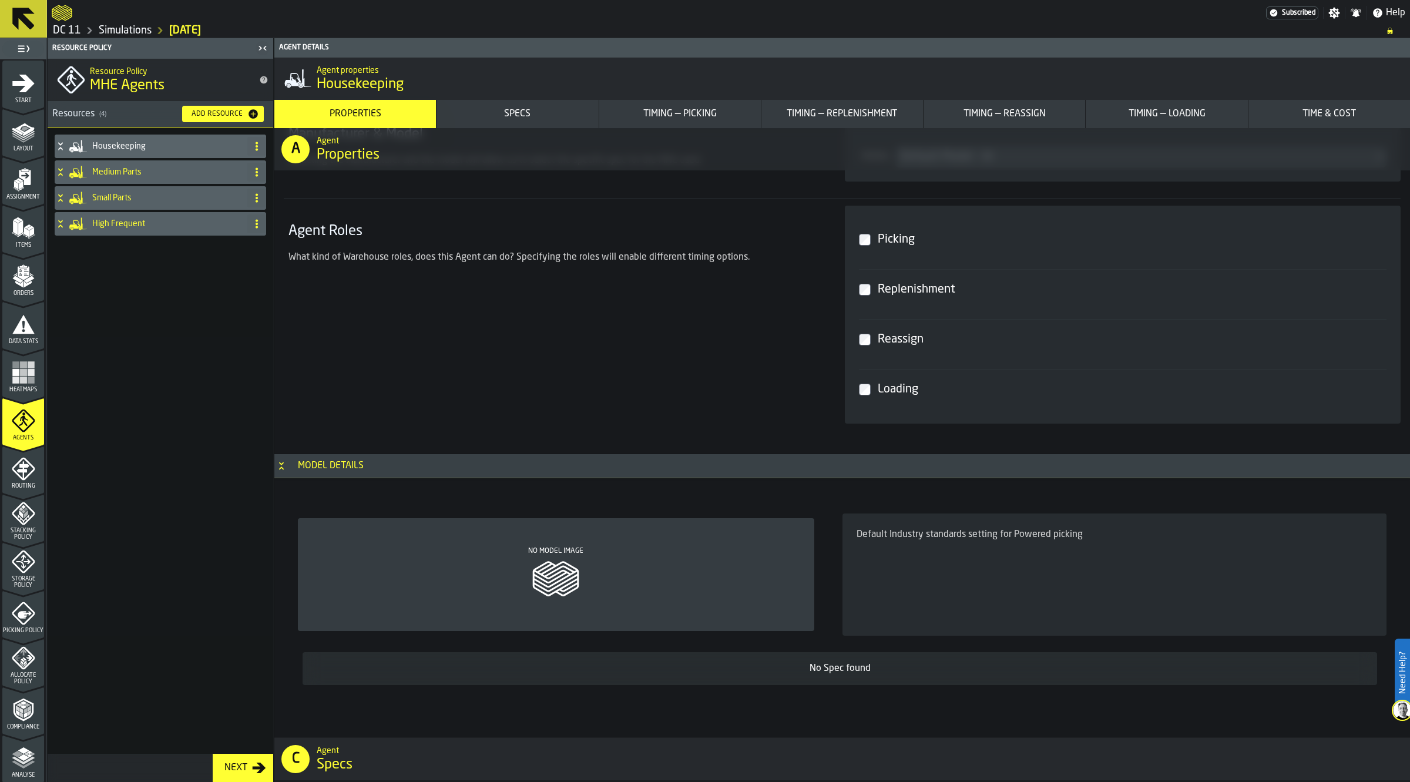
scroll to position [441, 0]
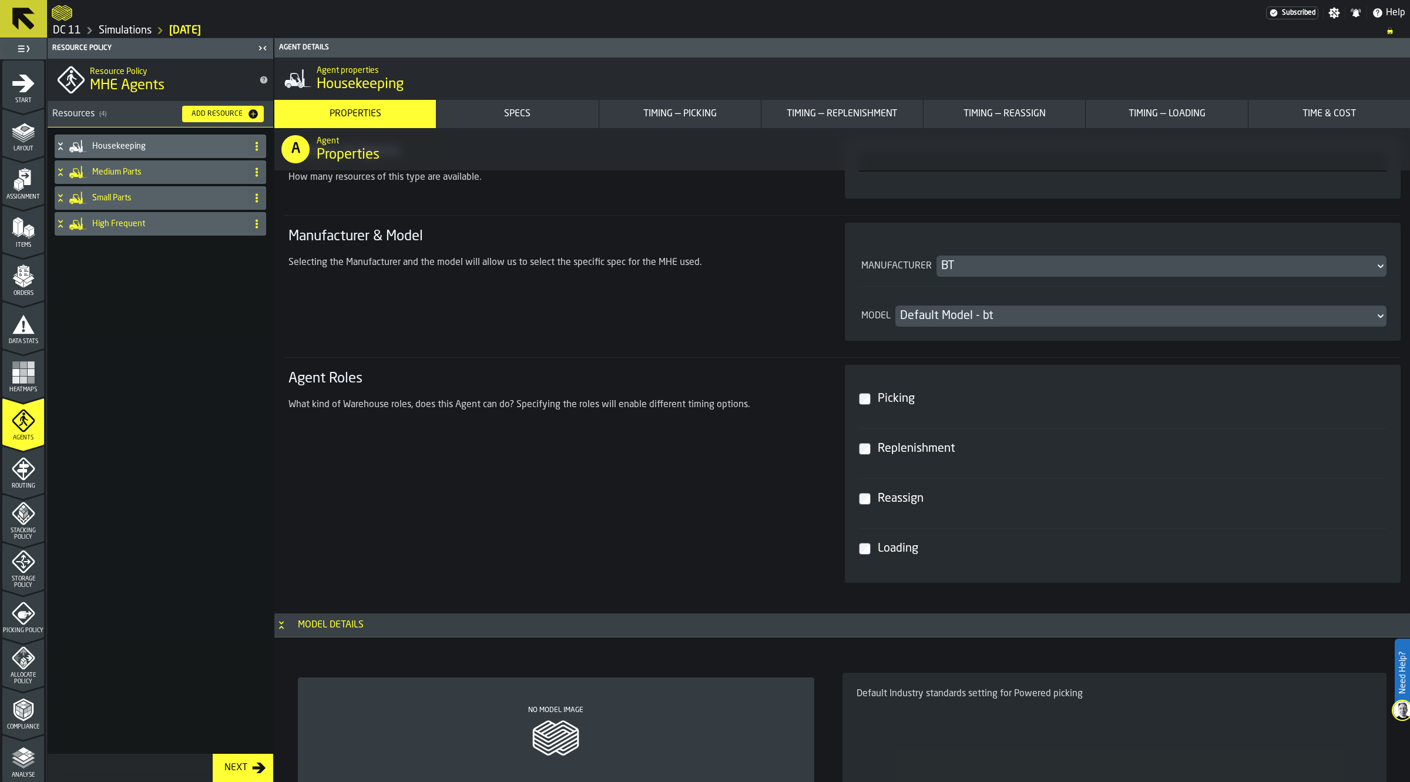
click at [888, 402] on div "Picking" at bounding box center [1129, 398] width 509 height 21
click at [903, 446] on div "Replenishment" at bounding box center [1129, 448] width 509 height 21
click at [899, 547] on div "Loading" at bounding box center [1129, 548] width 509 height 21
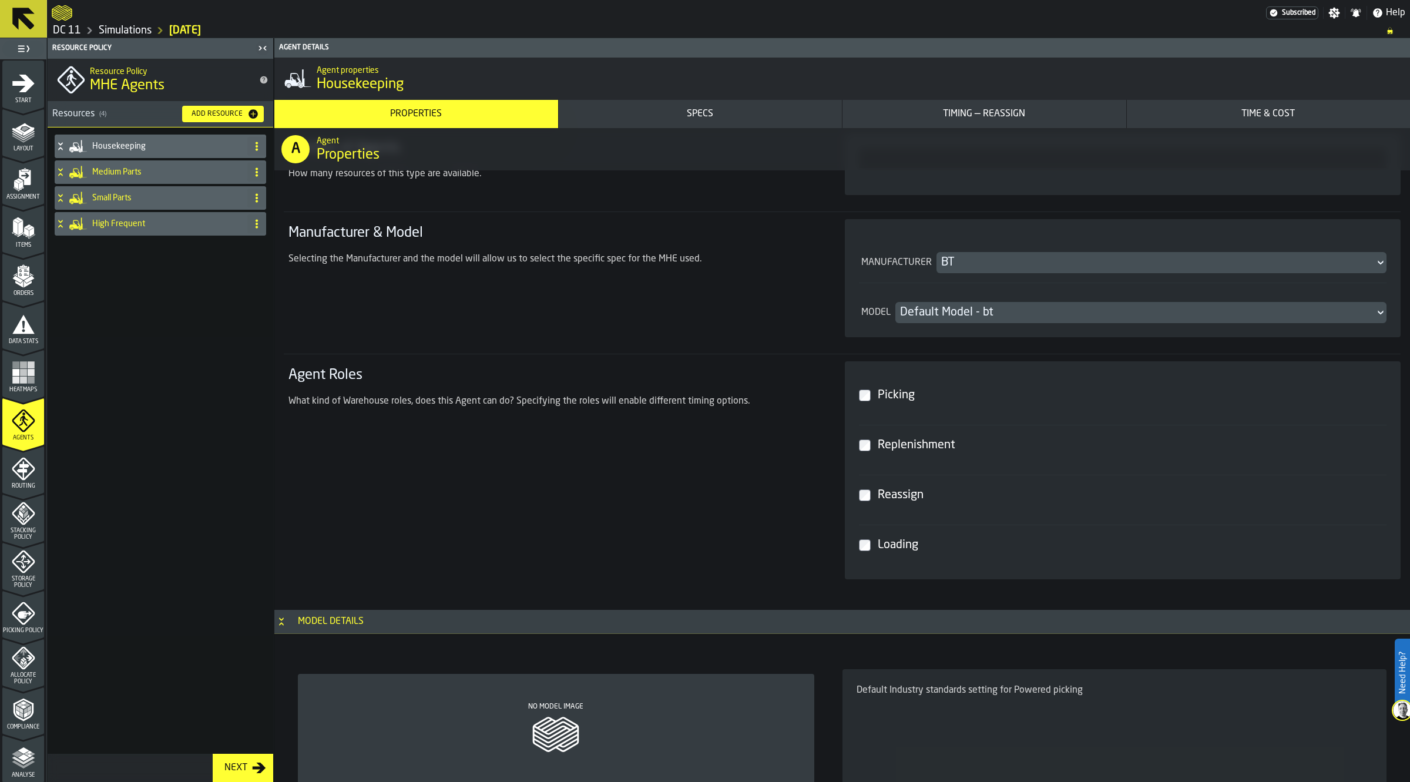
scroll to position [220, 0]
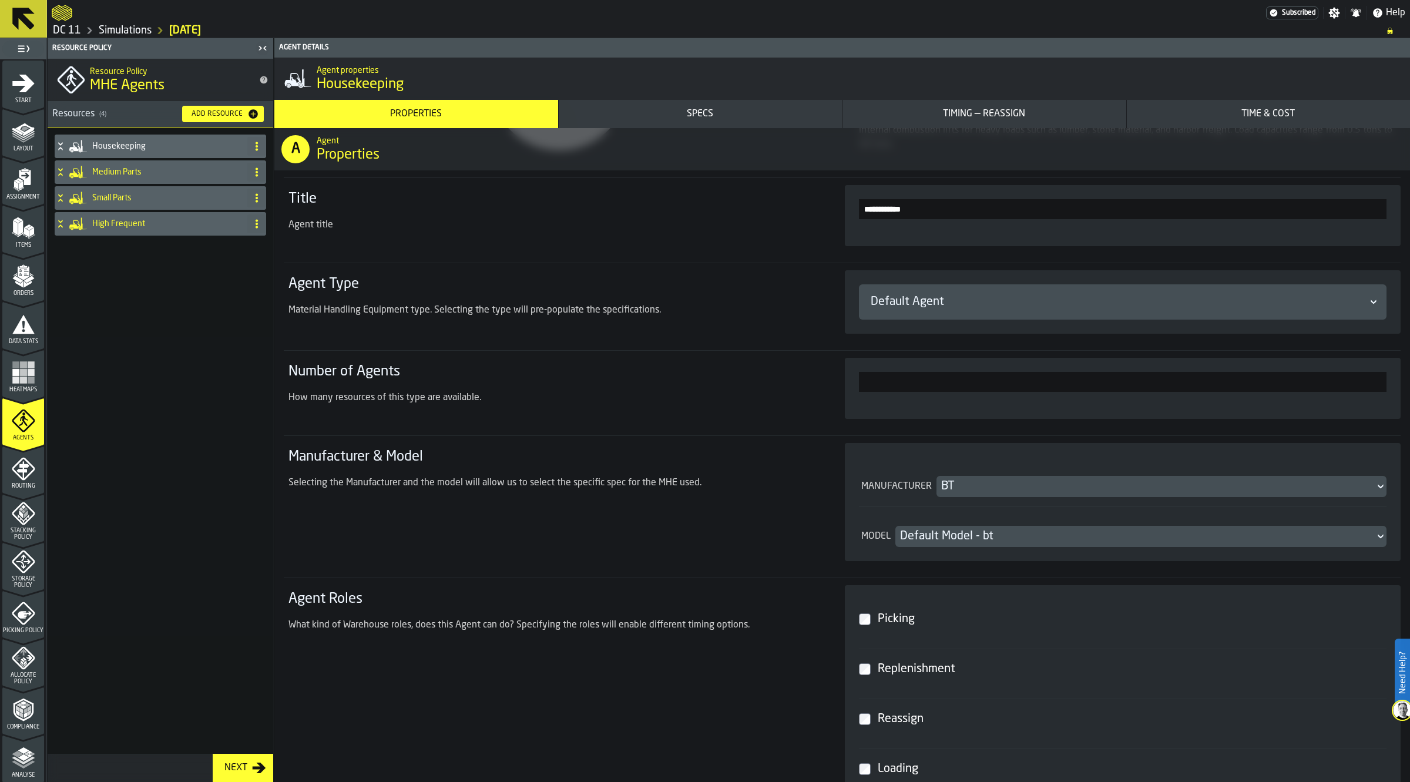
drag, startPoint x: 950, startPoint y: 480, endPoint x: 909, endPoint y: 480, distance: 41.7
click at [909, 480] on div "Manufacturer BT" at bounding box center [1123, 481] width 528 height 31
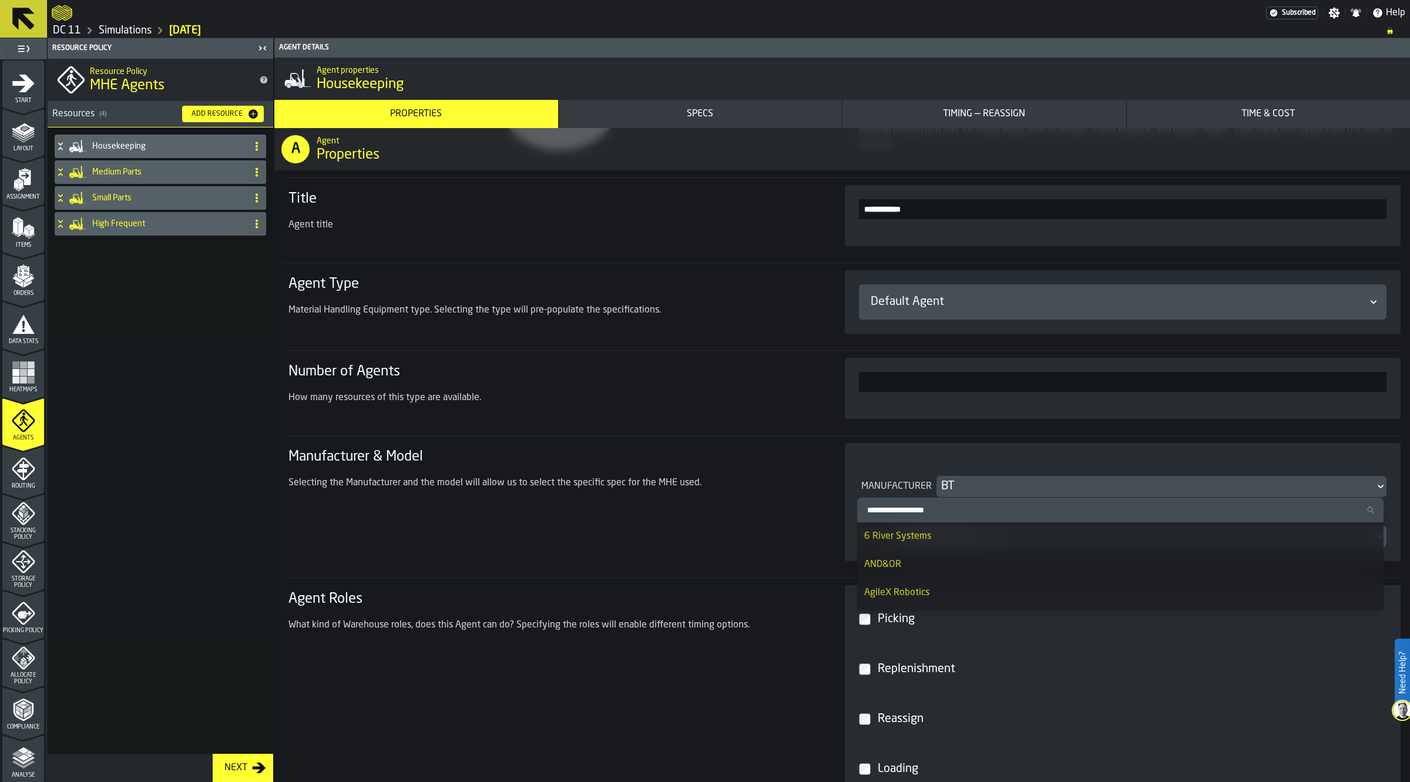
click at [906, 500] on label "Search Manufacturer" at bounding box center [1120, 510] width 526 height 25
click at [906, 502] on input "Search Manufacturer" at bounding box center [1120, 509] width 517 height 15
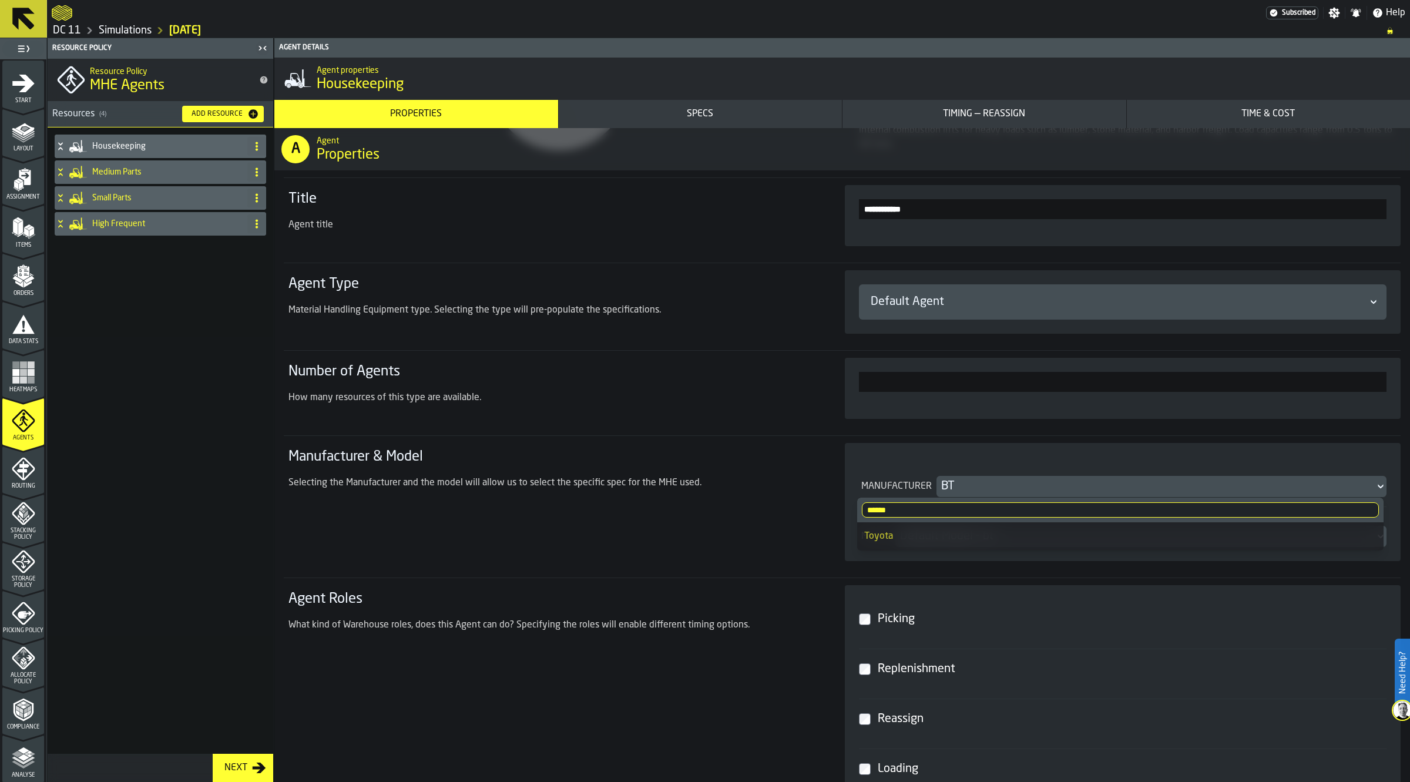
type input "******"
click at [909, 541] on div "Toyota" at bounding box center [1120, 536] width 512 height 14
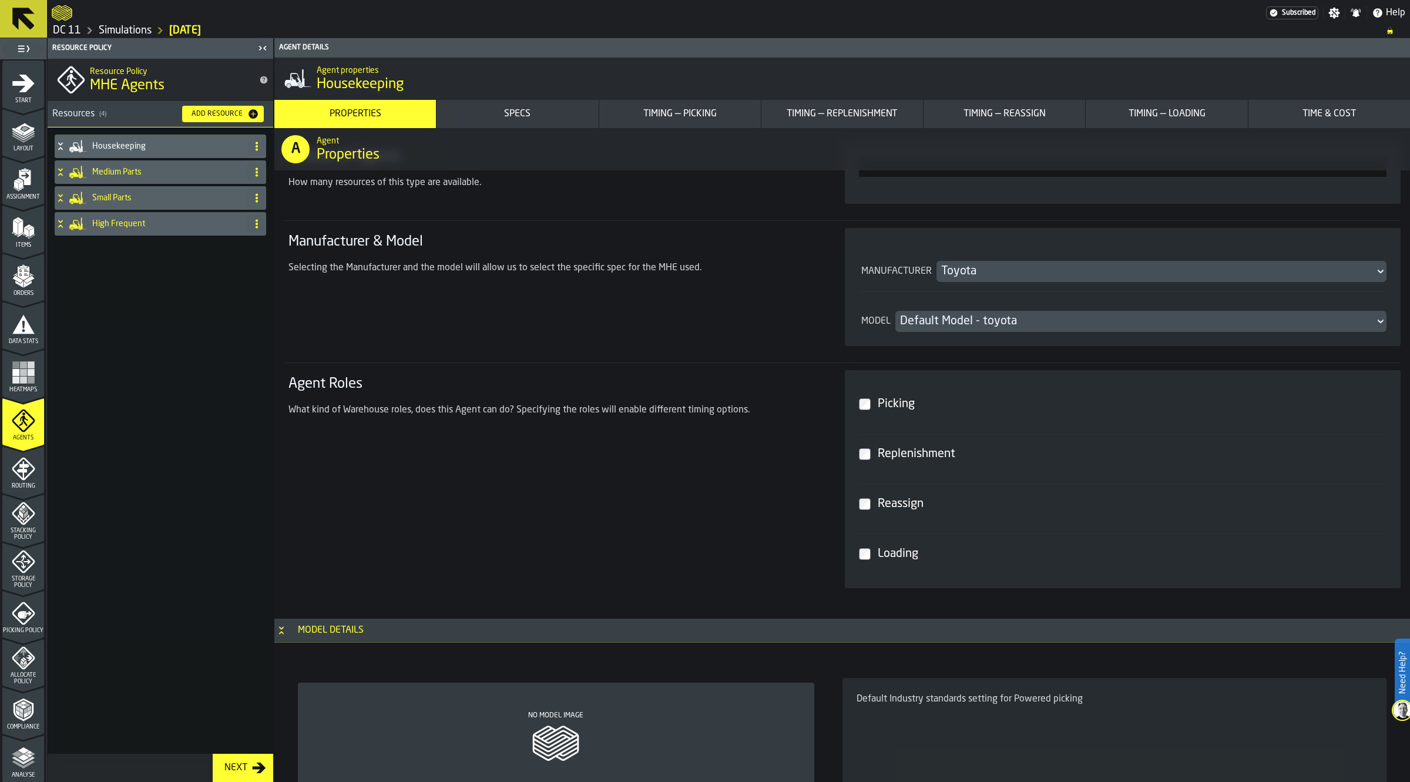
scroll to position [441, 0]
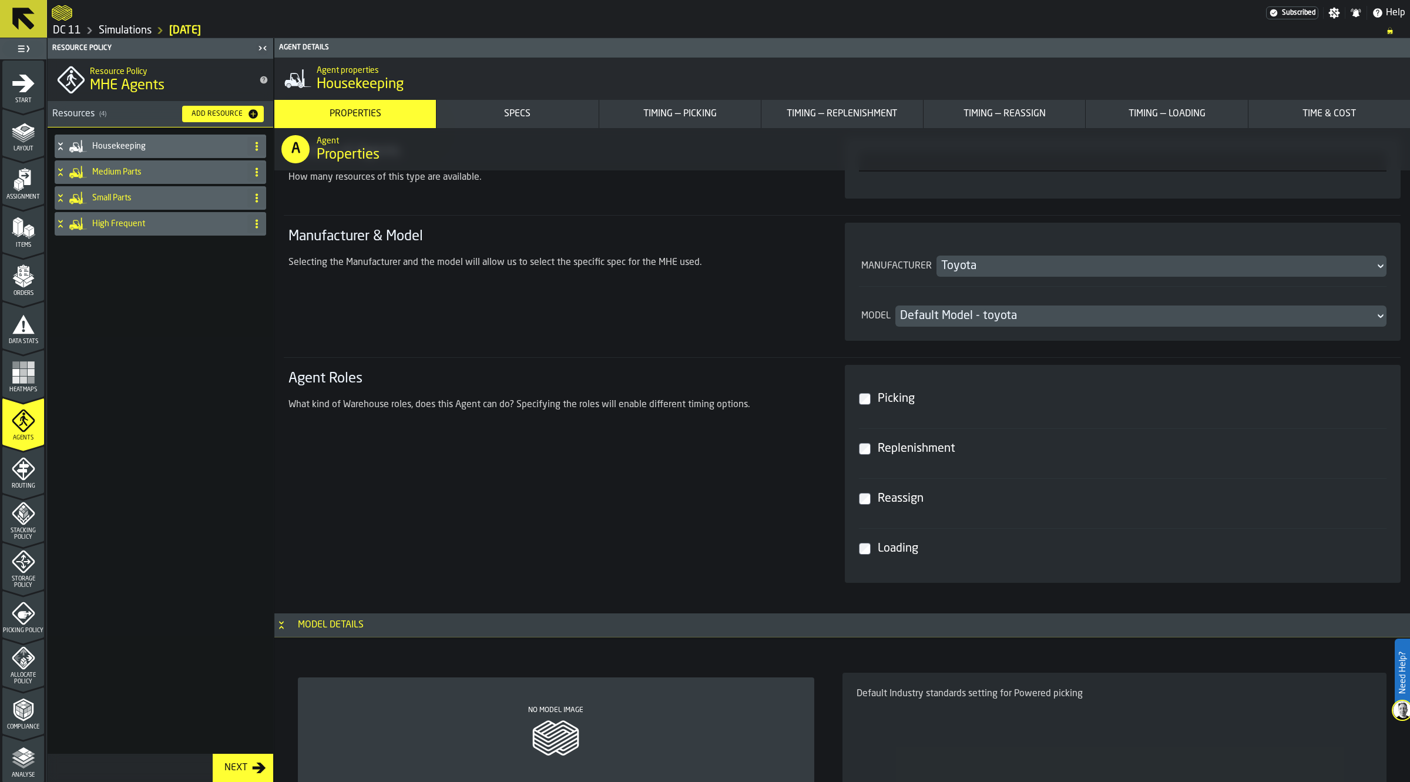
click at [949, 277] on section "Manufacturer Toyota Model Default Model - toyota" at bounding box center [1123, 282] width 528 height 90
click at [959, 315] on div "Default Model - toyota" at bounding box center [1135, 316] width 471 height 16
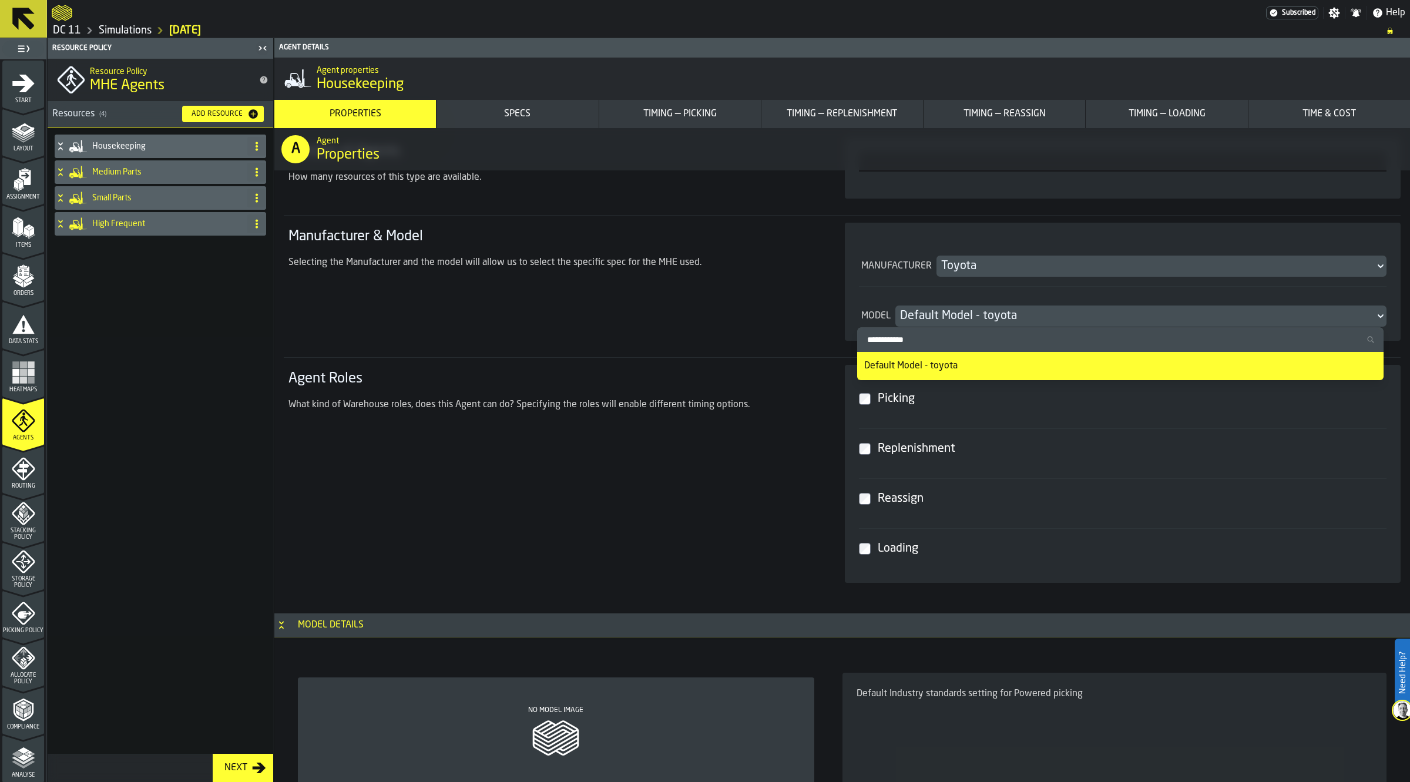
click at [959, 315] on div "Default Model - toyota" at bounding box center [1135, 316] width 471 height 16
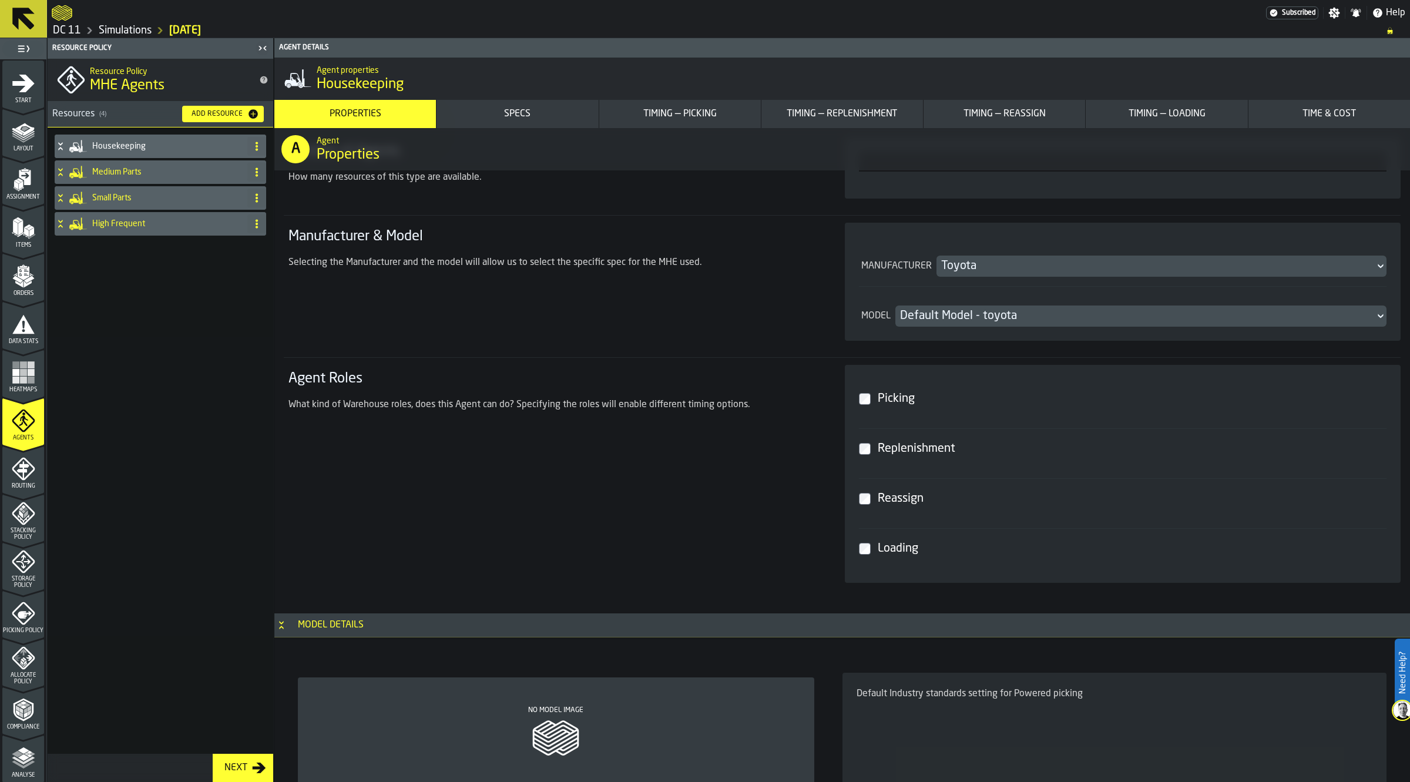
click at [987, 265] on div "Toyota" at bounding box center [1155, 266] width 429 height 16
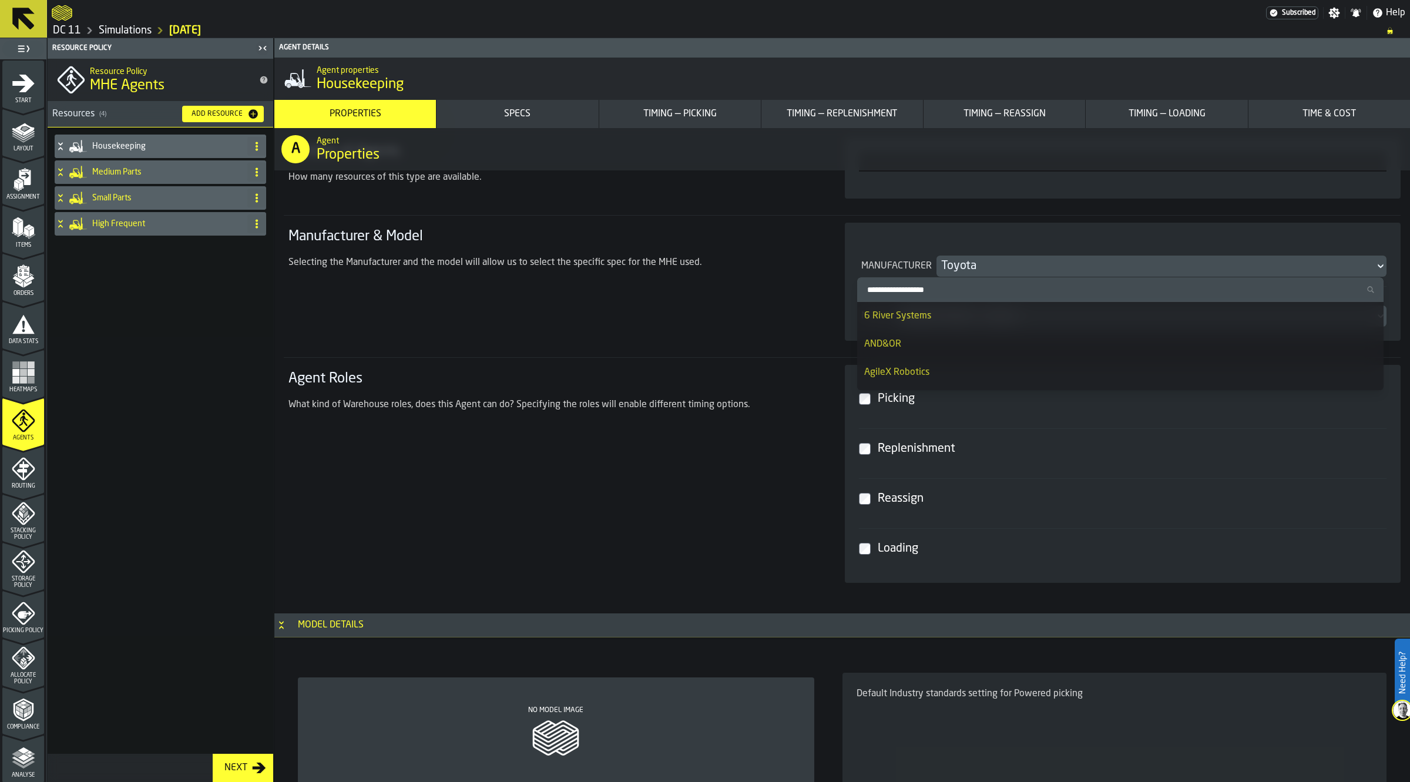
click at [976, 283] on input "Search Manufacturer" at bounding box center [1120, 289] width 517 height 15
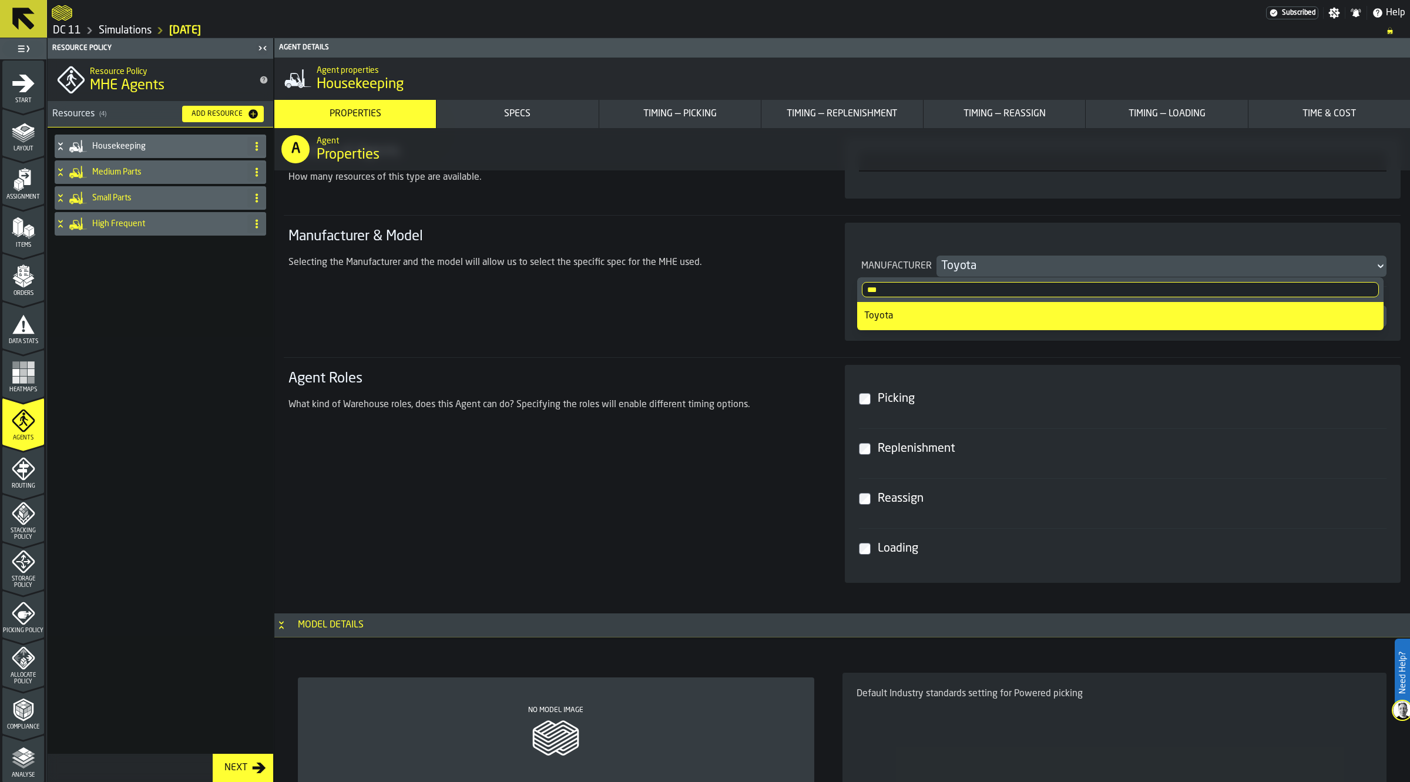
type input "***"
click at [971, 314] on div "Toyota" at bounding box center [1120, 316] width 512 height 14
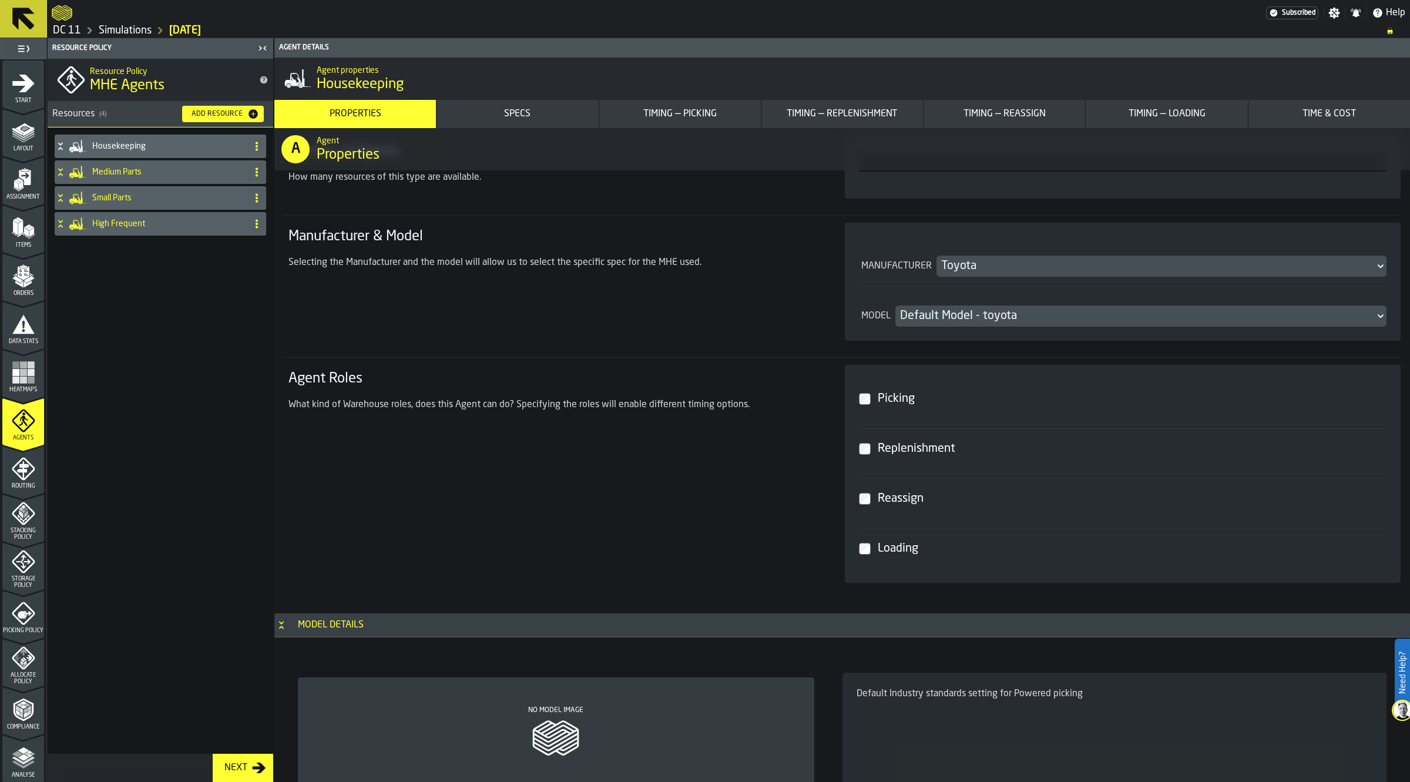
click at [705, 405] on div "What kind of Warehouse roles, does this Agent can do? Specifying the roles will…" at bounding box center [552, 405] width 528 height 14
click at [879, 456] on div "Replenishment" at bounding box center [1129, 448] width 509 height 21
click at [881, 542] on div "Loading" at bounding box center [1129, 548] width 509 height 21
drag, startPoint x: 198, startPoint y: 287, endPoint x: 230, endPoint y: 170, distance: 120.6
click at [198, 287] on div "Housekeeping Medium Parts Small Parts High Frequent" at bounding box center [161, 440] width 226 height 626
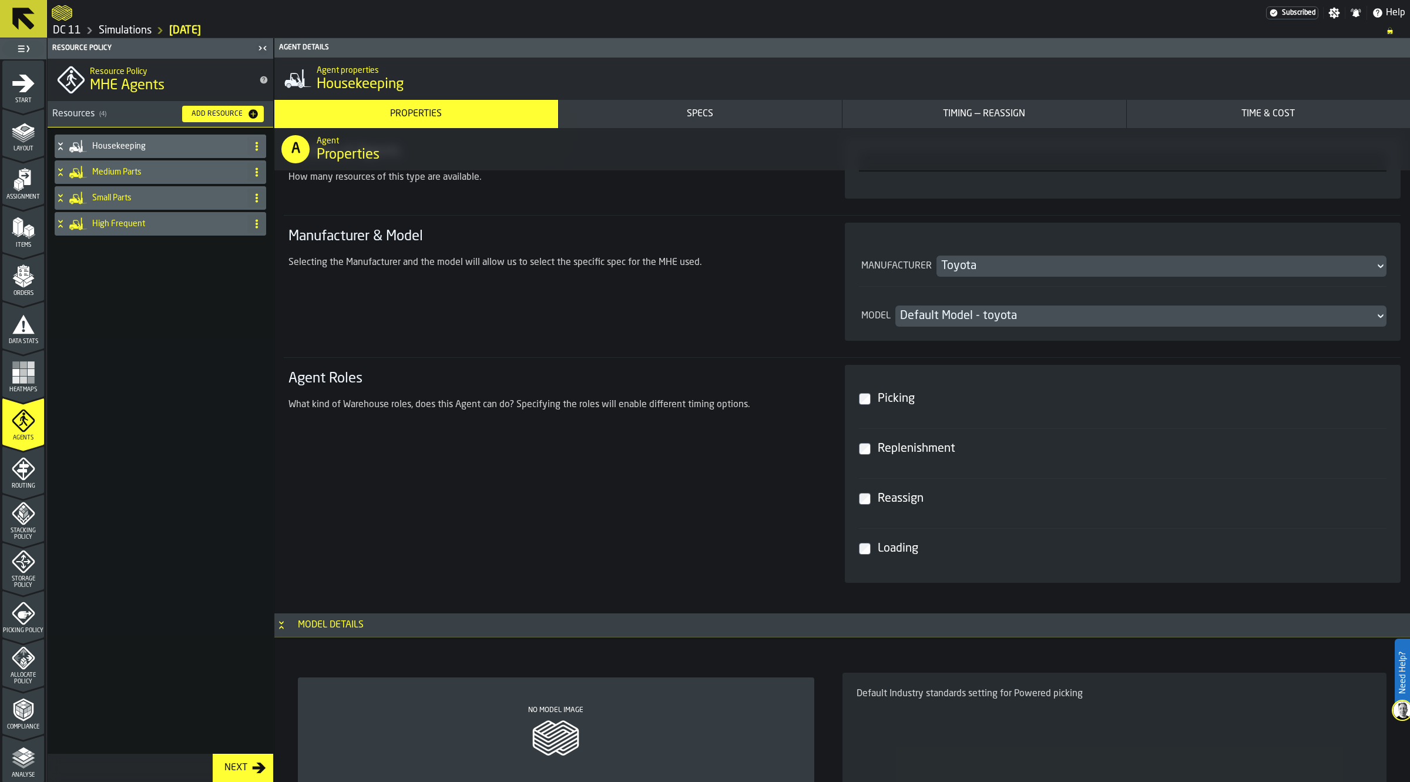
click at [244, 101] on div "Resource Policy MHE Agents" at bounding box center [169, 79] width 169 height 49
click at [244, 109] on div "Add Resource" at bounding box center [223, 114] width 72 height 12
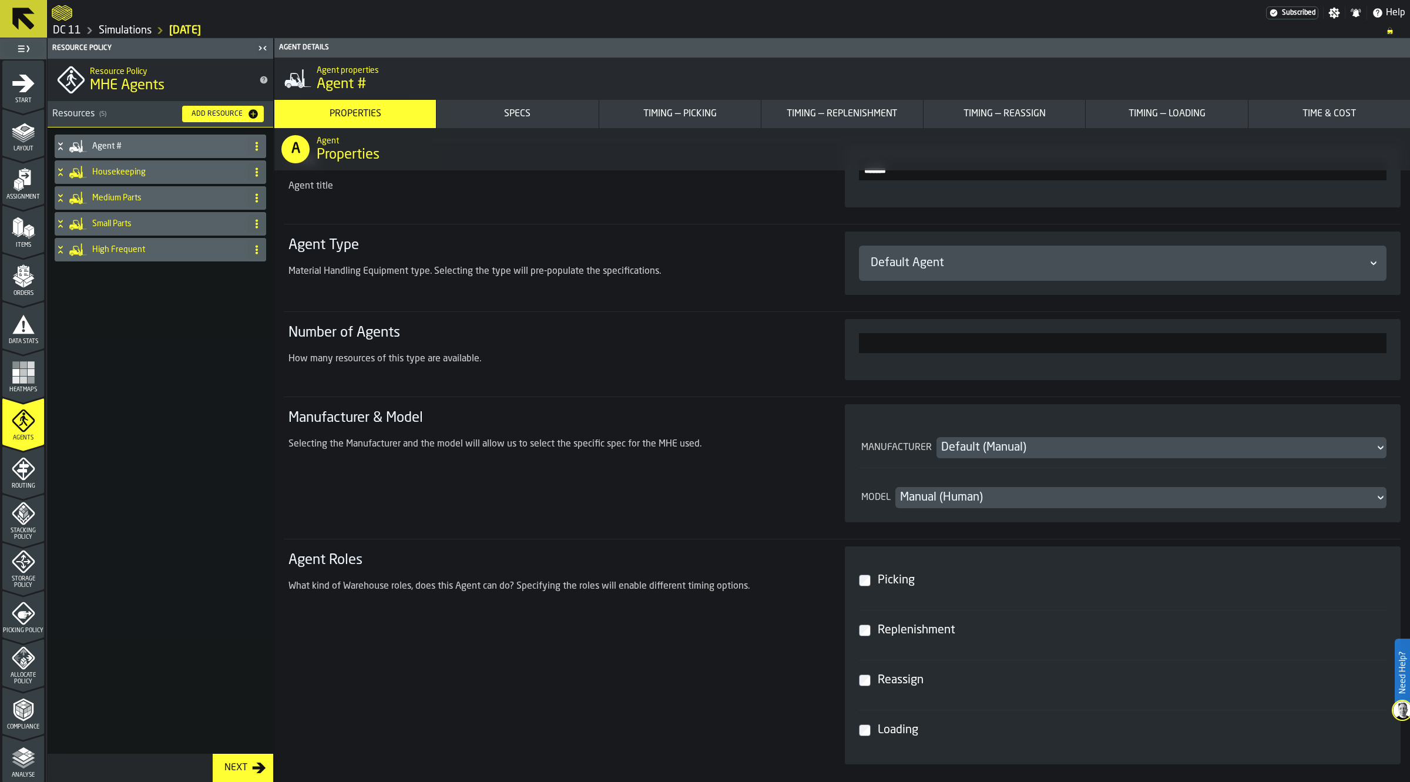
scroll to position [0, 0]
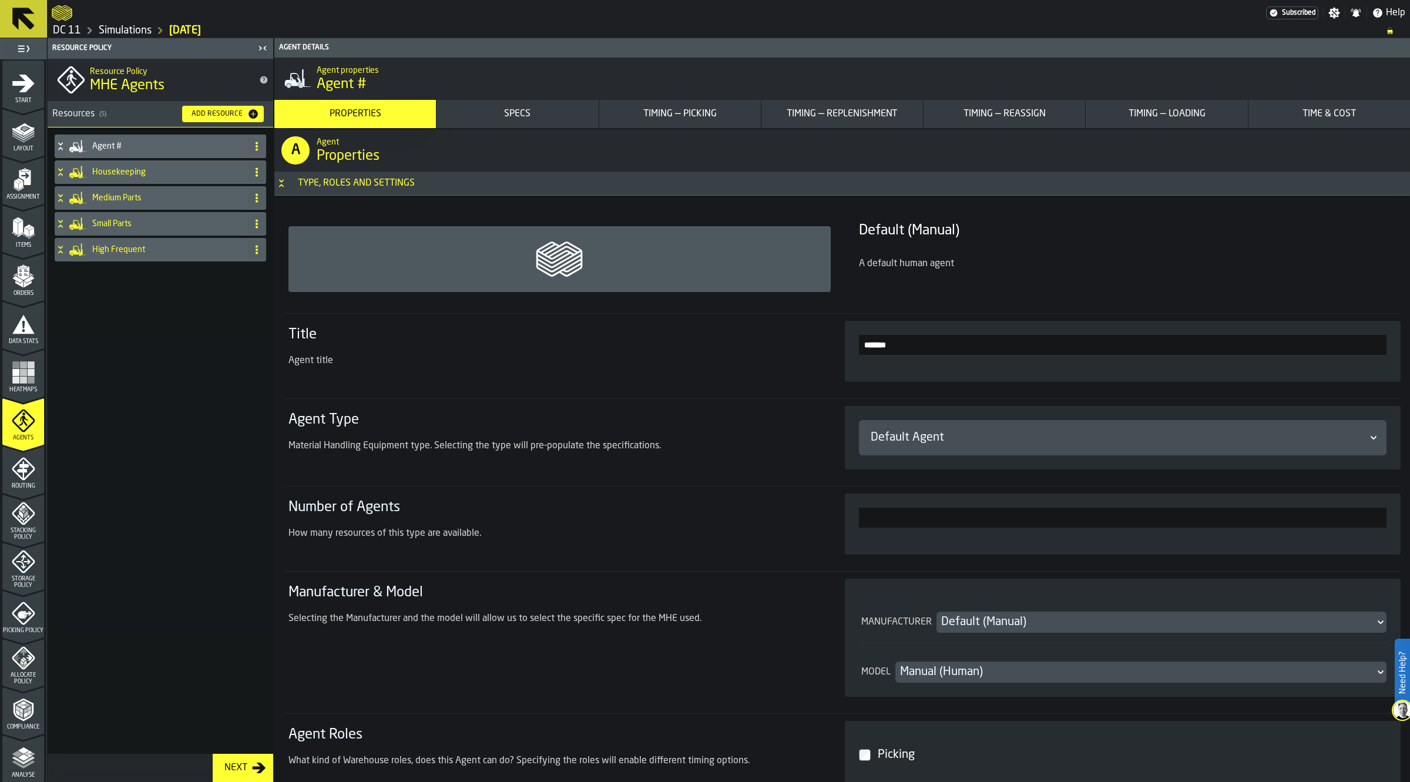
drag, startPoint x: 943, startPoint y: 351, endPoint x: 829, endPoint y: 353, distance: 114.6
click at [830, 352] on section "Title Agent title *******" at bounding box center [842, 351] width 1117 height 76
type input "**********"
click at [728, 589] on h3 "Manufacturer & Model" at bounding box center [552, 592] width 528 height 19
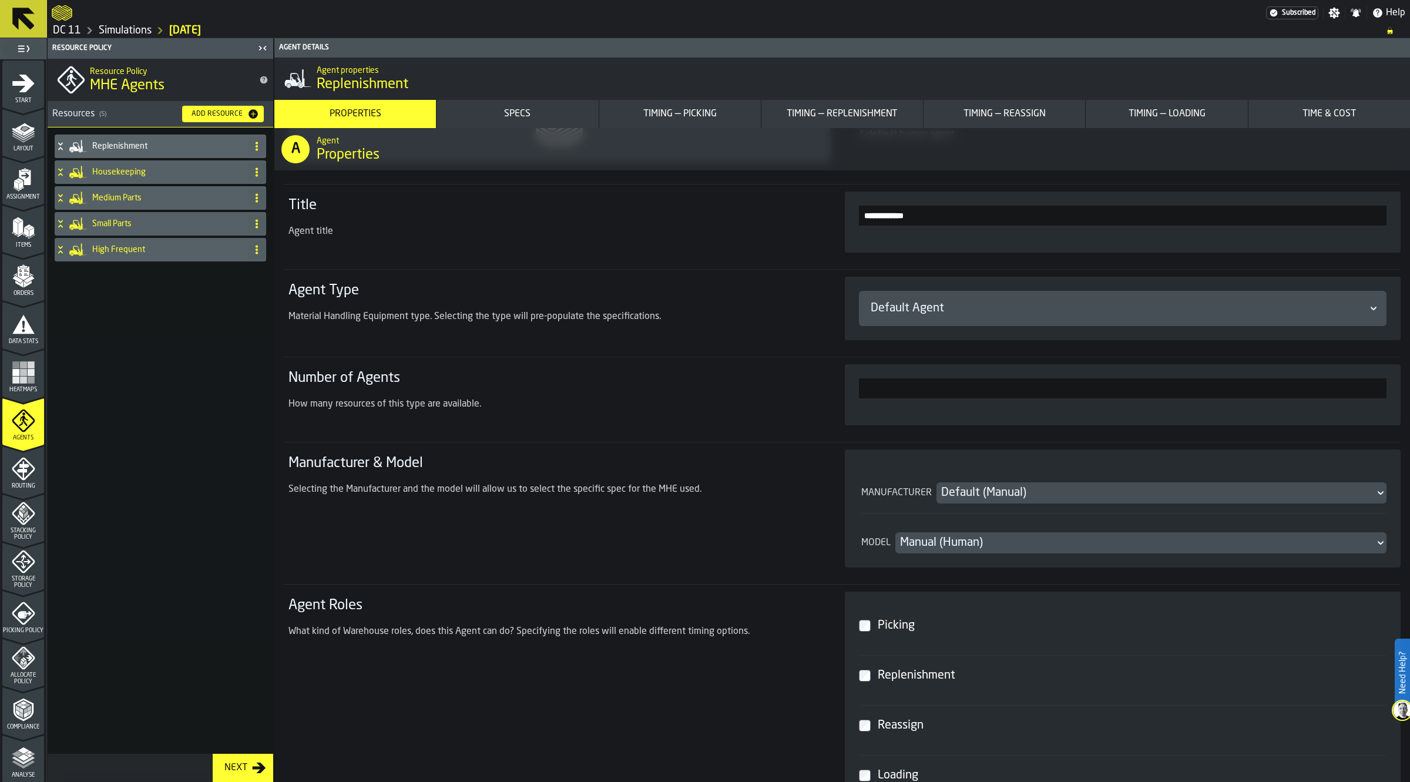
scroll to position [367, 0]
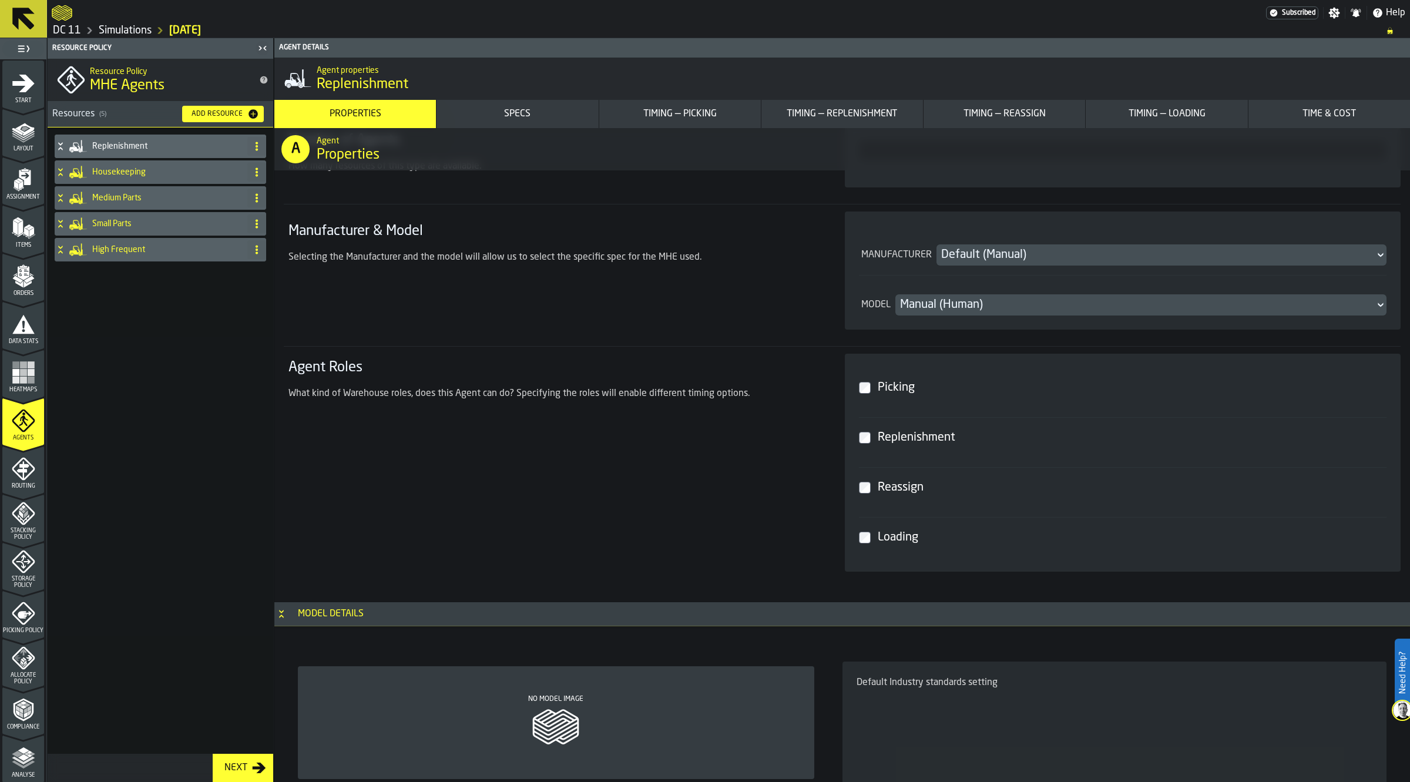
drag, startPoint x: 882, startPoint y: 394, endPoint x: 889, endPoint y: 432, distance: 38.7
click at [882, 394] on div "Picking" at bounding box center [1129, 387] width 509 height 21
click at [889, 483] on div "Reassign" at bounding box center [1129, 487] width 509 height 21
click at [893, 538] on div "Loading" at bounding box center [1129, 537] width 509 height 21
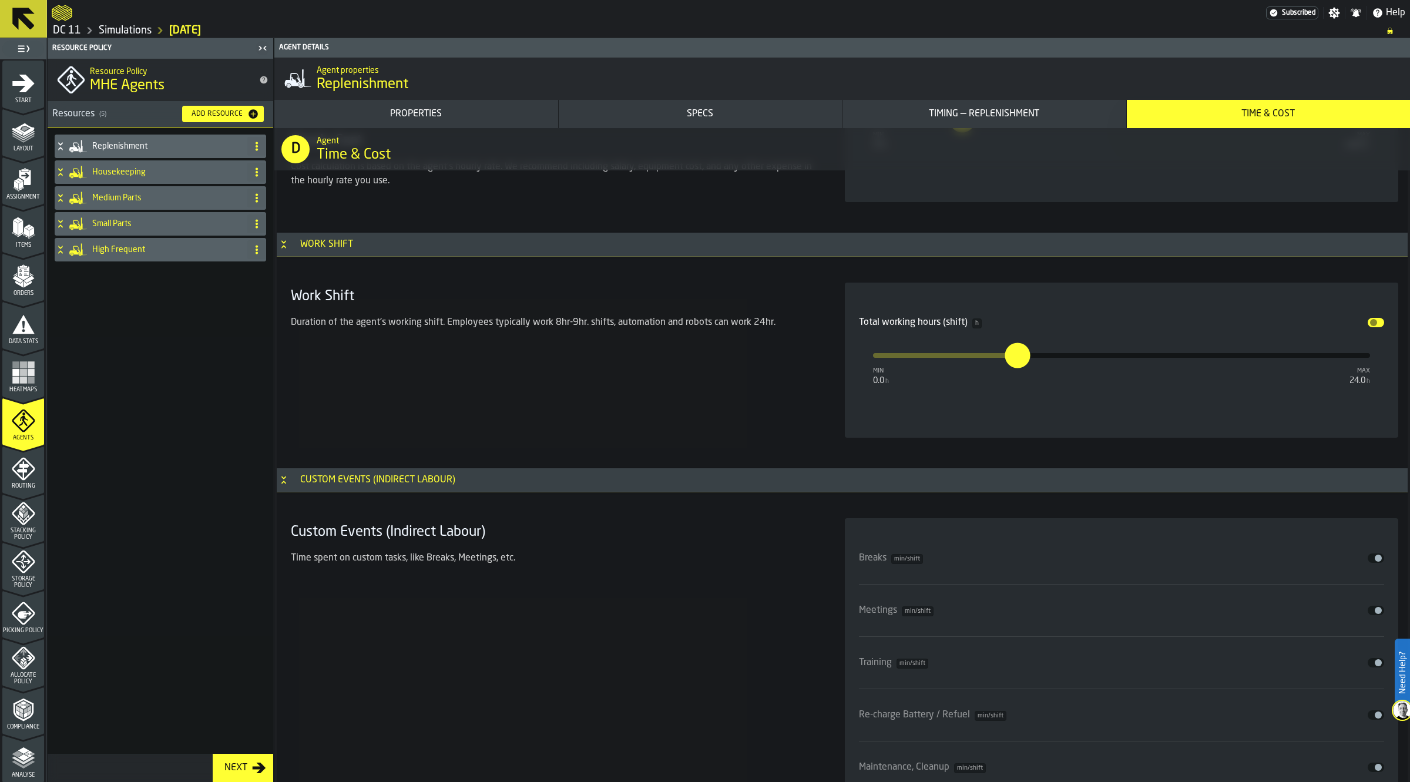
scroll to position [4958, 0]
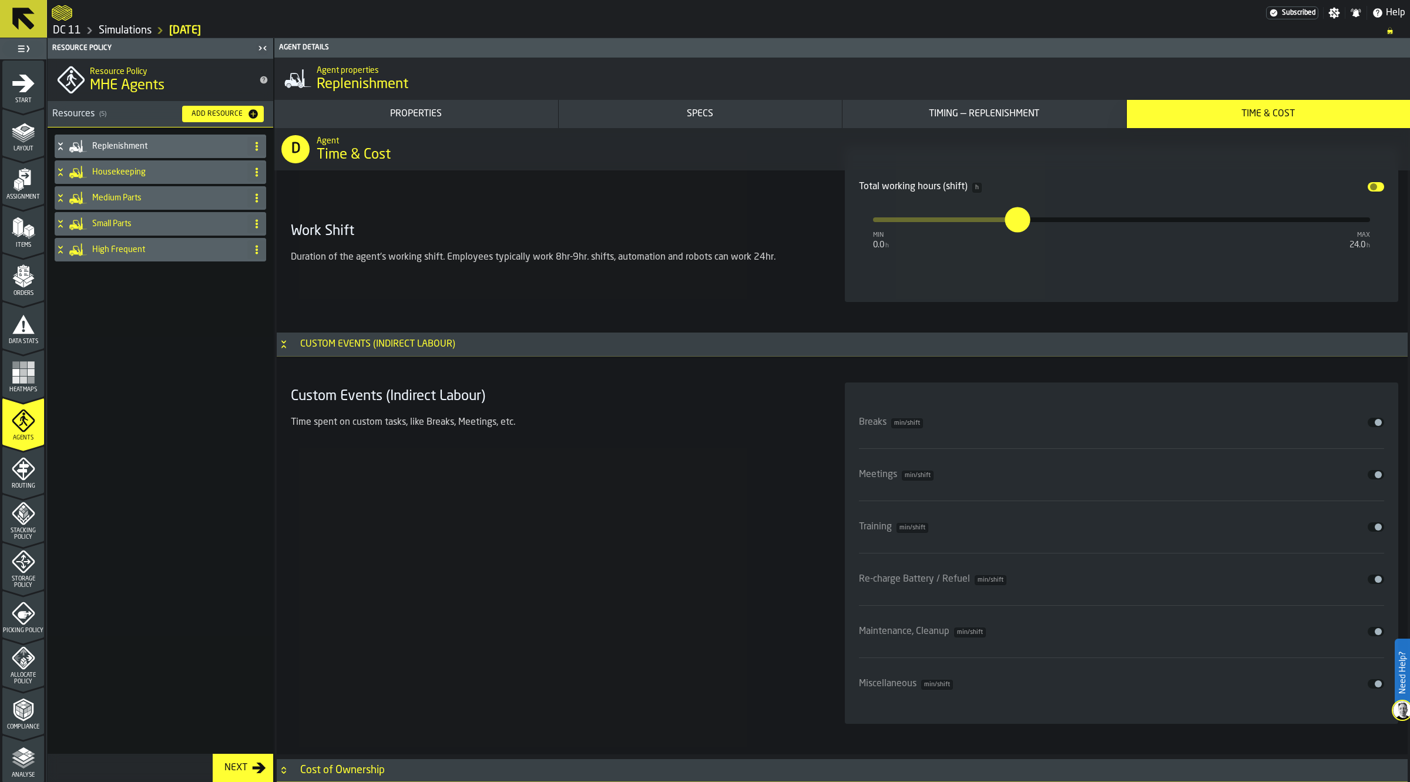
click at [323, 772] on div "Cost of Ownership" at bounding box center [342, 770] width 99 height 13
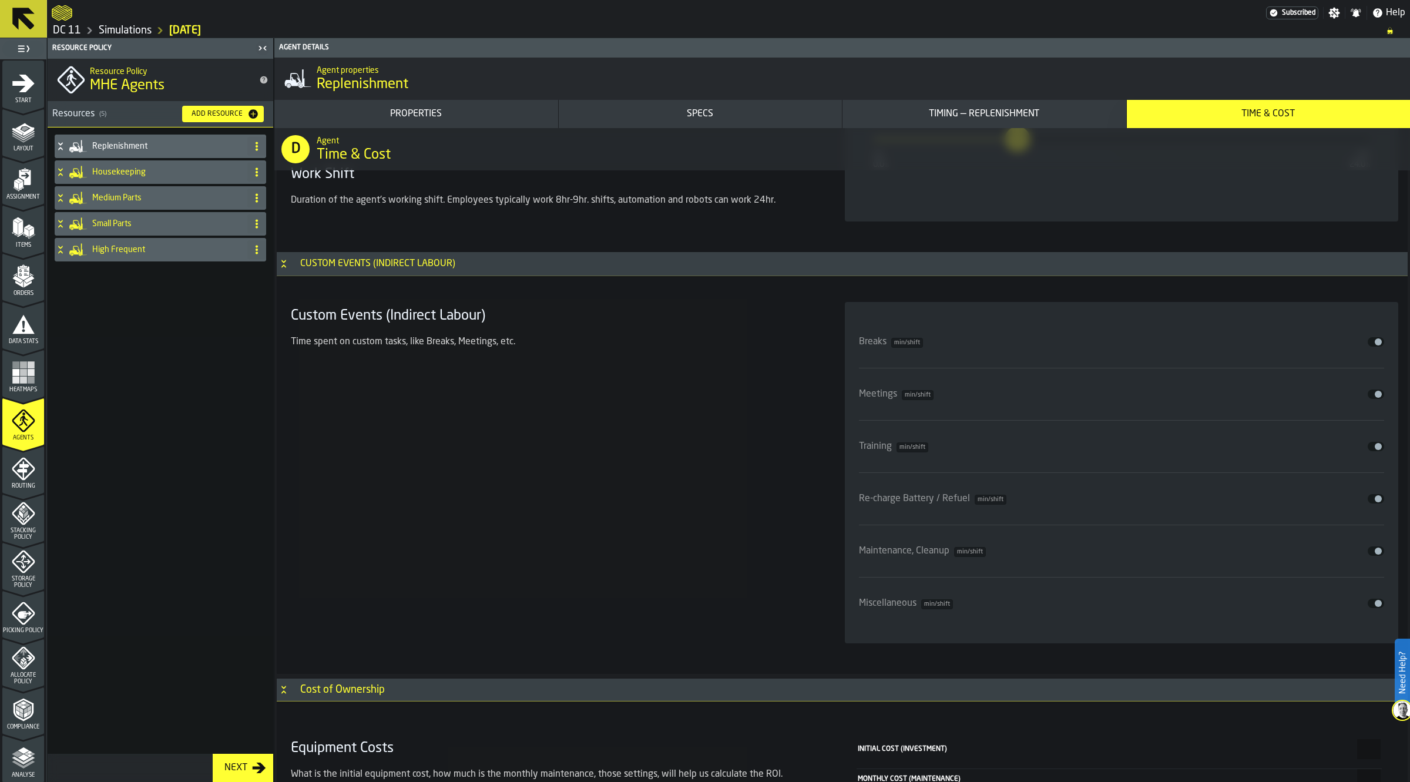
scroll to position [5085, 0]
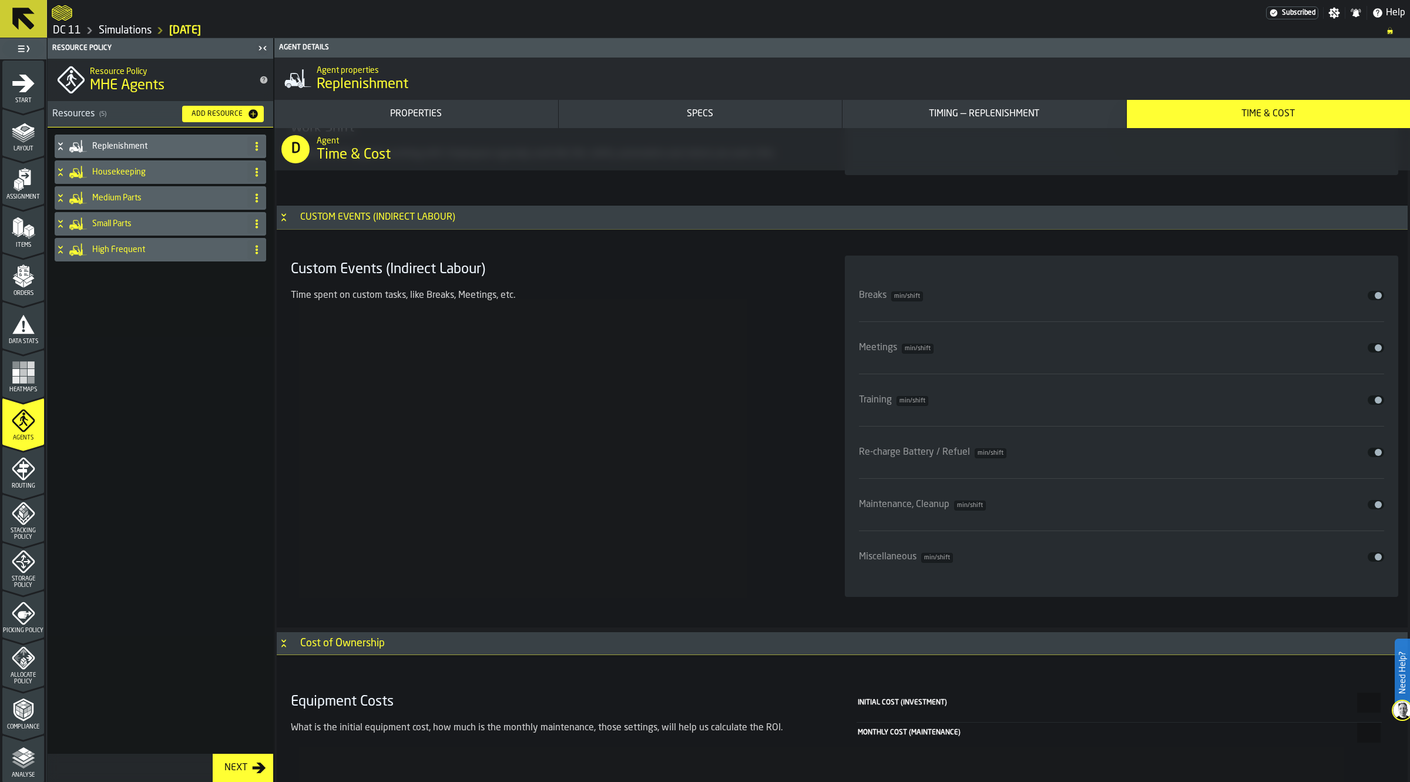
click at [417, 435] on div "Custom Events (Indirect Labour) Time spent on custom tasks, like Breaks, Meetin…" at bounding box center [553, 426] width 535 height 341
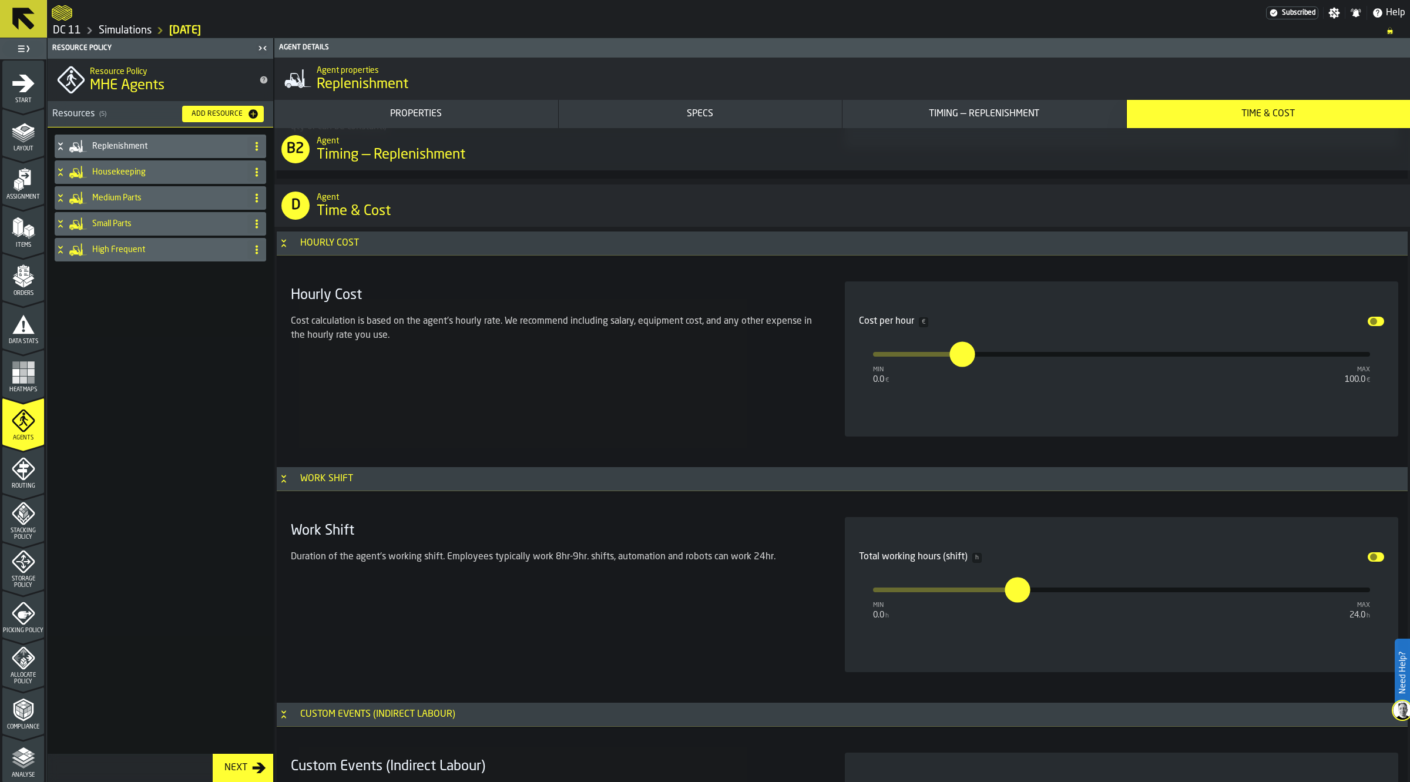
scroll to position [4571, 0]
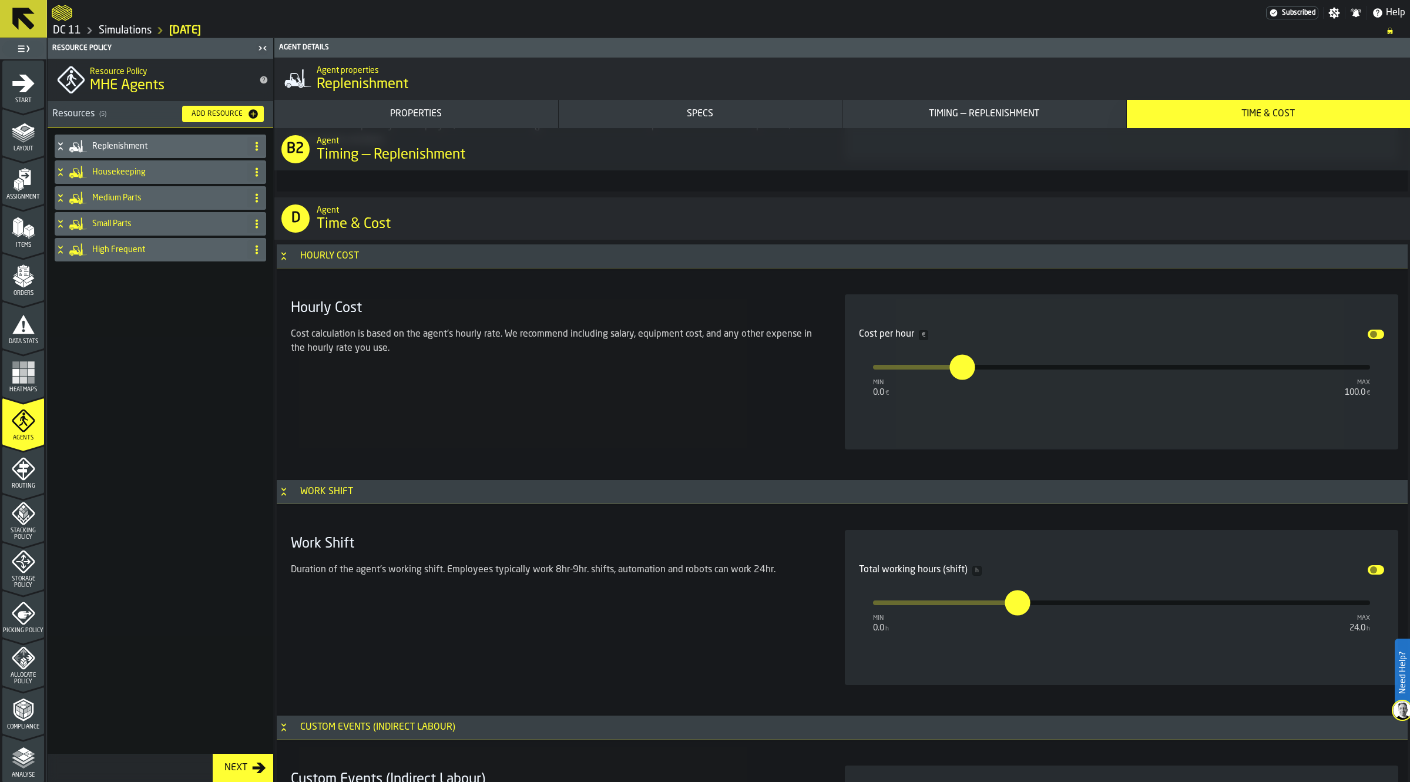
click at [962, 379] on input "**" at bounding box center [955, 366] width 13 height 25
type input "*"
type input "**"
click at [714, 445] on div "Hourly Cost Cost calculation is based on the agent's hourly rate. We recommend …" at bounding box center [553, 371] width 535 height 155
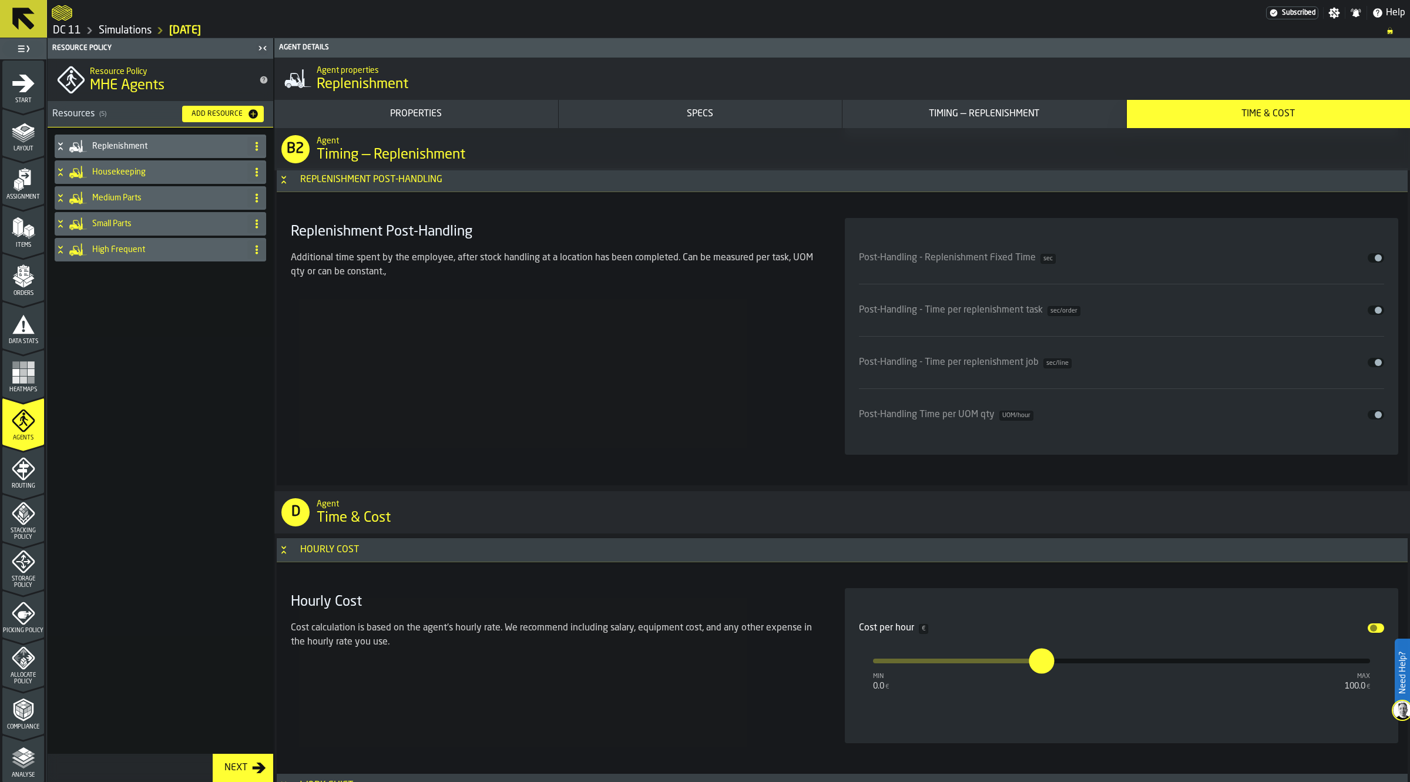
click at [259, 251] on icon at bounding box center [256, 249] width 9 height 9
click at [170, 459] on div "Replenishment Housekeeping Medium Parts Small Parts High Frequent" at bounding box center [161, 440] width 226 height 626
